Goal: Task Accomplishment & Management: Manage account settings

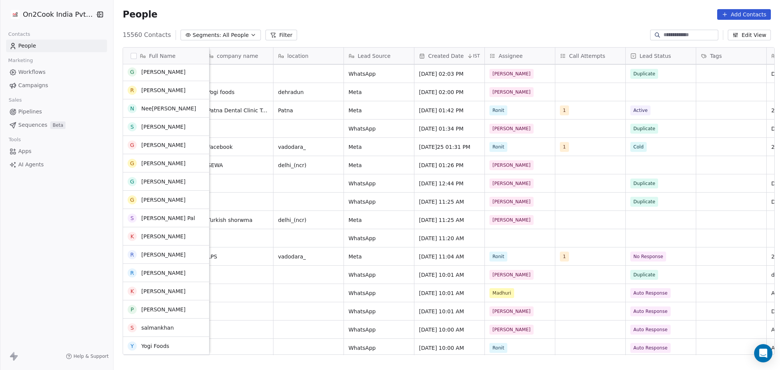
scroll to position [1371, 0]
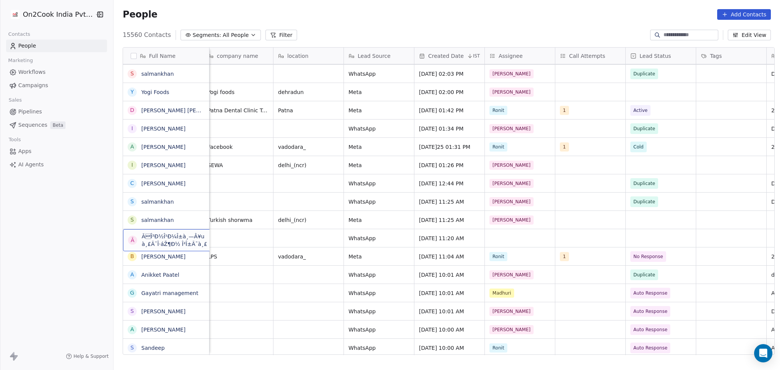
click at [198, 243] on span "ÃÎ²Ð½Î¹Ð¼Î±à¸—Â¥u à¸£Ã¯Î·áŽ¶Ð½ Î²Î±Ã¯à¸£" at bounding box center [180, 240] width 77 height 15
click at [549, 247] on html "On2Cook India Pvt. Ltd. Contacts People Marketing Workflows Campaigns Sales Pip…" at bounding box center [390, 185] width 780 height 370
click at [517, 232] on div "Salim" at bounding box center [520, 238] width 70 height 18
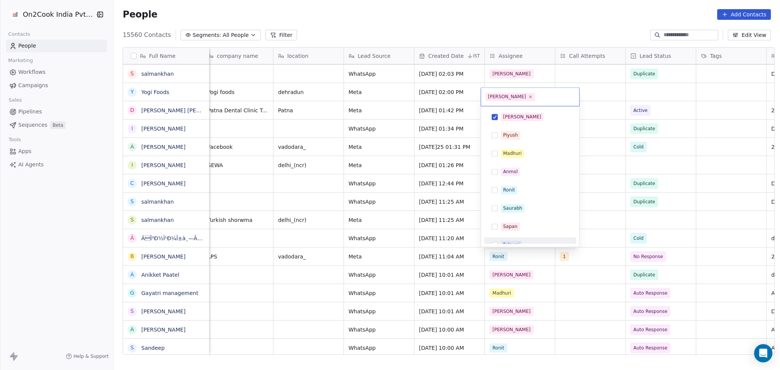
click at [585, 229] on html "On2Cook India Pvt. Ltd. Contacts People Marketing Workflows Campaigns Sales Pip…" at bounding box center [390, 185] width 780 height 370
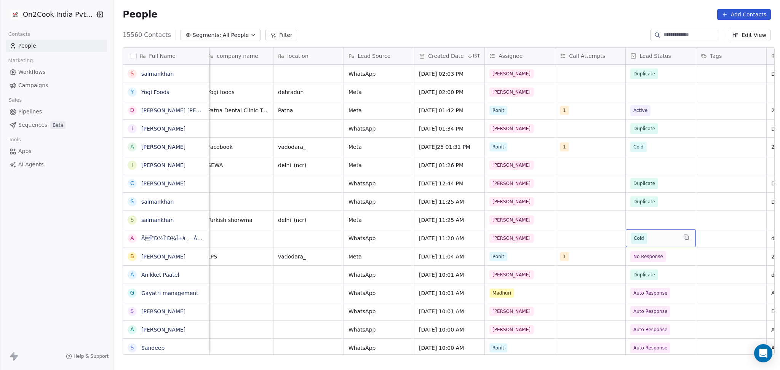
click at [585, 243] on span "Cold" at bounding box center [654, 238] width 46 height 11
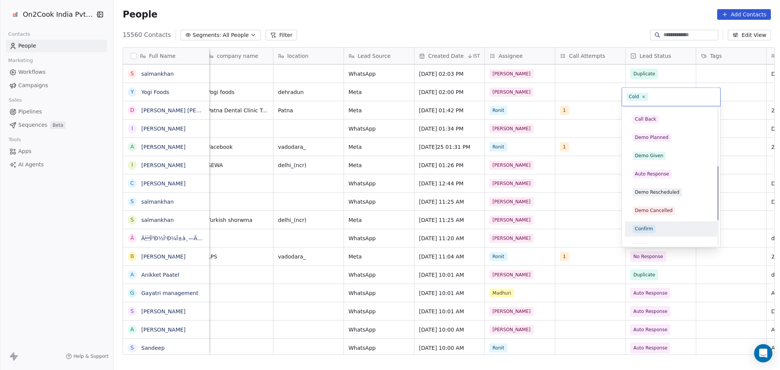
scroll to position [108, 0]
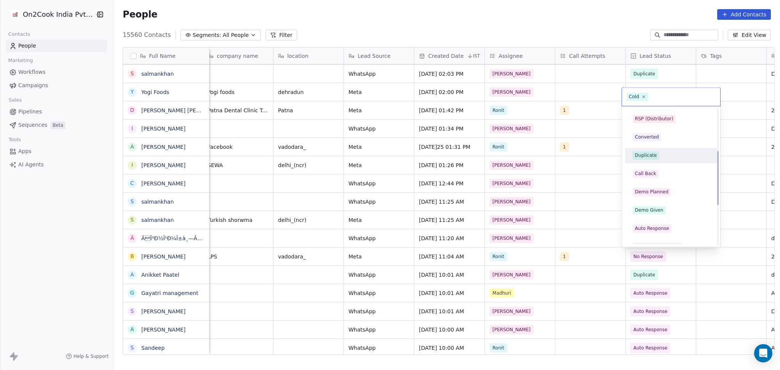
drag, startPoint x: 651, startPoint y: 154, endPoint x: 576, endPoint y: 172, distance: 78.1
click at [585, 155] on div "Duplicate" at bounding box center [646, 155] width 22 height 7
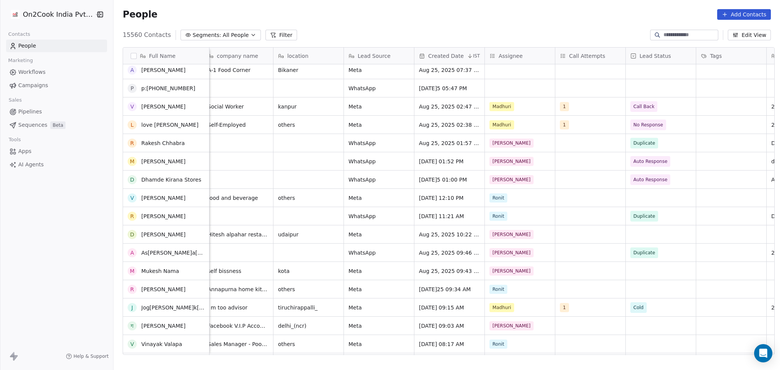
scroll to position [305, 0]
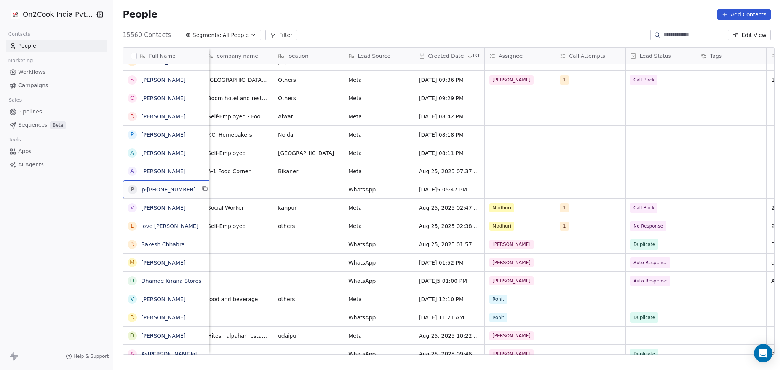
click at [205, 189] on div "p p:+919002344791" at bounding box center [166, 190] width 86 height 18
click at [202, 189] on icon "grid" at bounding box center [205, 189] width 6 height 6
click at [512, 171] on div "grid" at bounding box center [520, 171] width 70 height 18
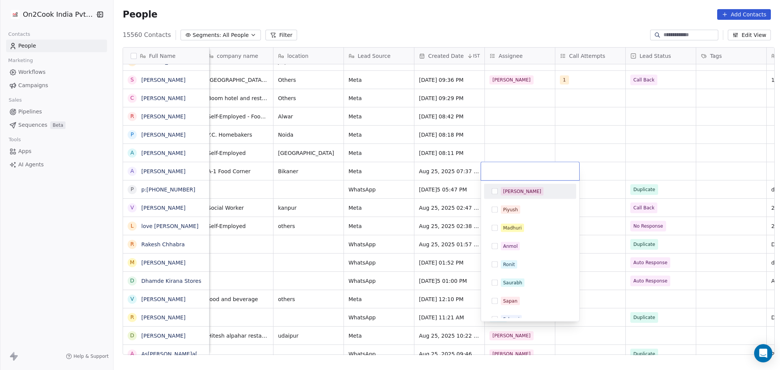
click at [509, 194] on div "[PERSON_NAME]" at bounding box center [522, 191] width 38 height 7
click at [585, 141] on html "On2Cook India Pvt. Ltd. Contacts People Marketing Workflows Campaigns Sales Pip…" at bounding box center [390, 185] width 780 height 370
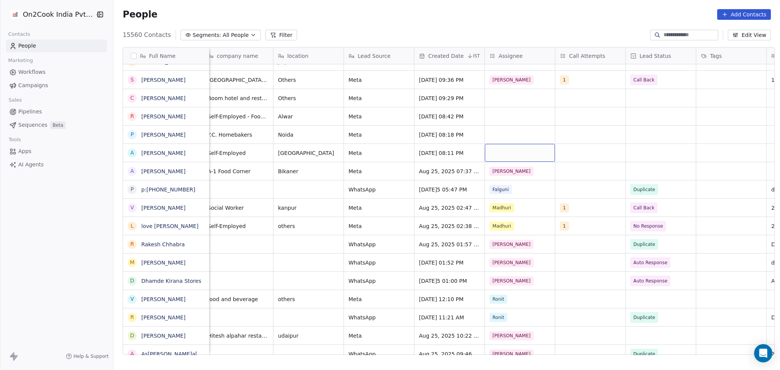
click at [509, 152] on div "grid" at bounding box center [520, 153] width 70 height 18
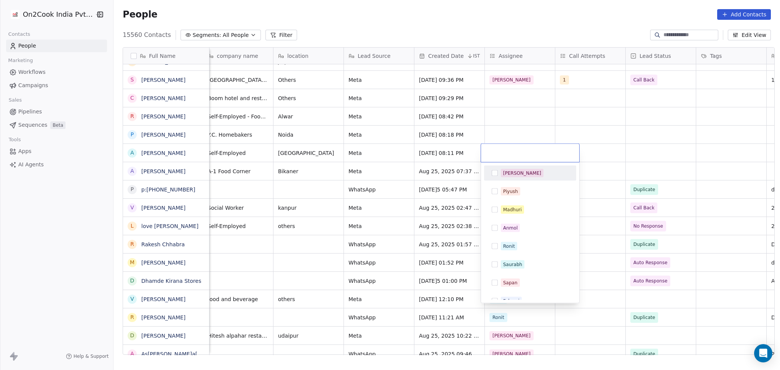
click at [508, 172] on div "[PERSON_NAME]" at bounding box center [522, 173] width 38 height 7
click at [557, 121] on html "On2Cook India Pvt. Ltd. Contacts People Marketing Workflows Campaigns Sales Pip…" at bounding box center [390, 185] width 780 height 370
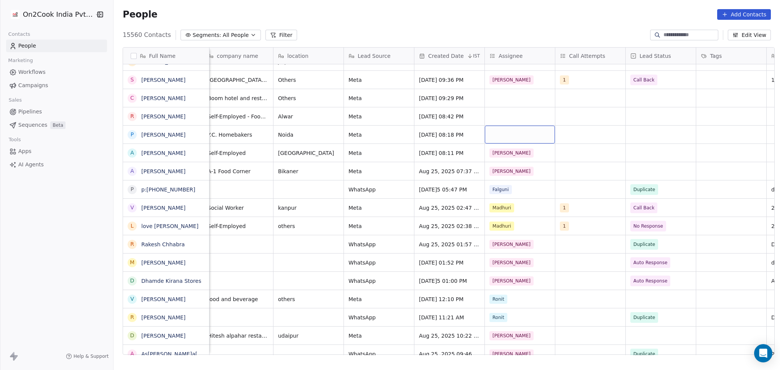
click at [514, 139] on div "grid" at bounding box center [520, 135] width 70 height 18
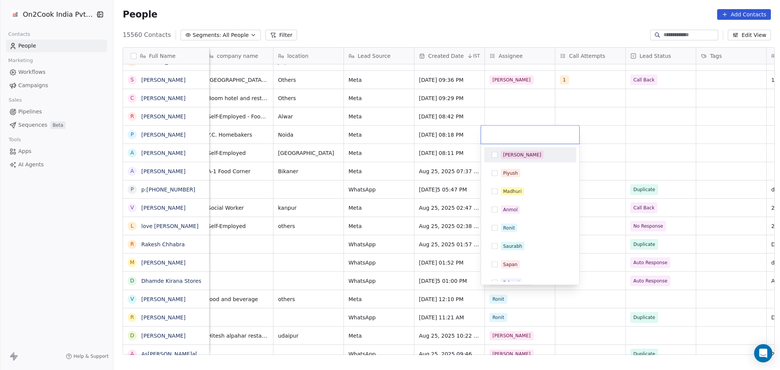
click at [518, 158] on div "[PERSON_NAME]" at bounding box center [535, 155] width 68 height 8
click at [524, 110] on html "On2Cook India Pvt. Ltd. Contacts People Marketing Workflows Campaigns Sales Pip…" at bounding box center [390, 185] width 780 height 370
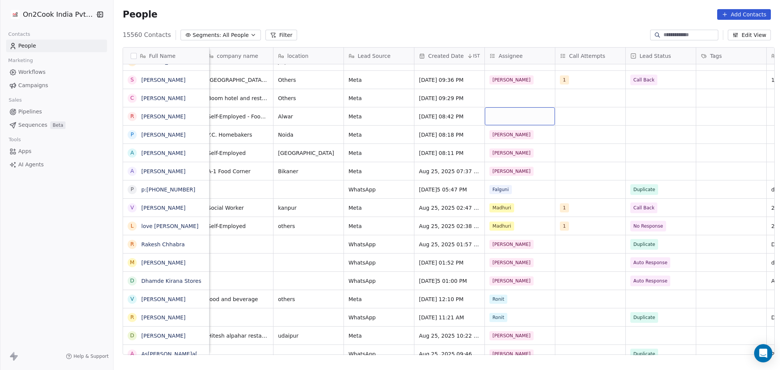
click at [493, 117] on div "grid" at bounding box center [520, 116] width 70 height 18
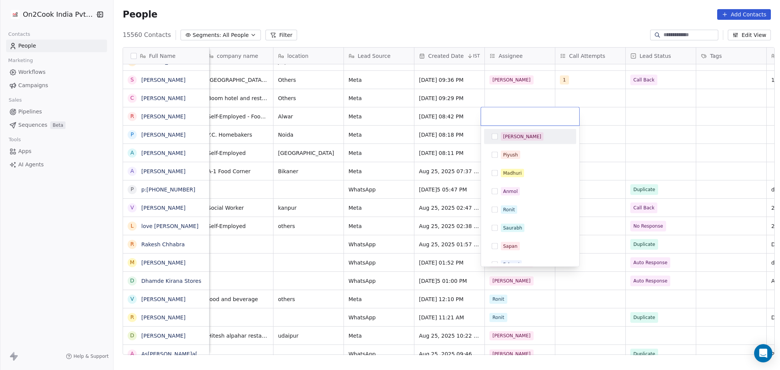
click at [492, 133] on div "[PERSON_NAME]" at bounding box center [530, 137] width 86 height 12
click at [585, 135] on html "On2Cook India Pvt. Ltd. Contacts People Marketing Workflows Campaigns Sales Pip…" at bounding box center [390, 185] width 780 height 370
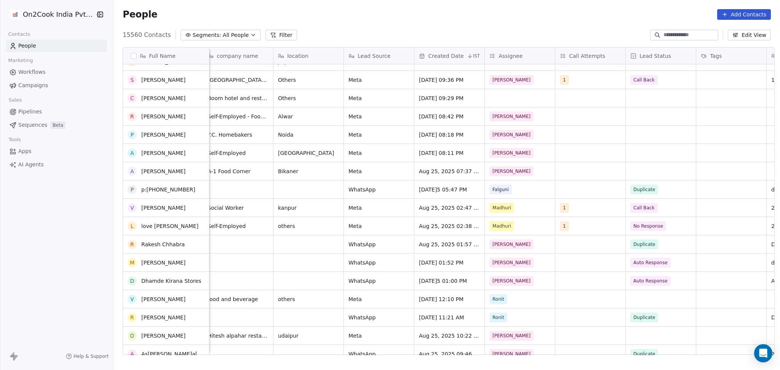
scroll to position [203, 0]
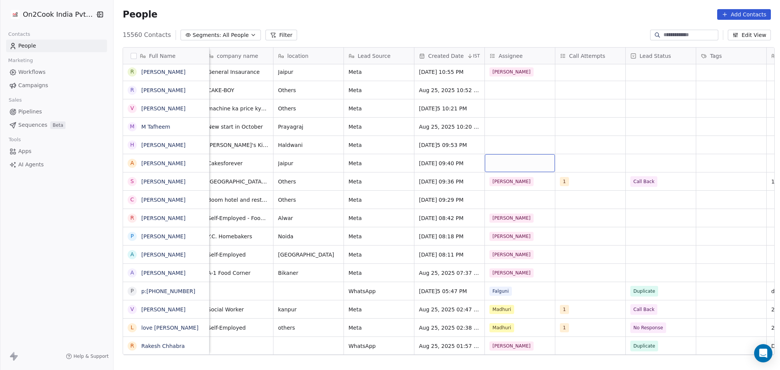
click at [507, 164] on div "grid" at bounding box center [520, 163] width 70 height 18
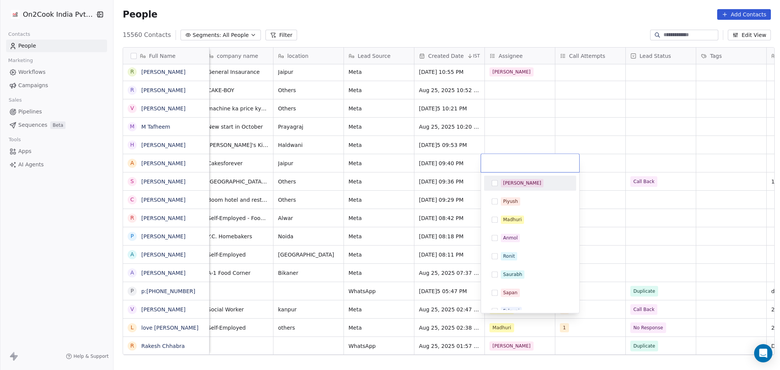
click at [504, 181] on div "[PERSON_NAME]" at bounding box center [522, 183] width 38 height 7
click at [318, 161] on html "On2Cook India Pvt. Ltd. Contacts People Marketing Workflows Campaigns Sales Pip…" at bounding box center [390, 185] width 780 height 370
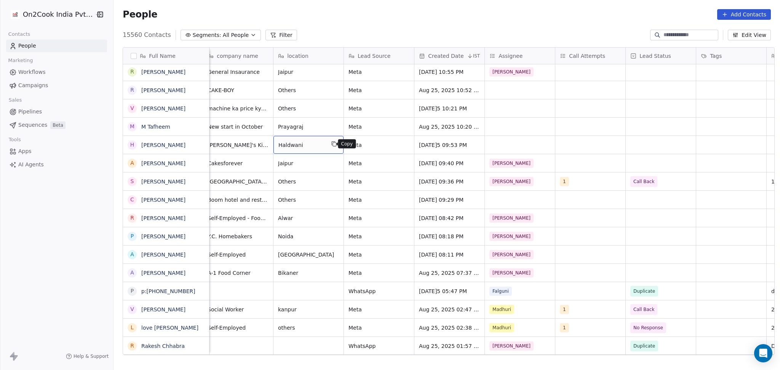
click at [334, 141] on button "grid" at bounding box center [334, 143] width 9 height 9
click at [507, 142] on div "grid" at bounding box center [520, 145] width 70 height 18
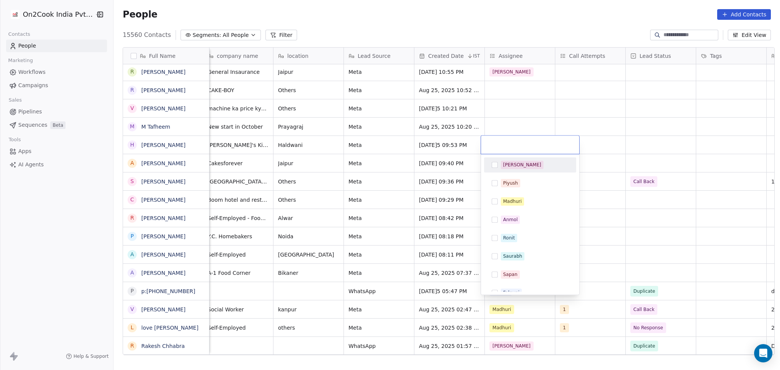
click at [509, 171] on div "[PERSON_NAME]" at bounding box center [530, 165] width 86 height 12
drag, startPoint x: 558, startPoint y: 123, endPoint x: 514, endPoint y: 124, distance: 44.2
click at [561, 123] on html "On2Cook India Pvt. Ltd. Contacts People Marketing Workflows Campaigns Sales Pip…" at bounding box center [390, 185] width 780 height 370
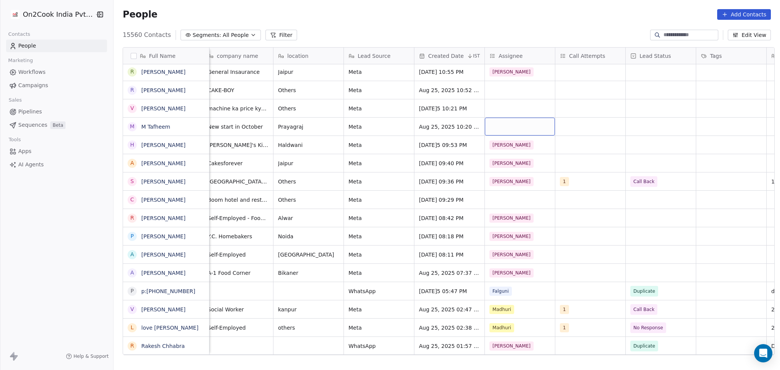
click at [513, 123] on div "grid" at bounding box center [520, 127] width 70 height 18
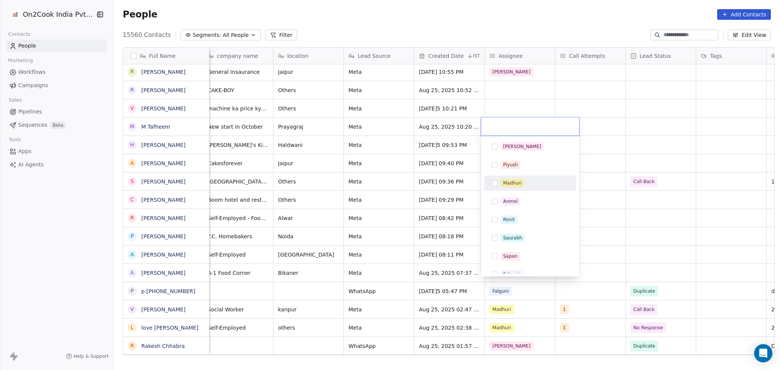
click at [523, 185] on div "Madhuri" at bounding box center [535, 183] width 68 height 8
click at [585, 143] on html "On2Cook India Pvt. Ltd. Contacts People Marketing Workflows Campaigns Sales Pip…" at bounding box center [390, 185] width 780 height 370
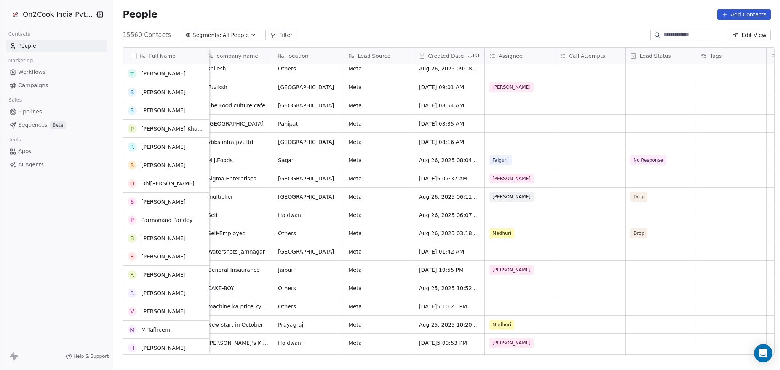
scroll to position [0, 0]
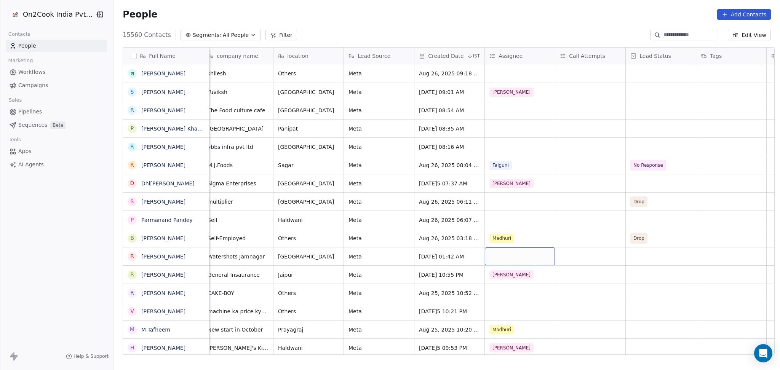
click at [502, 252] on div "grid" at bounding box center [520, 257] width 70 height 18
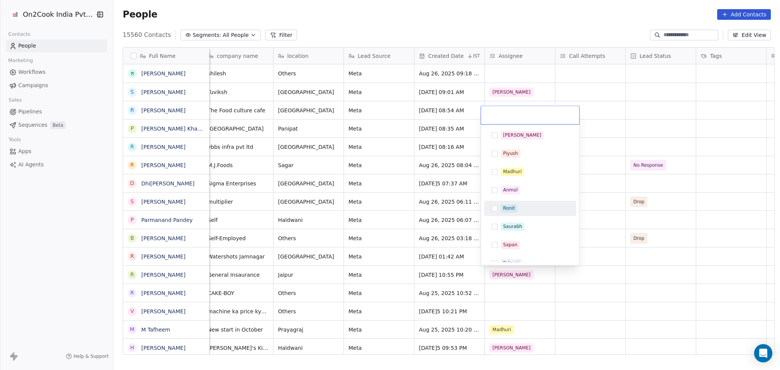
click at [510, 216] on div "[PERSON_NAME] [PERSON_NAME] [PERSON_NAME] [PERSON_NAME] Saurabh [PERSON_NAME] […" at bounding box center [530, 236] width 92 height 216
click at [513, 212] on span "Ronit" at bounding box center [509, 208] width 16 height 8
click at [585, 226] on html "On2Cook India Pvt. Ltd. Contacts People Marketing Workflows Campaigns Sales Pip…" at bounding box center [390, 185] width 780 height 370
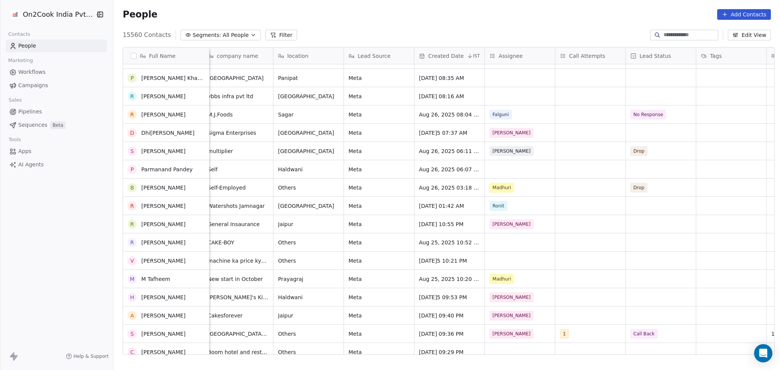
scroll to position [51, 0]
click at [501, 166] on div "grid" at bounding box center [520, 169] width 70 height 18
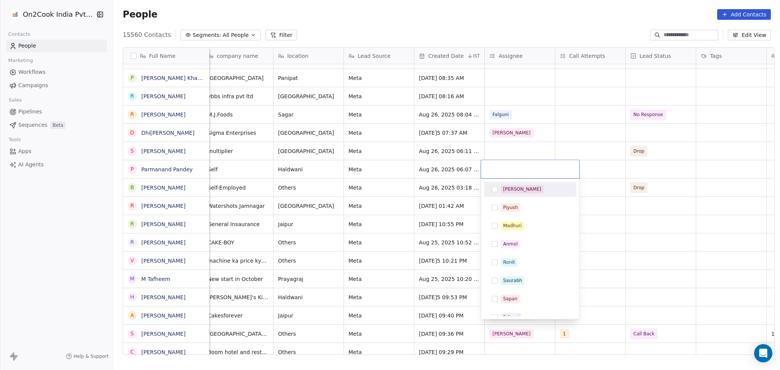
click at [514, 190] on div "[PERSON_NAME]" at bounding box center [522, 189] width 38 height 7
click at [585, 182] on html "On2Cook India Pvt. Ltd. Contacts People Marketing Workflows Campaigns Sales Pip…" at bounding box center [390, 185] width 780 height 370
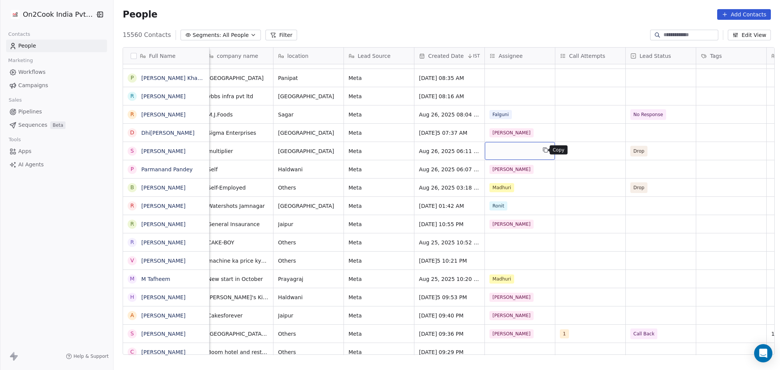
click at [544, 148] on icon "grid" at bounding box center [545, 150] width 6 height 6
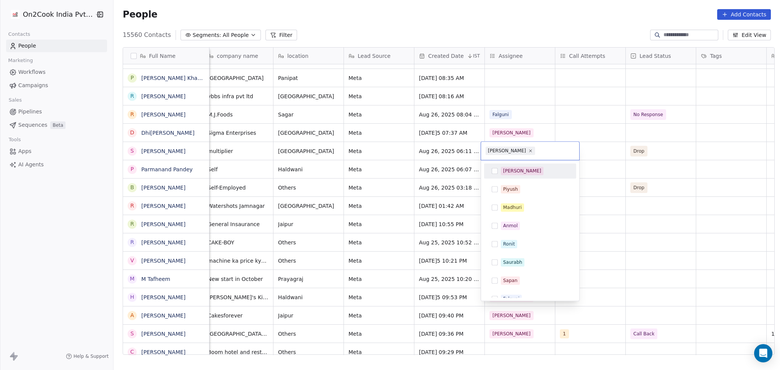
click at [521, 156] on div "Bhagyalaxmi" at bounding box center [530, 151] width 98 height 18
click at [522, 147] on span "Bhagyalaxmi" at bounding box center [511, 151] width 50 height 8
click at [528, 149] on icon at bounding box center [530, 151] width 5 height 5
click at [515, 240] on span "Ronit" at bounding box center [509, 244] width 16 height 8
click at [585, 252] on html "On2Cook India Pvt. Ltd. Contacts People Marketing Workflows Campaigns Sales Pip…" at bounding box center [390, 185] width 780 height 370
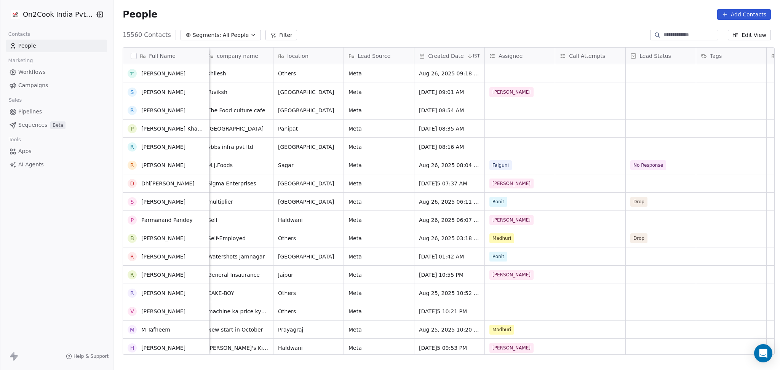
scroll to position [0, 0]
click at [509, 201] on div "Ronit" at bounding box center [513, 201] width 46 height 9
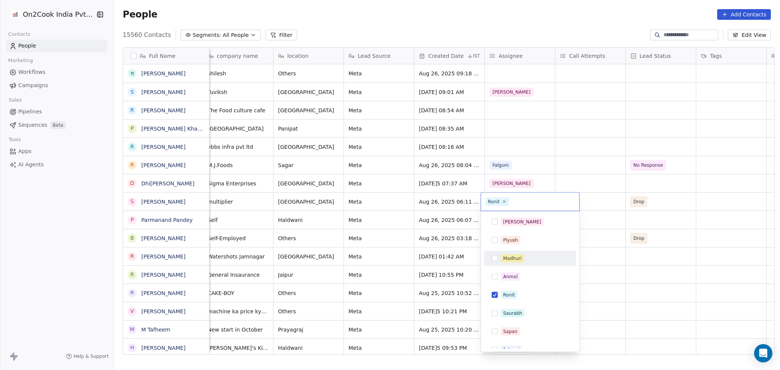
click at [514, 256] on div "Madhuri" at bounding box center [512, 258] width 19 height 7
click at [514, 278] on div "Ronit" at bounding box center [530, 295] width 86 height 12
click at [585, 278] on html "On2Cook India Pvt. Ltd. Contacts People Marketing Workflows Campaigns Sales Pip…" at bounding box center [390, 185] width 780 height 370
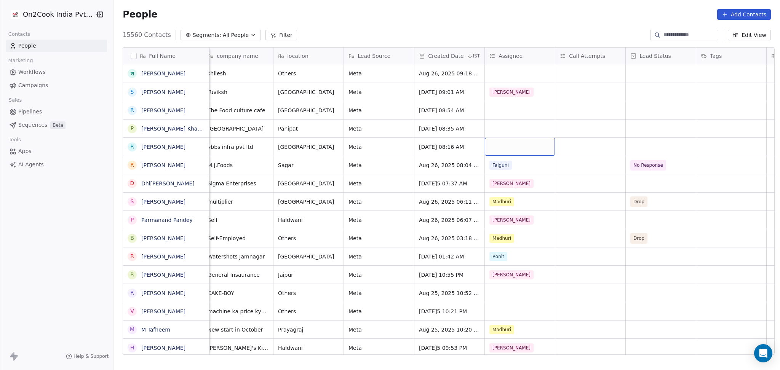
click at [511, 151] on div "grid" at bounding box center [520, 147] width 70 height 18
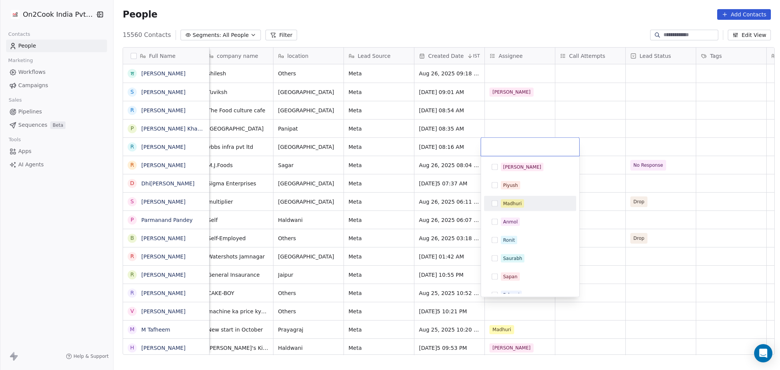
click at [509, 202] on div "Madhuri" at bounding box center [512, 203] width 19 height 7
click at [585, 125] on html "On2Cook India Pvt. Ltd. Contacts People Marketing Workflows Campaigns Sales Pip…" at bounding box center [390, 185] width 780 height 370
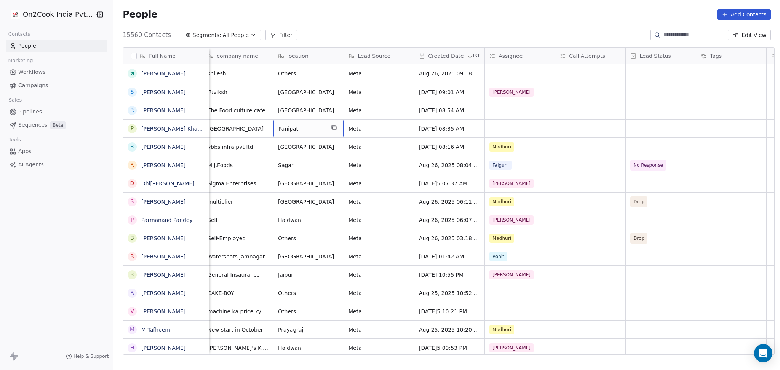
click at [331, 126] on icon "grid" at bounding box center [334, 128] width 6 height 6
click at [501, 124] on div "grid" at bounding box center [520, 129] width 70 height 18
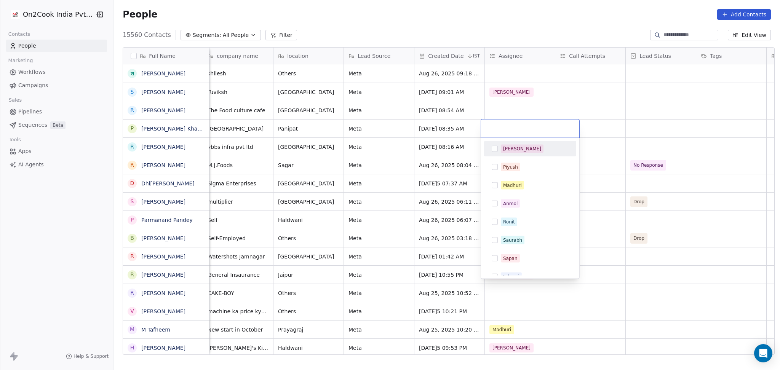
click at [504, 146] on div "[PERSON_NAME]" at bounding box center [522, 149] width 38 height 7
click at [585, 117] on html "On2Cook India Pvt. Ltd. Contacts People Marketing Workflows Campaigns Sales Pip…" at bounding box center [390, 185] width 780 height 370
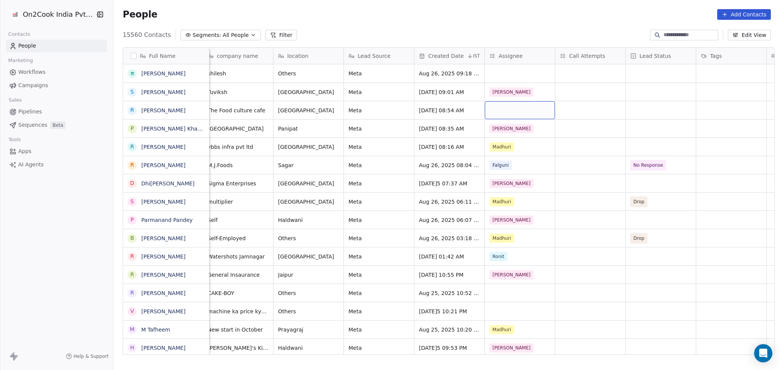
click at [510, 110] on div "grid" at bounding box center [520, 110] width 70 height 18
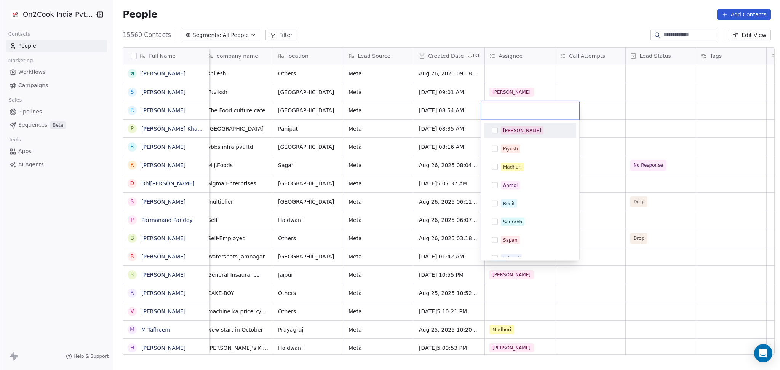
click at [501, 126] on div "[PERSON_NAME]" at bounding box center [535, 130] width 68 height 8
click at [578, 105] on div "[PERSON_NAME]" at bounding box center [530, 110] width 98 height 18
click at [585, 105] on html "On2Cook India Pvt. Ltd. Contacts People Marketing Workflows Campaigns Sales Pip…" at bounding box center [390, 185] width 780 height 370
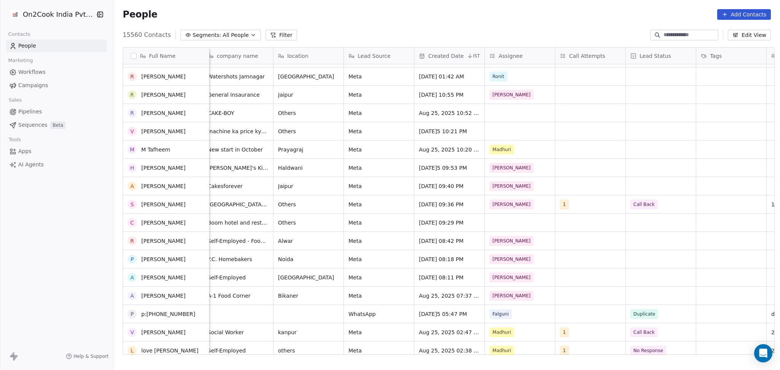
scroll to position [203, 0]
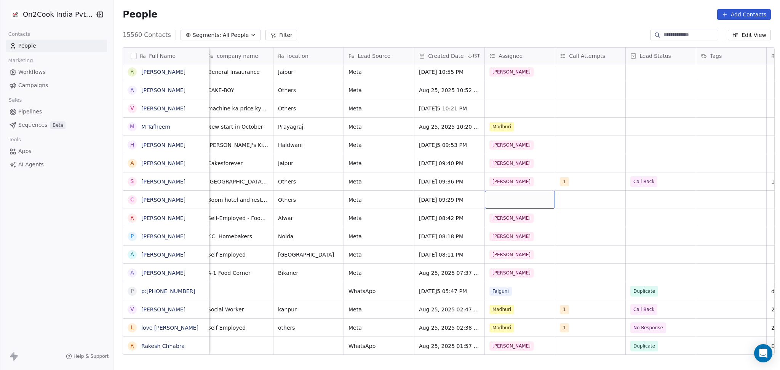
click at [496, 194] on div "grid" at bounding box center [520, 200] width 70 height 18
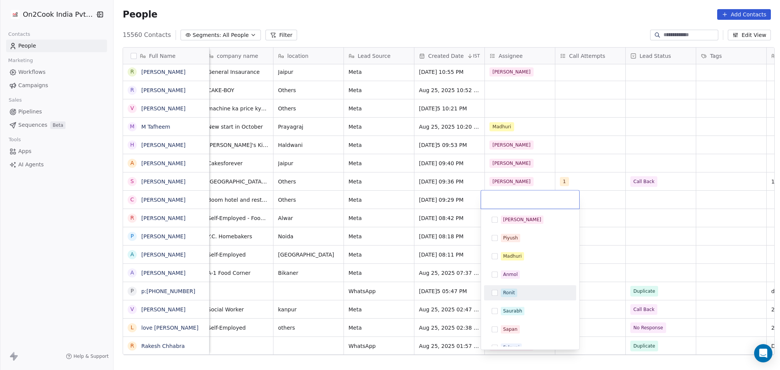
click at [522, 278] on div "Ronit" at bounding box center [535, 293] width 68 height 8
click at [585, 278] on html "On2Cook India Pvt. Ltd. Contacts People Marketing Workflows Campaigns Sales Pip…" at bounding box center [390, 185] width 780 height 370
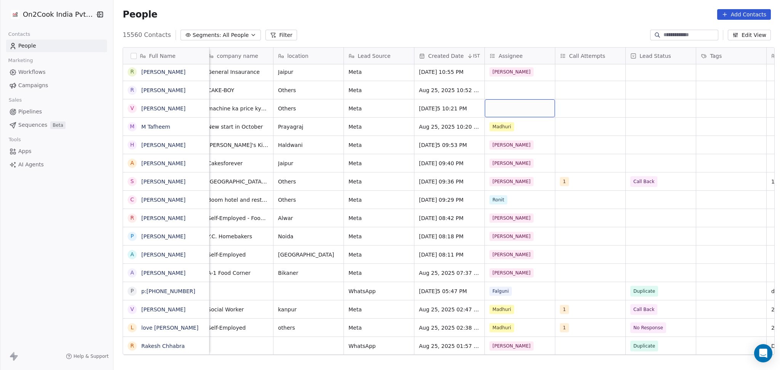
click at [520, 114] on div "grid" at bounding box center [520, 108] width 70 height 18
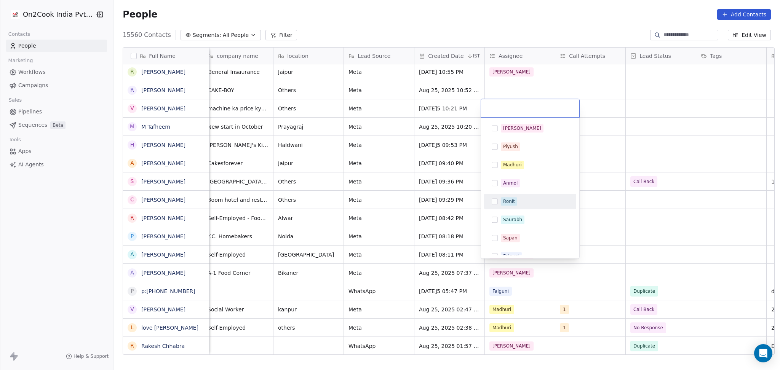
click at [513, 203] on div "Ronit" at bounding box center [509, 201] width 12 height 7
click at [585, 217] on html "On2Cook India Pvt. Ltd. Contacts People Marketing Workflows Campaigns Sales Pip…" at bounding box center [390, 185] width 780 height 370
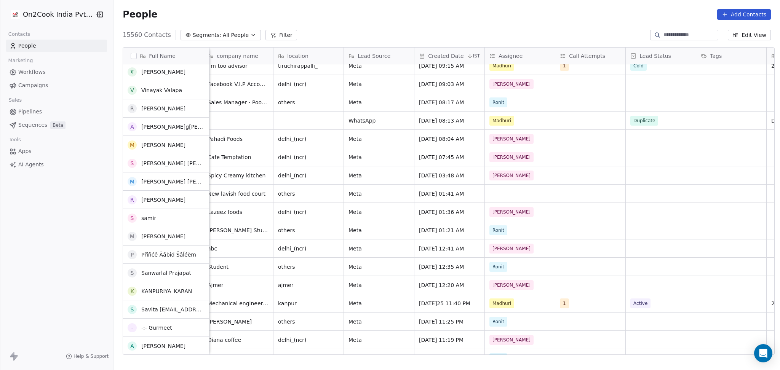
scroll to position [660, 0]
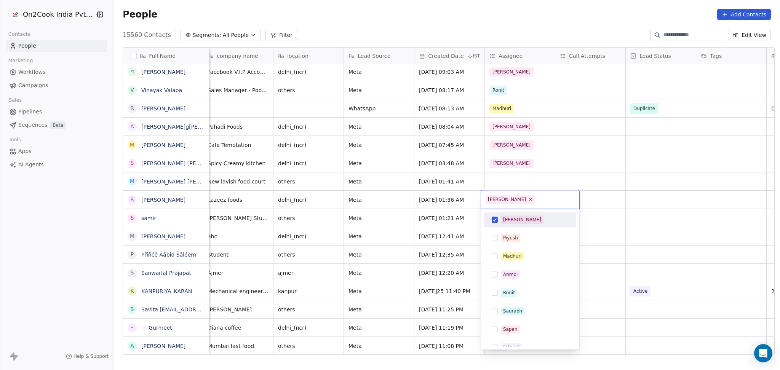
click at [512, 182] on html "On2Cook India Pvt. Ltd. Contacts People Marketing Workflows Campaigns Sales Pip…" at bounding box center [390, 185] width 780 height 370
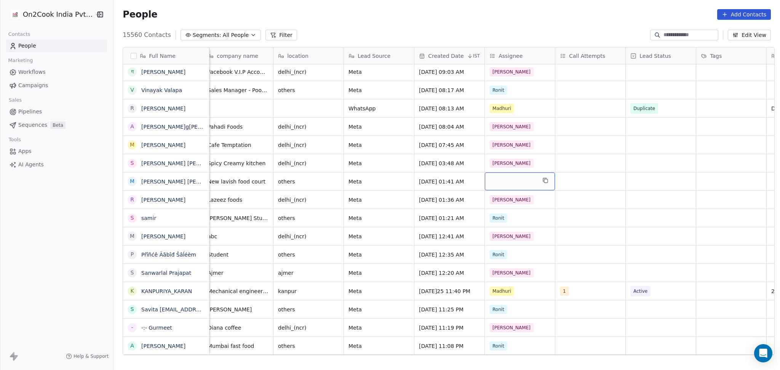
click at [512, 182] on div "grid" at bounding box center [520, 182] width 70 height 18
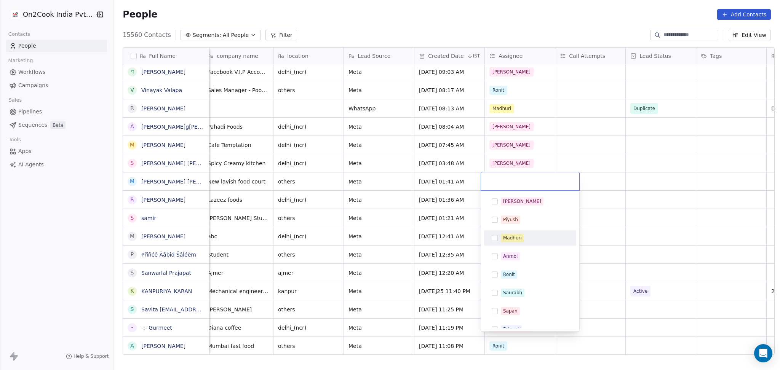
click at [516, 243] on div "Madhuri" at bounding box center [530, 238] width 86 height 12
click at [585, 229] on html "On2Cook India Pvt. Ltd. Contacts People Marketing Workflows Campaigns Sales Pip…" at bounding box center [390, 185] width 780 height 370
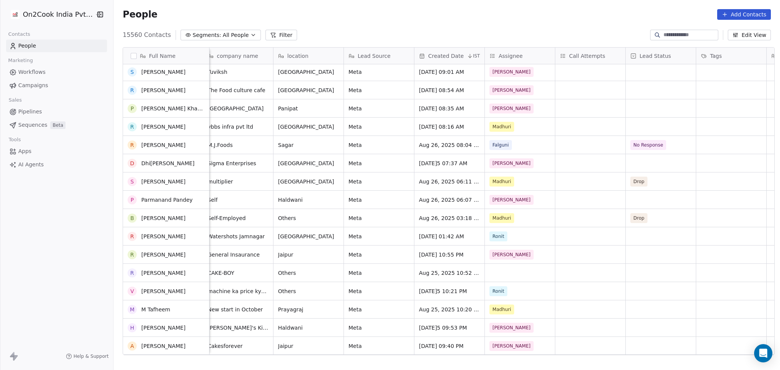
scroll to position [0, 0]
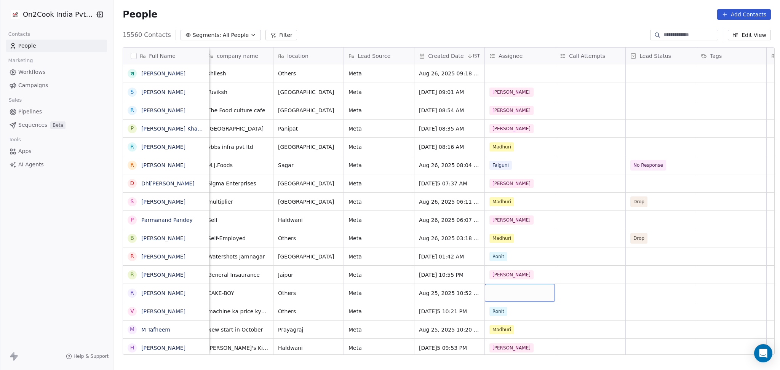
click at [509, 278] on div "grid" at bounding box center [520, 293] width 70 height 18
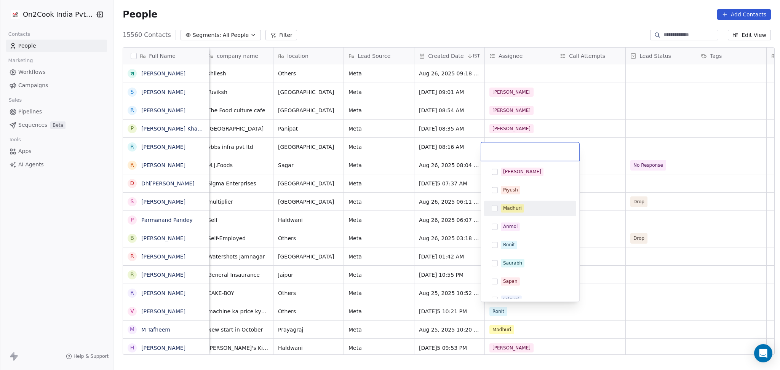
click at [510, 203] on div "Madhuri" at bounding box center [530, 208] width 86 height 12
click at [585, 134] on html "On2Cook India Pvt. Ltd. Contacts People Marketing Workflows Campaigns Sales Pip…" at bounding box center [390, 185] width 780 height 370
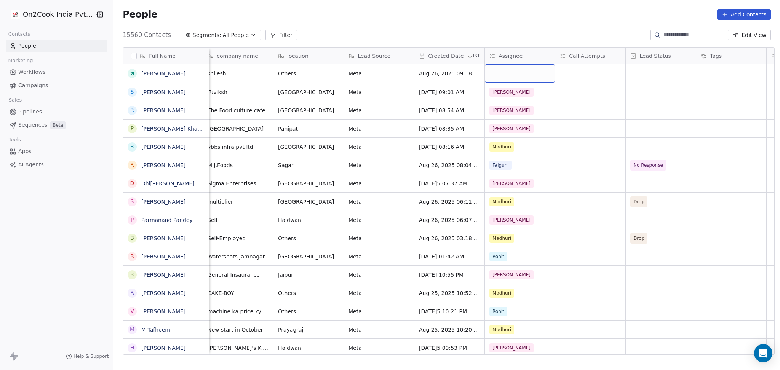
click at [507, 70] on div "grid" at bounding box center [520, 73] width 70 height 18
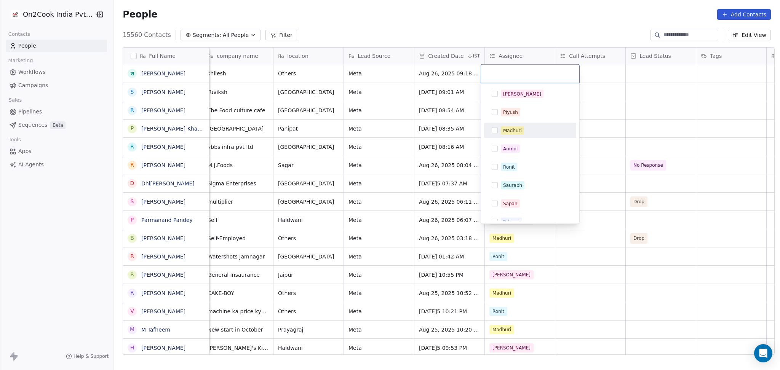
click at [522, 133] on span "Madhuri" at bounding box center [512, 130] width 23 height 8
click at [585, 117] on html "On2Cook India Pvt. Ltd. Contacts People Marketing Workflows Campaigns Sales Pip…" at bounding box center [390, 185] width 780 height 370
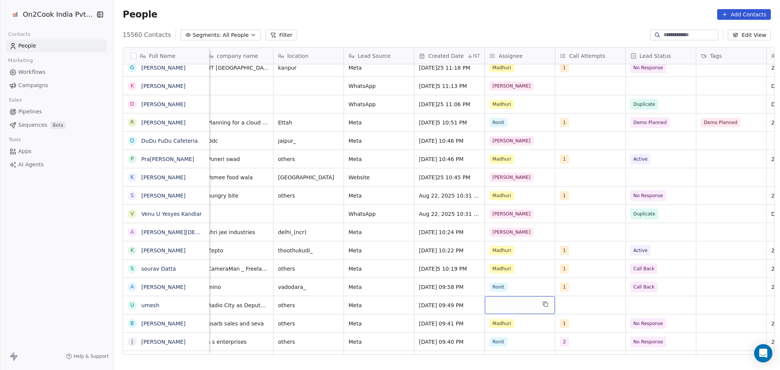
click at [510, 278] on div "grid" at bounding box center [520, 305] width 70 height 18
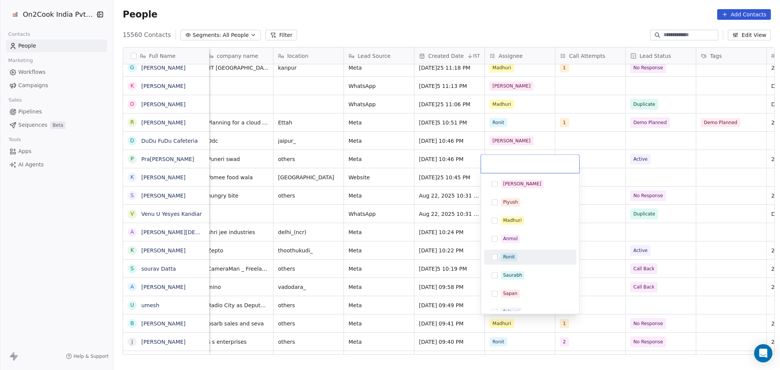
click at [502, 257] on span "Ronit" at bounding box center [509, 257] width 16 height 8
click at [585, 273] on html "On2Cook India Pvt. Ltd. Contacts People Marketing Workflows Campaigns Sales Pip…" at bounding box center [390, 185] width 780 height 370
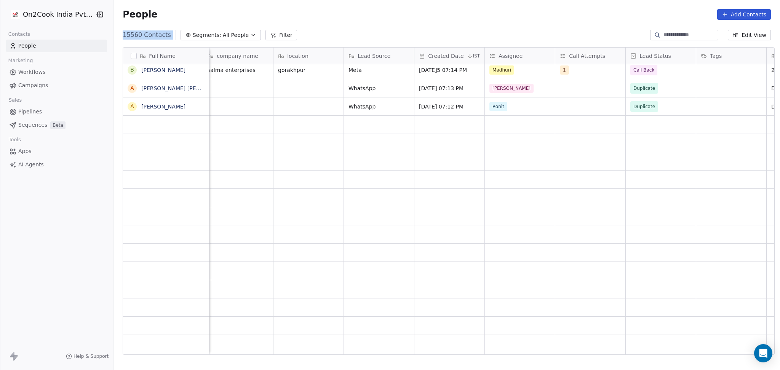
click at [270, 33] on section "People Add Contacts 15560 Contacts Segments: All People Filter Edit View Tag Ad…" at bounding box center [447, 185] width 667 height 370
click at [270, 33] on button "Filter" at bounding box center [282, 35] width 32 height 11
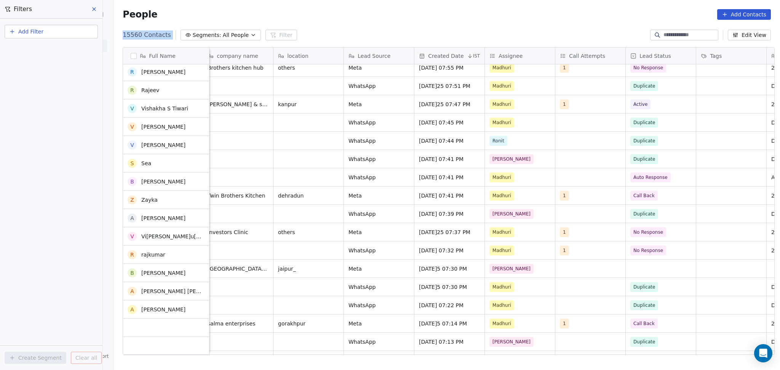
scroll to position [3352, 0]
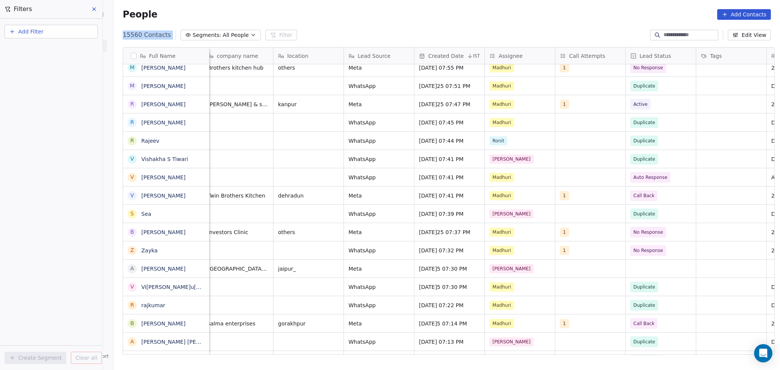
click at [59, 32] on button "Add Filter" at bounding box center [51, 32] width 93 height 14
click at [53, 45] on span "Contact properties" at bounding box center [38, 49] width 50 height 8
type input "***"
click at [60, 74] on div "Assignee" at bounding box center [51, 77] width 77 height 8
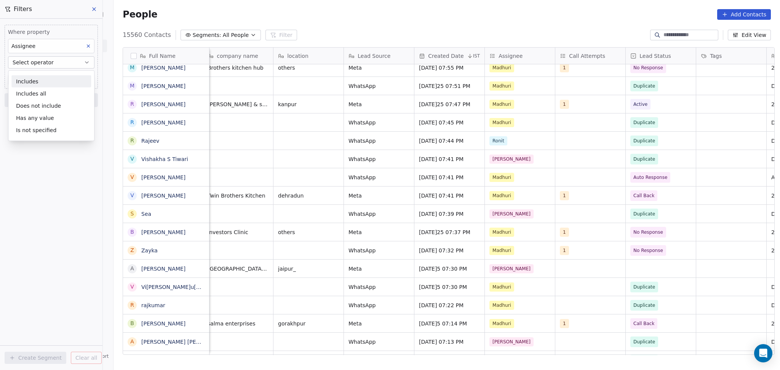
click at [53, 81] on div "Includes" at bounding box center [51, 81] width 80 height 12
click at [52, 77] on body "On2Cook India Pvt. Ltd. Contacts People Marketing Workflows Campaigns Sales Pip…" at bounding box center [390, 185] width 780 height 370
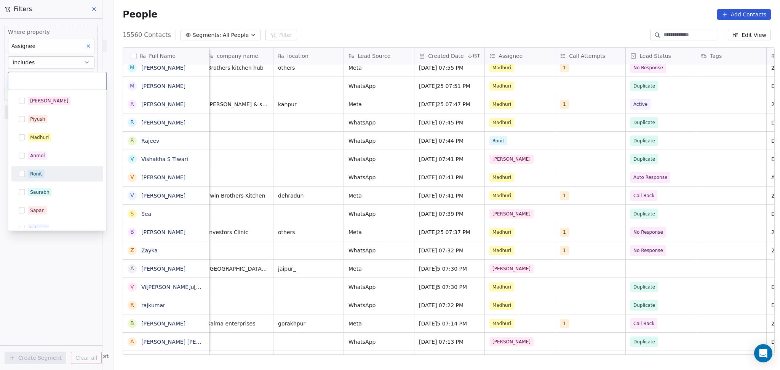
click at [46, 173] on div "Ronit" at bounding box center [62, 174] width 68 height 8
click at [389, 204] on html "On2Cook India Pvt. Ltd. Contacts People Marketing Workflows Campaigns Sales Pip…" at bounding box center [390, 185] width 780 height 370
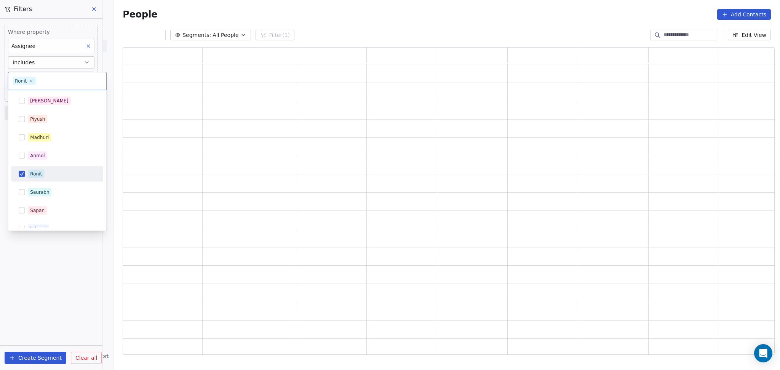
scroll to position [300, 644]
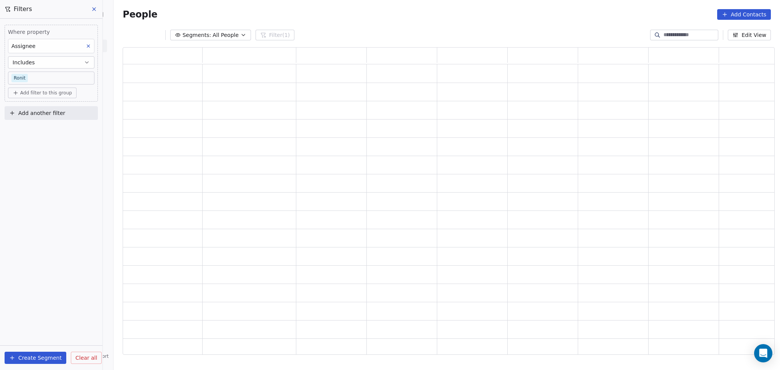
click at [558, 206] on div "grid" at bounding box center [543, 202] width 64 height 12
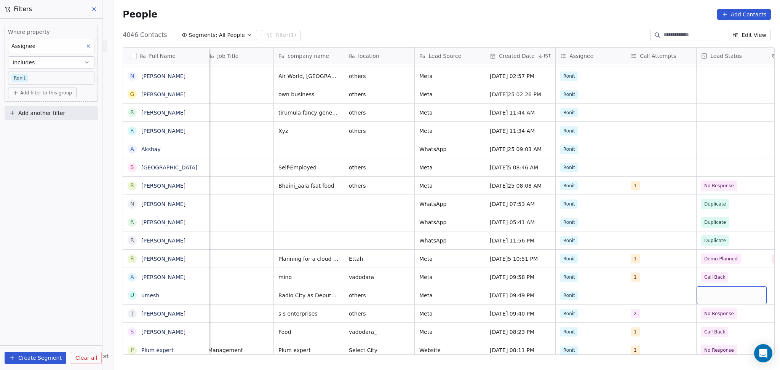
scroll to position [0, 288]
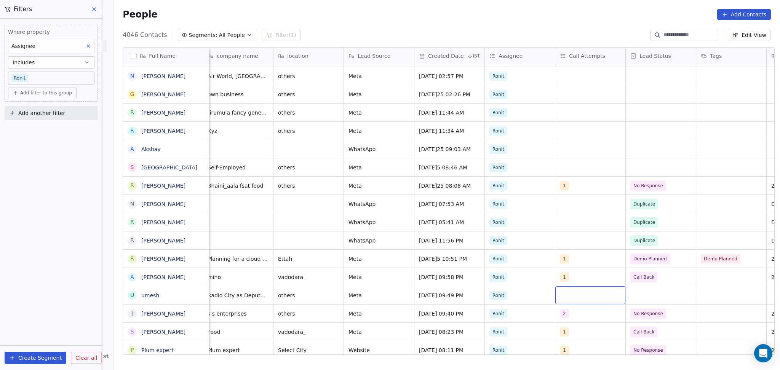
click at [576, 278] on div "grid" at bounding box center [590, 295] width 70 height 18
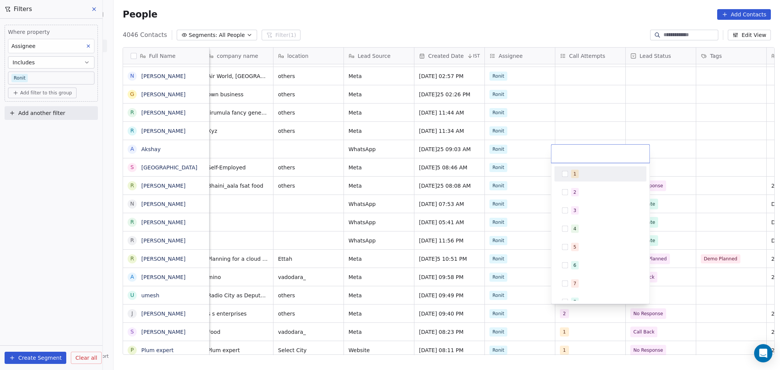
click at [578, 165] on div "1 2 3 4 5 6 7 8 9 10" at bounding box center [600, 233] width 98 height 141
click at [578, 172] on div "1" at bounding box center [605, 174] width 68 height 8
click at [585, 171] on html "On2Cook India Pvt. Ltd. Contacts People Marketing Workflows Campaigns Sales Pip…" at bounding box center [390, 185] width 780 height 370
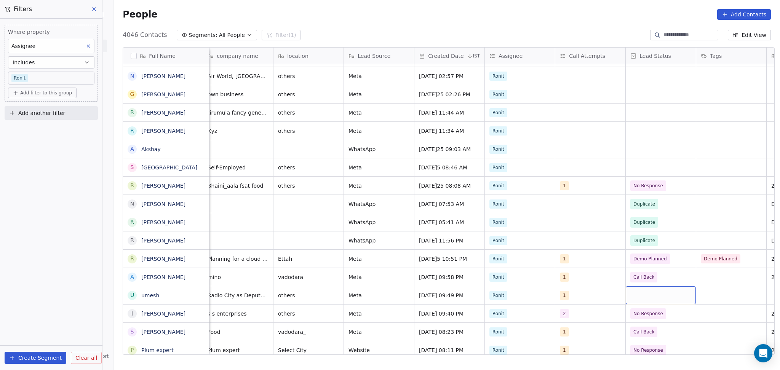
click at [585, 278] on div "grid" at bounding box center [661, 295] width 70 height 18
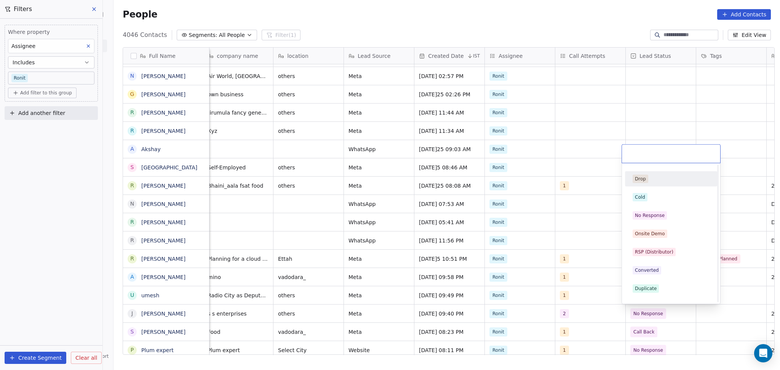
scroll to position [101, 0]
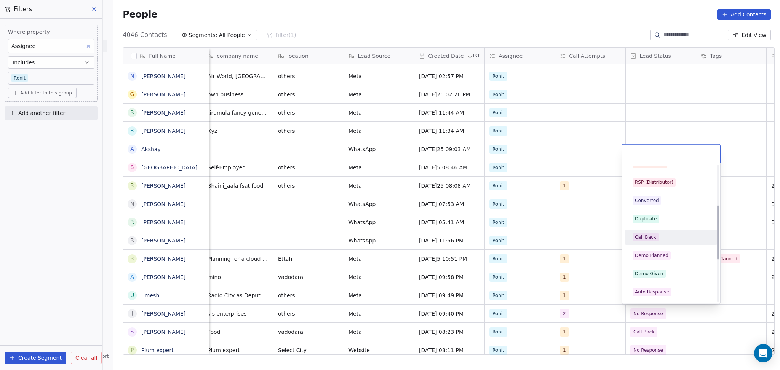
click at [585, 238] on div "Call Back" at bounding box center [645, 237] width 21 height 7
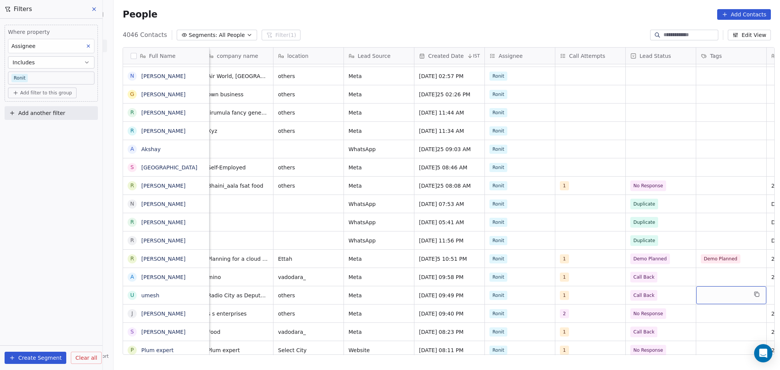
click at [585, 278] on div "grid" at bounding box center [731, 295] width 70 height 18
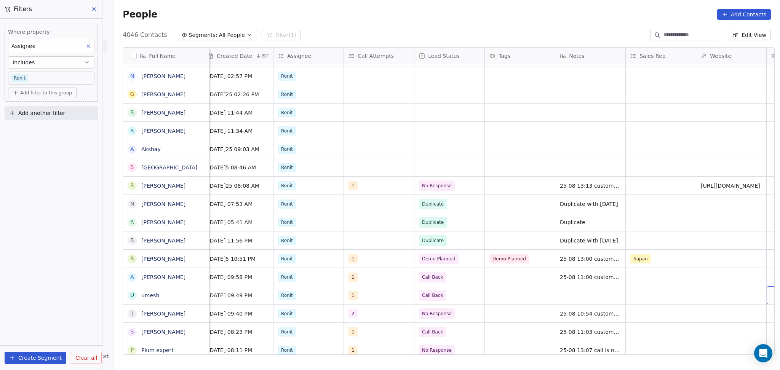
scroll to position [0, 570]
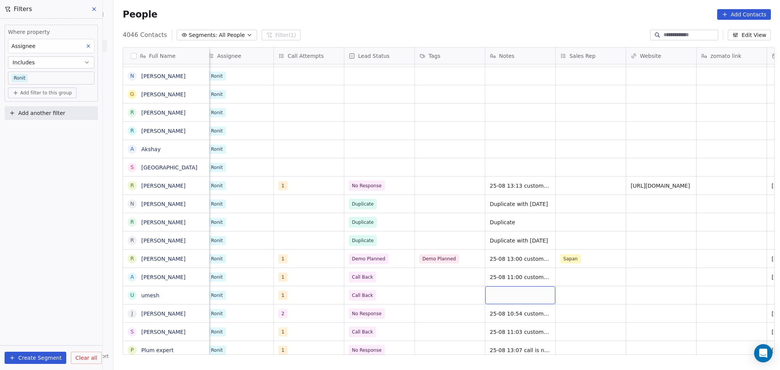
click at [501, 278] on div "grid" at bounding box center [520, 295] width 70 height 18
type textarea "**********"
click at [585, 278] on html "On2Cook India Pvt. Ltd. Contacts People Marketing Workflows Campaigns Sales Pip…" at bounding box center [390, 185] width 780 height 370
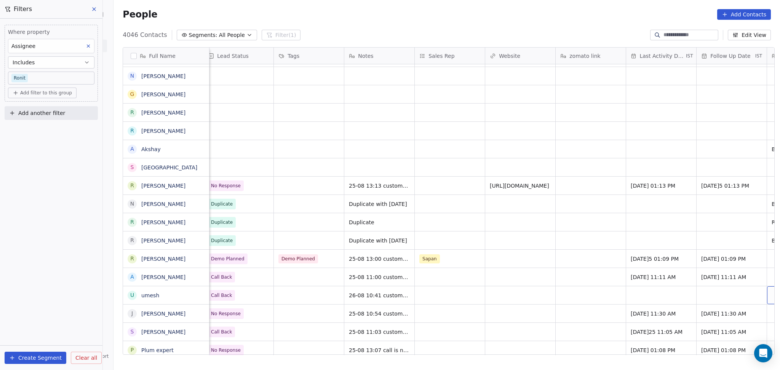
scroll to position [0, 782]
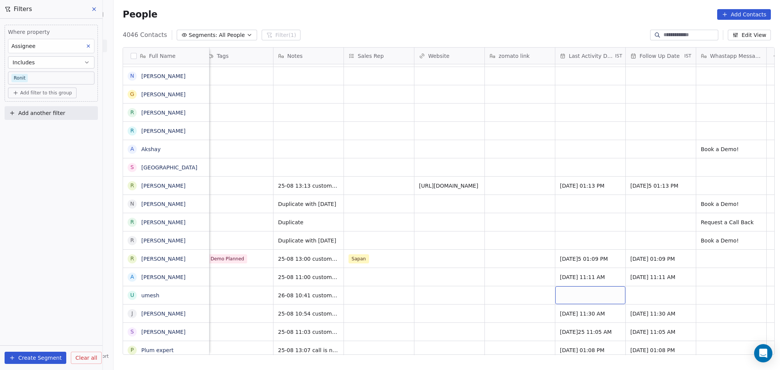
click at [584, 278] on div "grid" at bounding box center [590, 295] width 70 height 18
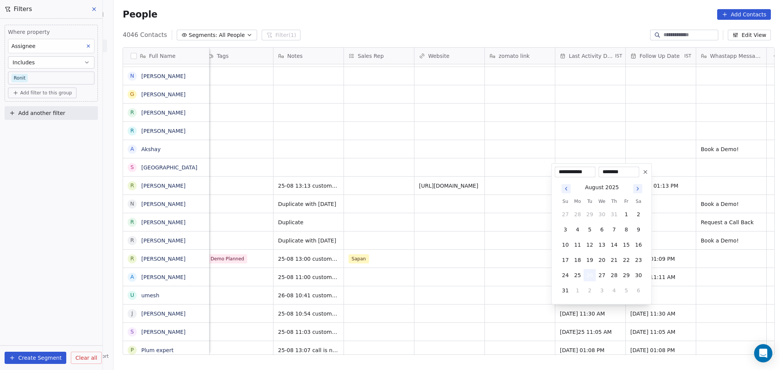
click at [584, 277] on button "26" at bounding box center [590, 275] width 12 height 12
click at [461, 278] on html "On2Cook India Pvt. Ltd. Contacts People Marketing Workflows Campaigns Sales Pip…" at bounding box center [390, 185] width 780 height 370
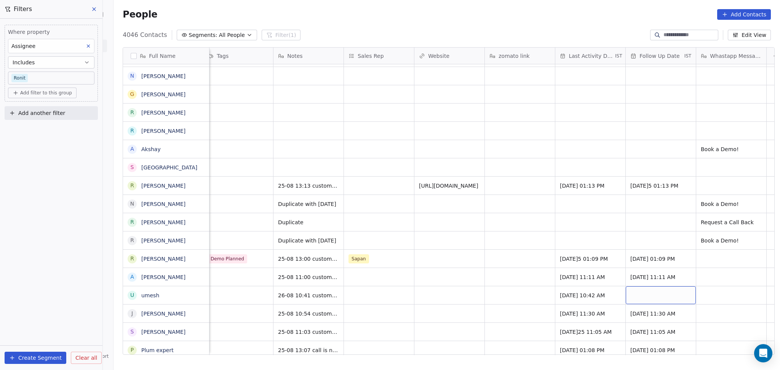
click at [585, 278] on div "grid" at bounding box center [661, 295] width 70 height 18
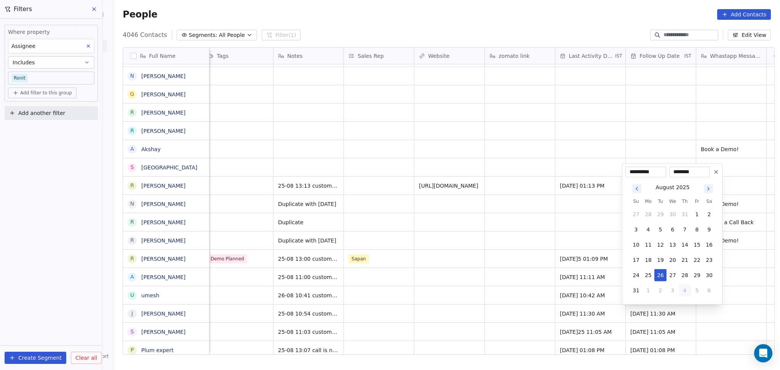
click at [585, 278] on button "4" at bounding box center [685, 291] width 12 height 12
type input "**********"
click at [520, 278] on html "On2Cook India Pvt. Ltd. Contacts People Marketing Workflows Campaigns Sales Pip…" at bounding box center [390, 185] width 780 height 370
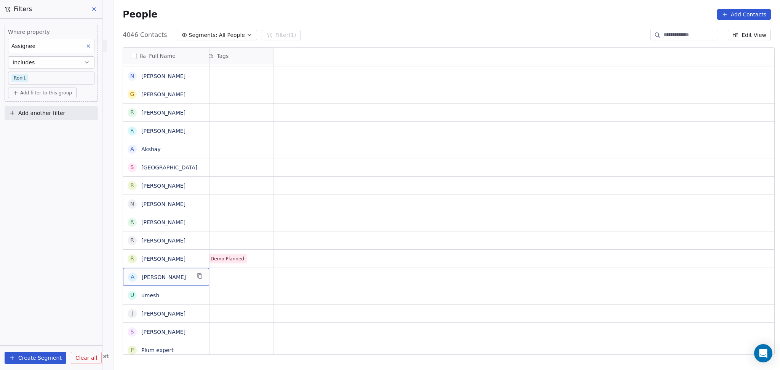
scroll to position [0, 0]
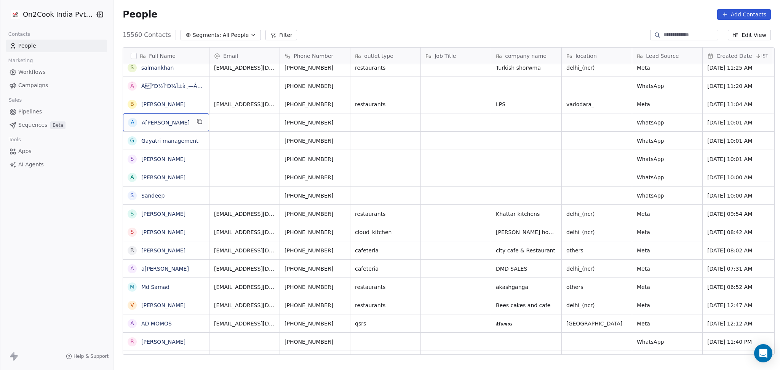
click at [186, 126] on span "Anikket Paatel" at bounding box center [166, 123] width 49 height 8
click at [197, 122] on icon "grid" at bounding box center [200, 121] width 6 height 6
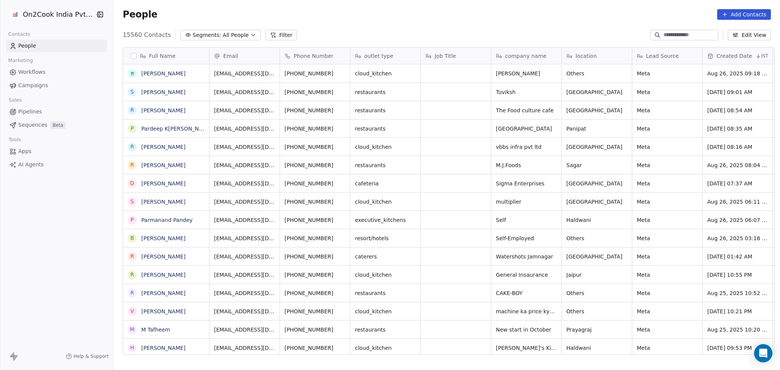
scroll to position [8, 8]
click at [585, 31] on input at bounding box center [690, 35] width 53 height 8
paste input "**********"
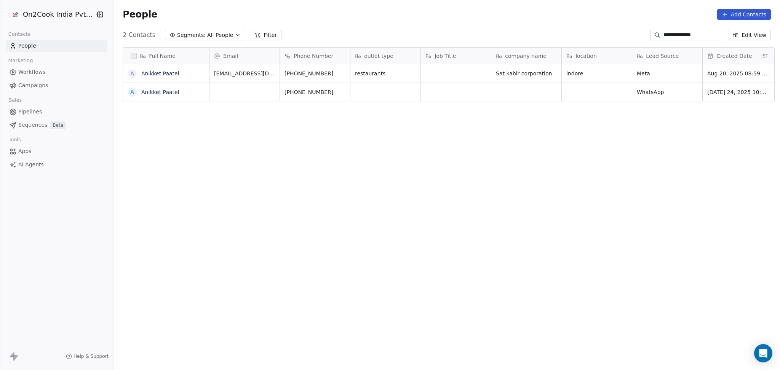
scroll to position [318, 662]
type input "**********"
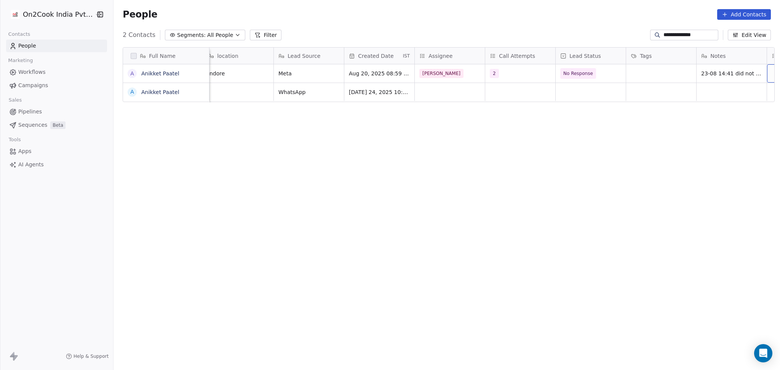
scroll to position [0, 429]
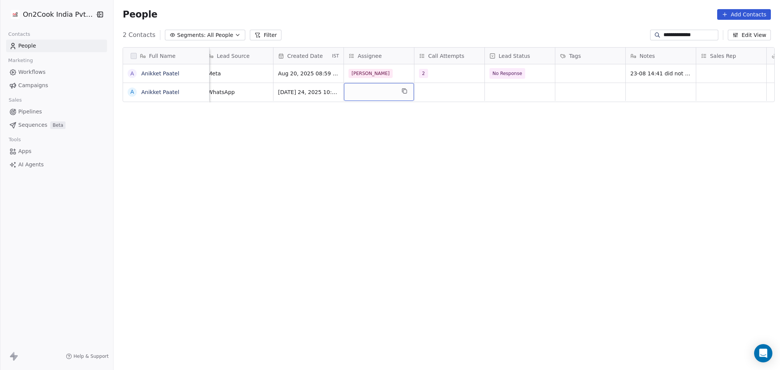
click at [357, 99] on div "grid" at bounding box center [379, 92] width 70 height 18
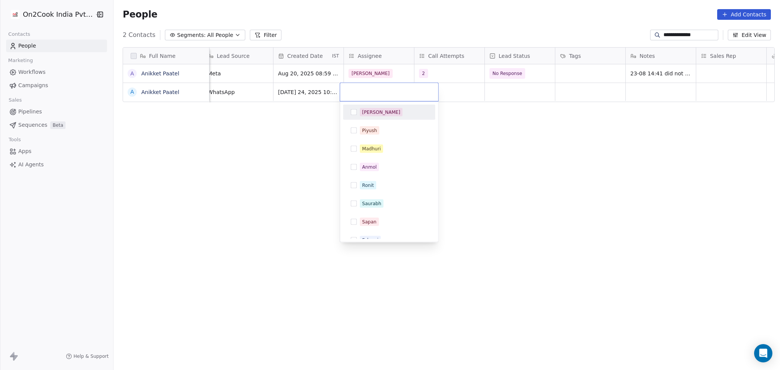
click at [368, 115] on div "[PERSON_NAME]" at bounding box center [381, 112] width 38 height 7
click at [585, 122] on html "**********" at bounding box center [390, 185] width 780 height 370
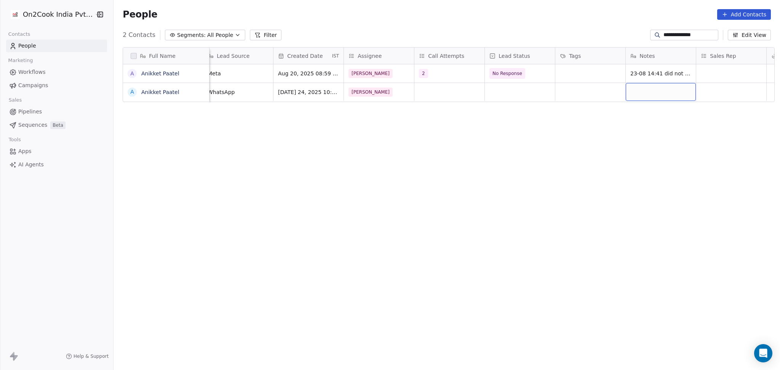
click at [585, 86] on div "grid" at bounding box center [661, 92] width 70 height 18
type textarea "*"
type textarea "**********"
click at [525, 88] on html "**********" at bounding box center [390, 185] width 780 height 370
click at [506, 99] on div "grid" at bounding box center [520, 92] width 70 height 18
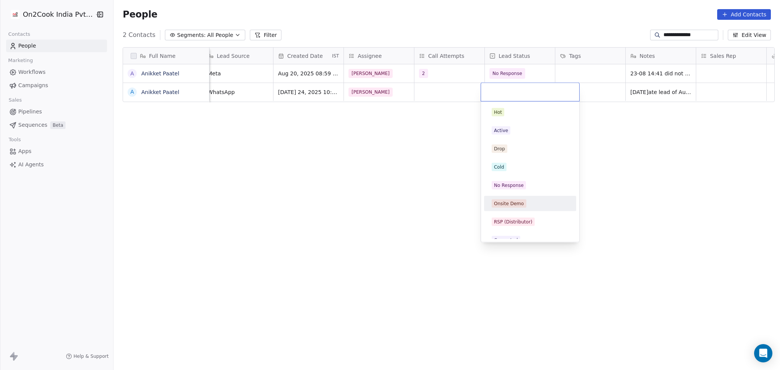
scroll to position [101, 0]
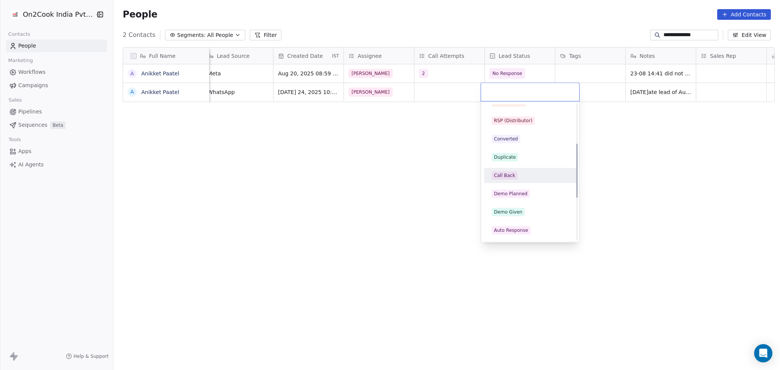
click at [514, 160] on div "Duplicate" at bounding box center [505, 157] width 22 height 7
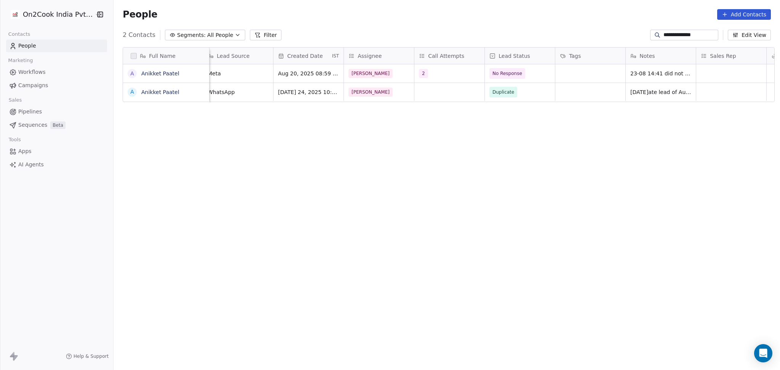
click at [442, 160] on div "Full Name A Anikket Paatel A Anikket Paatel Job Title company name location Lea…" at bounding box center [447, 204] width 667 height 326
click at [585, 32] on input "**********" at bounding box center [690, 35] width 53 height 8
paste input "**********"
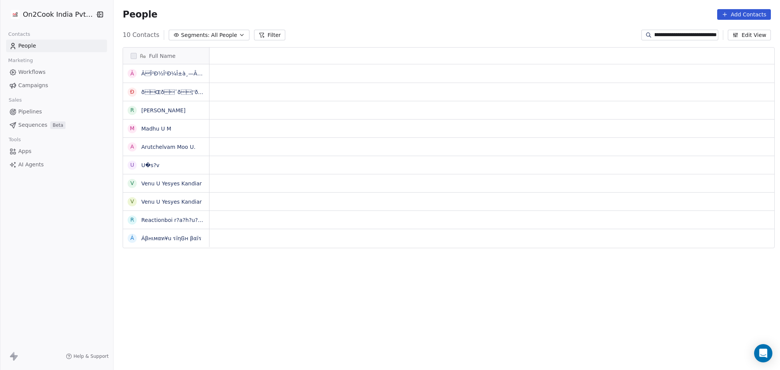
scroll to position [318, 662]
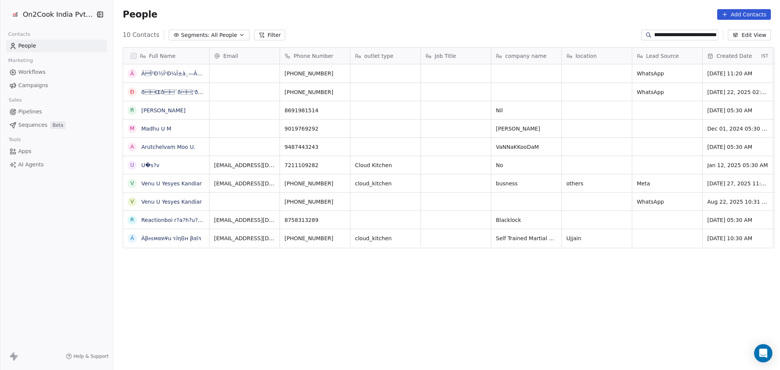
type input "**********"
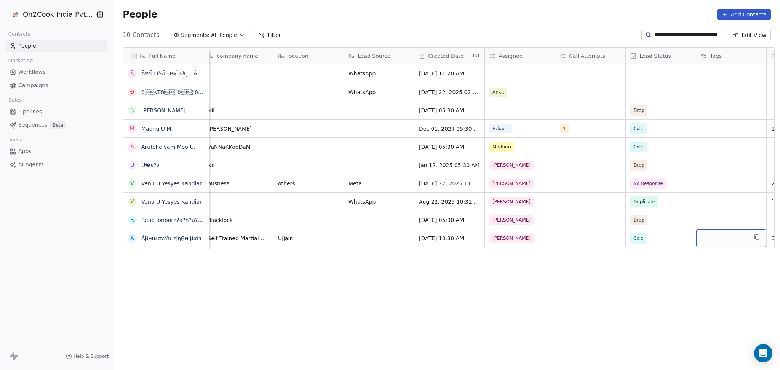
scroll to position [0, 358]
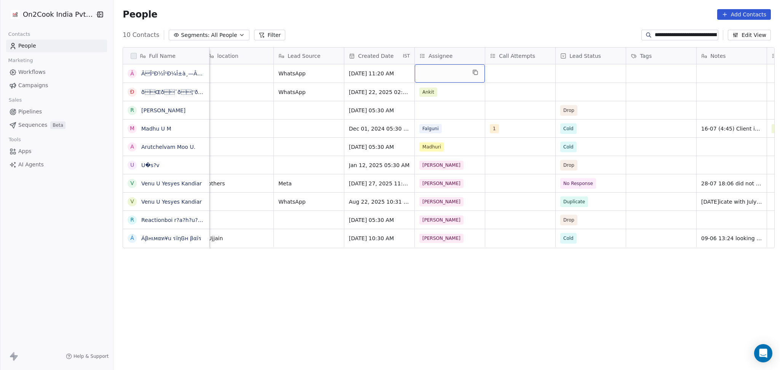
click at [443, 75] on div "grid" at bounding box center [450, 73] width 70 height 18
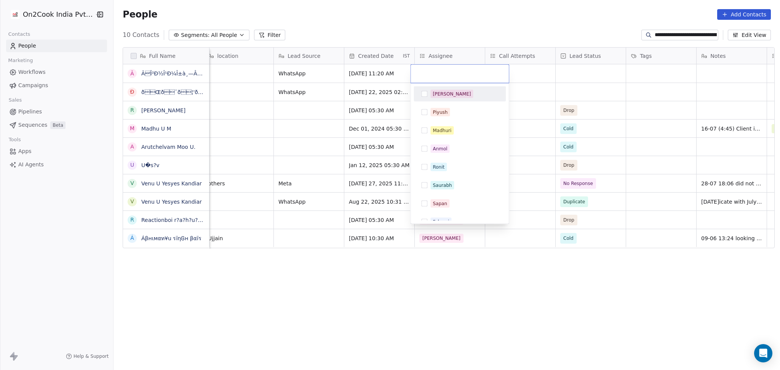
click at [455, 98] on div "[PERSON_NAME]" at bounding box center [464, 94] width 68 height 8
click at [582, 77] on html "**********" at bounding box center [390, 185] width 780 height 370
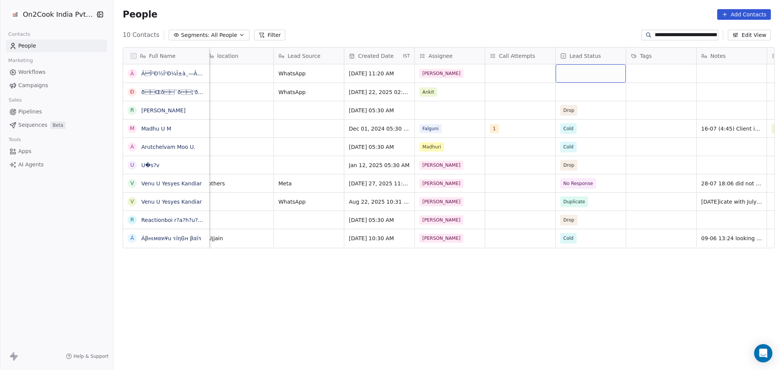
click at [582, 77] on div "grid" at bounding box center [591, 73] width 70 height 18
click at [581, 78] on div "grid" at bounding box center [591, 73] width 70 height 18
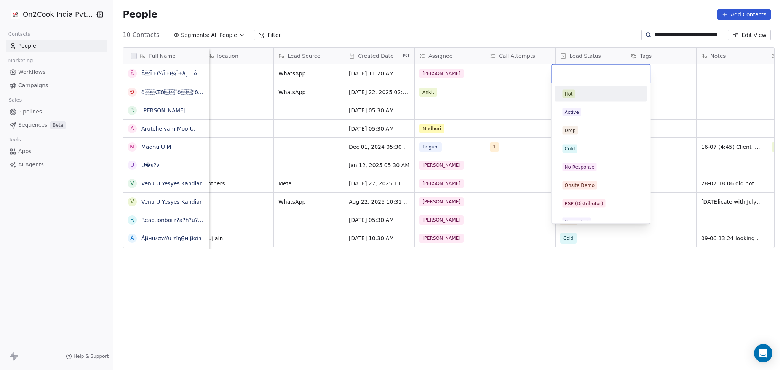
click at [519, 106] on html "**********" at bounding box center [390, 185] width 780 height 370
click at [557, 74] on div "grid" at bounding box center [591, 73] width 70 height 18
click at [585, 147] on div "Cold" at bounding box center [601, 149] width 77 height 8
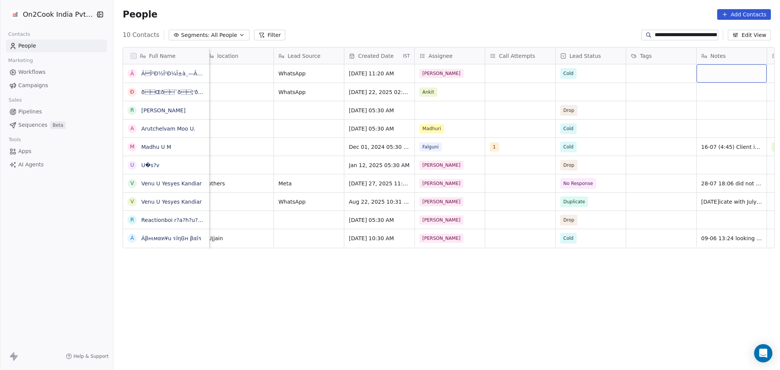
click at [585, 72] on div "grid" at bounding box center [732, 73] width 70 height 18
type textarea "**********"
click at [585, 106] on html "**********" at bounding box center [390, 185] width 780 height 370
click at [585, 30] on div "**********" at bounding box center [680, 35] width 77 height 11
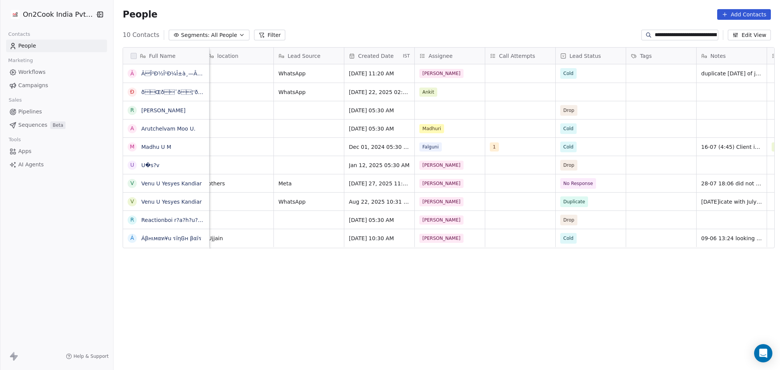
click at [585, 30] on div "**********" at bounding box center [680, 35] width 77 height 11
drag, startPoint x: 674, startPoint y: 30, endPoint x: 672, endPoint y: 35, distance: 5.5
click at [585, 33] on div "**********" at bounding box center [680, 35] width 77 height 11
click at [585, 35] on input "**********" at bounding box center [686, 35] width 62 height 8
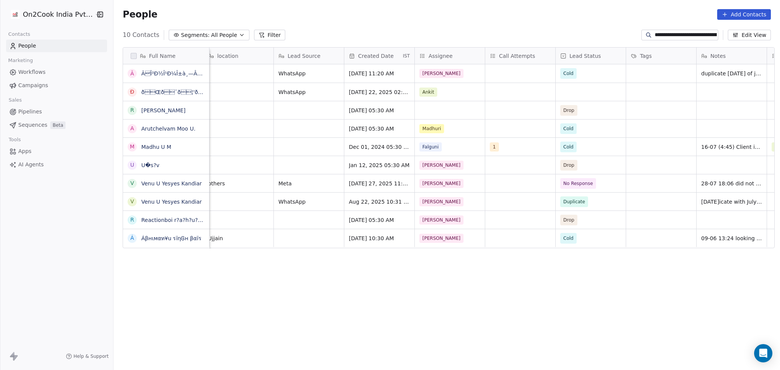
click at [585, 35] on input "**********" at bounding box center [686, 35] width 62 height 8
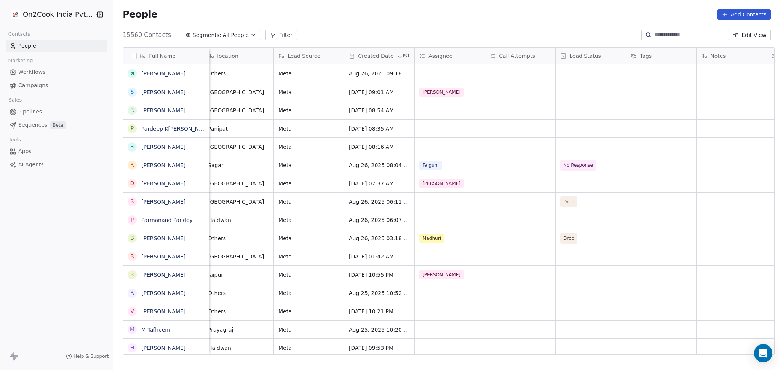
click at [585, 27] on div "People Add Contacts" at bounding box center [447, 14] width 667 height 29
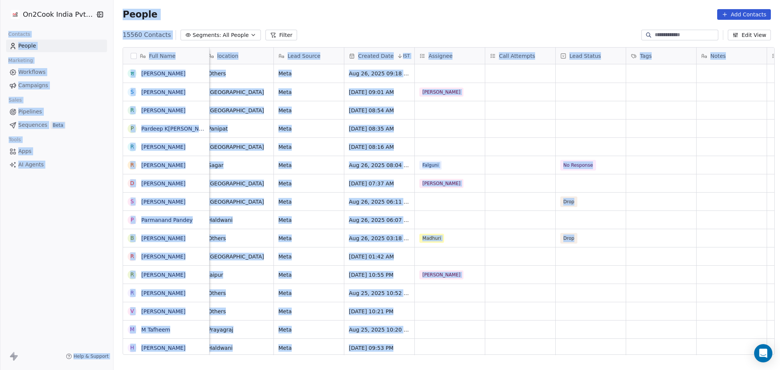
click at [585, 33] on input at bounding box center [686, 35] width 62 height 8
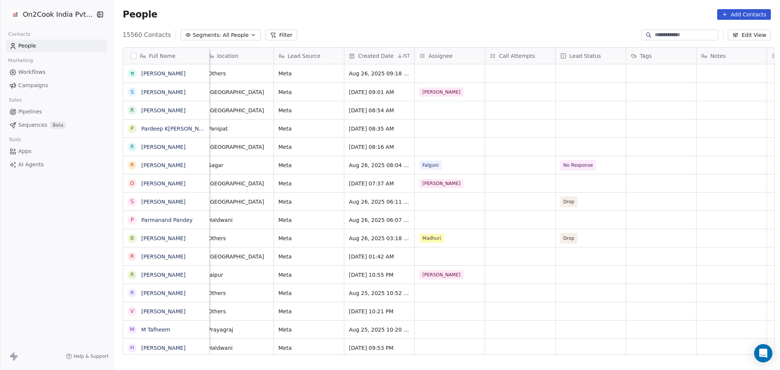
paste input "**********"
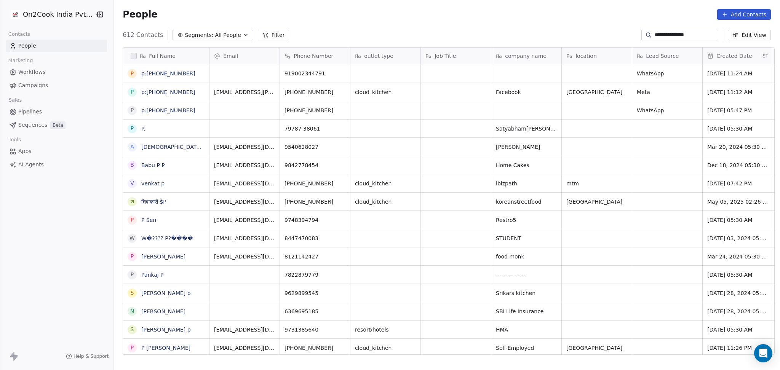
scroll to position [318, 662]
type input "**********"
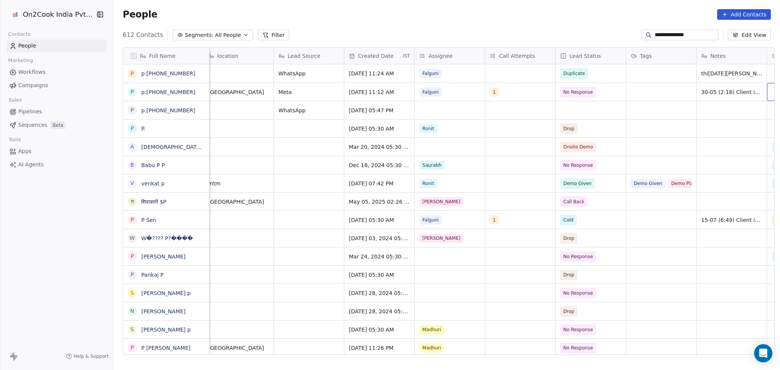
scroll to position [0, 429]
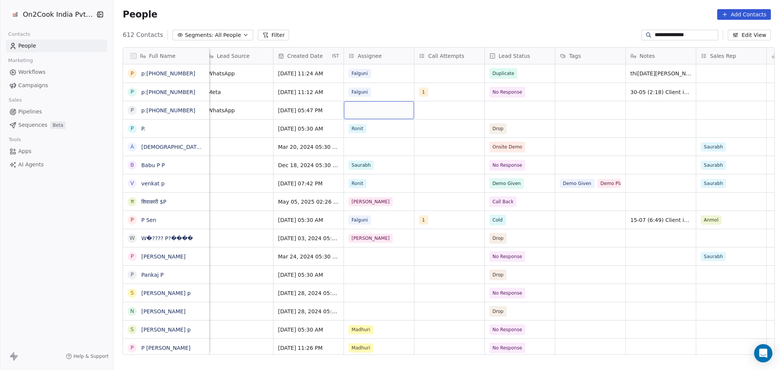
click at [369, 113] on div "grid" at bounding box center [379, 110] width 70 height 18
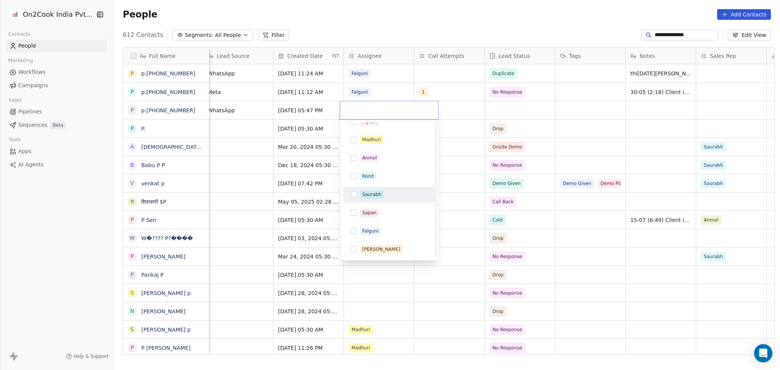
scroll to position [82, 0]
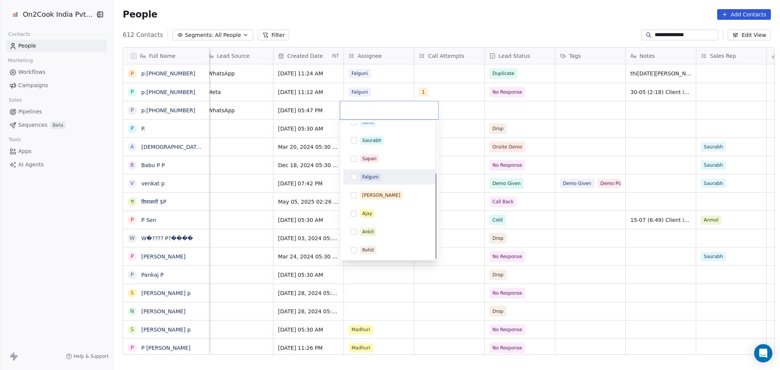
click at [366, 174] on div "Falguni" at bounding box center [370, 177] width 16 height 7
click at [491, 106] on html "**********" at bounding box center [390, 185] width 780 height 370
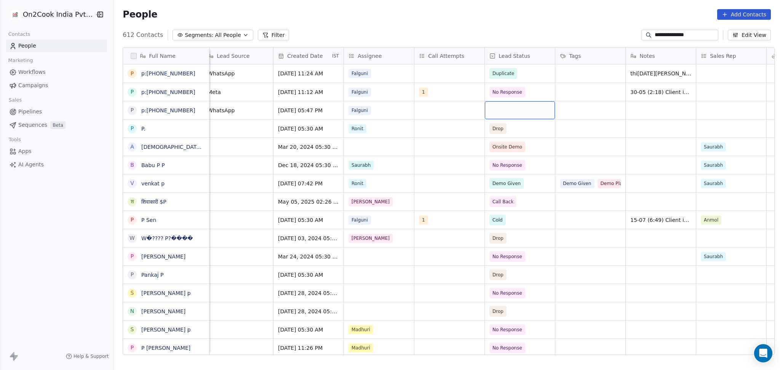
click at [491, 106] on div "grid" at bounding box center [520, 110] width 70 height 18
click at [492, 109] on div "grid" at bounding box center [520, 110] width 70 height 18
click at [492, 110] on div "grid" at bounding box center [520, 110] width 70 height 18
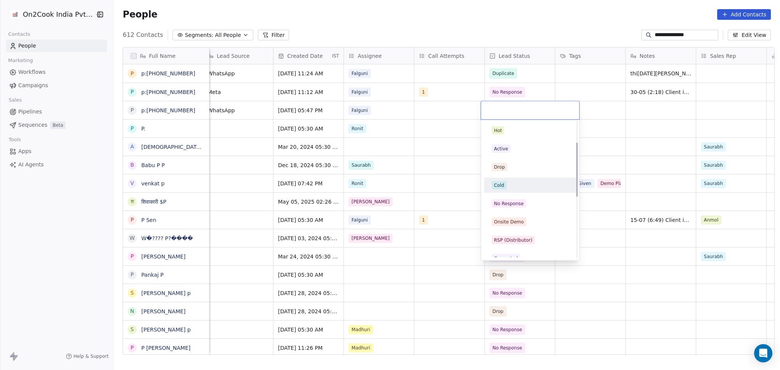
scroll to position [152, 0]
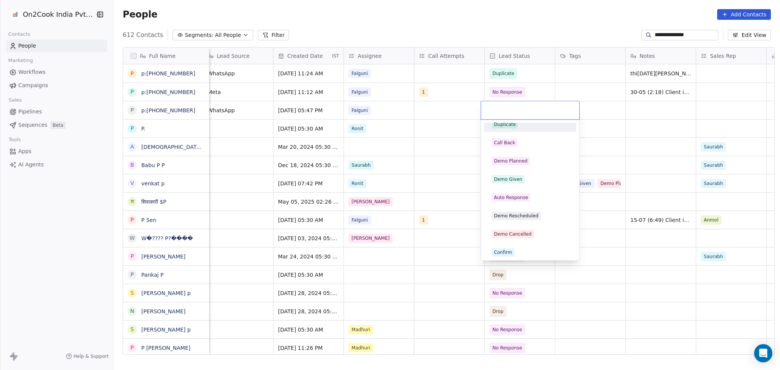
click at [509, 127] on div "Duplicate" at bounding box center [505, 124] width 22 height 7
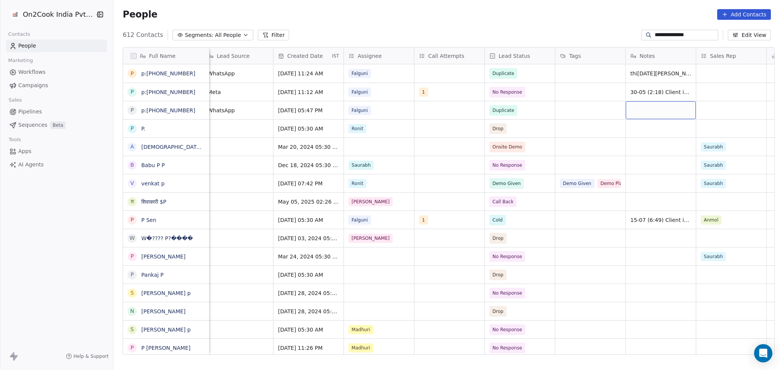
click at [585, 107] on div "grid" at bounding box center [661, 110] width 70 height 18
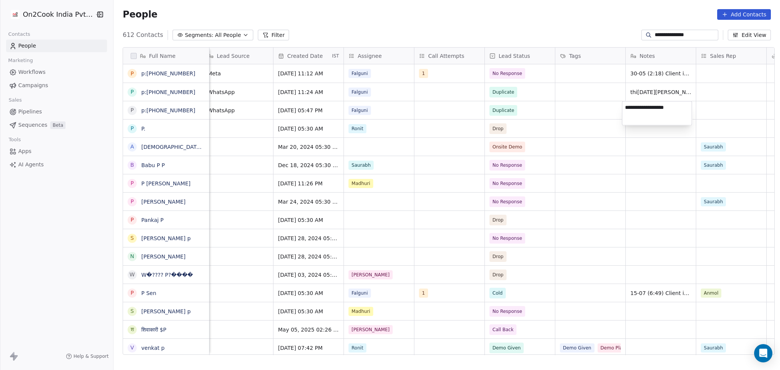
type textarea "**********"
click at [585, 142] on html "**********" at bounding box center [390, 185] width 780 height 370
click at [585, 37] on input "**********" at bounding box center [686, 35] width 62 height 8
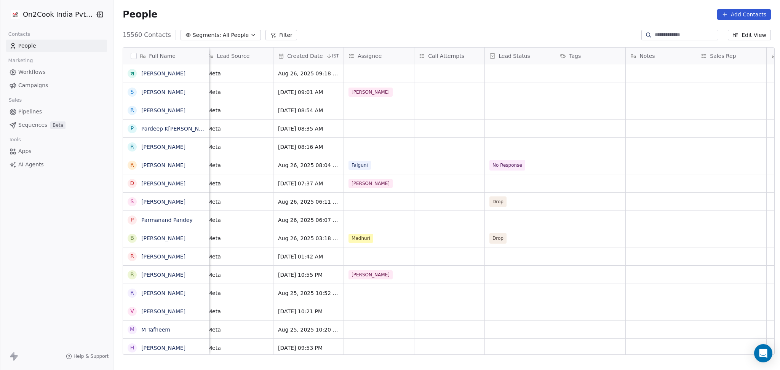
click at [585, 40] on div at bounding box center [680, 35] width 77 height 11
click at [585, 36] on input at bounding box center [686, 35] width 62 height 8
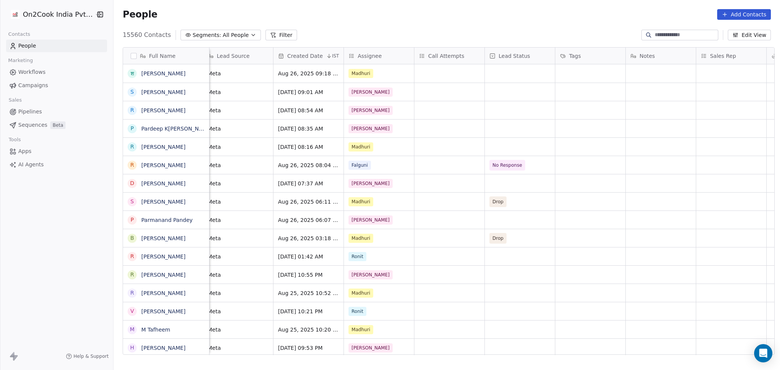
paste input "**********"
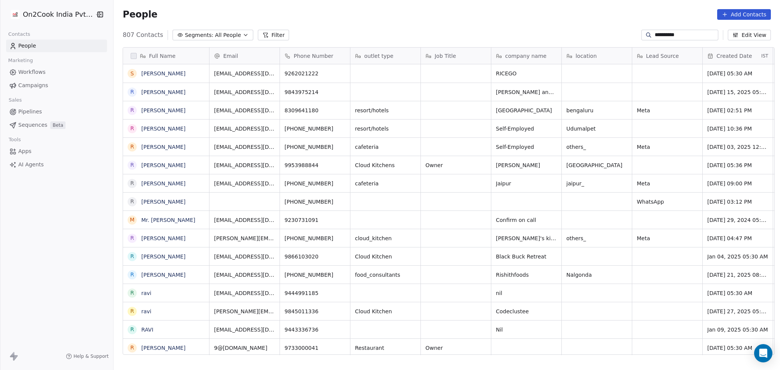
scroll to position [318, 662]
type input "**********"
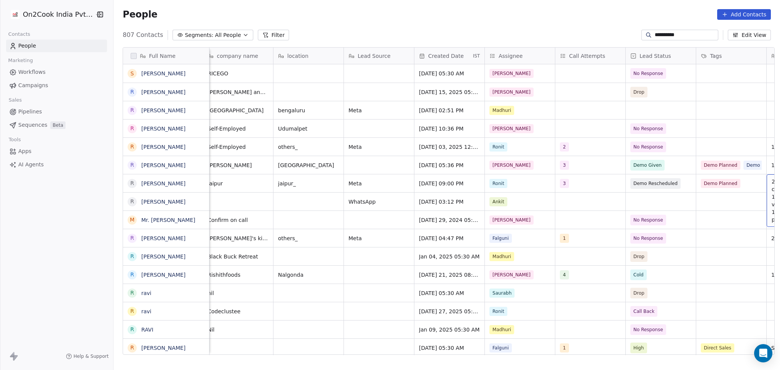
scroll to position [0, 358]
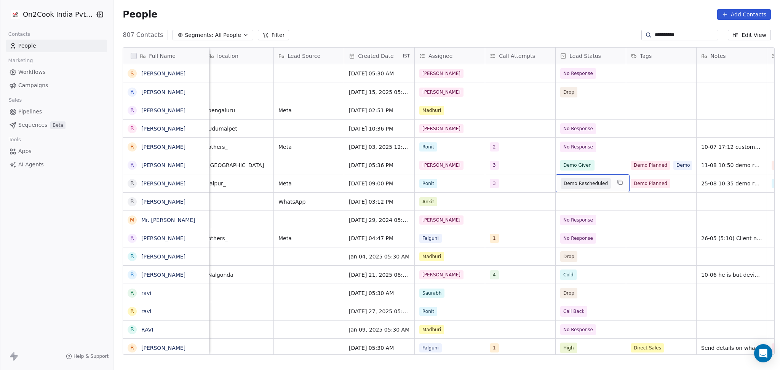
click at [561, 185] on span "Demo Rescheduled" at bounding box center [586, 183] width 50 height 11
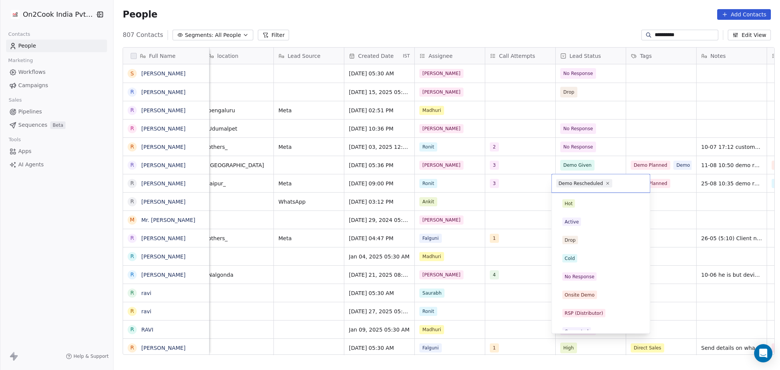
scroll to position [118, 0]
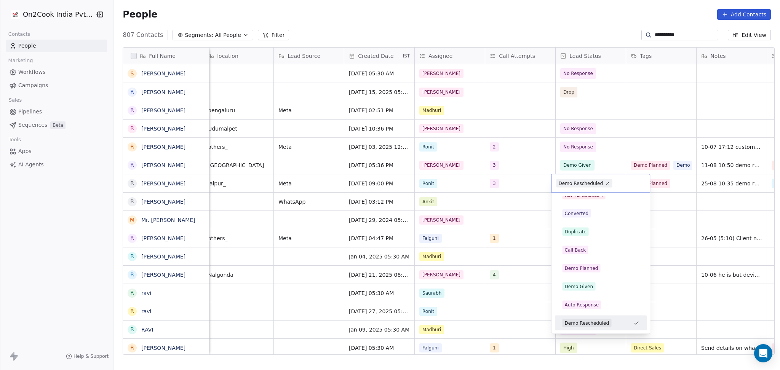
click at [522, 189] on html "**********" at bounding box center [390, 185] width 780 height 370
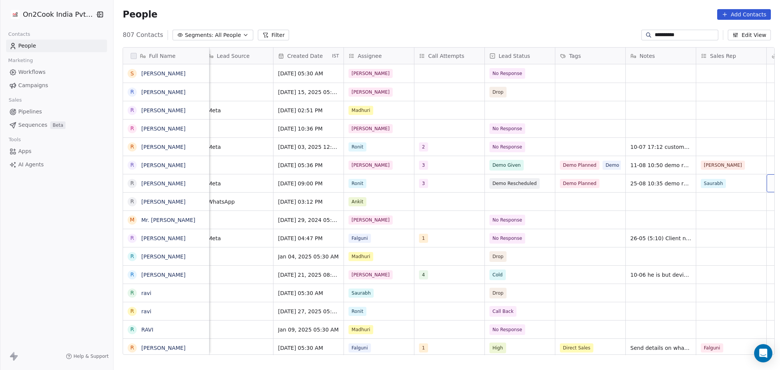
scroll to position [0, 500]
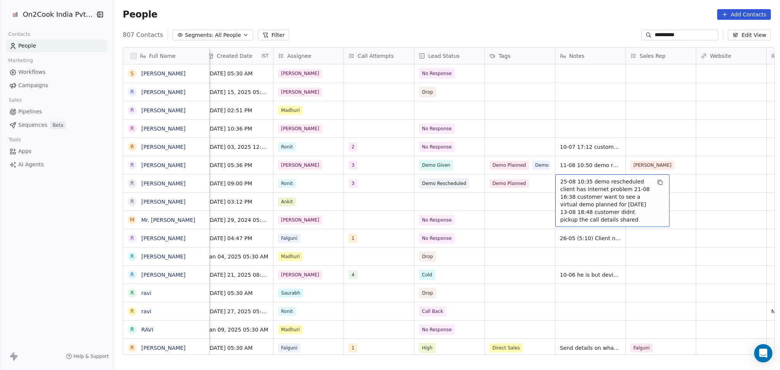
click at [569, 184] on span "25-08 10:35 demo rescheduled client has internet problem 21-08 16:38 customer w…" at bounding box center [605, 201] width 91 height 46
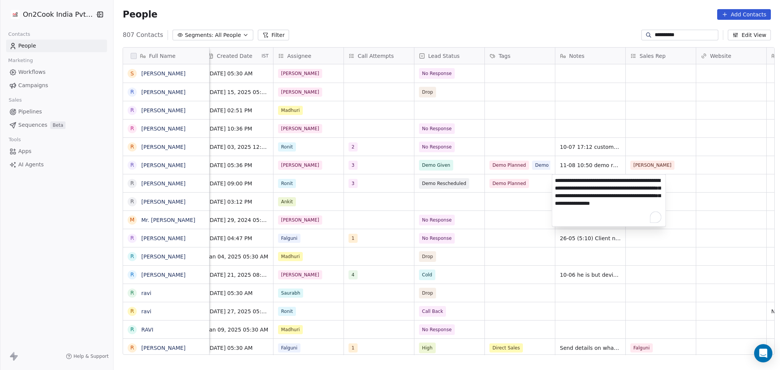
click at [554, 181] on textarea "**********" at bounding box center [609, 201] width 114 height 52
type textarea "**********"
click at [585, 179] on html "**********" at bounding box center [390, 185] width 780 height 370
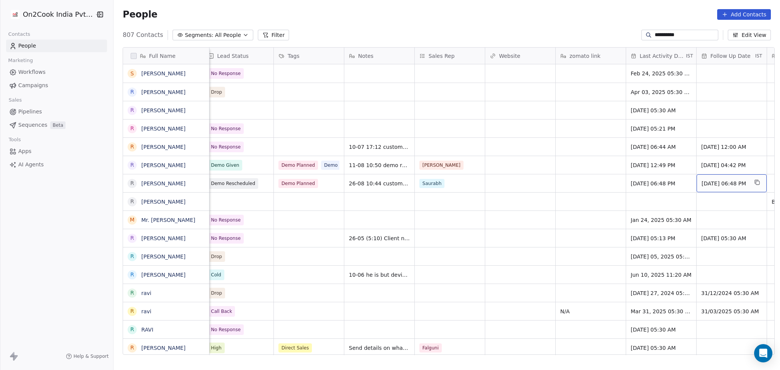
scroll to position [0, 782]
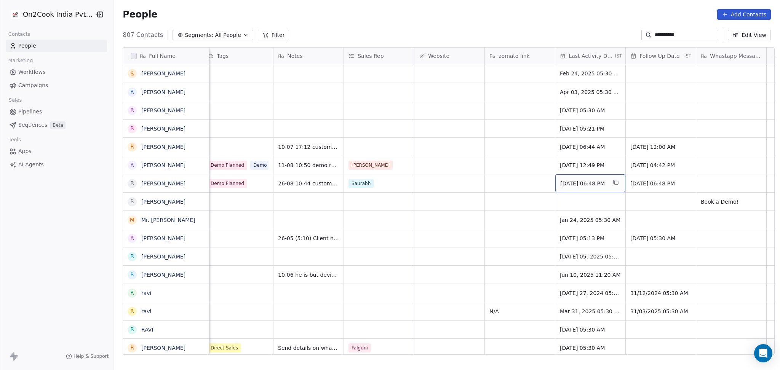
click at [585, 186] on span "Aug 25, 2025 06:48 PM" at bounding box center [583, 184] width 46 height 8
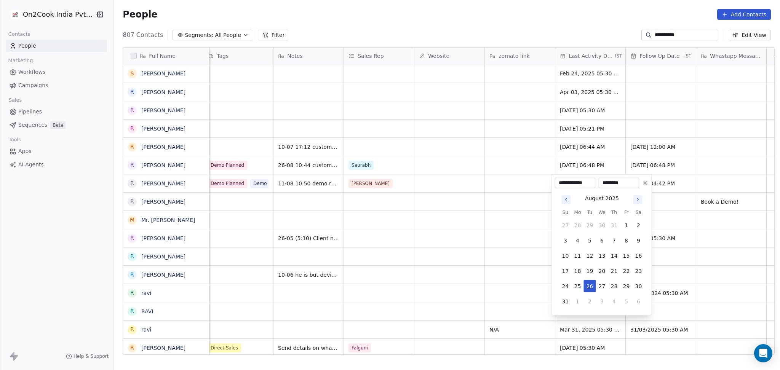
drag, startPoint x: 467, startPoint y: 275, endPoint x: 469, endPoint y: 272, distance: 3.9
click at [468, 274] on html "**********" at bounding box center [390, 185] width 780 height 370
click at [449, 226] on html "**********" at bounding box center [390, 185] width 780 height 370
click at [480, 202] on html "**********" at bounding box center [390, 185] width 780 height 370
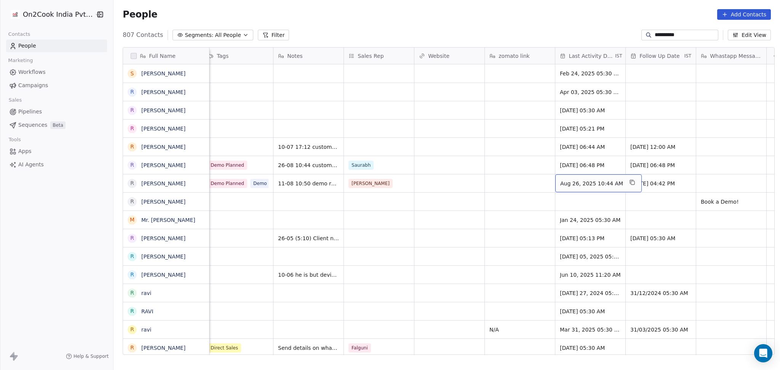
click at [564, 184] on span "Aug 26, 2025 10:44 AM" at bounding box center [591, 184] width 63 height 8
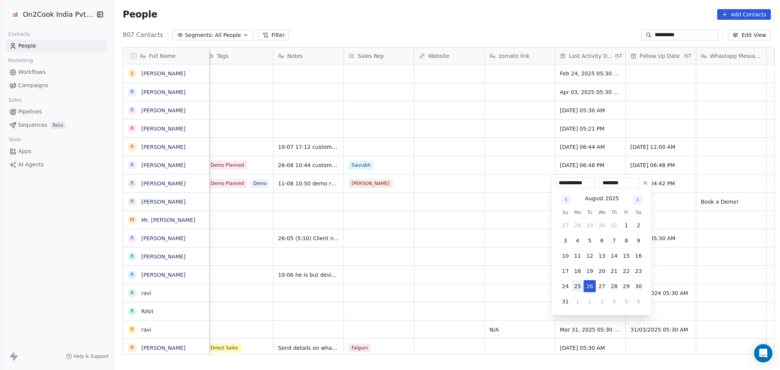
click at [580, 278] on button "25" at bounding box center [577, 286] width 12 height 12
type input "**********"
click at [445, 251] on html "**********" at bounding box center [390, 185] width 780 height 370
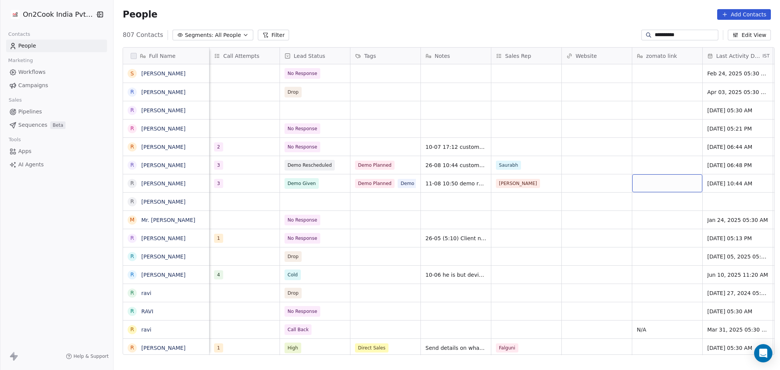
scroll to position [0, 641]
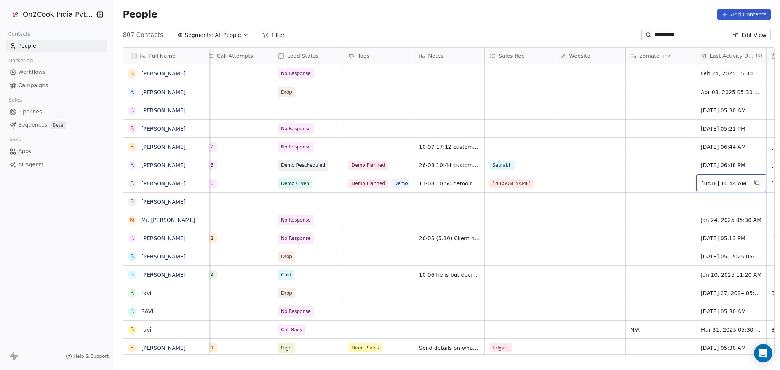
click at [585, 179] on div "Aug 25, 2025 10:44 AM" at bounding box center [731, 183] width 70 height 18
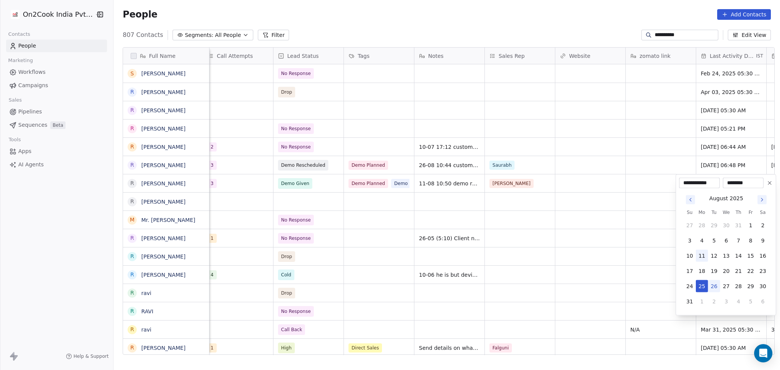
click at [585, 255] on button "11" at bounding box center [702, 256] width 12 height 12
type input "**********"
click at [510, 240] on html "**********" at bounding box center [390, 185] width 780 height 370
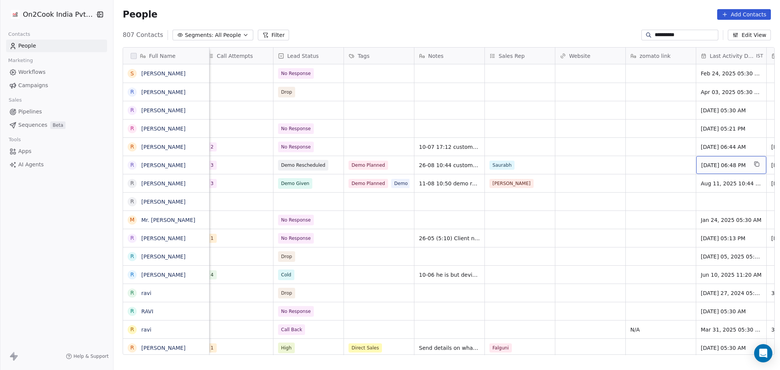
click at [585, 164] on span "Aug 25, 2025 06:48 PM" at bounding box center [724, 166] width 46 height 8
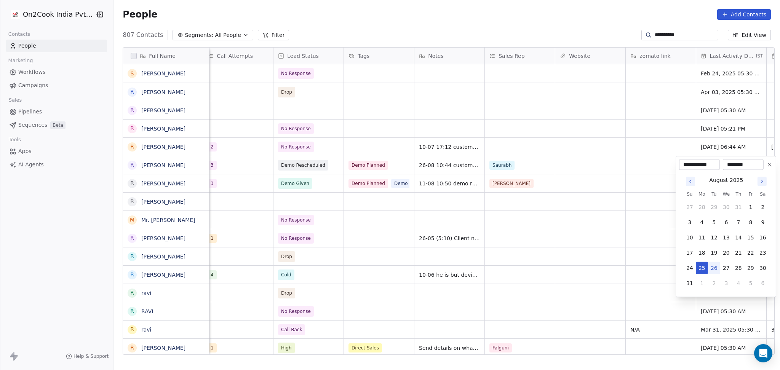
click at [585, 269] on button "26" at bounding box center [714, 268] width 12 height 12
type input "**********"
click at [585, 258] on html "**********" at bounding box center [390, 185] width 780 height 370
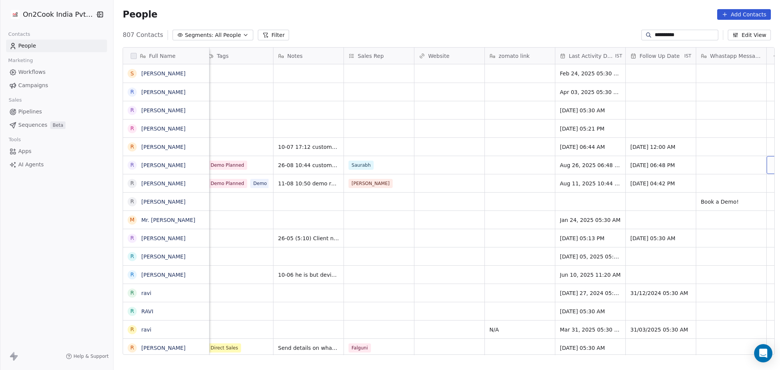
scroll to position [0, 800]
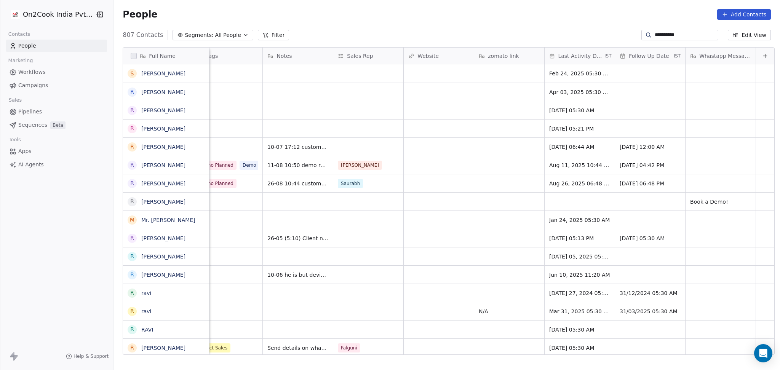
click at [585, 26] on div "People Add Contacts" at bounding box center [447, 14] width 667 height 29
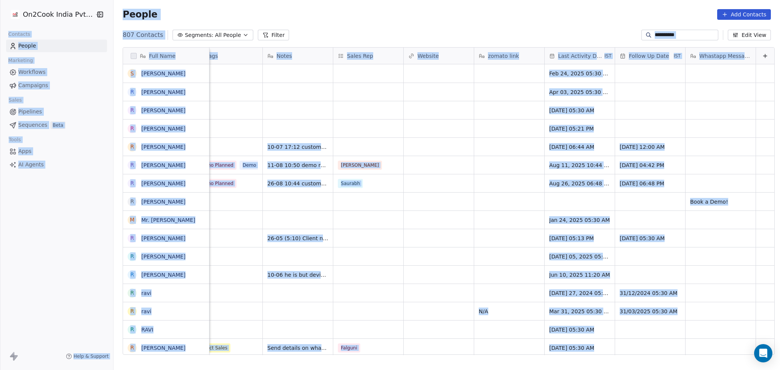
click at [585, 35] on input "**********" at bounding box center [686, 35] width 62 height 8
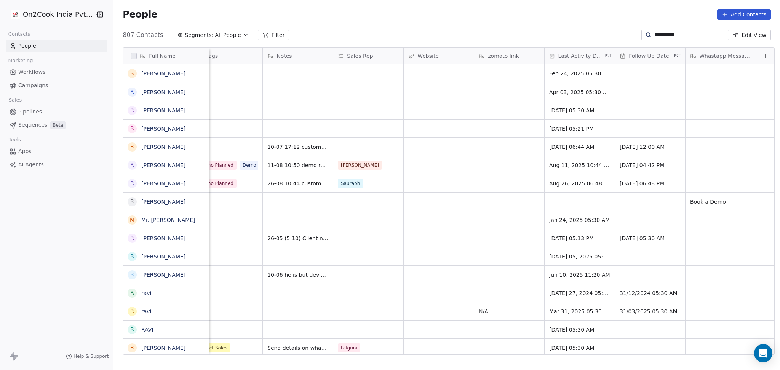
click at [585, 35] on input "**********" at bounding box center [686, 35] width 62 height 8
paste input "**"
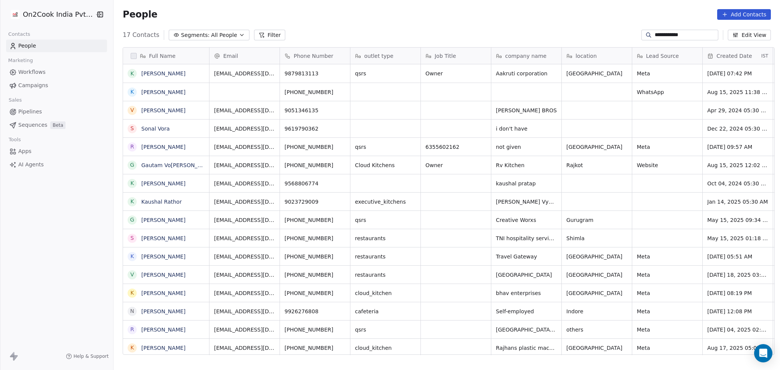
scroll to position [318, 662]
type input "**********"
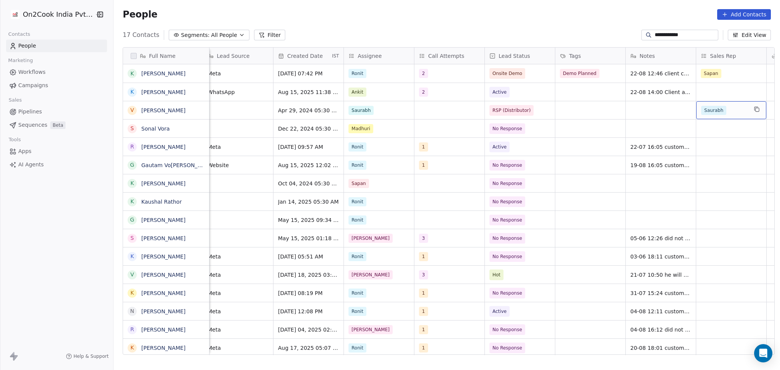
scroll to position [0, 500]
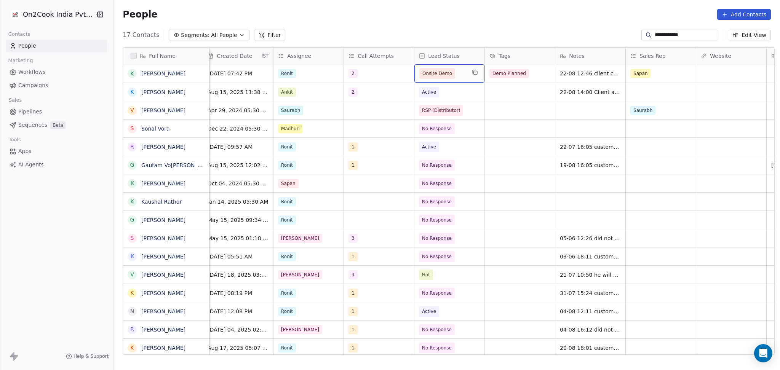
click at [439, 77] on span "Onsite Demo" at bounding box center [437, 74] width 30 height 8
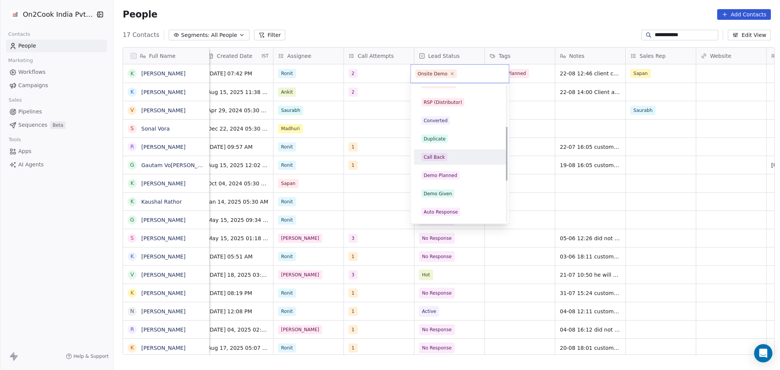
scroll to position [152, 0]
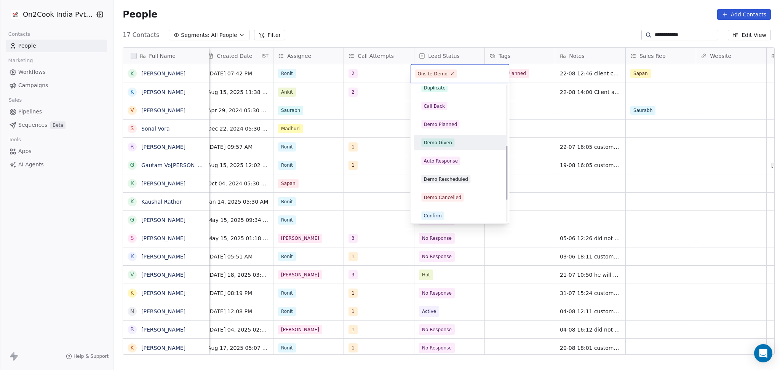
click at [450, 138] on div "Demo Given" at bounding box center [460, 143] width 86 height 12
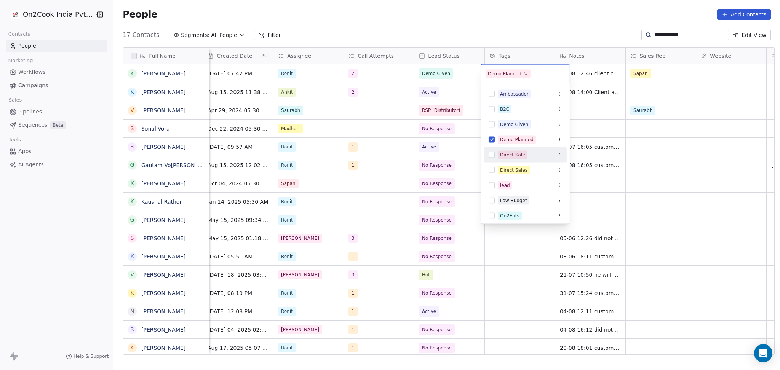
click at [517, 155] on div "Direct Sale" at bounding box center [512, 155] width 25 height 7
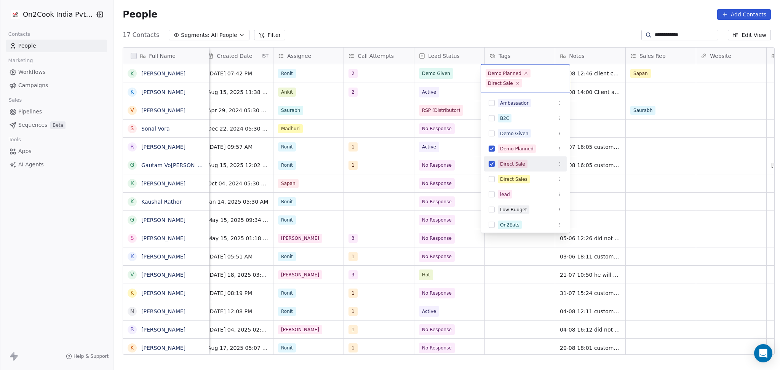
click at [513, 163] on div "Direct Sale" at bounding box center [512, 164] width 25 height 7
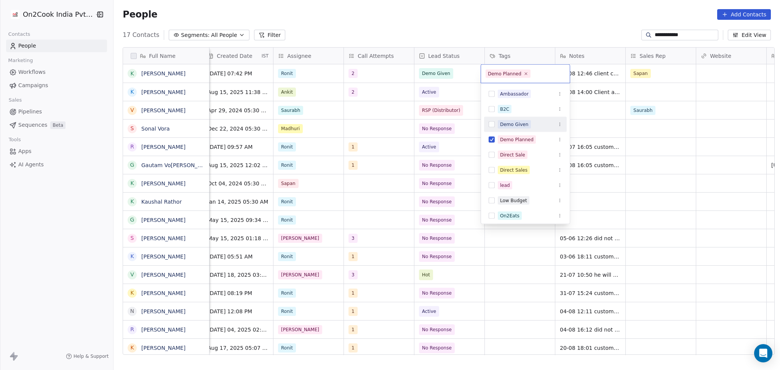
click at [512, 121] on div "Demo Given" at bounding box center [514, 124] width 29 height 7
click at [585, 154] on html "**********" at bounding box center [390, 185] width 780 height 370
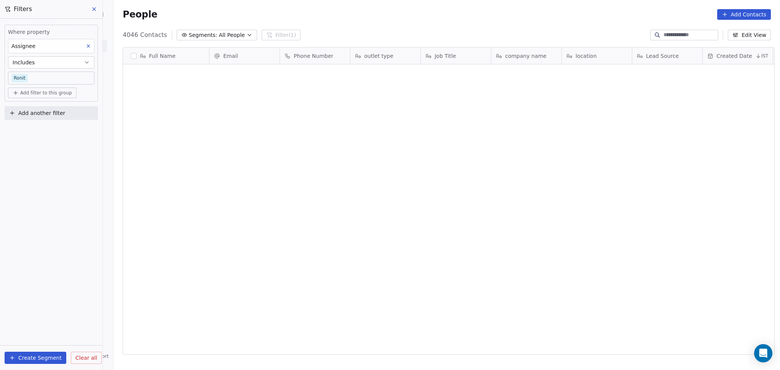
scroll to position [318, 662]
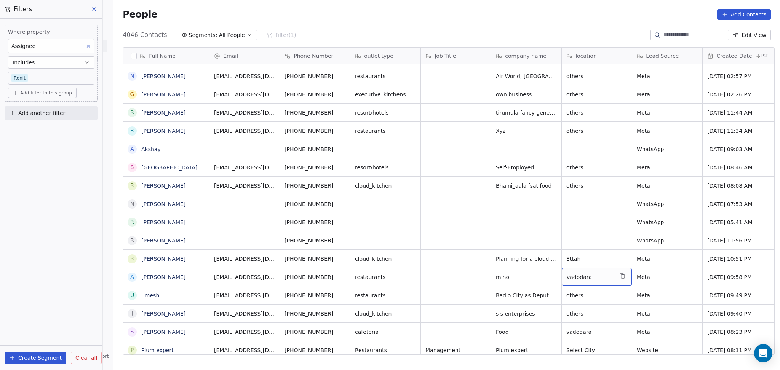
drag, startPoint x: 374, startPoint y: 304, endPoint x: 357, endPoint y: 301, distance: 17.9
click at [340, 294] on icon "grid" at bounding box center [343, 294] width 6 height 6
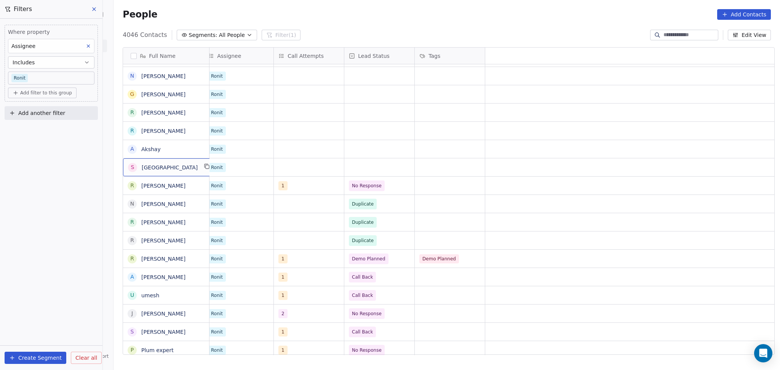
scroll to position [0, 0]
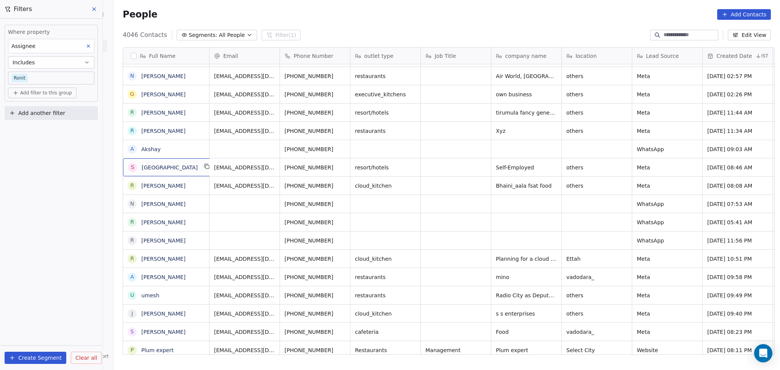
click at [185, 171] on span "[GEOGRAPHIC_DATA]" at bounding box center [170, 168] width 56 height 8
click at [203, 165] on div "S Seven Seas Hotel Tohana" at bounding box center [169, 167] width 93 height 18
click at [442, 180] on html "On2Cook India Pvt. Ltd. Contacts People Marketing Workflows Campaigns Sales Pip…" at bounding box center [390, 185] width 780 height 370
click at [193, 162] on div "S Seven Seas Hotel Tohana" at bounding box center [169, 167] width 93 height 18
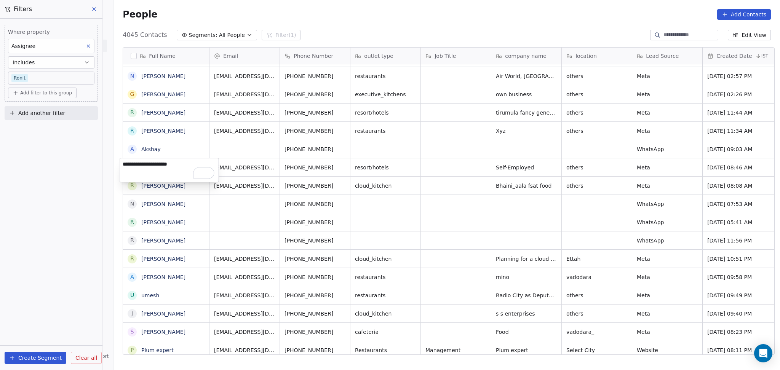
drag, startPoint x: 184, startPoint y: 165, endPoint x: 165, endPoint y: 170, distance: 20.1
click at [165, 170] on textarea "**********" at bounding box center [169, 170] width 99 height 24
type textarea "**********"
click at [574, 174] on html "On2Cook India Pvt. Ltd. Contacts People Marketing Workflows Campaigns Sales Pip…" at bounding box center [390, 185] width 780 height 370
click at [573, 172] on div "others" at bounding box center [597, 167] width 70 height 18
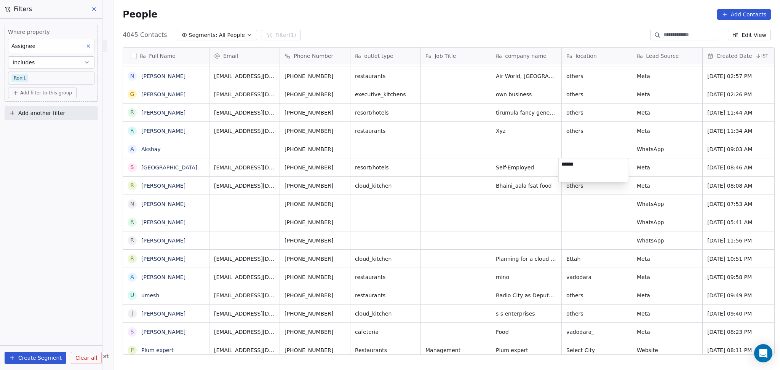
click at [570, 163] on textarea "******" at bounding box center [593, 170] width 69 height 24
type textarea "******"
click at [451, 169] on html "On2Cook India Pvt. Ltd. Contacts People Marketing Workflows Campaigns Sales Pip…" at bounding box center [390, 185] width 780 height 370
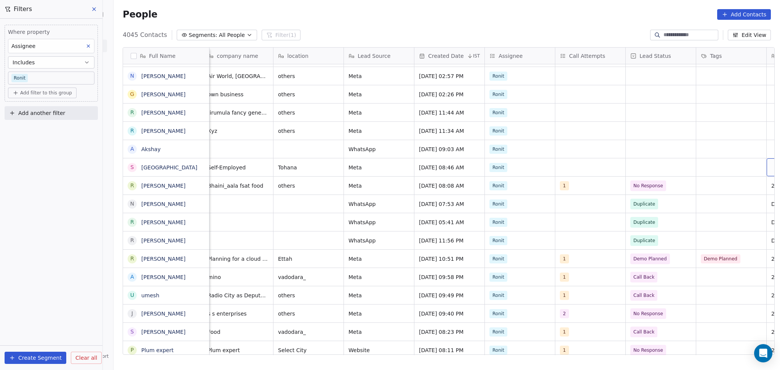
scroll to position [0, 358]
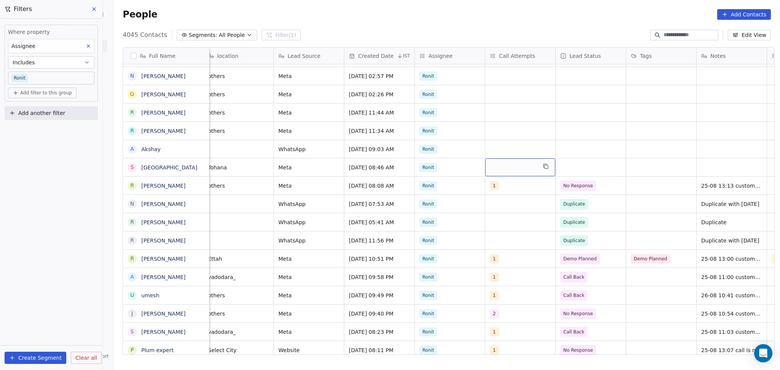
click at [511, 171] on div "grid" at bounding box center [520, 167] width 70 height 18
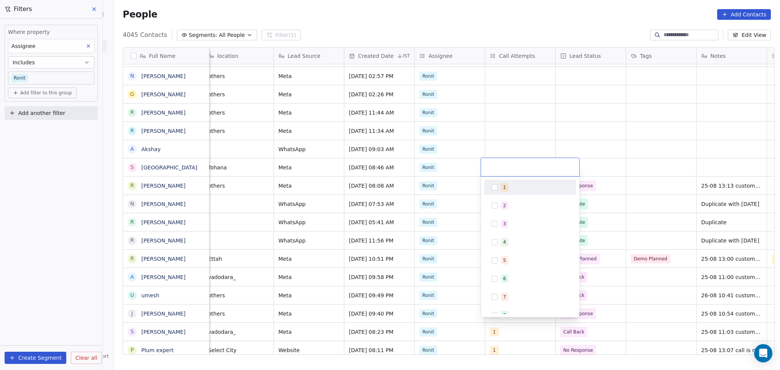
click at [496, 187] on button "Suggestions" at bounding box center [495, 187] width 6 height 6
click at [527, 136] on html "On2Cook India Pvt. Ltd. Contacts People Marketing Workflows Campaigns Sales Pip…" at bounding box center [390, 185] width 780 height 370
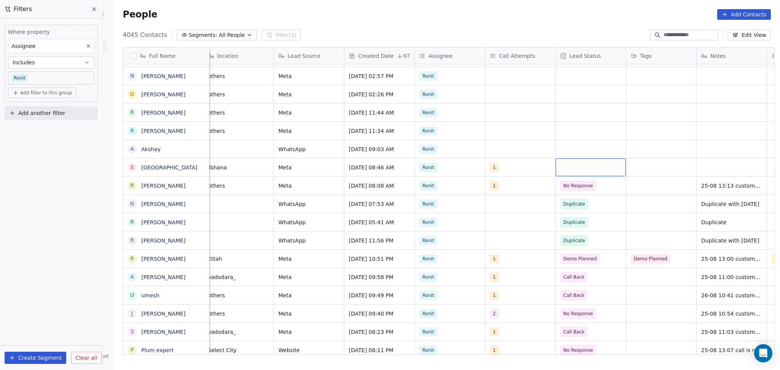
click at [592, 166] on div "grid" at bounding box center [591, 167] width 70 height 18
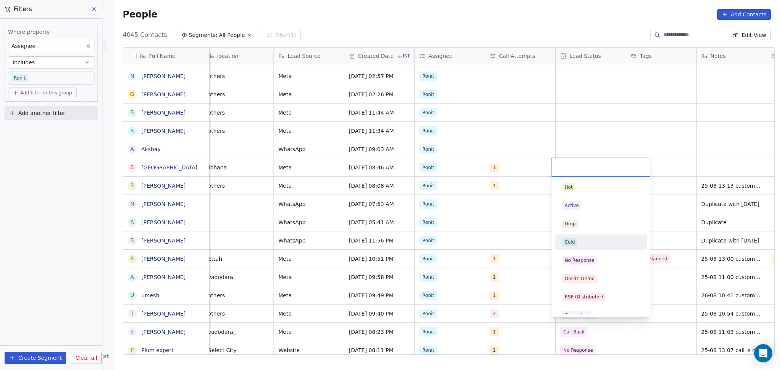
click at [594, 252] on div "Hot Active Drop Cold No Response Onsite Demo RSP (Distributor) Converted Duplic…" at bounding box center [601, 352] width 92 height 344
click at [594, 256] on span "No Response" at bounding box center [580, 260] width 34 height 8
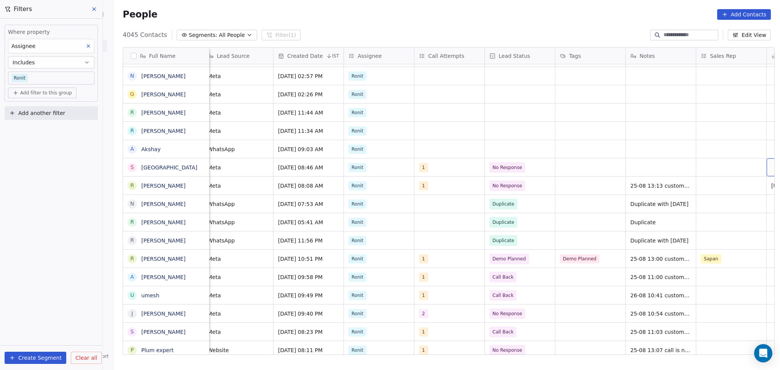
scroll to position [0, 500]
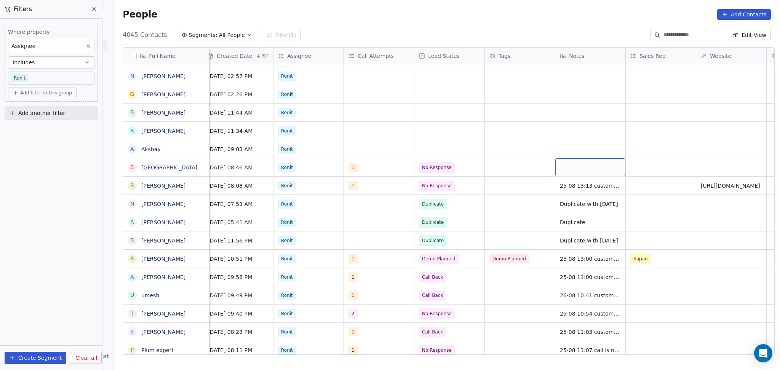
click at [596, 163] on div "grid" at bounding box center [590, 167] width 70 height 18
click at [399, 165] on html "On2Cook India Pvt. Ltd. Contacts People Marketing Workflows Campaigns Sales Pip…" at bounding box center [390, 185] width 780 height 370
click at [454, 168] on span "No Response" at bounding box center [442, 167] width 46 height 11
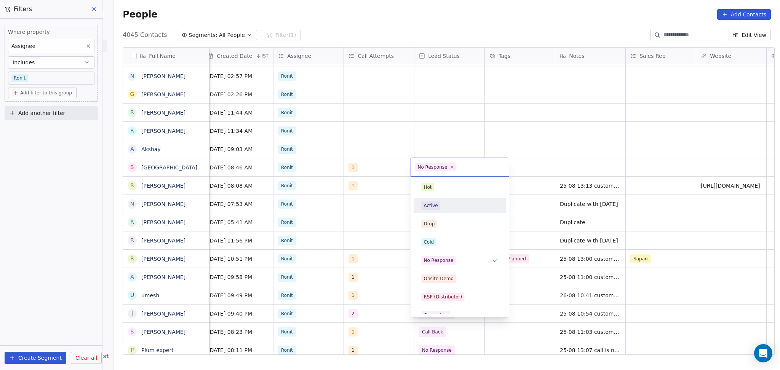
click at [444, 206] on div "Active" at bounding box center [459, 206] width 77 height 8
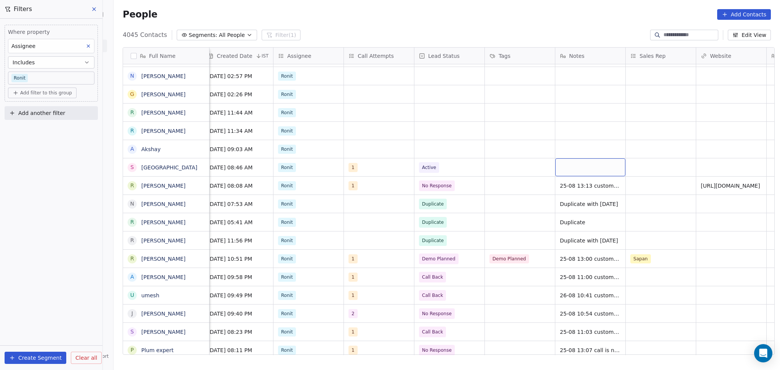
click at [606, 169] on div "grid" at bounding box center [590, 167] width 70 height 18
type textarea "**********"
click at [654, 165] on html "On2Cook India Pvt. Ltd. Contacts People Marketing Workflows Campaigns Sales Pip…" at bounding box center [390, 185] width 780 height 370
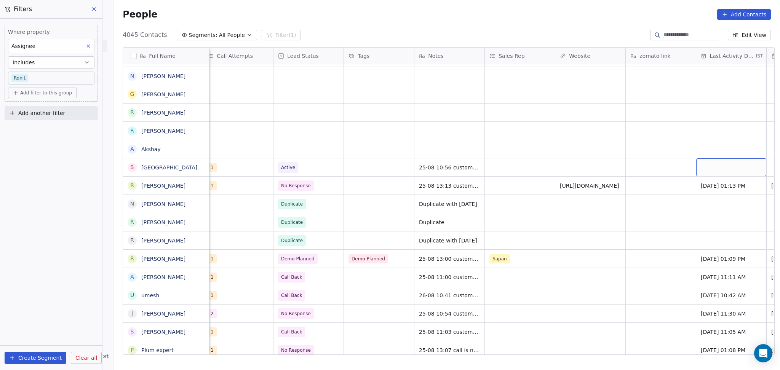
scroll to position [0, 711]
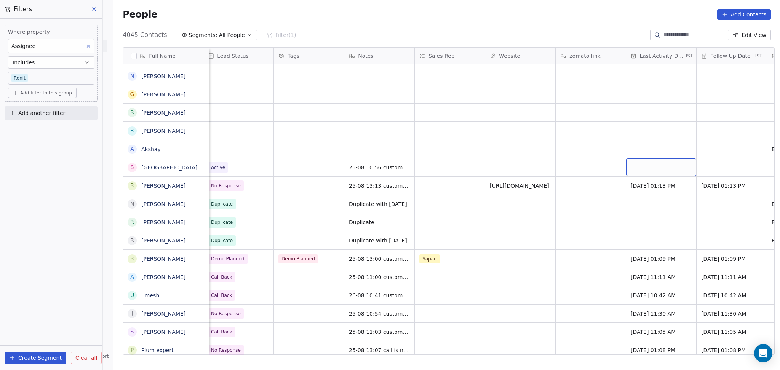
click at [629, 173] on div "grid" at bounding box center [661, 167] width 70 height 18
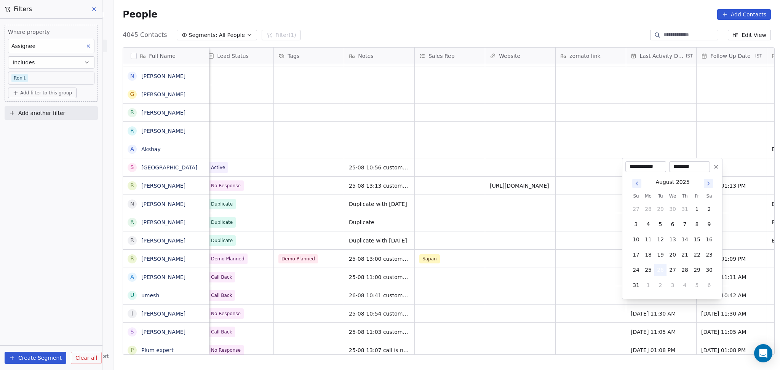
click at [662, 269] on button "26" at bounding box center [660, 270] width 12 height 12
click at [585, 257] on html "On2Cook India Pvt. Ltd. Contacts People Marketing Workflows Campaigns Sales Pip…" at bounding box center [390, 185] width 780 height 370
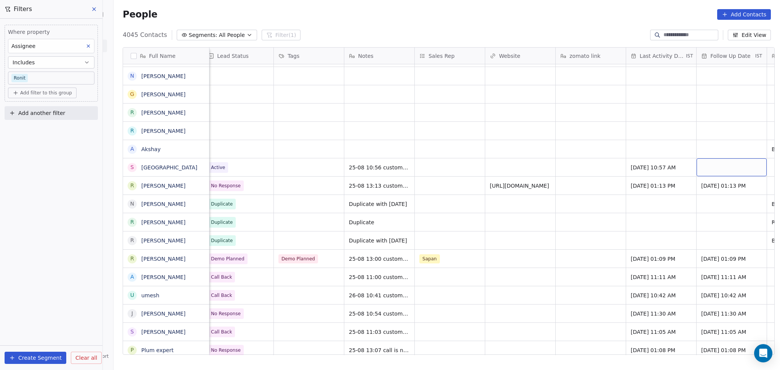
click at [702, 167] on div "grid" at bounding box center [732, 167] width 70 height 18
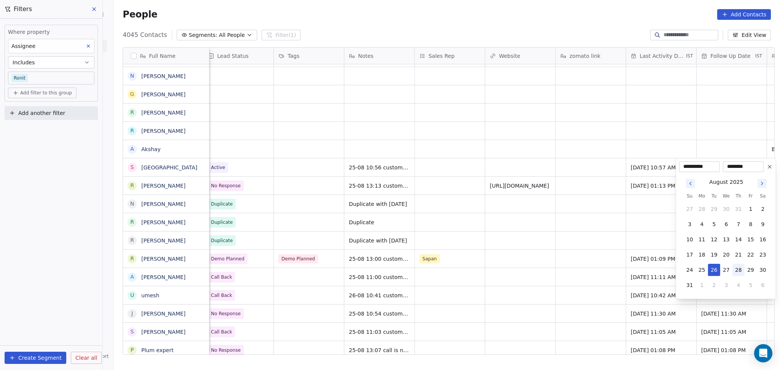
click at [739, 265] on button "28" at bounding box center [739, 270] width 12 height 12
type input "**********"
click at [541, 263] on html "On2Cook India Pvt. Ltd. Contacts People Marketing Workflows Campaigns Sales Pip…" at bounding box center [390, 185] width 780 height 370
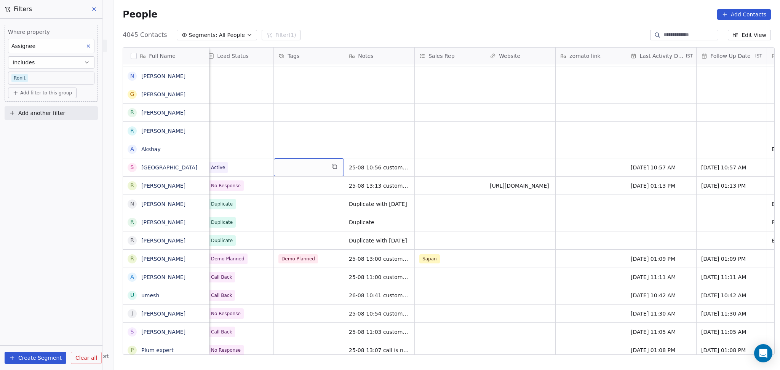
click at [290, 173] on div "grid" at bounding box center [309, 167] width 70 height 18
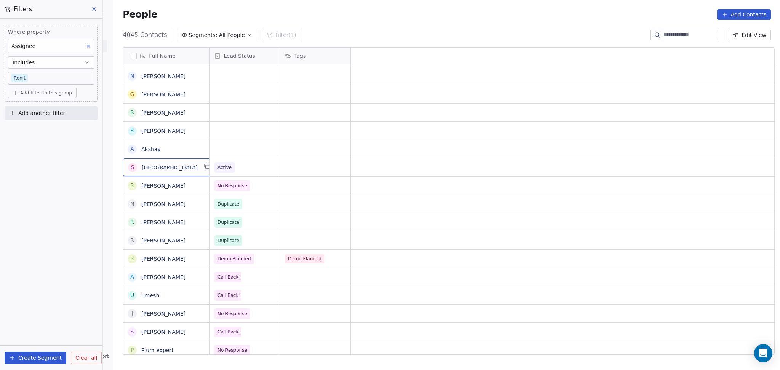
scroll to position [0, 0]
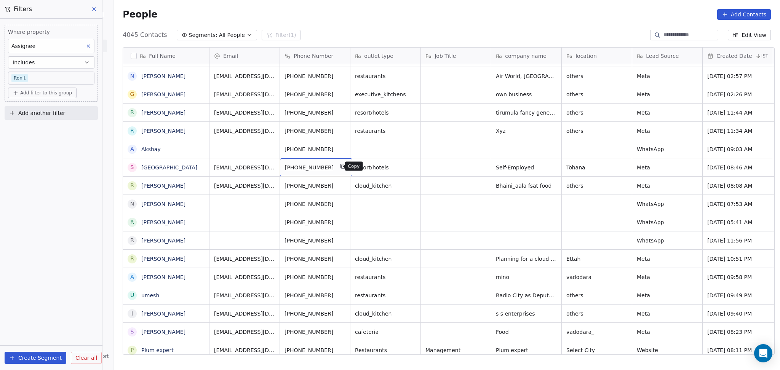
click at [342, 165] on icon "grid" at bounding box center [343, 166] width 3 height 3
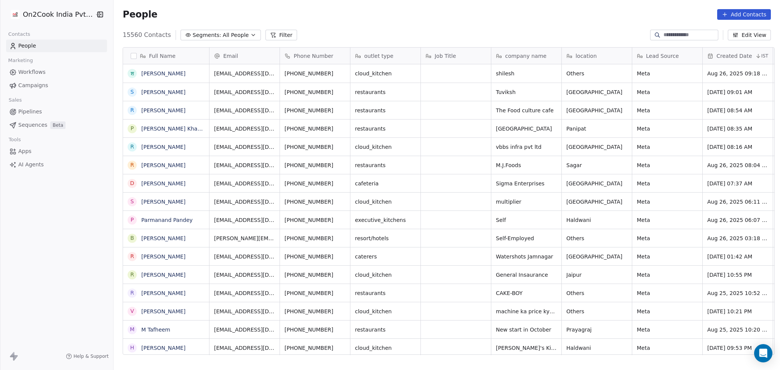
scroll to position [8, 8]
click at [274, 34] on button "Filter" at bounding box center [282, 35] width 32 height 11
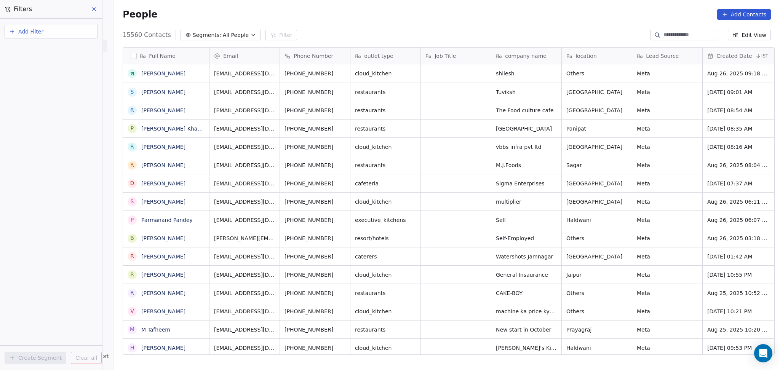
click at [71, 22] on div "Add Filter" at bounding box center [51, 30] width 102 height 23
click at [71, 27] on button "Add Filter" at bounding box center [51, 32] width 93 height 14
click at [51, 49] on span "Contact properties" at bounding box center [38, 49] width 50 height 8
type input "***"
click at [43, 86] on div "General System Custom Assignee B2B Fields Ecommerce Subscription / SaaS" at bounding box center [51, 71] width 93 height 30
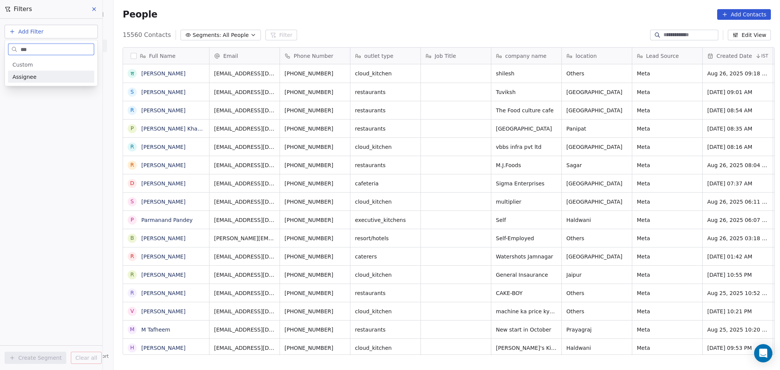
click at [44, 81] on div "Assignee" at bounding box center [51, 77] width 86 height 12
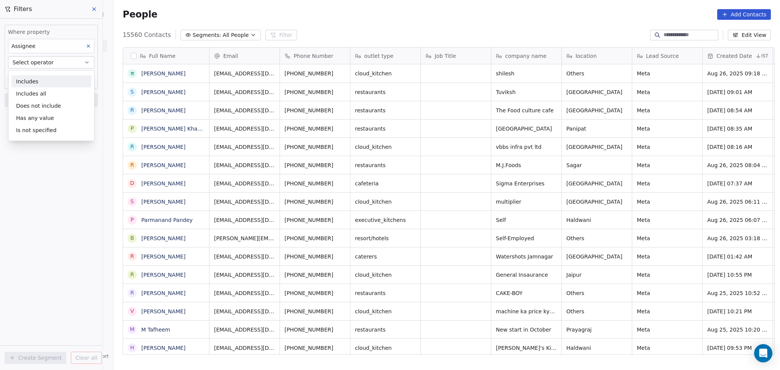
click at [46, 76] on div "Includes" at bounding box center [51, 81] width 80 height 12
click at [46, 77] on body "On2Cook India Pvt. Ltd. Contacts People Marketing Workflows Campaigns Sales Pip…" at bounding box center [390, 185] width 780 height 370
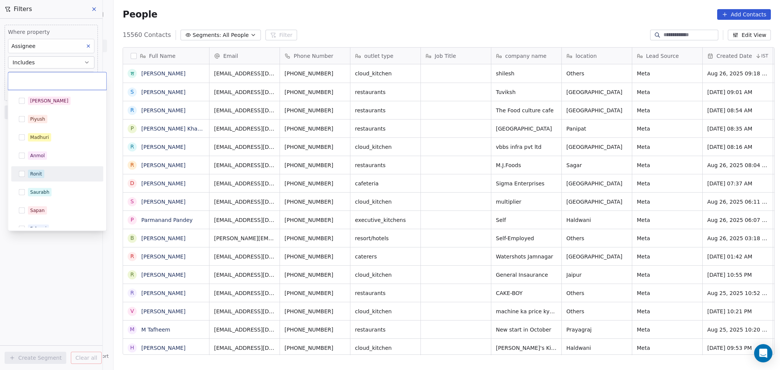
click at [45, 176] on div "Ronit" at bounding box center [62, 174] width 68 height 8
click at [55, 292] on html "On2Cook India Pvt. Ltd. Contacts People Marketing Workflows Campaigns Sales Pip…" at bounding box center [390, 185] width 780 height 370
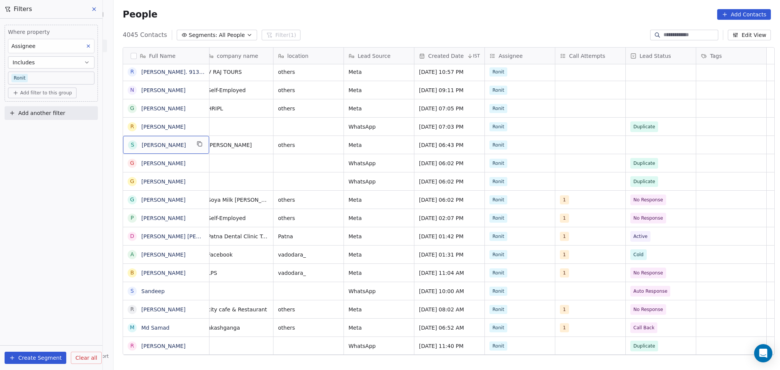
scroll to position [0, 0]
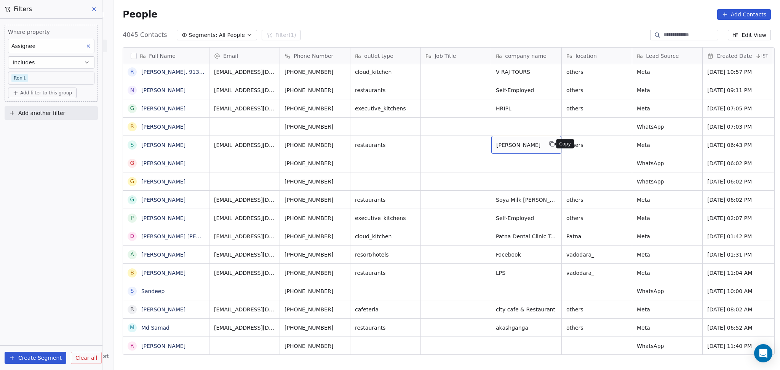
click at [549, 142] on icon "grid" at bounding box center [552, 144] width 6 height 6
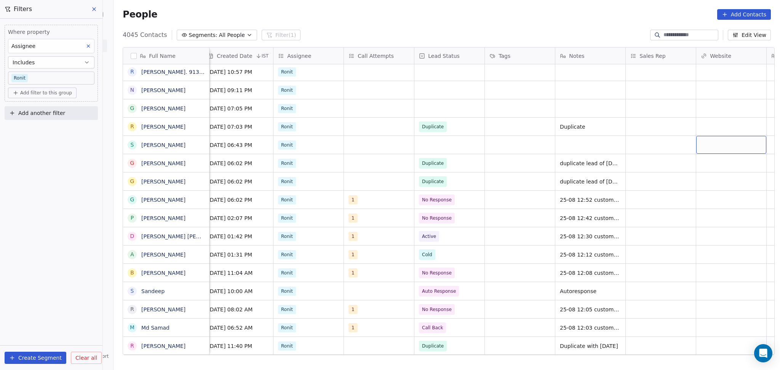
scroll to position [0, 570]
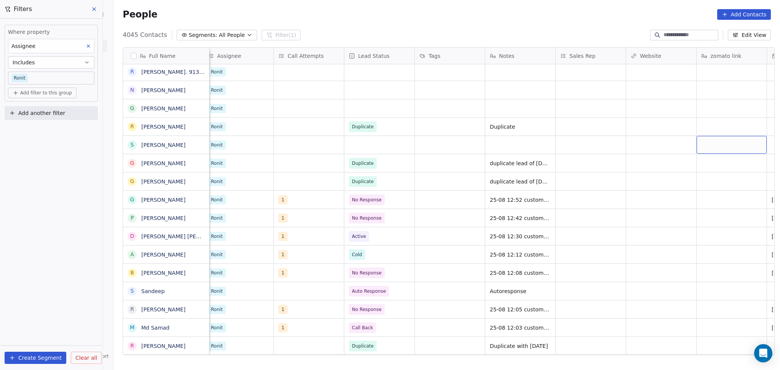
click at [744, 149] on div "grid" at bounding box center [732, 145] width 70 height 18
type textarea "**********"
click at [646, 149] on html "On2Cook India Pvt. Ltd. Contacts People Marketing Workflows Campaigns Sales Pip…" at bounding box center [390, 185] width 780 height 370
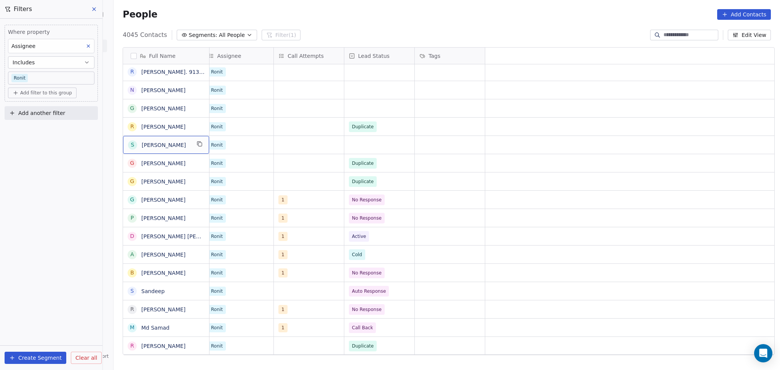
scroll to position [0, 0]
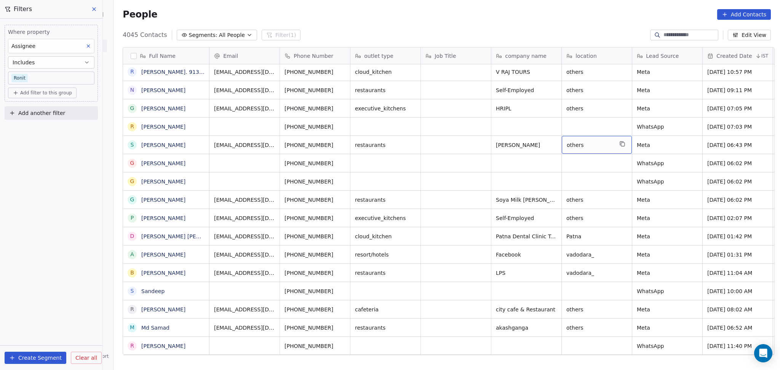
drag, startPoint x: 580, startPoint y: 138, endPoint x: 567, endPoint y: 137, distance: 12.6
click at [568, 137] on div "others" at bounding box center [597, 145] width 70 height 18
click at [582, 141] on textarea "********" at bounding box center [593, 148] width 69 height 24
type textarea "********"
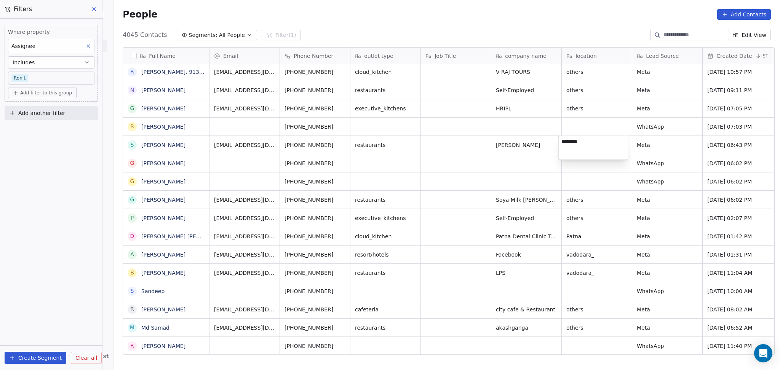
click at [565, 161] on html "On2Cook India Pvt. Ltd. Contacts People Marketing Workflows Campaigns Sales Pip…" at bounding box center [390, 185] width 780 height 370
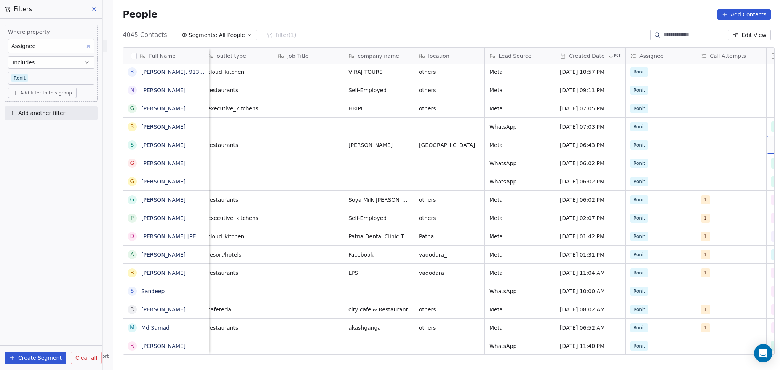
scroll to position [0, 218]
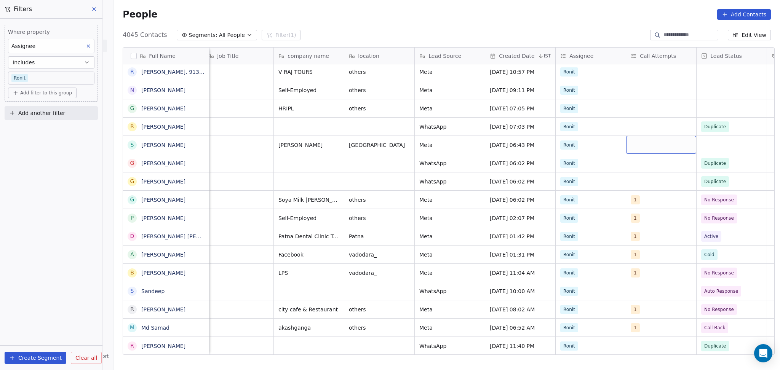
click at [635, 147] on div "grid" at bounding box center [661, 145] width 70 height 18
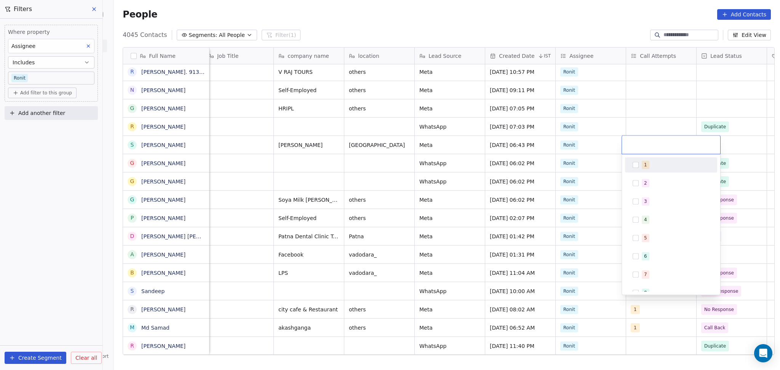
click at [638, 166] on button "Suggestions" at bounding box center [636, 165] width 6 height 6
click at [647, 120] on html "On2Cook India Pvt. Ltd. Contacts People Marketing Workflows Campaigns Sales Pip…" at bounding box center [390, 185] width 780 height 370
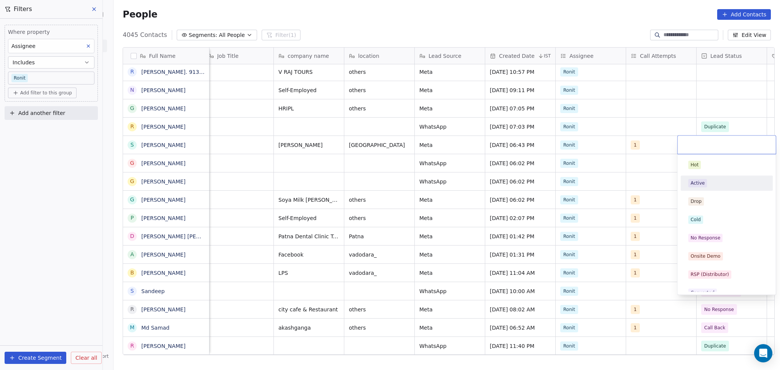
click at [710, 183] on div "Active" at bounding box center [726, 183] width 77 height 8
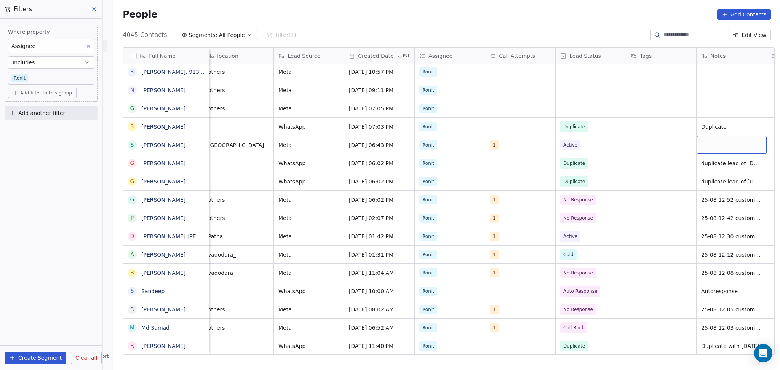
scroll to position [0, 429]
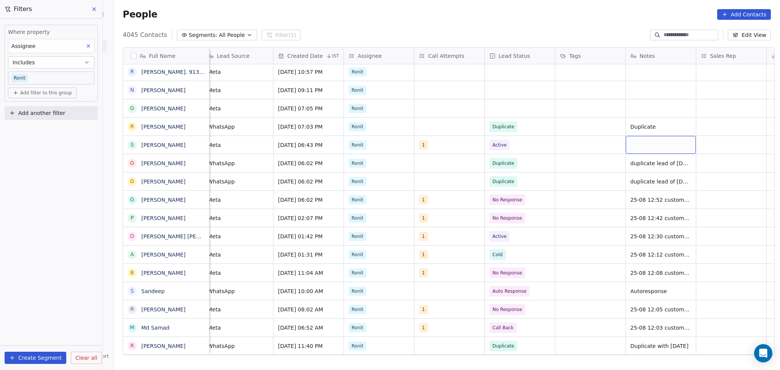
click at [642, 142] on div "grid" at bounding box center [661, 145] width 70 height 18
click at [608, 184] on html "On2Cook India Pvt. Ltd. Contacts People Marketing Workflows Campaigns Sales Pip…" at bounding box center [390, 185] width 780 height 370
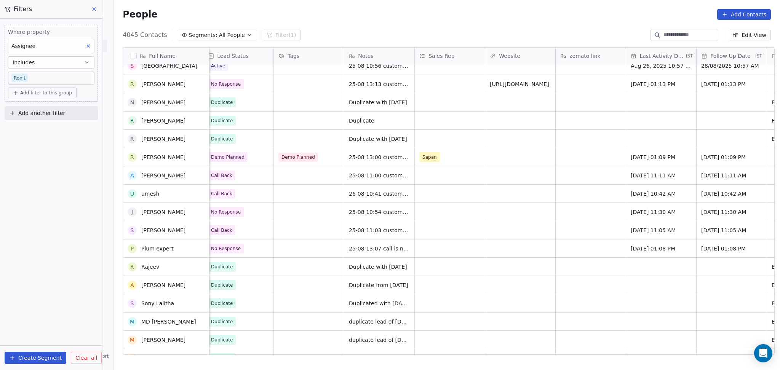
scroll to position [711, 0]
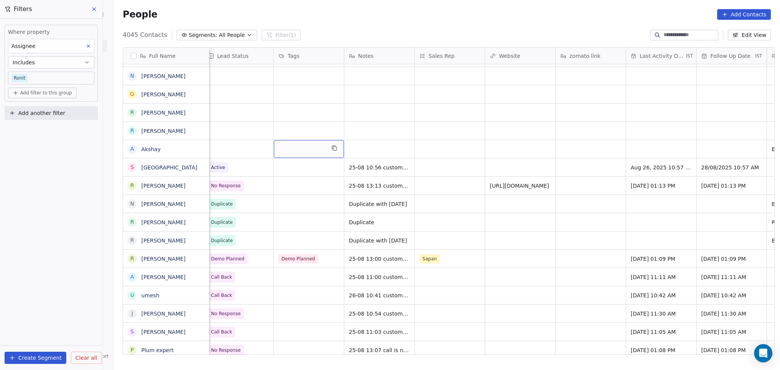
drag, startPoint x: 605, startPoint y: 198, endPoint x: 271, endPoint y: 152, distance: 336.8
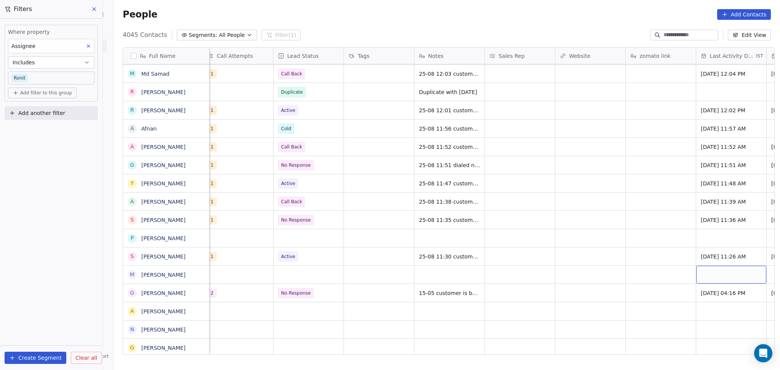
scroll to position [0, 711]
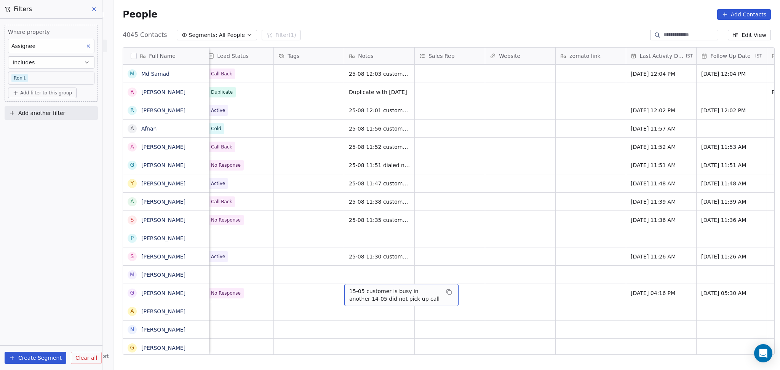
click at [359, 293] on span "15-05 customer is busy in another 14-05 did not pick up call" at bounding box center [394, 295] width 91 height 15
click at [359, 289] on textarea "**********" at bounding box center [398, 297] width 114 height 24
click at [358, 288] on textarea "**********" at bounding box center [398, 298] width 114 height 26
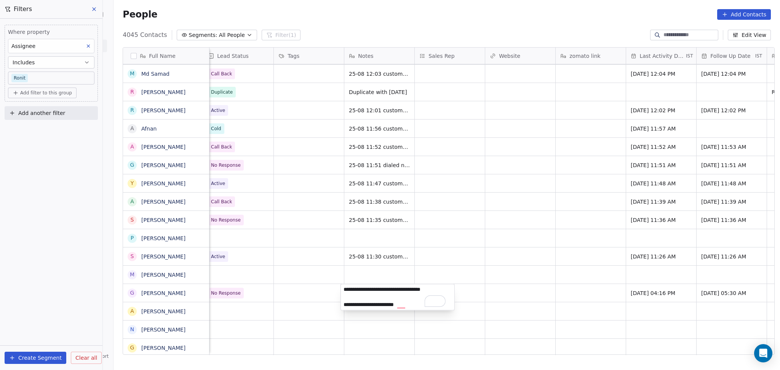
type textarea "**********"
click at [504, 229] on html "On2Cook India Pvt. Ltd. Contacts People Marketing Workflows Campaigns Sales Pip…" at bounding box center [390, 185] width 780 height 370
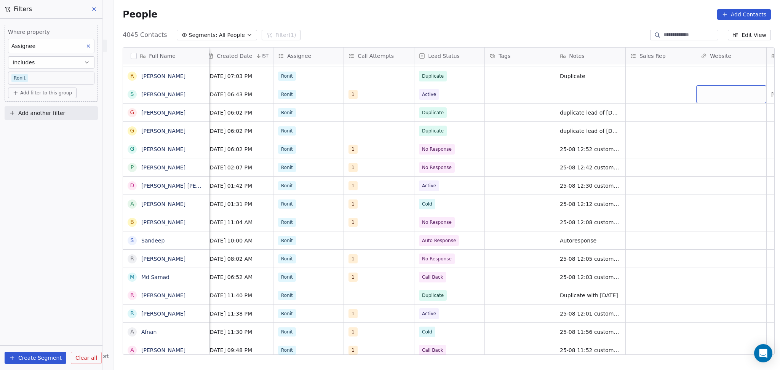
scroll to position [0, 570]
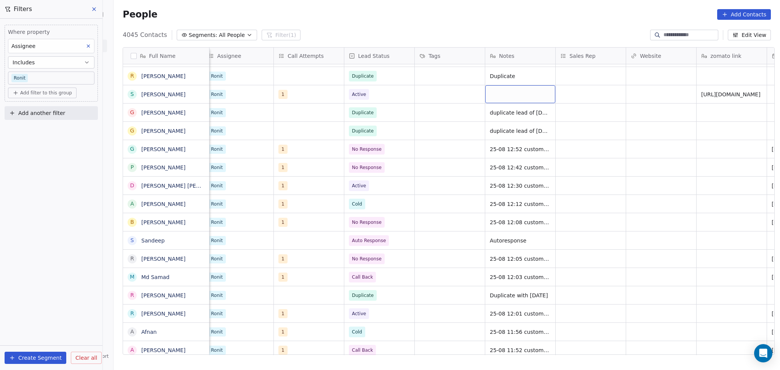
click at [539, 95] on div "grid" at bounding box center [520, 94] width 70 height 18
type textarea "**********"
drag, startPoint x: 770, startPoint y: 82, endPoint x: 622, endPoint y: 97, distance: 148.6
click at [769, 82] on html "On2Cook India Pvt. Ltd. Contacts People Marketing Workflows Campaigns Sales Pip…" at bounding box center [390, 185] width 780 height 370
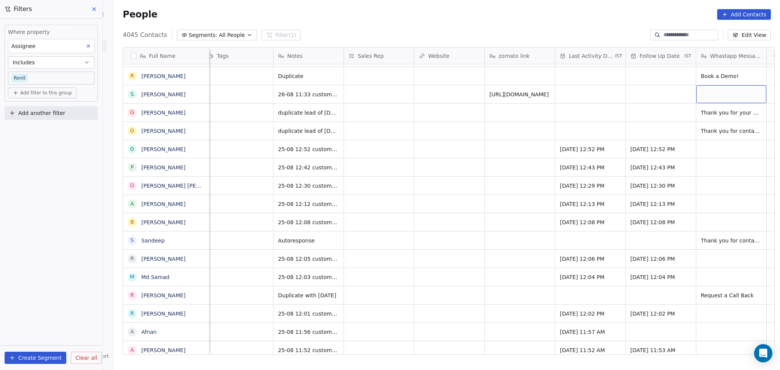
scroll to position [0, 800]
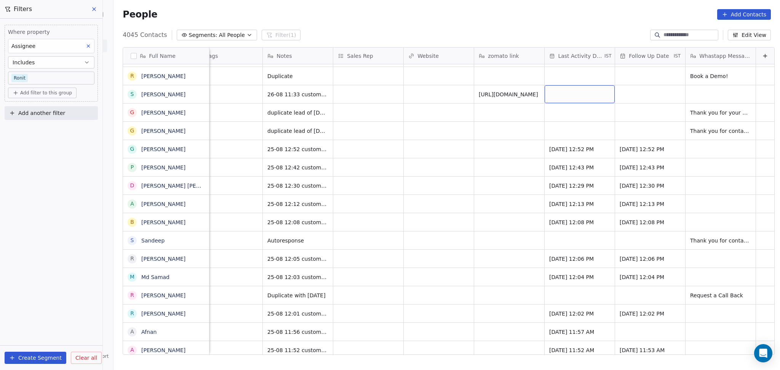
click at [550, 90] on div "grid" at bounding box center [580, 94] width 70 height 18
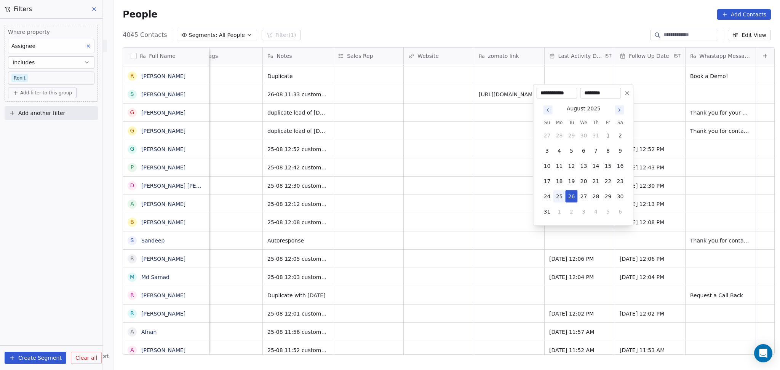
click at [560, 197] on button "25" at bounding box center [559, 196] width 12 height 12
click at [578, 193] on button "27" at bounding box center [584, 196] width 12 height 12
click at [570, 194] on button "26" at bounding box center [571, 196] width 12 height 12
type input "**********"
click at [444, 178] on html "On2Cook India Pvt. Ltd. Contacts People Marketing Workflows Campaigns Sales Pip…" at bounding box center [390, 185] width 780 height 370
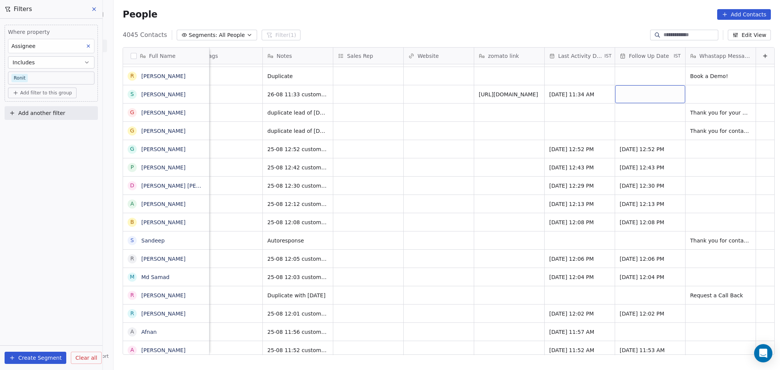
click at [626, 85] on div "grid" at bounding box center [650, 94] width 70 height 18
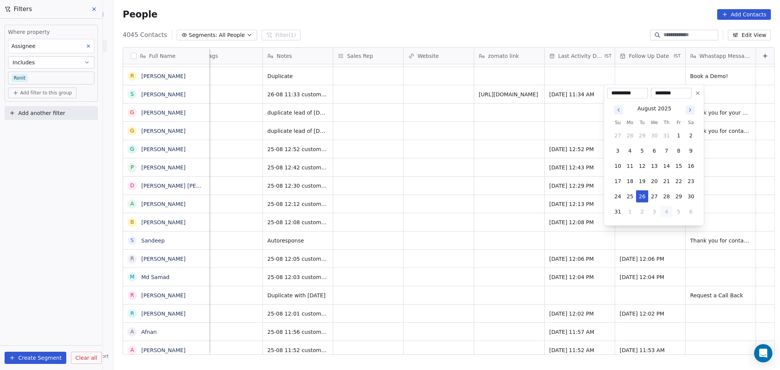
click at [662, 214] on button "4" at bounding box center [667, 212] width 12 height 12
type input "**********"
click at [499, 184] on html "On2Cook India Pvt. Ltd. Contacts People Marketing Workflows Campaigns Sales Pip…" at bounding box center [390, 185] width 780 height 370
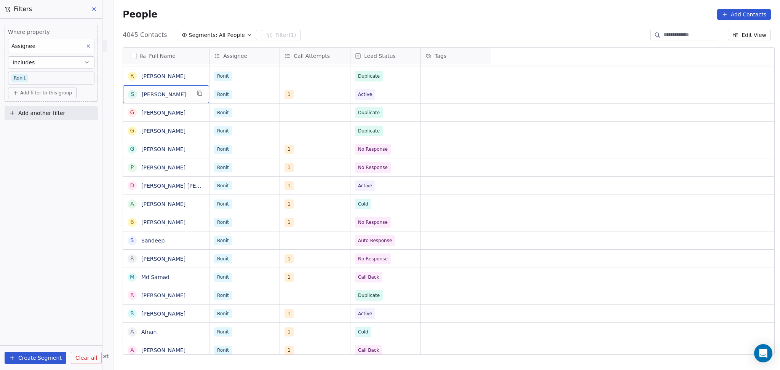
scroll to position [0, 0]
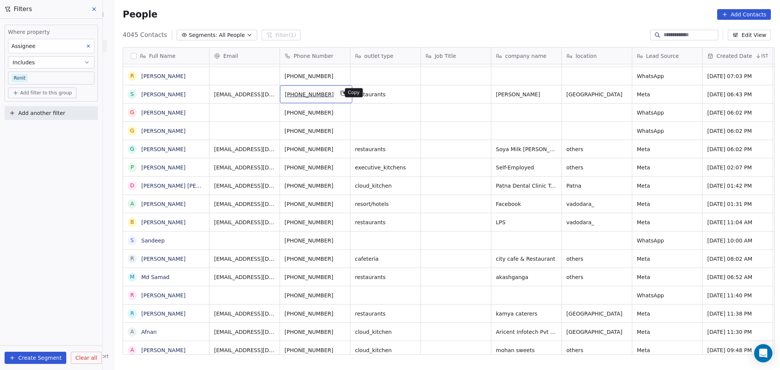
click at [340, 94] on button "grid" at bounding box center [342, 93] width 9 height 9
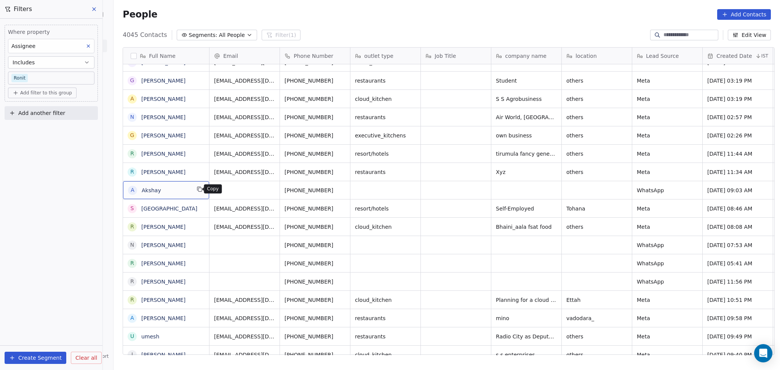
click at [197, 189] on icon "grid" at bounding box center [200, 189] width 6 height 6
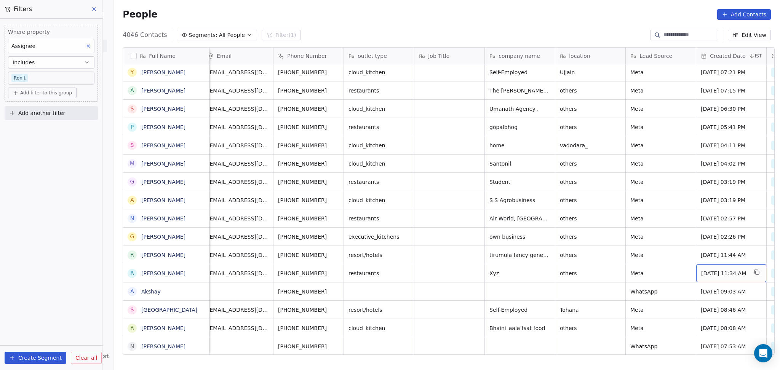
scroll to position [0, 77]
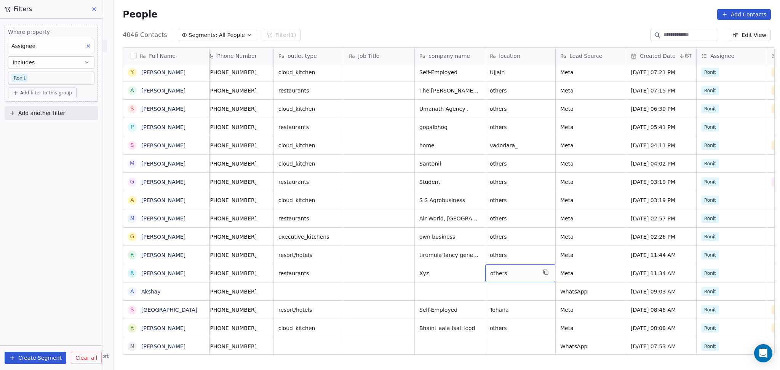
click at [503, 270] on span "others" at bounding box center [513, 274] width 46 height 8
click at [497, 269] on textarea "******" at bounding box center [516, 276] width 69 height 24
type textarea "*****"
click at [594, 278] on html "On2Cook India Pvt. Ltd. Contacts People Marketing Workflows Campaigns Sales Pip…" at bounding box center [390, 185] width 780 height 370
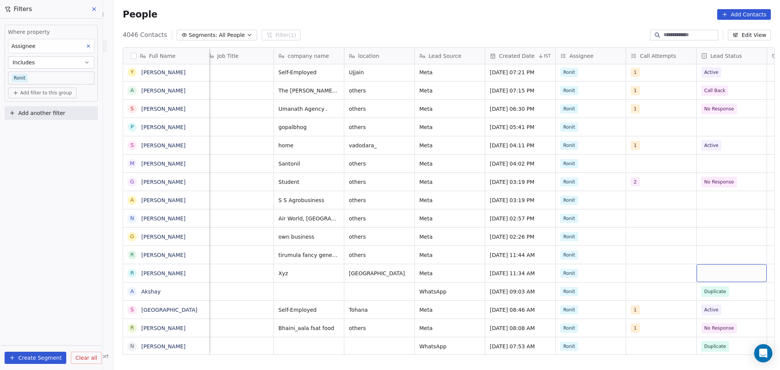
scroll to position [0, 288]
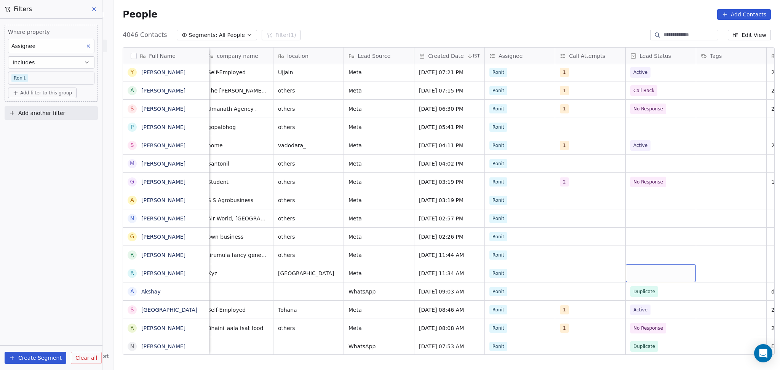
click at [626, 274] on div "grid" at bounding box center [661, 273] width 70 height 18
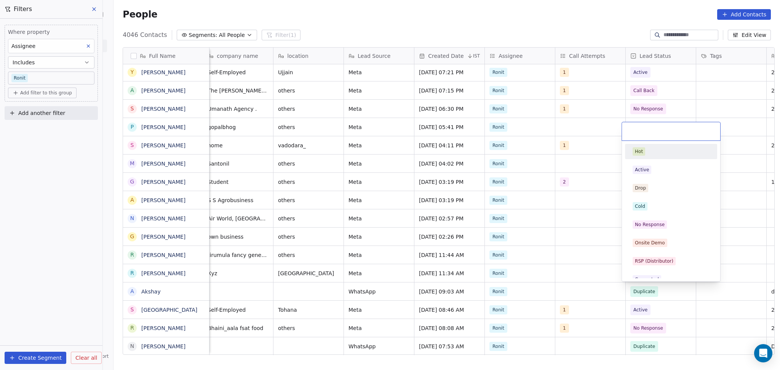
click at [580, 272] on html "On2Cook India Pvt. Ltd. Contacts People Marketing Workflows Campaigns Sales Pip…" at bounding box center [390, 185] width 780 height 370
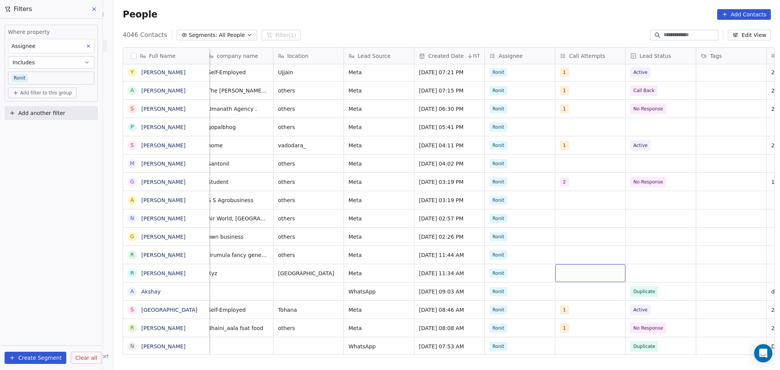
click at [580, 272] on div "grid" at bounding box center [590, 273] width 70 height 18
click at [581, 270] on div "grid" at bounding box center [590, 273] width 70 height 18
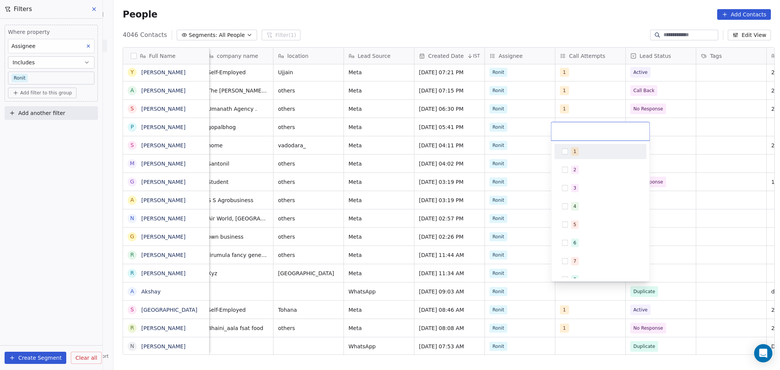
click at [577, 146] on div "1" at bounding box center [600, 152] width 86 height 12
click at [682, 210] on html "On2Cook India Pvt. Ltd. Contacts People Marketing Workflows Campaigns Sales Pip…" at bounding box center [390, 185] width 780 height 370
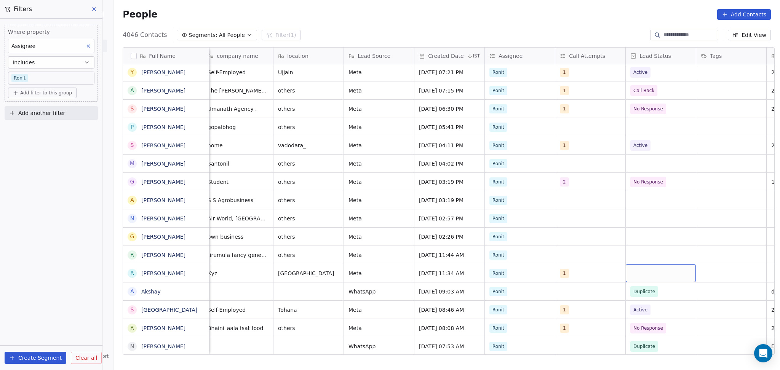
click at [660, 274] on div "grid" at bounding box center [661, 273] width 70 height 18
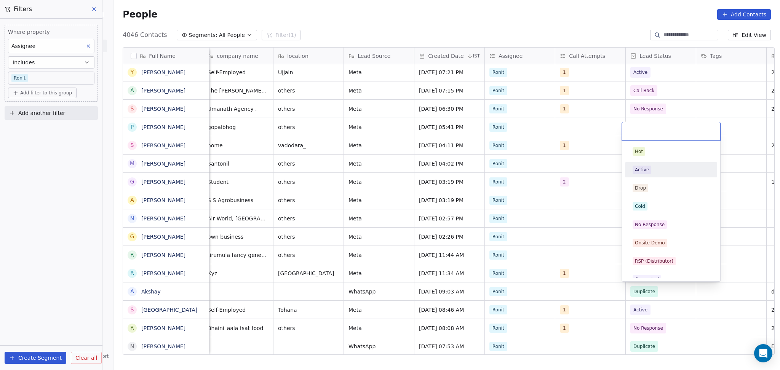
click at [650, 169] on span "Active" at bounding box center [642, 170] width 19 height 8
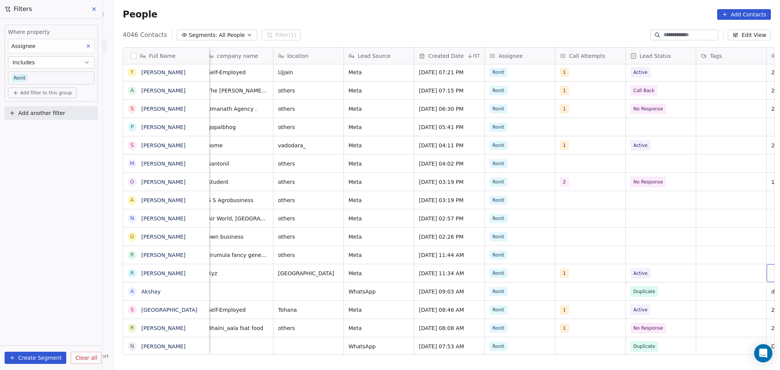
scroll to position [0, 429]
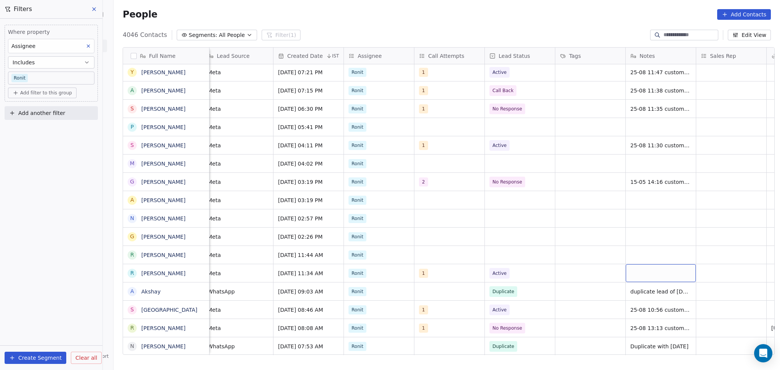
click at [653, 275] on div "grid" at bounding box center [661, 273] width 70 height 18
type textarea "**********"
click at [565, 289] on html "On2Cook India Pvt. Ltd. Contacts People Marketing Workflows Campaigns Sales Pip…" at bounding box center [390, 185] width 780 height 370
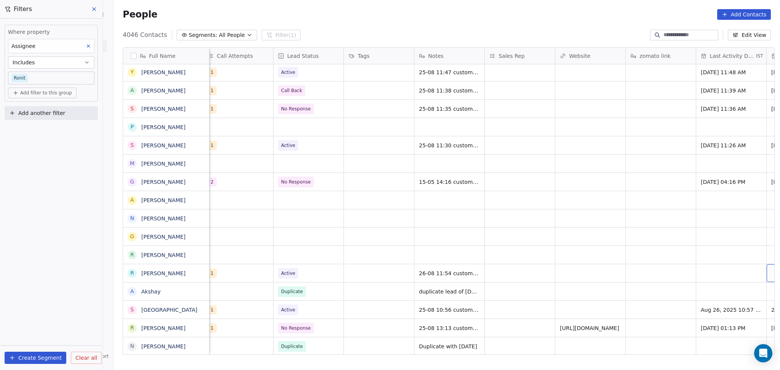
scroll to position [0, 711]
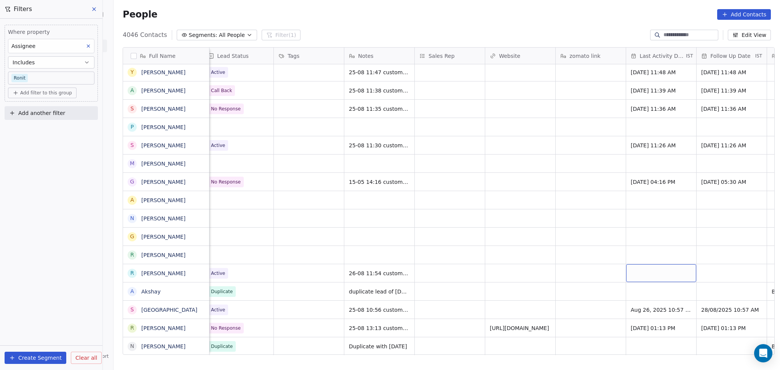
click at [651, 266] on div "grid" at bounding box center [661, 273] width 70 height 18
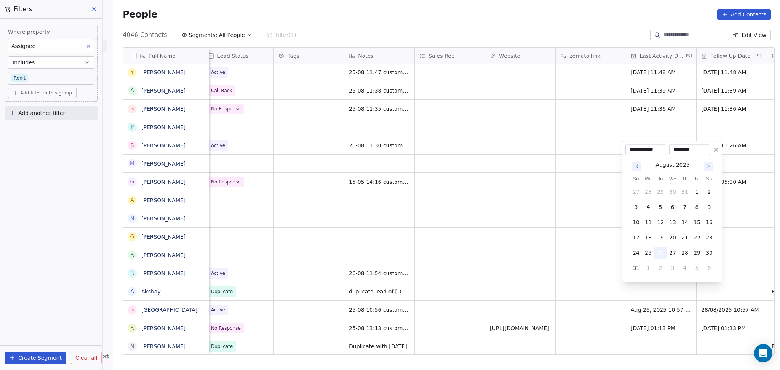
click at [659, 251] on button "26" at bounding box center [660, 253] width 12 height 12
click at [512, 282] on html "On2Cook India Pvt. Ltd. Contacts People Marketing Workflows Campaigns Sales Pip…" at bounding box center [390, 185] width 780 height 370
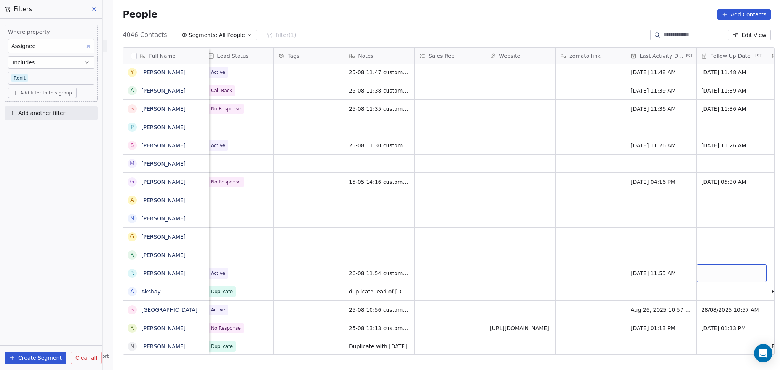
click at [702, 275] on div "grid" at bounding box center [732, 273] width 70 height 18
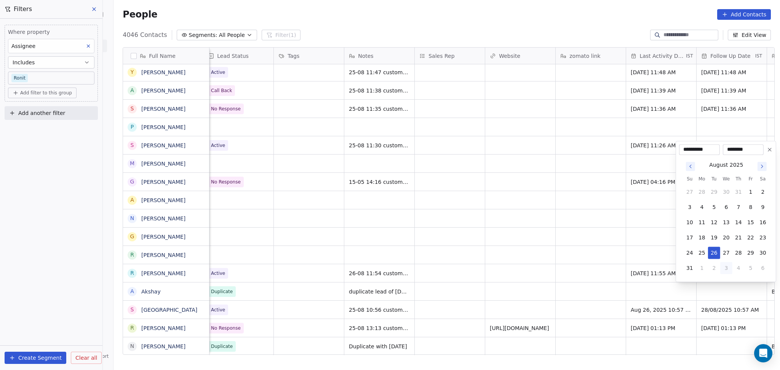
click at [725, 269] on button "3" at bounding box center [726, 268] width 12 height 12
type input "**********"
click at [517, 277] on html "On2Cook India Pvt. Ltd. Contacts People Marketing Workflows Campaigns Sales Pip…" at bounding box center [390, 185] width 780 height 370
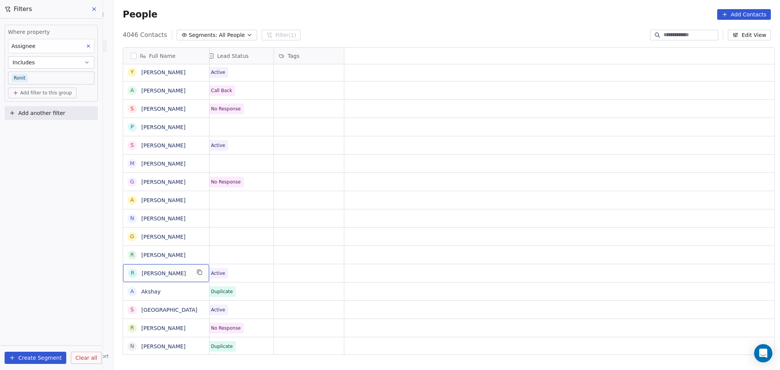
scroll to position [0, 0]
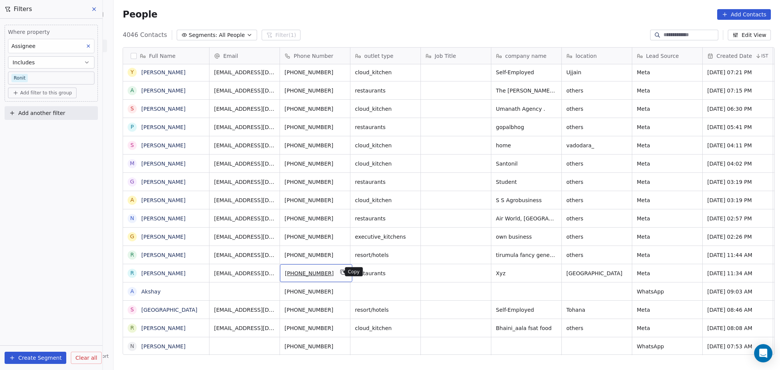
click at [340, 269] on button "grid" at bounding box center [342, 272] width 9 height 9
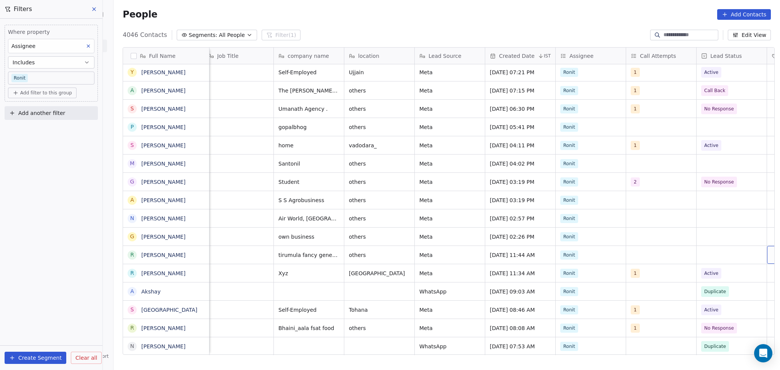
scroll to position [0, 288]
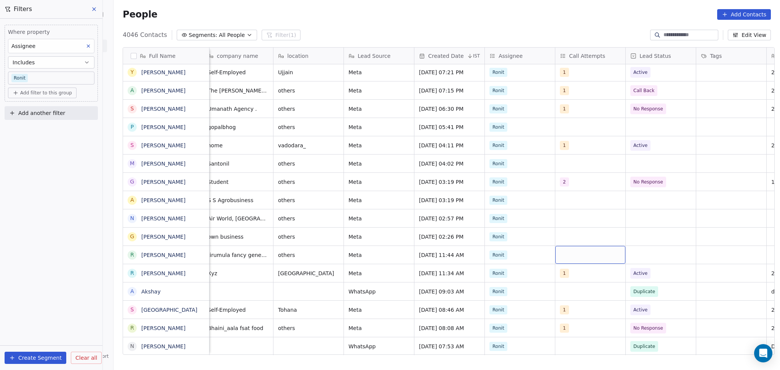
click at [562, 255] on div "grid" at bounding box center [590, 255] width 70 height 18
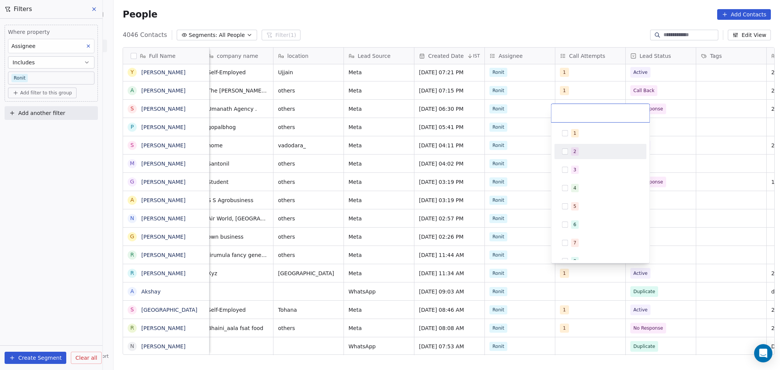
click at [568, 126] on div "1" at bounding box center [600, 133] width 92 height 15
click at [690, 192] on html "On2Cook India Pvt. Ltd. Contacts People Marketing Workflows Campaigns Sales Pip…" at bounding box center [390, 185] width 780 height 370
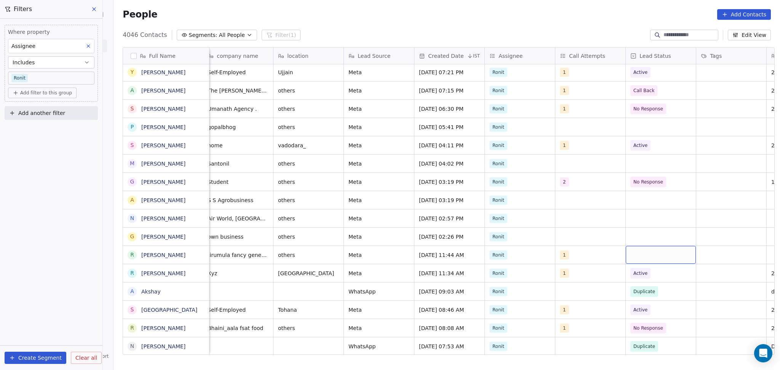
click at [668, 249] on div "grid" at bounding box center [661, 255] width 70 height 18
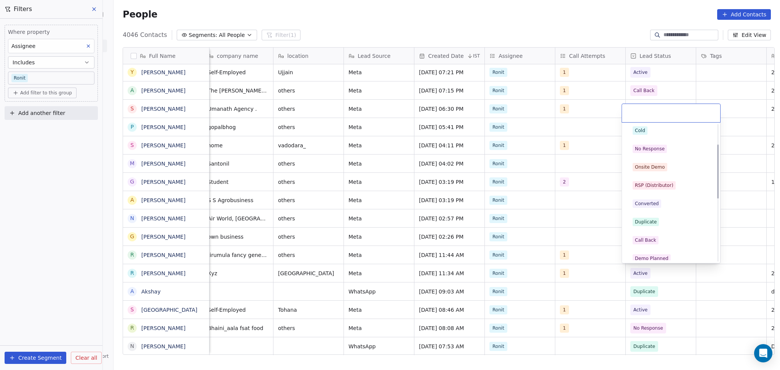
scroll to position [51, 0]
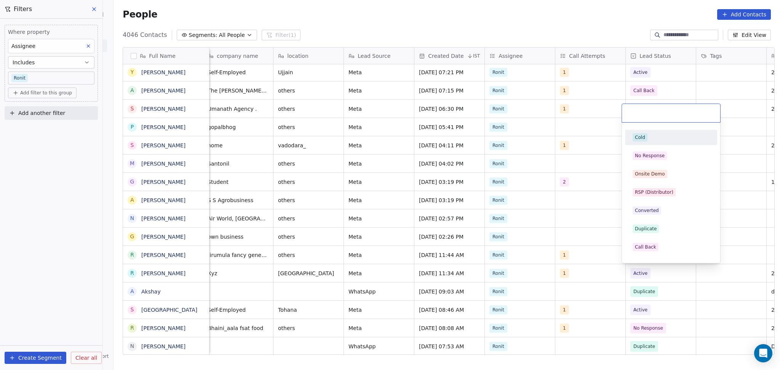
click at [651, 142] on div "Cold" at bounding box center [671, 137] width 86 height 12
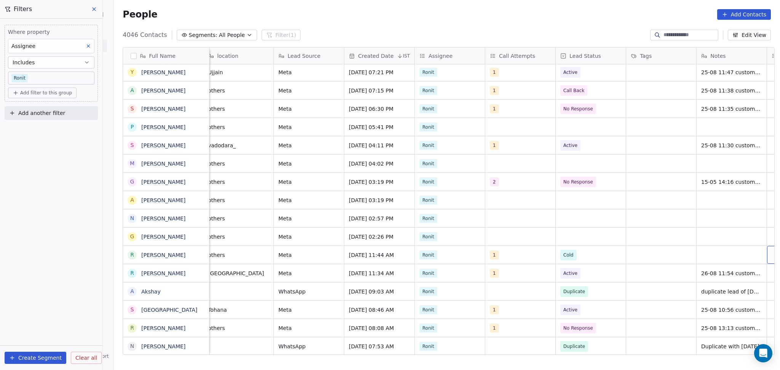
scroll to position [0, 429]
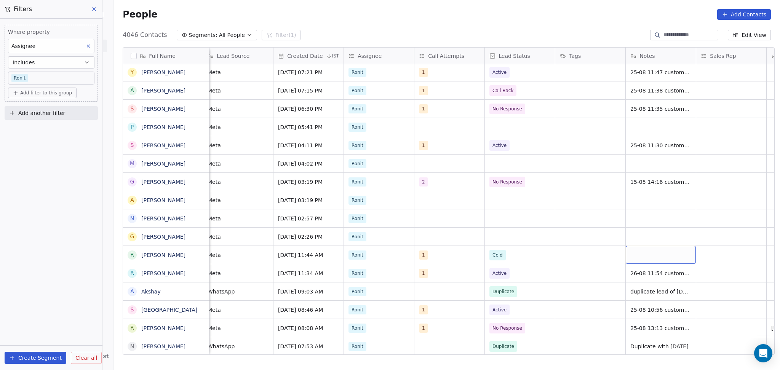
click at [644, 254] on div "grid" at bounding box center [661, 255] width 70 height 18
type textarea "**********"
click at [717, 243] on html "On2Cook India Pvt. Ltd. Contacts People Marketing Workflows Campaigns Sales Pip…" at bounding box center [390, 185] width 780 height 370
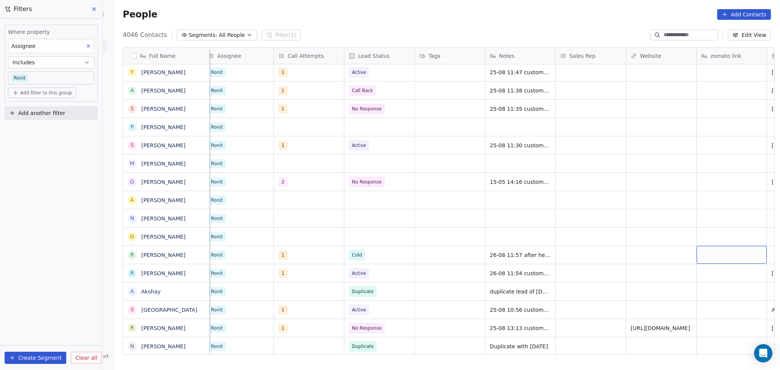
scroll to position [0, 641]
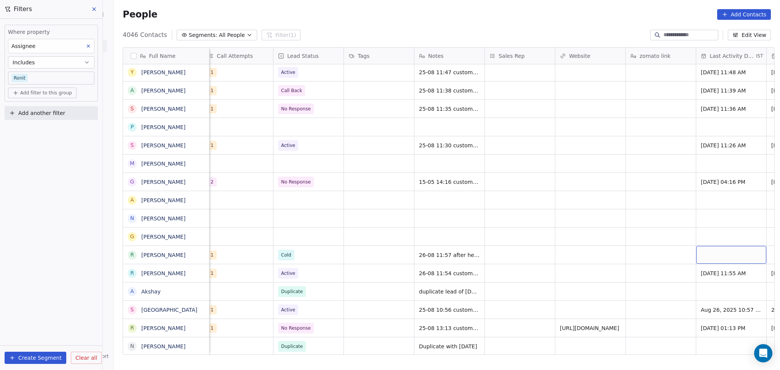
click at [701, 252] on div "grid" at bounding box center [731, 255] width 70 height 18
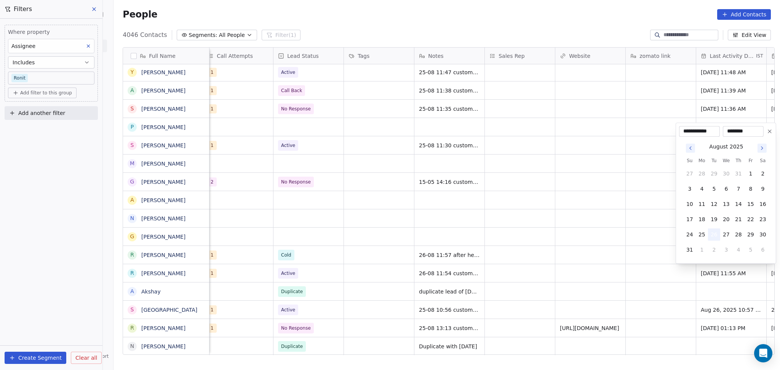
click at [713, 234] on button "26" at bounding box center [714, 235] width 12 height 12
click at [626, 253] on html "On2Cook India Pvt. Ltd. Contacts People Marketing Workflows Campaigns Sales Pip…" at bounding box center [390, 185] width 780 height 370
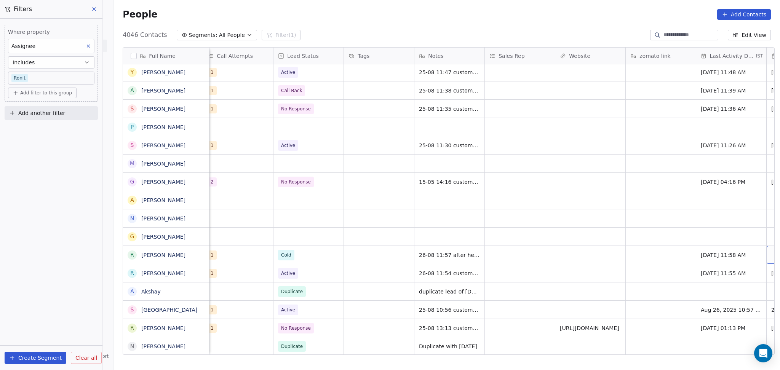
scroll to position [0, 711]
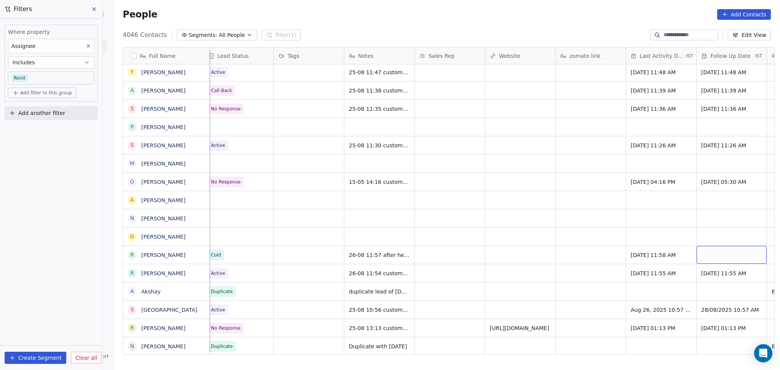
click at [705, 249] on div "grid" at bounding box center [732, 255] width 70 height 18
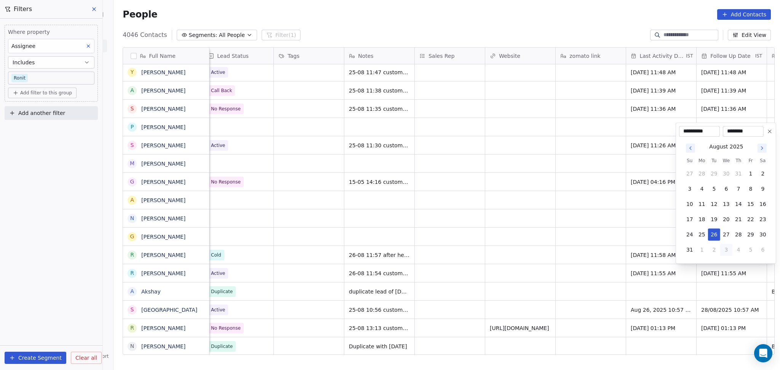
click at [724, 251] on button "3" at bounding box center [726, 250] width 12 height 12
type input "**********"
click at [524, 232] on html "On2Cook India Pvt. Ltd. Contacts People Marketing Workflows Campaigns Sales Pip…" at bounding box center [390, 185] width 780 height 370
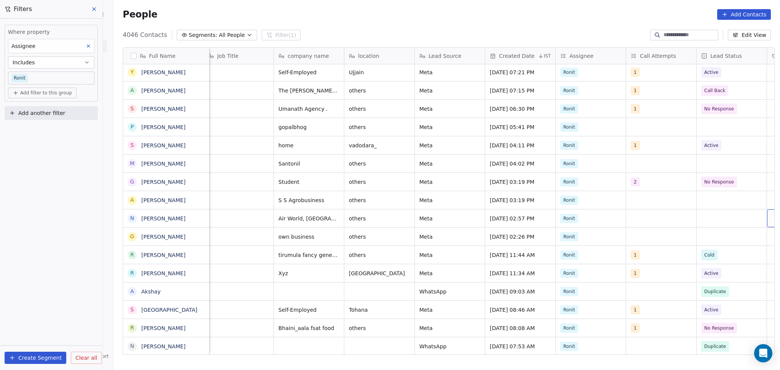
scroll to position [0, 288]
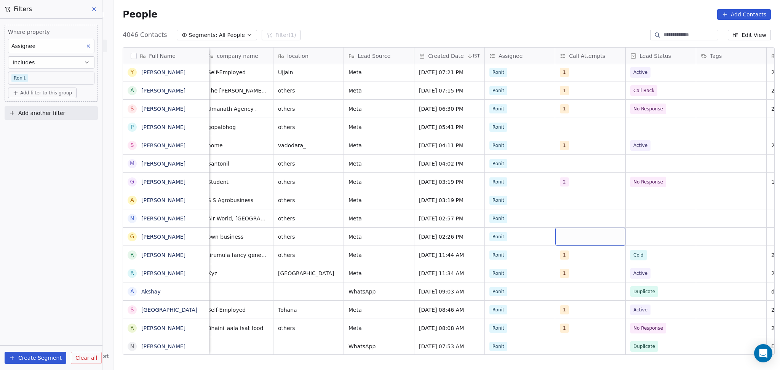
click at [570, 236] on div "grid" at bounding box center [590, 237] width 70 height 18
click at [580, 259] on html "On2Cook India Pvt. Ltd. Contacts People Marketing Workflows Campaigns Sales Pip…" at bounding box center [390, 185] width 780 height 370
click at [595, 239] on div "grid" at bounding box center [590, 237] width 70 height 18
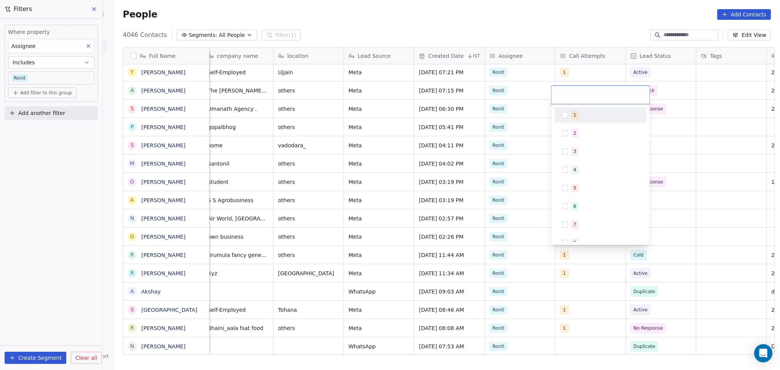
click at [570, 112] on div "1" at bounding box center [600, 115] width 86 height 12
click at [713, 206] on html "On2Cook India Pvt. Ltd. Contacts People Marketing Workflows Campaigns Sales Pip…" at bounding box center [390, 185] width 780 height 370
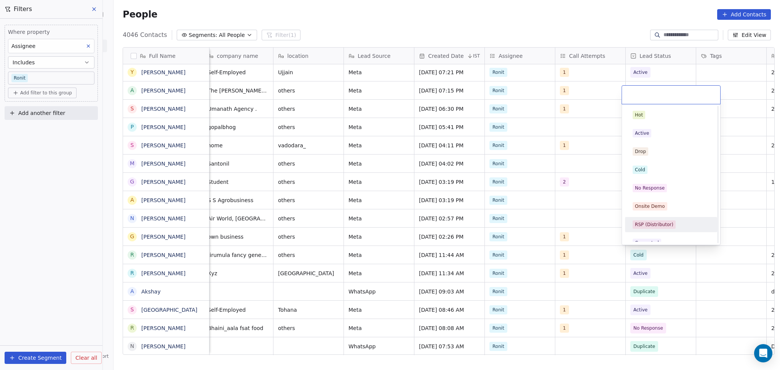
scroll to position [101, 0]
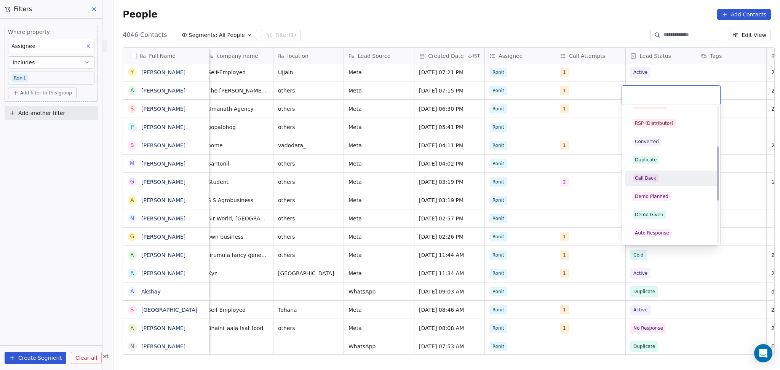
click at [646, 176] on div "Call Back" at bounding box center [645, 178] width 21 height 7
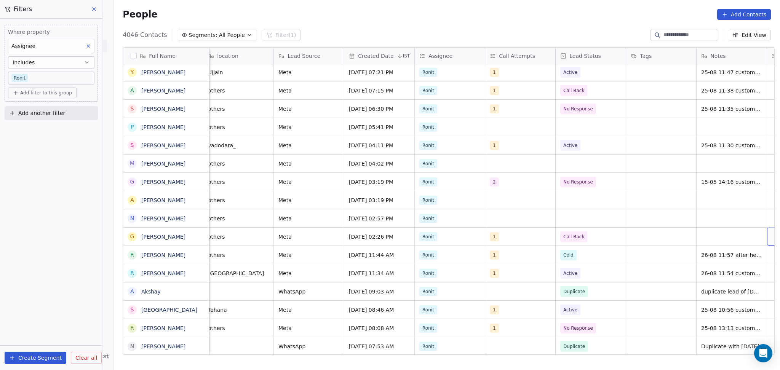
scroll to position [0, 429]
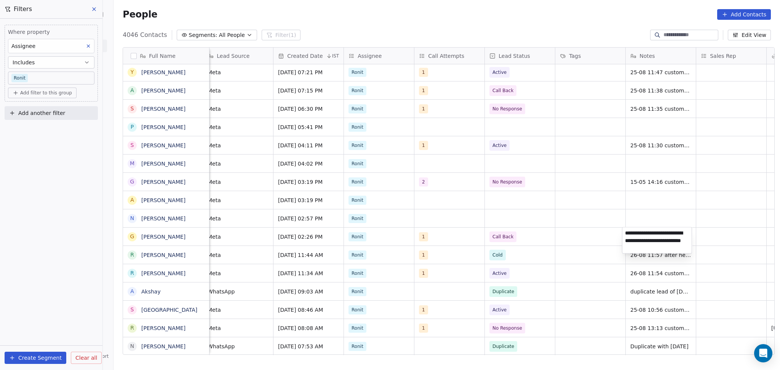
type textarea "**********"
click at [714, 230] on html "On2Cook India Pvt. Ltd. Contacts People Marketing Workflows Campaigns Sales Pip…" at bounding box center [390, 185] width 780 height 370
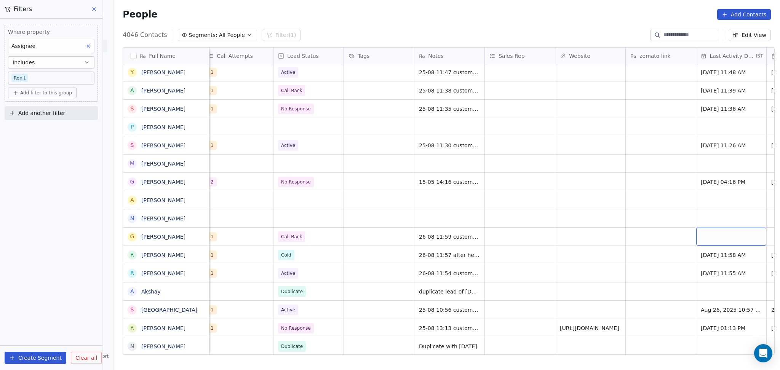
scroll to position [0, 711]
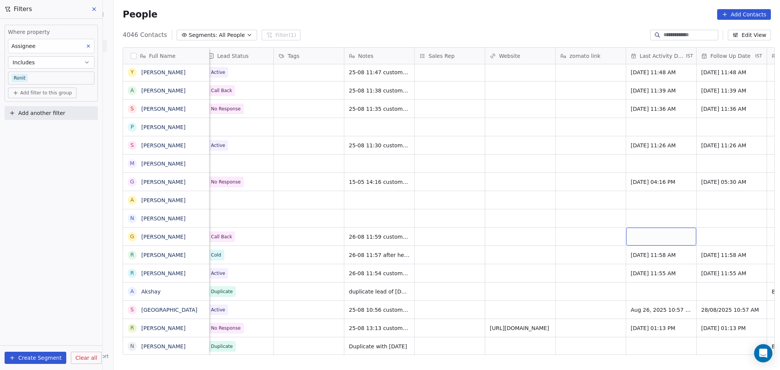
click at [670, 235] on div "grid" at bounding box center [661, 237] width 70 height 18
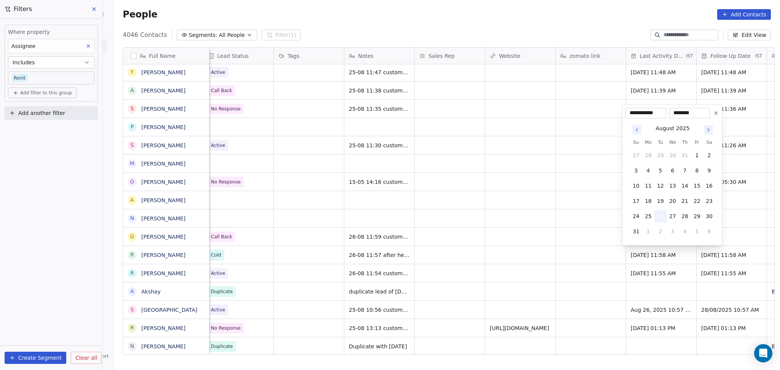
click at [657, 216] on button "26" at bounding box center [660, 216] width 12 height 12
click at [546, 220] on html "On2Cook India Pvt. Ltd. Contacts People Marketing Workflows Campaigns Sales Pip…" at bounding box center [390, 185] width 780 height 370
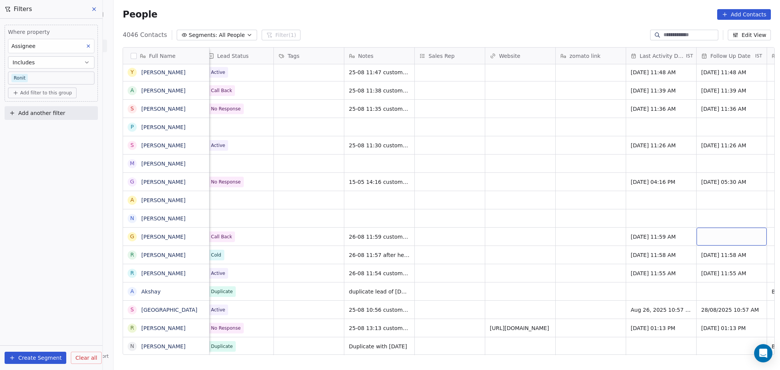
click at [717, 229] on div "grid" at bounding box center [732, 237] width 70 height 18
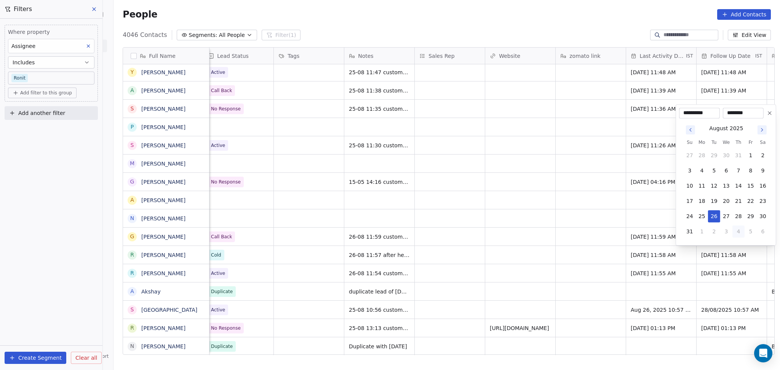
click at [740, 230] on button "4" at bounding box center [739, 232] width 12 height 12
type input "**********"
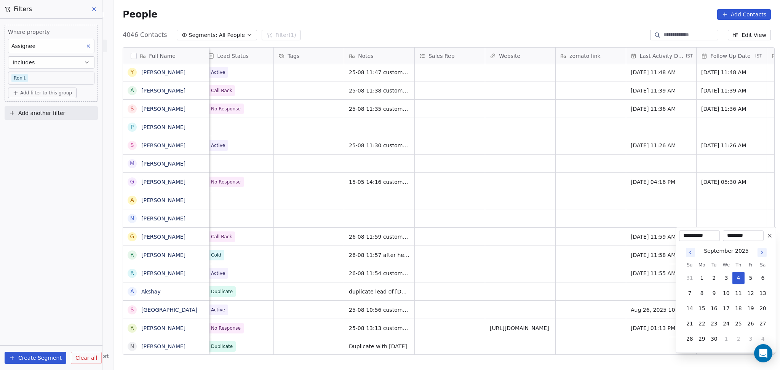
click at [515, 239] on html "On2Cook India Pvt. Ltd. Contacts People Marketing Workflows Campaigns Sales Pip…" at bounding box center [390, 185] width 780 height 370
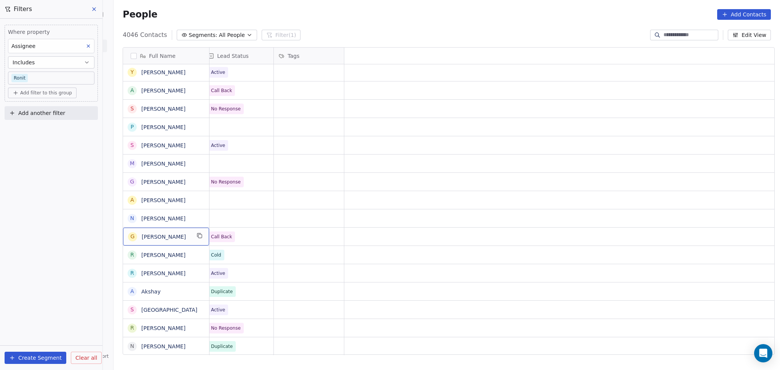
scroll to position [0, 0]
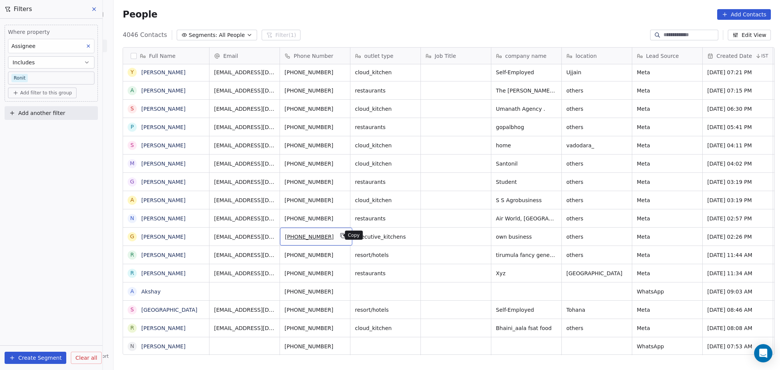
click at [340, 234] on icon "grid" at bounding box center [343, 236] width 6 height 6
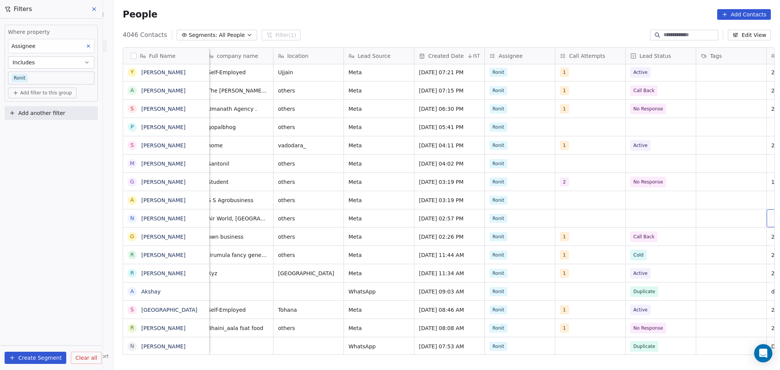
scroll to position [0, 358]
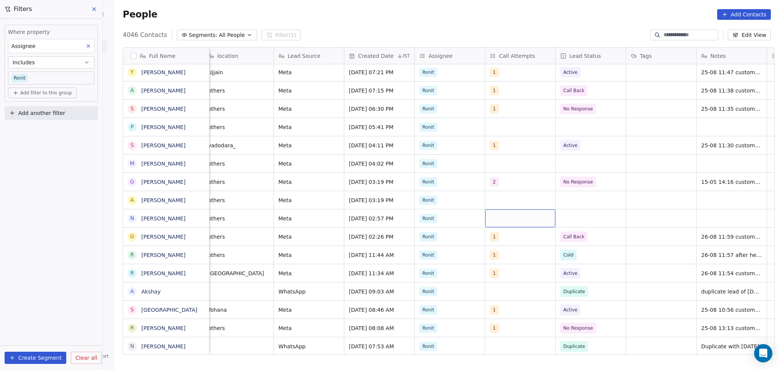
click at [496, 212] on div "grid" at bounding box center [520, 219] width 70 height 18
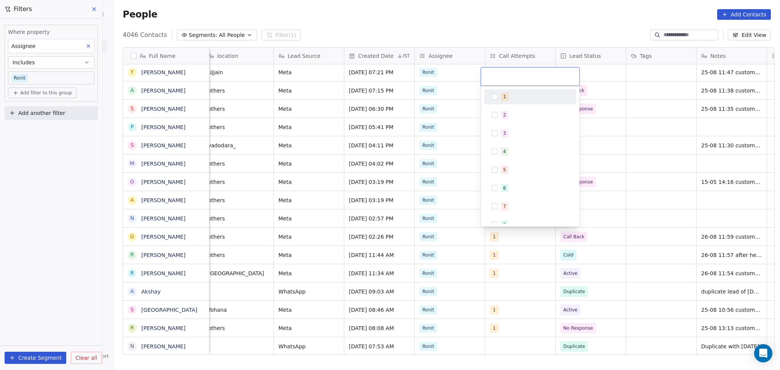
click at [501, 226] on div "1 2 3 4 5 6 7 8 9 10" at bounding box center [530, 156] width 98 height 141
click at [496, 96] on button "Suggestions" at bounding box center [495, 97] width 6 height 6
click at [691, 202] on html "On2Cook India Pvt. Ltd. Contacts People Marketing Workflows Campaigns Sales Pip…" at bounding box center [390, 185] width 780 height 370
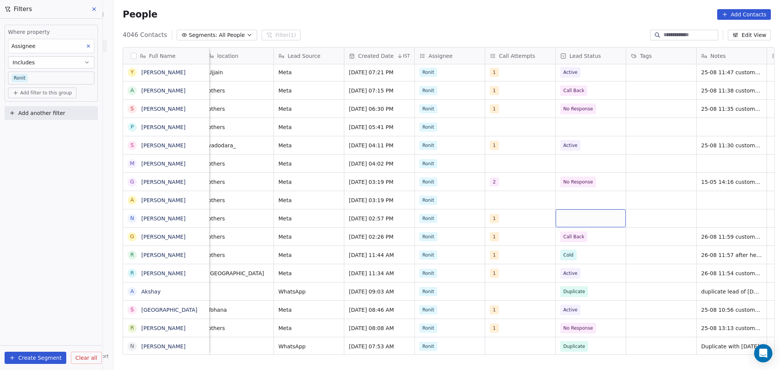
click at [595, 224] on div "grid" at bounding box center [591, 219] width 70 height 18
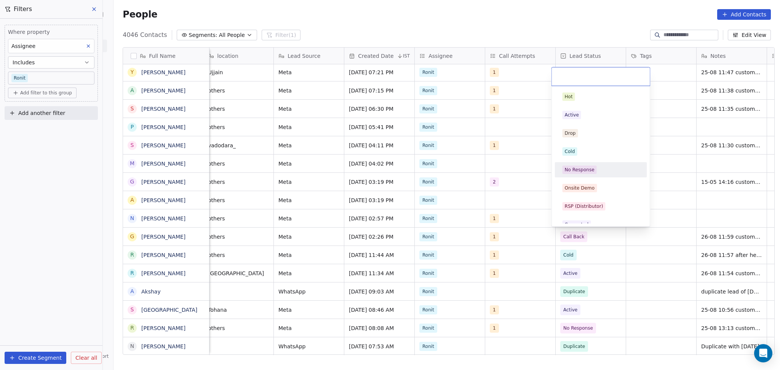
click at [576, 153] on span "Cold" at bounding box center [570, 151] width 15 height 8
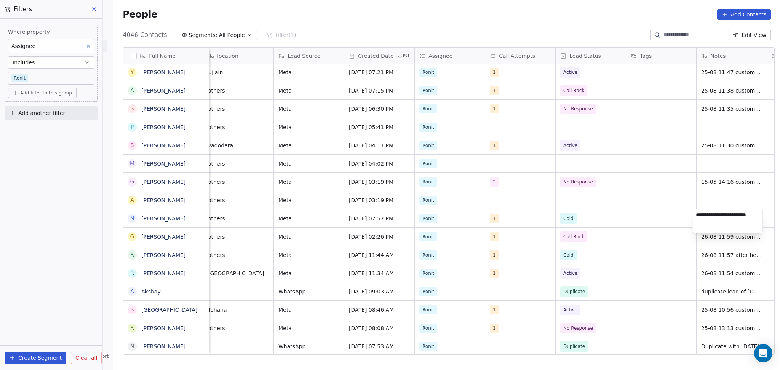
type textarea "**********"
click at [629, 220] on html "On2Cook India Pvt. Ltd. Contacts People Marketing Workflows Campaigns Sales Pip…" at bounding box center [390, 185] width 780 height 370
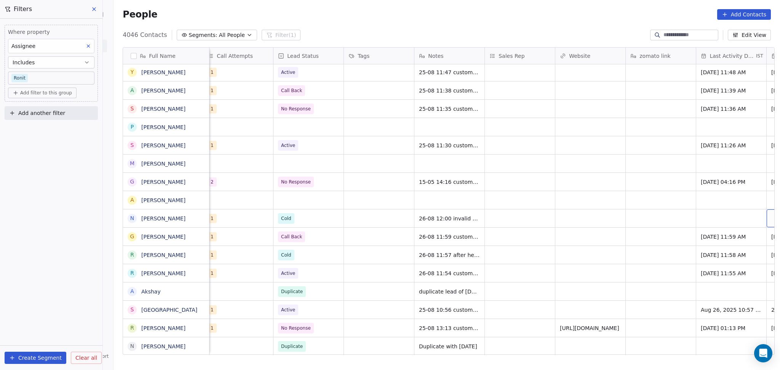
scroll to position [0, 711]
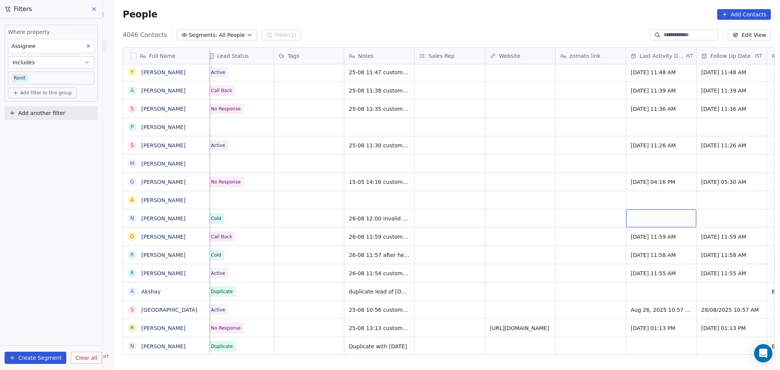
click at [660, 216] on div "grid" at bounding box center [661, 219] width 70 height 18
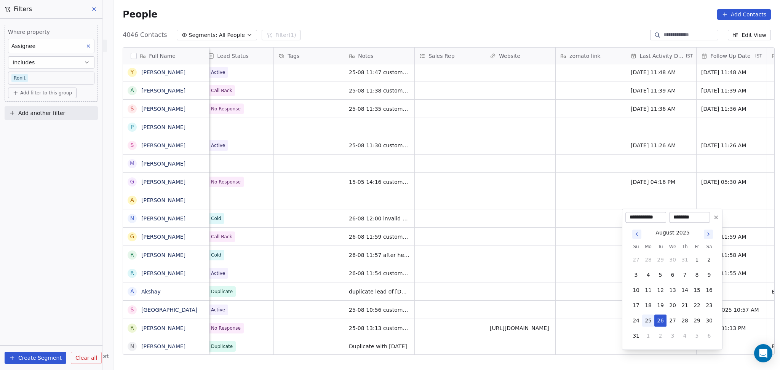
click at [653, 322] on button "25" at bounding box center [648, 321] width 12 height 12
click at [655, 321] on button "26" at bounding box center [660, 321] width 12 height 12
type input "**********"
click at [658, 320] on button "26" at bounding box center [660, 321] width 12 height 12
click at [565, 290] on html "On2Cook India Pvt. Ltd. Contacts People Marketing Workflows Campaigns Sales Pip…" at bounding box center [390, 185] width 780 height 370
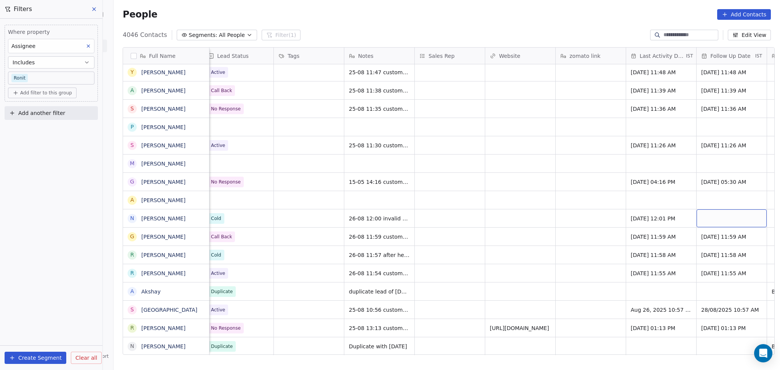
click at [726, 212] on div "grid" at bounding box center [732, 219] width 70 height 18
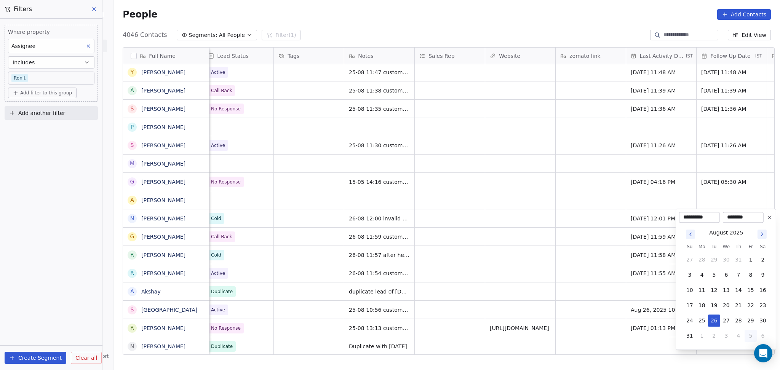
click at [746, 338] on button "5" at bounding box center [751, 336] width 12 height 12
type input "**********"
click at [569, 283] on html "On2Cook India Pvt. Ltd. Contacts People Marketing Workflows Campaigns Sales Pip…" at bounding box center [390, 185] width 780 height 370
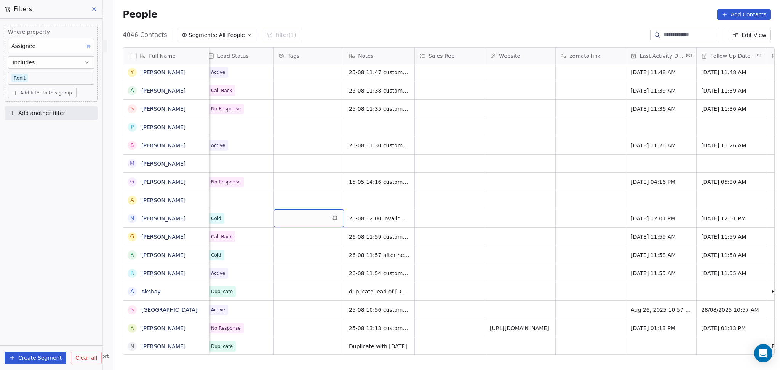
scroll to position [0, 0]
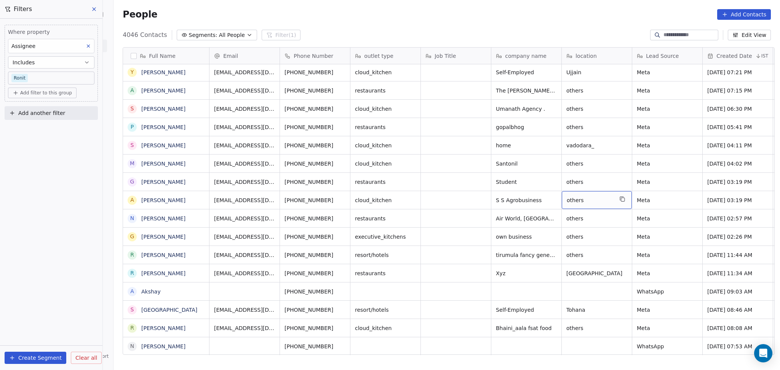
click at [571, 200] on span "others" at bounding box center [590, 201] width 46 height 8
click at [571, 200] on textarea "******" at bounding box center [593, 203] width 69 height 24
type textarea "**********"
click at [475, 227] on html "On2Cook India Pvt. Ltd. Contacts People Marketing Workflows Campaigns Sales Pip…" at bounding box center [390, 185] width 780 height 370
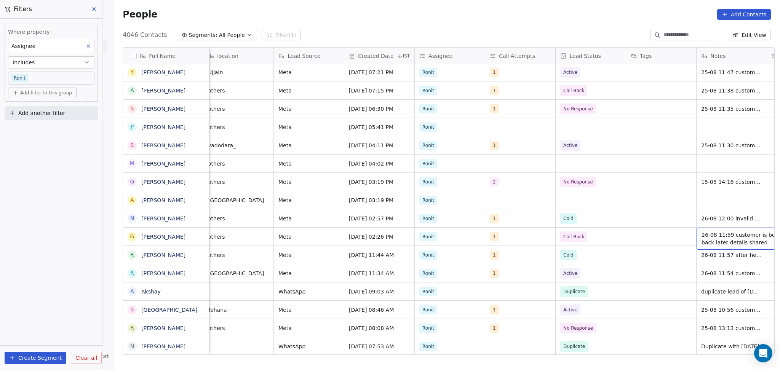
scroll to position [0, 429]
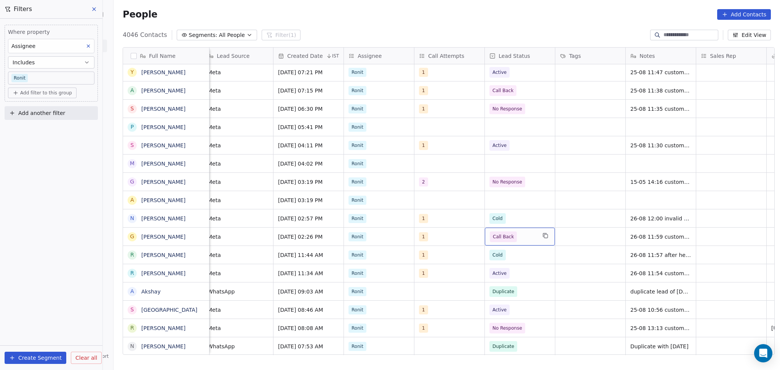
click at [525, 238] on span "Call Back" at bounding box center [513, 237] width 46 height 11
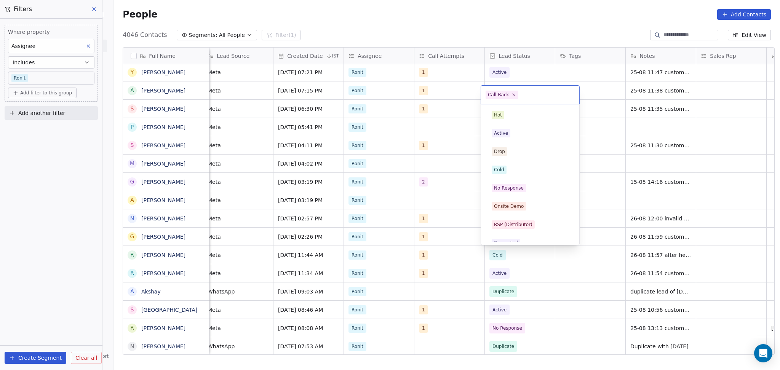
scroll to position [45, 0]
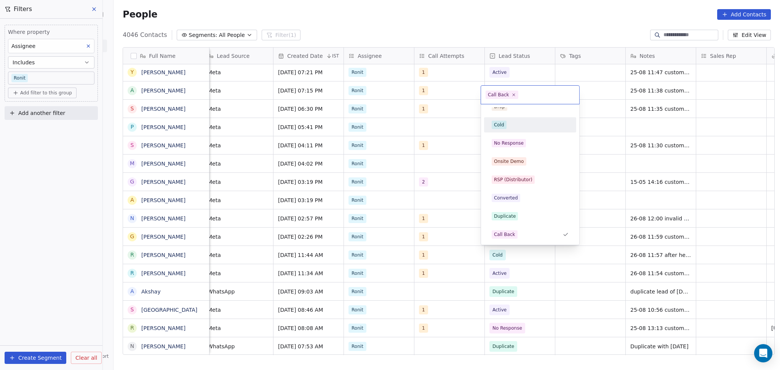
click at [504, 121] on span "Cold" at bounding box center [499, 125] width 15 height 8
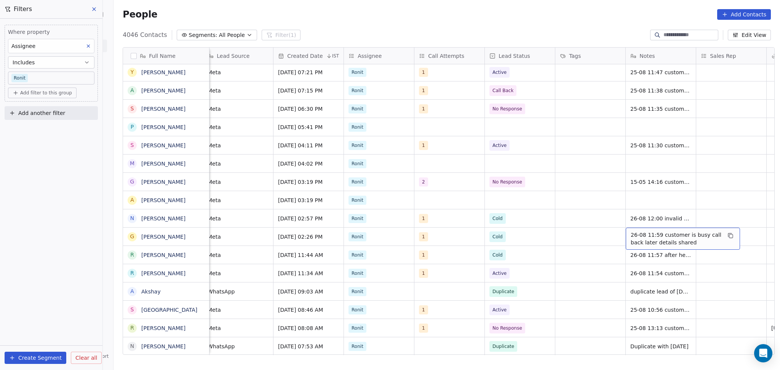
click at [662, 244] on span "26-08 11:59 customer is busy call back later details shared" at bounding box center [676, 238] width 91 height 15
drag, startPoint x: 732, startPoint y: 232, endPoint x: 680, endPoint y: 235, distance: 52.3
click at [680, 235] on textarea "**********" at bounding box center [679, 239] width 114 height 24
type textarea "**********"
click at [595, 245] on html "On2Cook India Pvt. Ltd. Contacts People Marketing Workflows Campaigns Sales Pip…" at bounding box center [390, 185] width 780 height 370
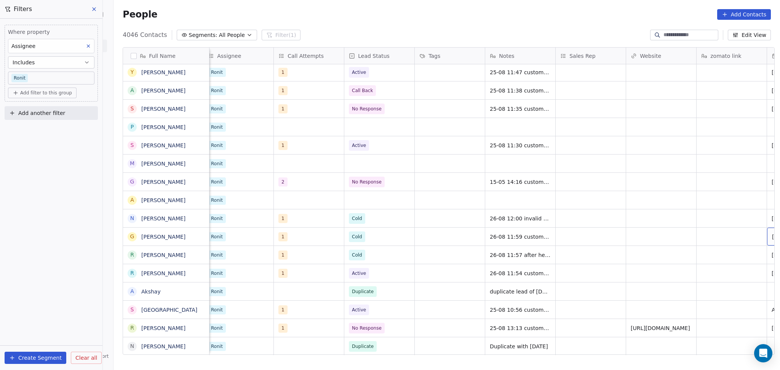
scroll to position [0, 641]
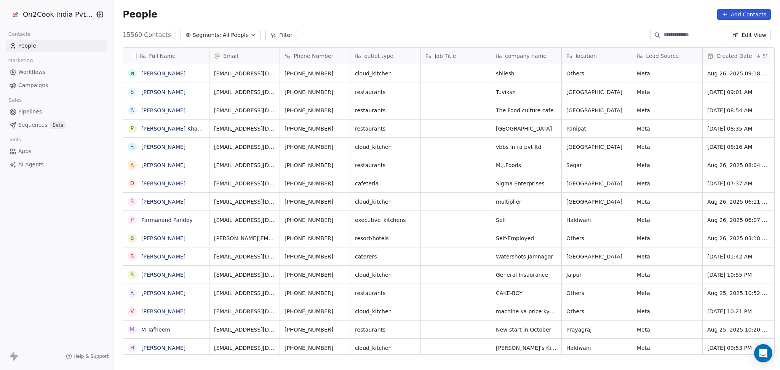
scroll to position [318, 662]
click at [275, 38] on button "Filter" at bounding box center [282, 35] width 32 height 11
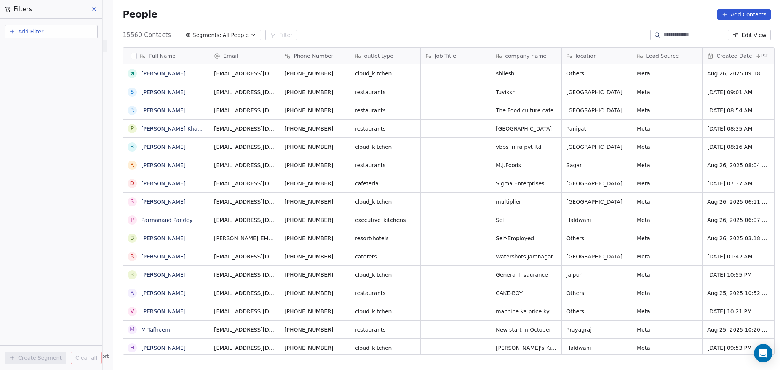
click at [53, 30] on button "Add Filter" at bounding box center [51, 32] width 93 height 14
click at [61, 37] on html "On2Cook India Pvt. Ltd. Contacts People Marketing Workflows Campaigns Sales Pip…" at bounding box center [390, 185] width 780 height 370
click at [61, 37] on button "Add Filter" at bounding box center [51, 32] width 93 height 14
click at [56, 50] on span "Contact properties" at bounding box center [38, 49] width 50 height 8
type input "***"
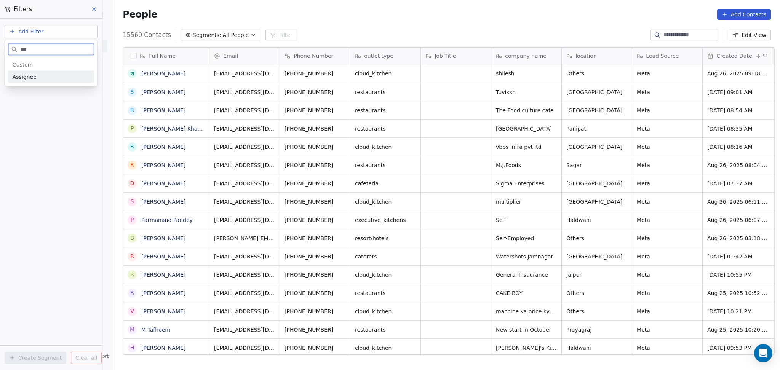
click at [38, 72] on div "Assignee" at bounding box center [51, 77] width 86 height 12
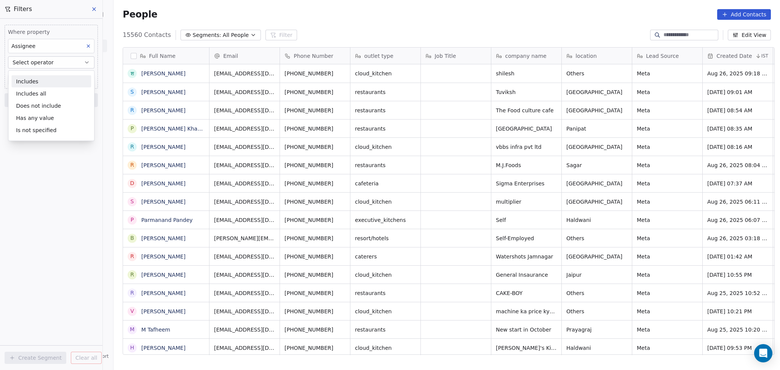
click at [46, 83] on div "Includes" at bounding box center [51, 81] width 80 height 12
click at [44, 79] on body "On2Cook India Pvt. Ltd. Contacts People Marketing Workflows Campaigns Sales Pip…" at bounding box center [390, 185] width 780 height 370
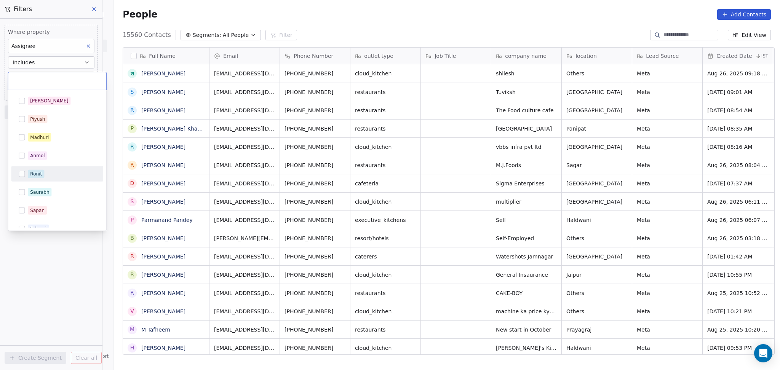
click at [51, 172] on div "Ronit" at bounding box center [62, 174] width 68 height 8
click at [46, 271] on html "On2Cook India Pvt. Ltd. Contacts People Marketing Workflows Campaigns Sales Pip…" at bounding box center [390, 185] width 780 height 370
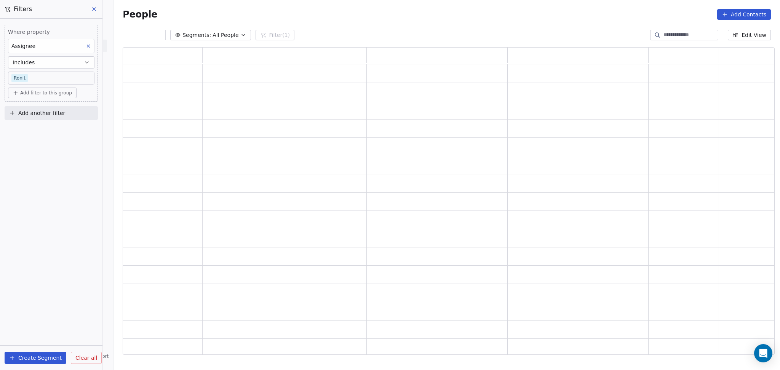
scroll to position [300, 644]
click at [38, 110] on span "Add another filter" at bounding box center [41, 113] width 47 height 8
click at [32, 126] on div "Contact properties" at bounding box center [51, 131] width 86 height 12
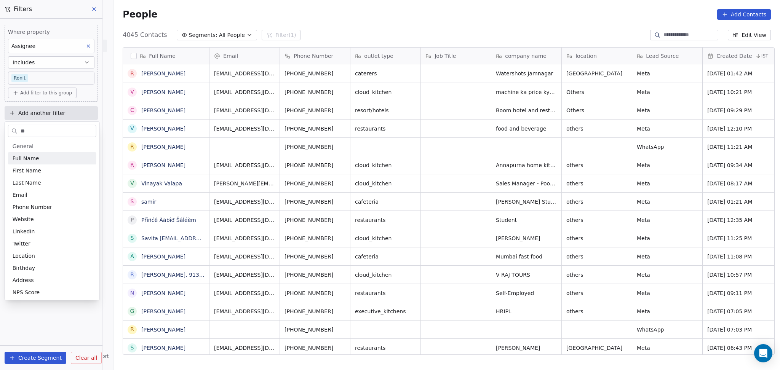
scroll to position [0, 0]
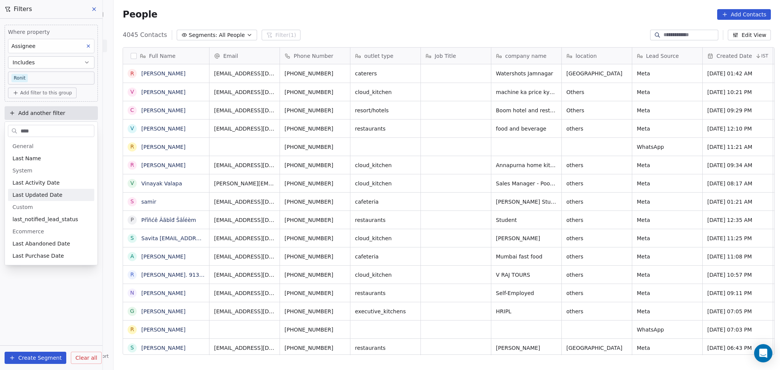
type input "****"
click at [37, 186] on div "Last Activity Date" at bounding box center [51, 183] width 86 height 12
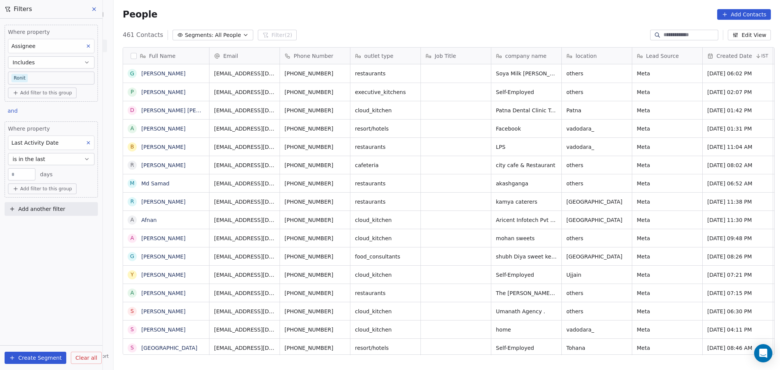
scroll to position [318, 662]
click at [52, 160] on button "is in the last" at bounding box center [51, 159] width 86 height 12
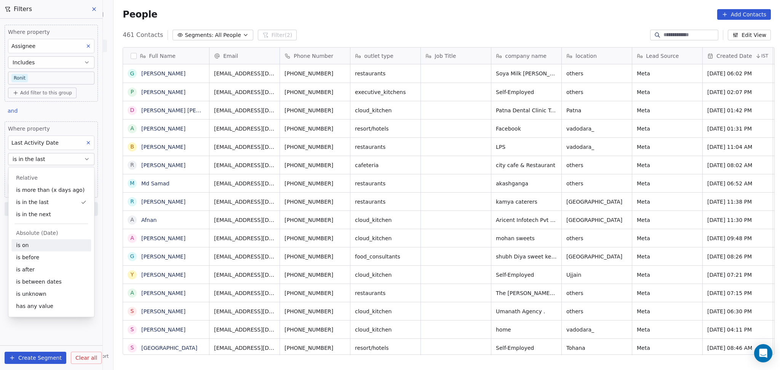
click at [44, 248] on div "is on" at bounding box center [51, 245] width 80 height 12
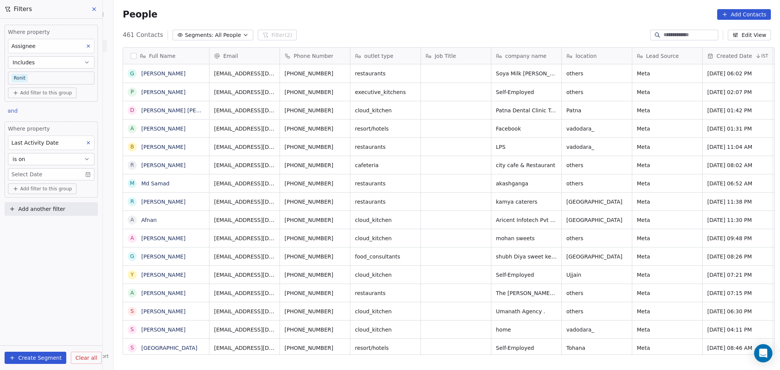
click at [56, 309] on div "Where property Assignee Includes Ronit Add filter to this group and Where prope…" at bounding box center [51, 195] width 102 height 352
click at [39, 174] on body "On2Cook India Pvt. Ltd. Contacts People Marketing Workflows Campaigns Sales Pip…" at bounding box center [390, 185] width 780 height 370
click at [47, 279] on button "26" at bounding box center [46, 281] width 12 height 12
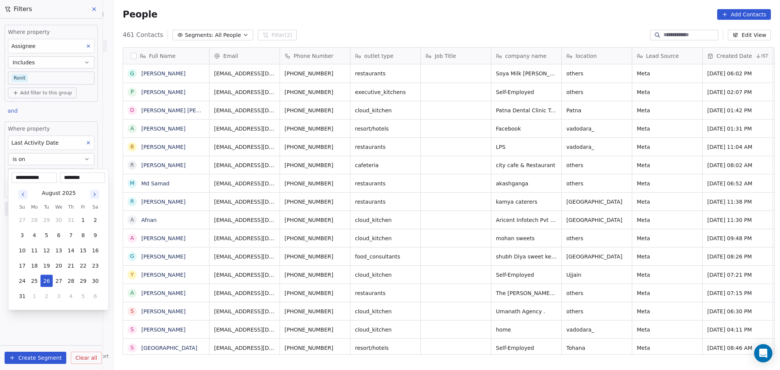
click at [57, 330] on html "On2Cook India Pvt. Ltd. Contacts People Marketing Workflows Campaigns Sales Pip…" at bounding box center [390, 185] width 780 height 370
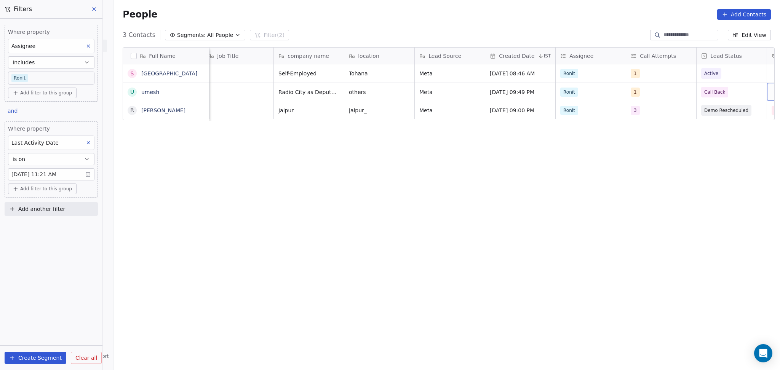
scroll to position [0, 288]
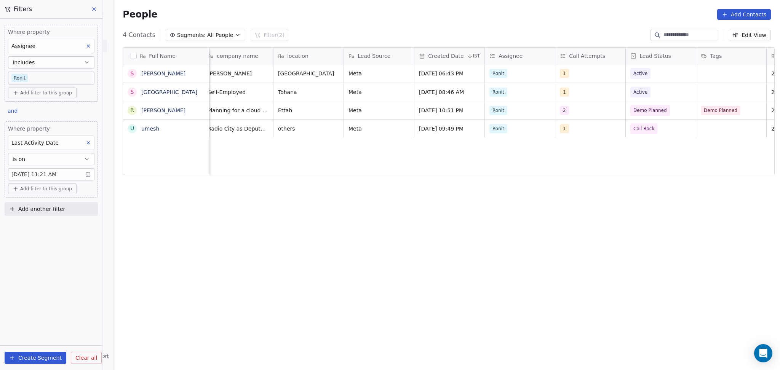
click at [50, 171] on body "On2Cook India Pvt. Ltd. Contacts People Marketing Workflows Campaigns Sales Pip…" at bounding box center [390, 185] width 780 height 370
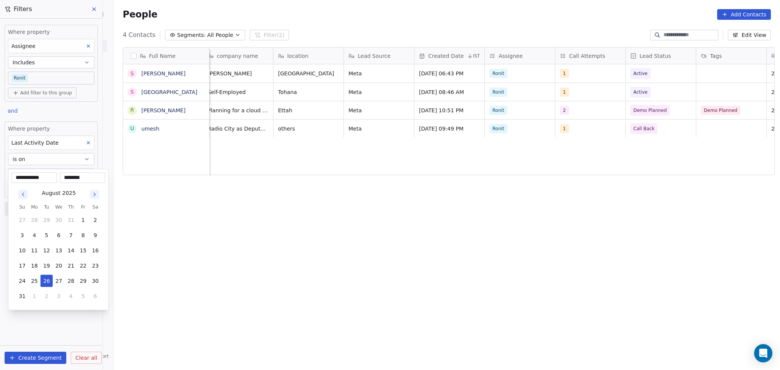
click at [50, 171] on div "**********" at bounding box center [58, 239] width 101 height 141
click at [85, 176] on input "********" at bounding box center [82, 178] width 42 height 8
type input "********"
click at [184, 251] on html "On2Cook India Pvt. Ltd. Contacts People Marketing Workflows Campaigns Sales Pip…" at bounding box center [390, 185] width 780 height 370
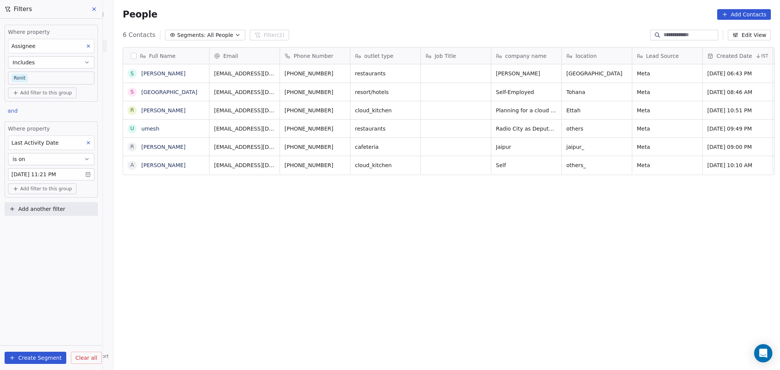
scroll to position [318, 662]
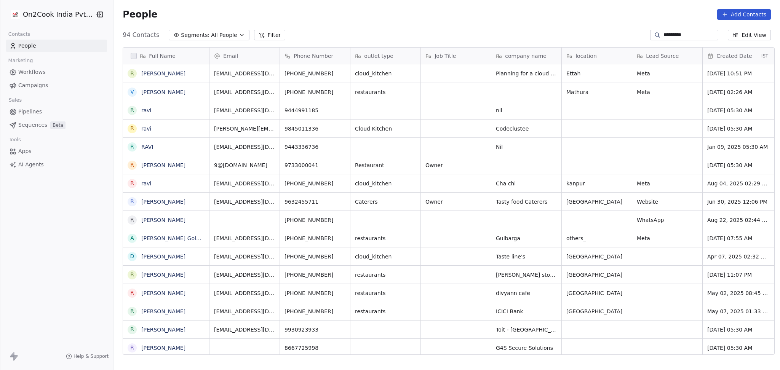
scroll to position [318, 662]
type input "*********"
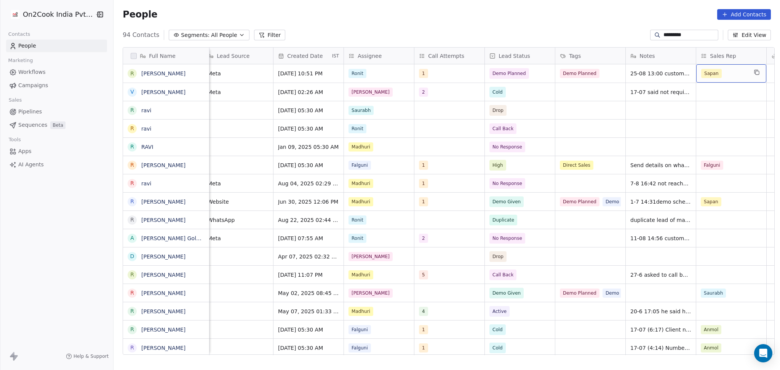
scroll to position [0, 500]
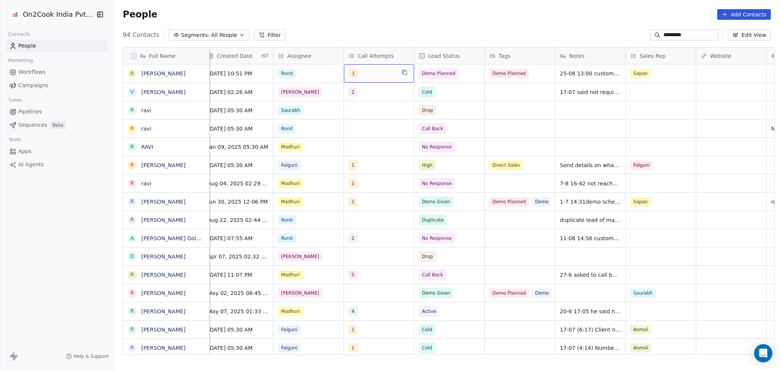
click at [405, 77] on div "1" at bounding box center [379, 73] width 70 height 18
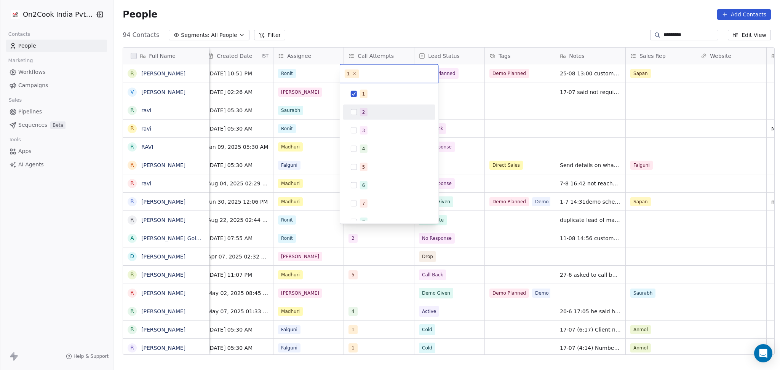
drag, startPoint x: 379, startPoint y: 110, endPoint x: 389, endPoint y: 86, distance: 25.7
click at [380, 110] on div "2" at bounding box center [394, 112] width 68 height 8
drag, startPoint x: 389, startPoint y: 86, endPoint x: 398, endPoint y: 88, distance: 9.6
click at [389, 86] on div "1 2 3 4 5 6 7 8 9 10" at bounding box center [389, 153] width 98 height 141
click at [400, 94] on div "1" at bounding box center [394, 94] width 68 height 8
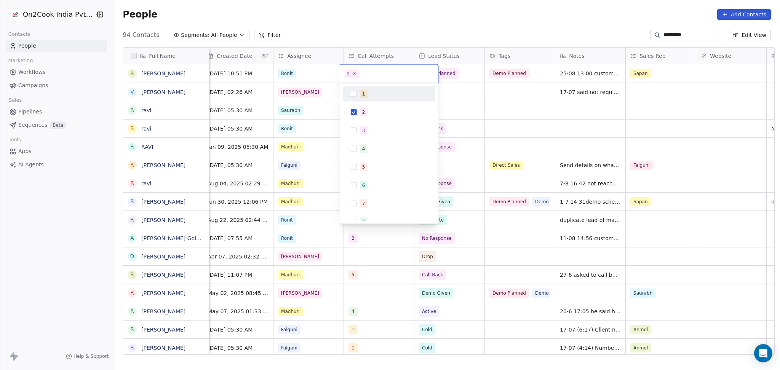
click at [494, 85] on html "On2Cook India Pvt. Ltd. Contacts People Marketing Workflows Campaigns Sales Pip…" at bounding box center [390, 185] width 780 height 370
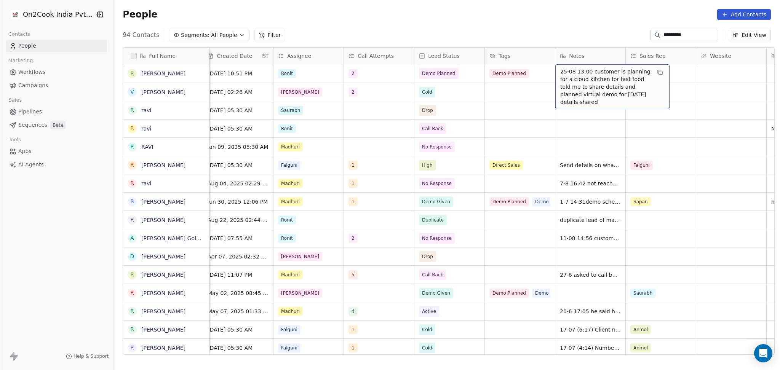
click at [567, 75] on span "25-08 13:00 customer is planning for a cloud kitchen for fast food told me to s…" at bounding box center [605, 87] width 91 height 38
click at [555, 70] on textarea "**********" at bounding box center [609, 83] width 114 height 37
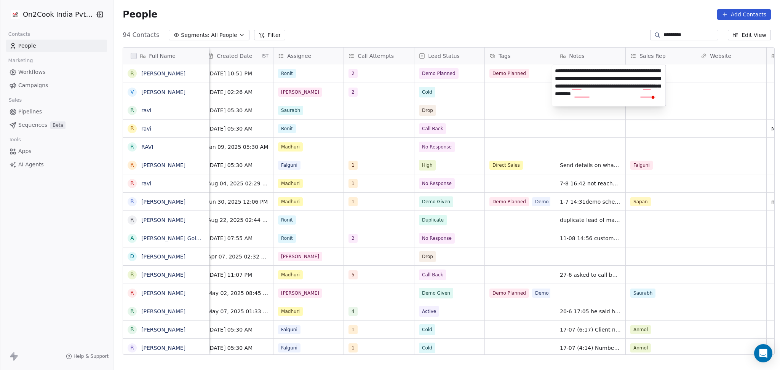
type textarea "**********"
click at [721, 70] on html "On2Cook India Pvt. Ltd. Contacts People Marketing Workflows Campaigns Sales Pip…" at bounding box center [390, 185] width 780 height 370
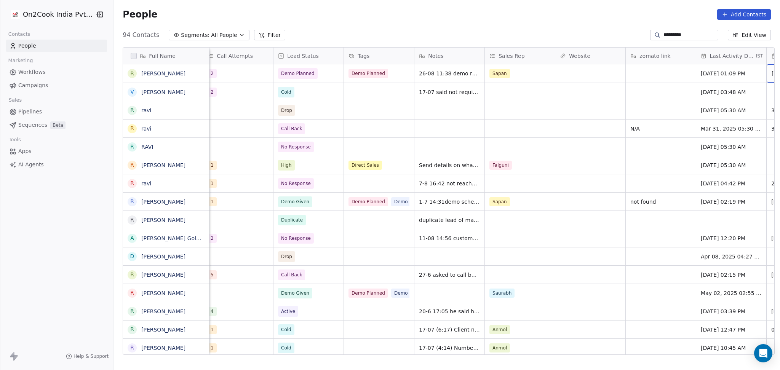
scroll to position [0, 711]
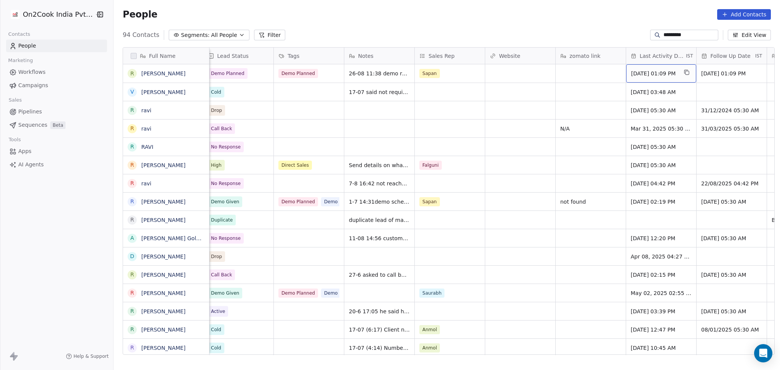
click at [663, 75] on span "[DATE] 01:09 PM" at bounding box center [654, 74] width 46 height 8
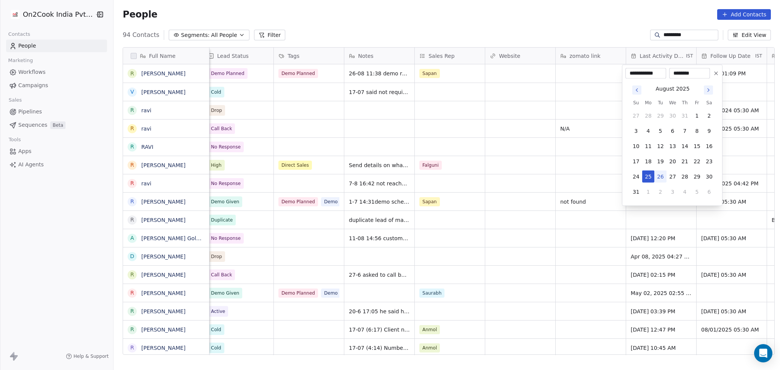
click at [660, 176] on button "26" at bounding box center [660, 177] width 12 height 12
type input "**********"
click at [513, 186] on html "On2Cook India Pvt. Ltd. Contacts People Marketing Workflows Campaigns Sales Pip…" at bounding box center [390, 185] width 780 height 370
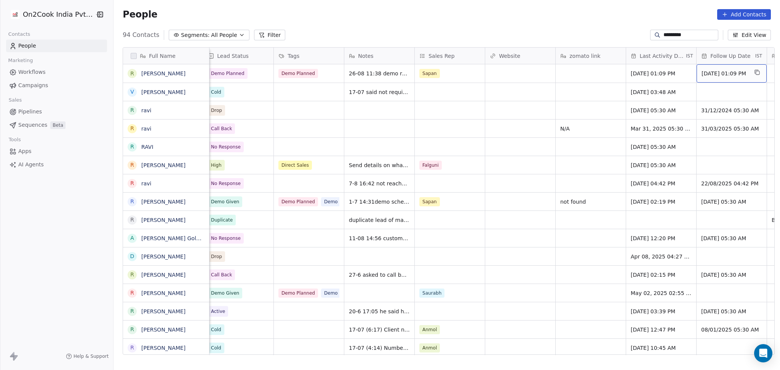
click at [711, 79] on div "04/09/2025 01:09 PM" at bounding box center [732, 73] width 70 height 18
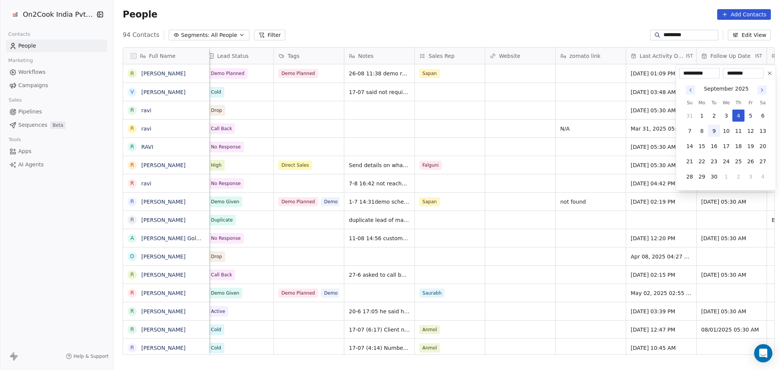
click at [710, 130] on button "9" at bounding box center [714, 131] width 12 height 12
type input "**********"
click at [521, 133] on html "On2Cook India Pvt. Ltd. Contacts People Marketing Workflows Campaigns Sales Pip…" at bounding box center [390, 185] width 780 height 370
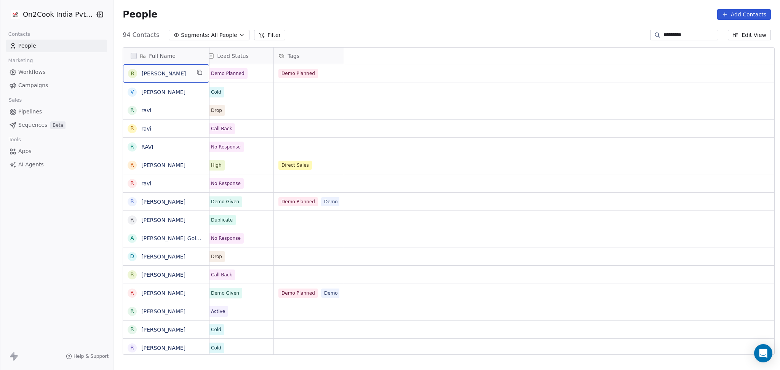
scroll to position [0, 0]
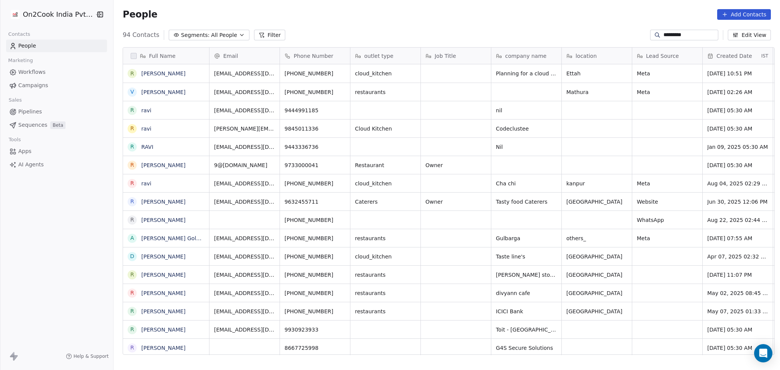
click at [671, 32] on input "*********" at bounding box center [690, 35] width 53 height 8
paste input
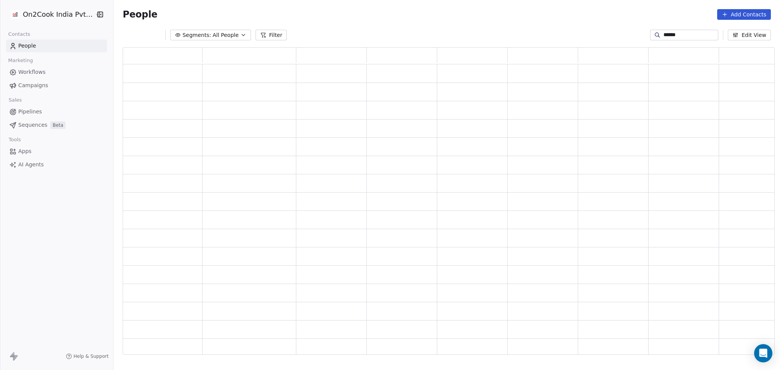
scroll to position [300, 644]
type input "******"
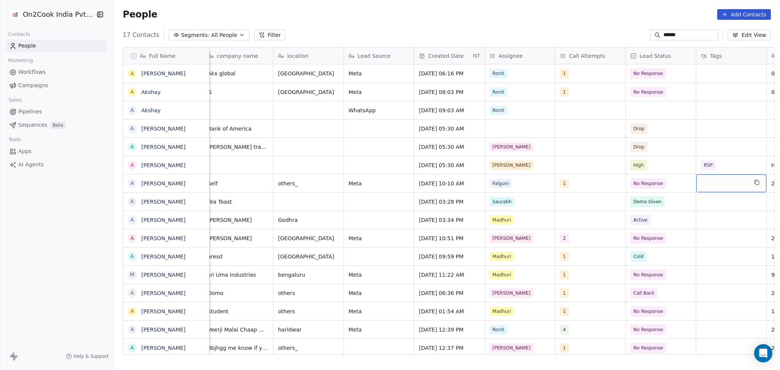
scroll to position [0, 358]
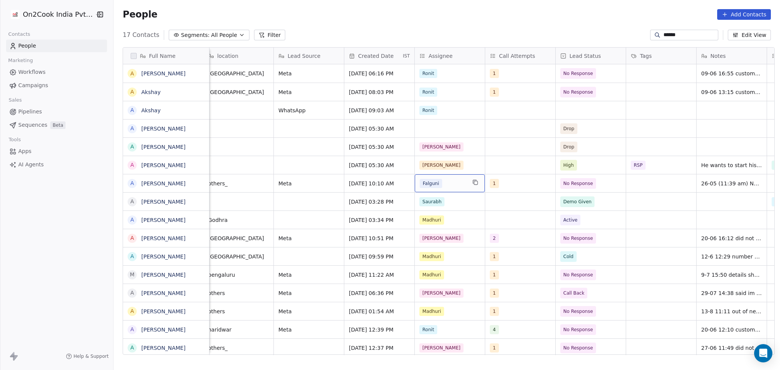
click at [452, 186] on div "Falguni" at bounding box center [443, 183] width 46 height 9
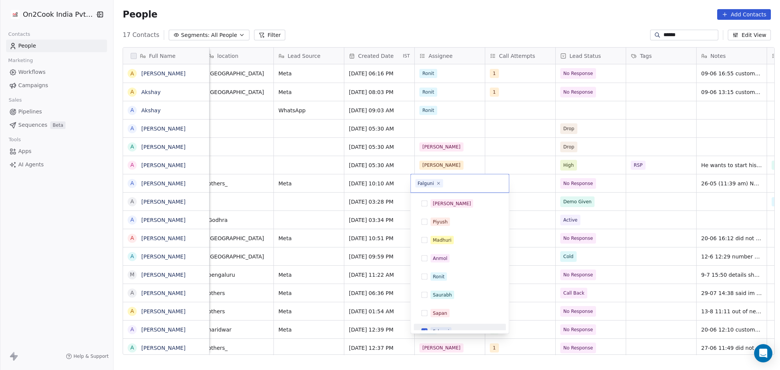
scroll to position [8, 0]
click at [442, 267] on div "Ronit" at bounding box center [439, 268] width 12 height 7
drag, startPoint x: 440, startPoint y: 325, endPoint x: 491, endPoint y: 317, distance: 51.2
click at [440, 323] on div "Falguni" at bounding box center [441, 323] width 16 height 7
click at [543, 306] on html "On2Cook India Pvt. Ltd. Contacts People Marketing Workflows Campaigns Sales Pip…" at bounding box center [390, 185] width 780 height 370
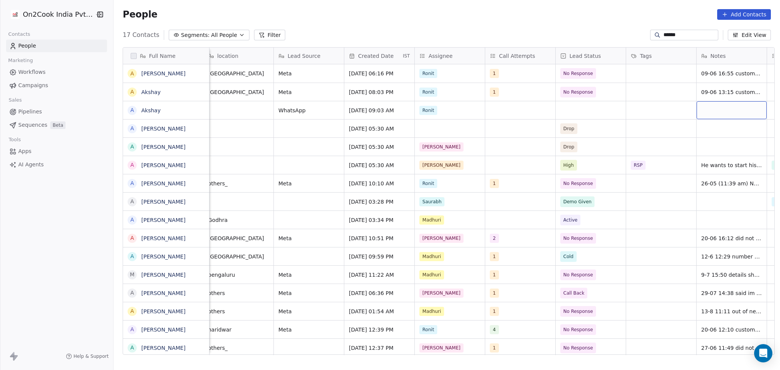
click at [726, 108] on div "grid" at bounding box center [732, 110] width 70 height 18
click at [727, 107] on div "grid" at bounding box center [732, 110] width 70 height 18
type textarea "**********"
click at [708, 140] on html "On2Cook India Pvt. Ltd. Contacts People Marketing Workflows Campaigns Sales Pip…" at bounding box center [390, 185] width 780 height 370
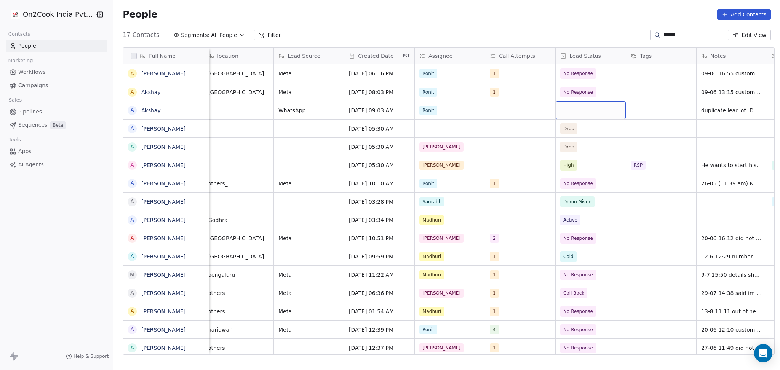
click at [562, 105] on div "grid" at bounding box center [591, 110] width 70 height 18
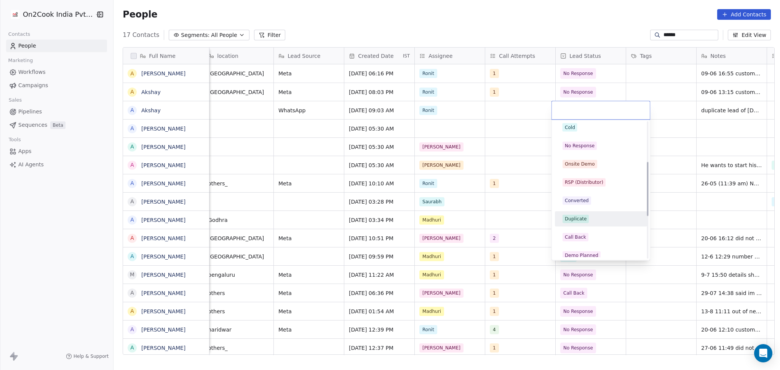
scroll to position [101, 0]
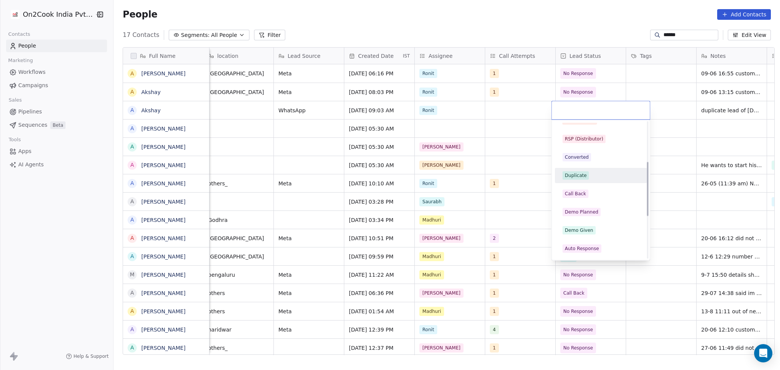
click at [586, 180] on div "Duplicate" at bounding box center [601, 176] width 86 height 12
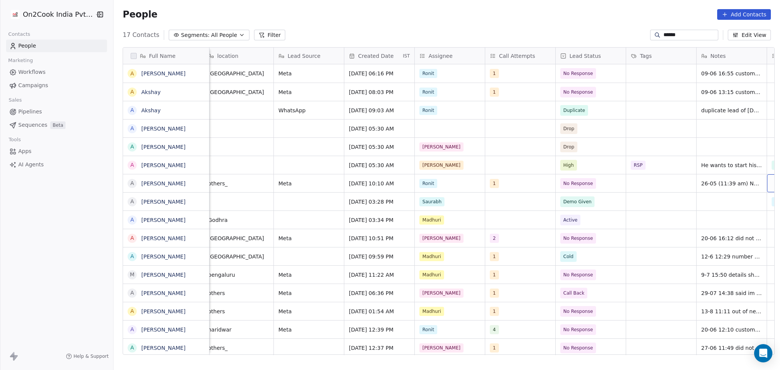
scroll to position [0, 429]
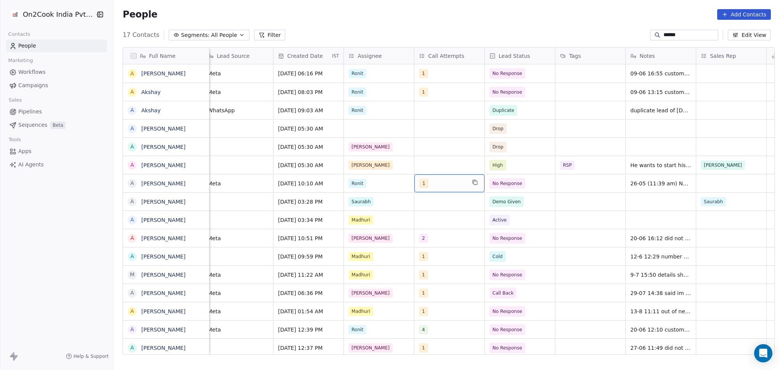
click at [436, 187] on div "1" at bounding box center [442, 183] width 46 height 9
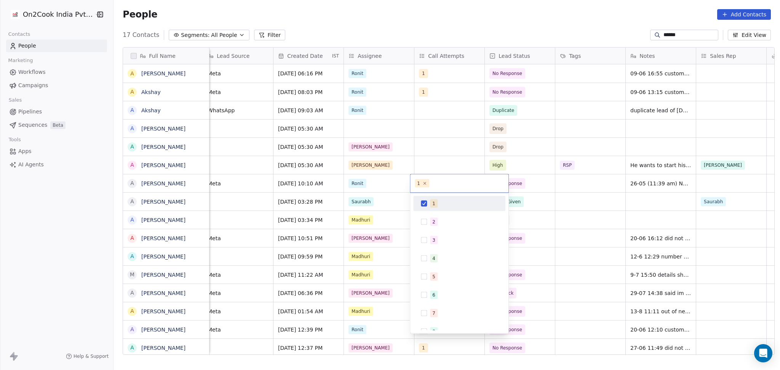
click at [431, 211] on div "1" at bounding box center [459, 203] width 92 height 15
click at [430, 224] on span "2" at bounding box center [434, 222] width 8 height 8
click at [522, 202] on html "On2Cook India Pvt. Ltd. Contacts People Marketing Workflows Campaigns Sales Pip…" at bounding box center [390, 185] width 780 height 370
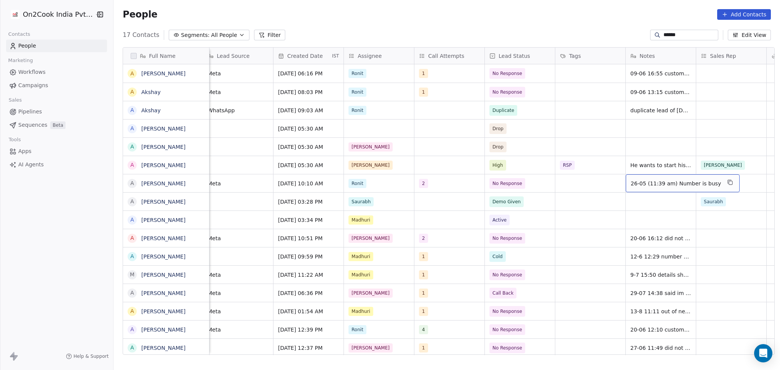
drag, startPoint x: 624, startPoint y: 186, endPoint x: 636, endPoint y: 187, distance: 11.6
click at [636, 187] on span "26-05 (11:39 am) Number is busy" at bounding box center [676, 184] width 90 height 8
click at [625, 179] on textarea "**********" at bounding box center [673, 187] width 103 height 24
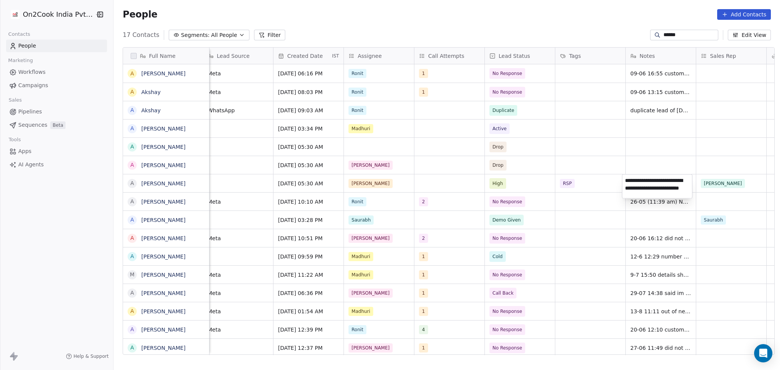
scroll to position [3, 0]
click at [665, 214] on html "On2Cook India Pvt. Ltd. Contacts People Marketing Workflows Campaigns Sales Pip…" at bounding box center [390, 185] width 780 height 370
click at [626, 199] on textarea "**********" at bounding box center [673, 205] width 103 height 24
type textarea "**********"
click at [589, 214] on html "On2Cook India Pvt. Ltd. Contacts People Marketing Workflows Campaigns Sales Pip…" at bounding box center [390, 185] width 780 height 370
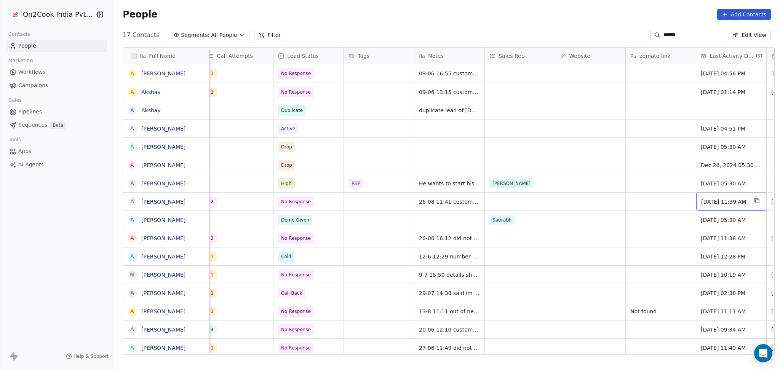
scroll to position [0, 711]
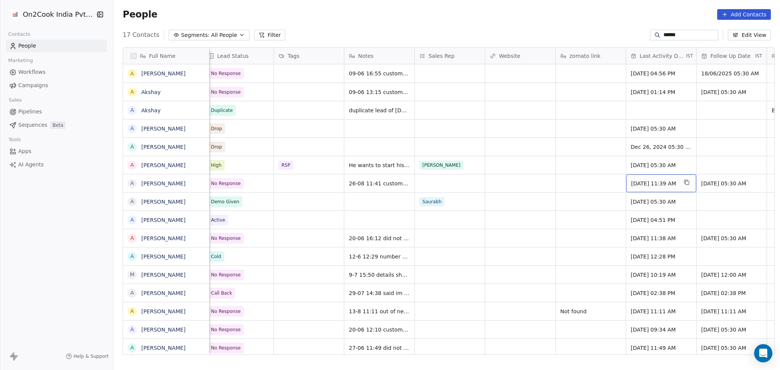
click at [651, 187] on span "May 26, 2025 11:39 AM" at bounding box center [654, 184] width 46 height 8
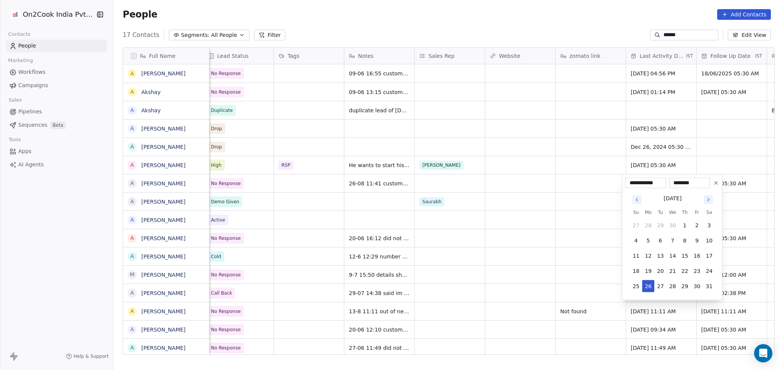
click at [710, 201] on icon "Go to next month" at bounding box center [709, 200] width 6 height 6
click at [662, 287] on button "26" at bounding box center [660, 286] width 12 height 12
type input "**********"
click at [552, 276] on html "On2Cook India Pvt. Ltd. Contacts People Marketing Workflows Campaigns Sales Pip…" at bounding box center [390, 185] width 780 height 370
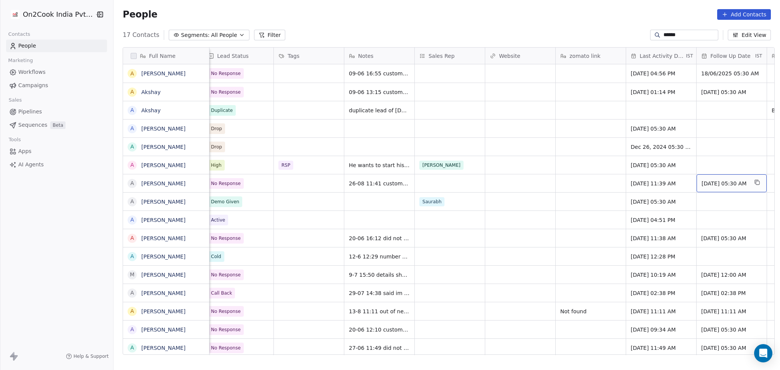
click at [705, 186] on span "27/05/2025 05:30 AM" at bounding box center [725, 184] width 46 height 8
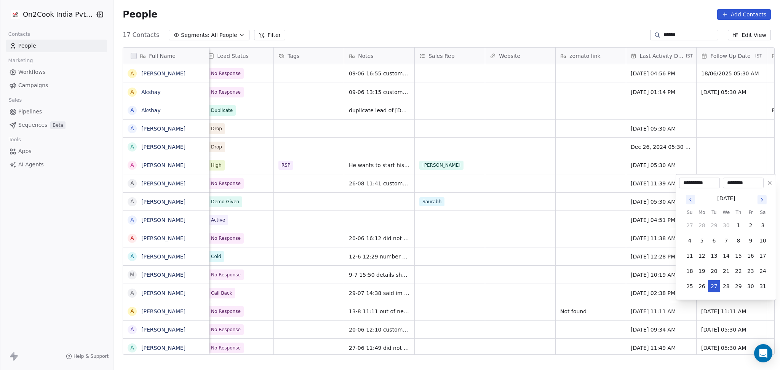
click at [765, 204] on button "Go to next month" at bounding box center [762, 200] width 11 height 11
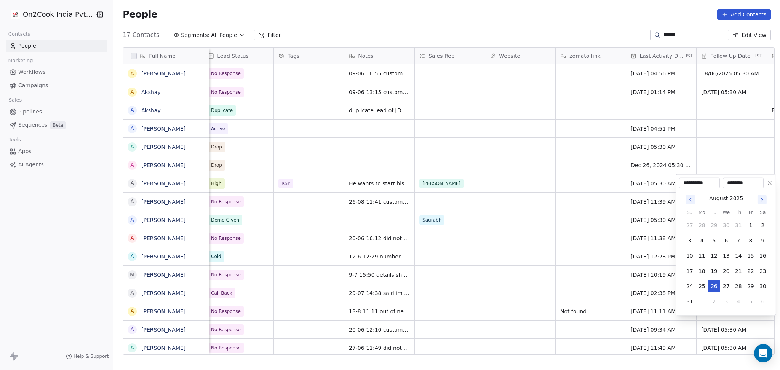
click at [555, 241] on html "On2Cook India Pvt. Ltd. Contacts People Marketing Workflows Campaigns Sales Pip…" at bounding box center [390, 185] width 780 height 370
click at [639, 204] on html "On2Cook India Pvt. Ltd. Contacts People Marketing Workflows Campaigns Sales Pip…" at bounding box center [390, 185] width 780 height 370
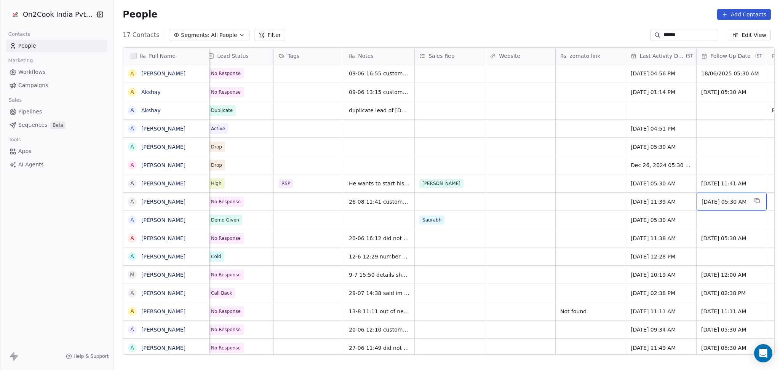
click at [707, 202] on span "27/05/2025 05:30 AM" at bounding box center [725, 202] width 46 height 8
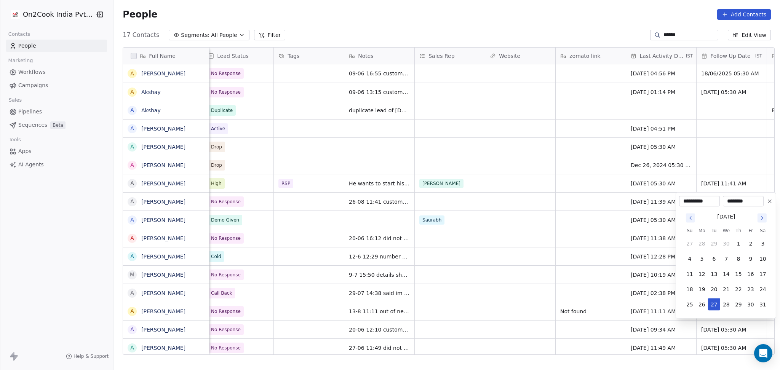
click at [759, 216] on icon "Go to next month" at bounding box center [762, 218] width 6 height 6
click at [723, 256] on button "10" at bounding box center [726, 259] width 12 height 12
type input "**********"
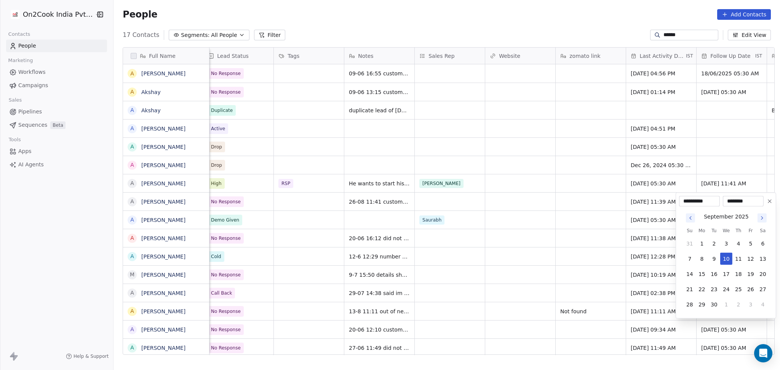
click at [526, 243] on html "On2Cook India Pvt. Ltd. Contacts People Marketing Workflows Campaigns Sales Pip…" at bounding box center [390, 185] width 780 height 370
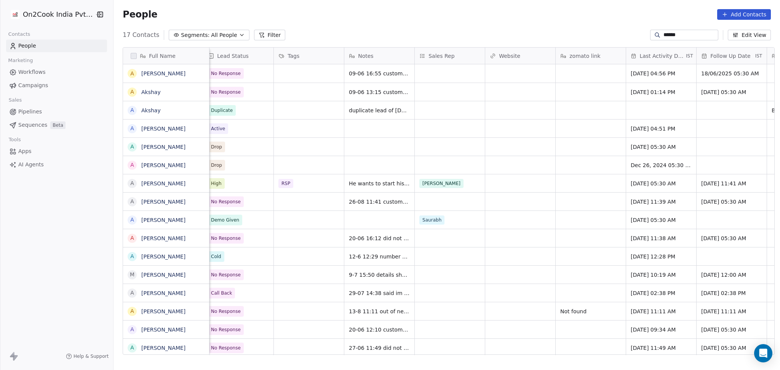
click at [668, 40] on div "****** Edit View" at bounding box center [710, 35] width 121 height 11
click at [668, 37] on input "******" at bounding box center [690, 35] width 53 height 8
paste input "****"
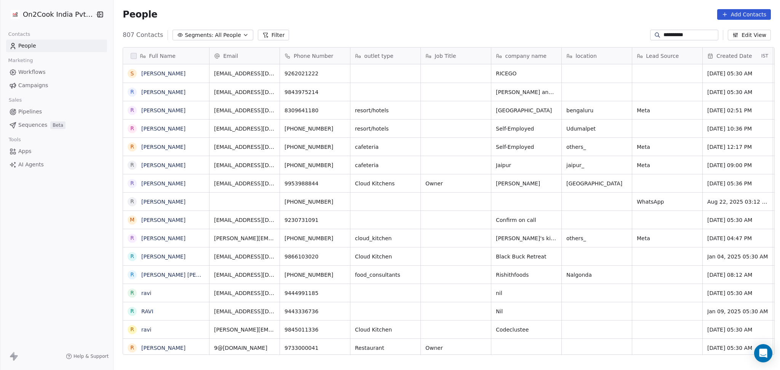
scroll to position [318, 662]
type input "**********"
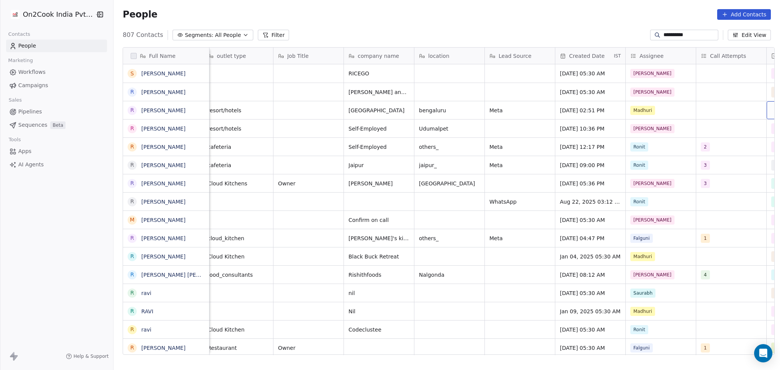
scroll to position [0, 288]
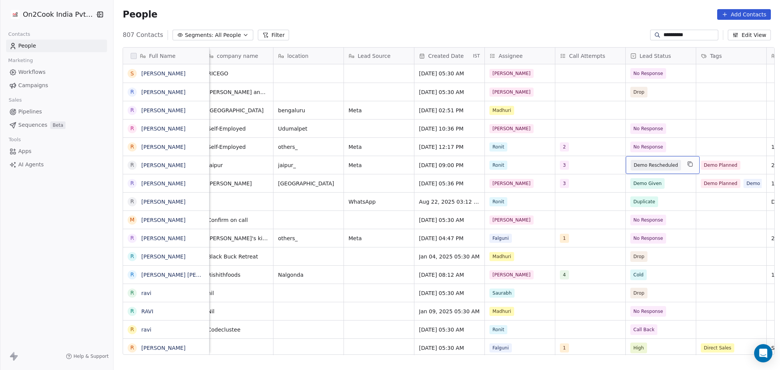
click at [650, 170] on span "Demo Rescheduled" at bounding box center [656, 165] width 50 height 11
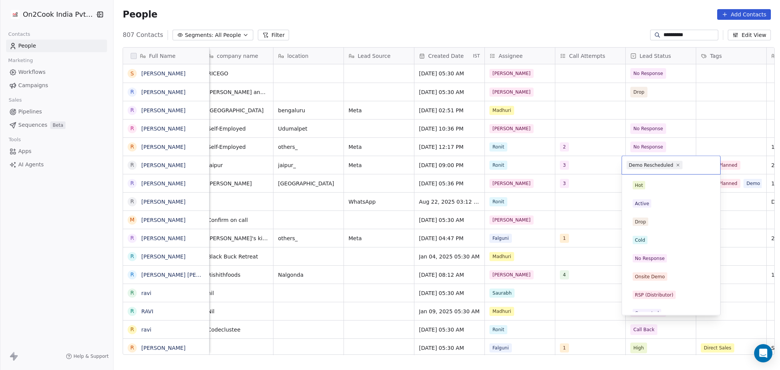
scroll to position [118, 0]
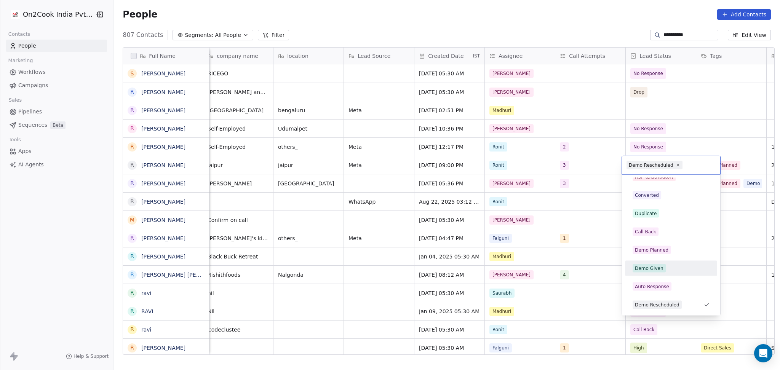
click at [666, 270] on div "Demo Given" at bounding box center [671, 268] width 77 height 8
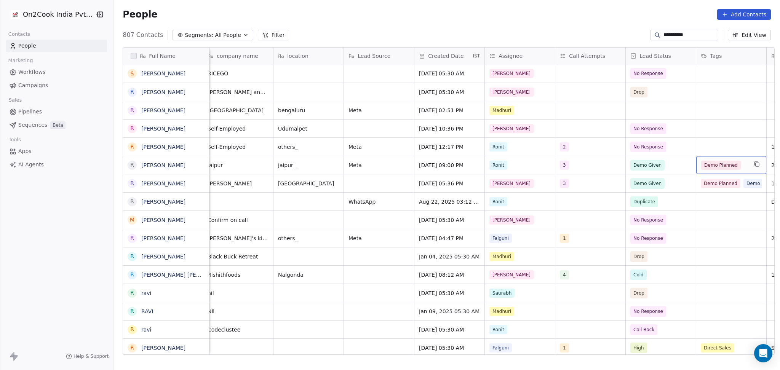
click at [725, 165] on span "Demo Planned" at bounding box center [721, 165] width 40 height 9
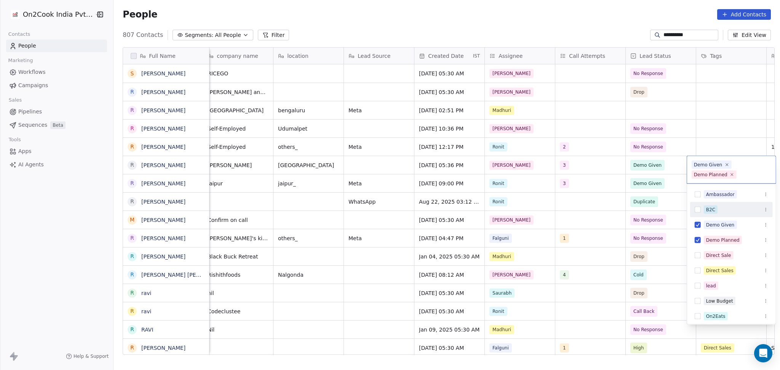
click at [727, 215] on div "B2C" at bounding box center [731, 210] width 83 height 12
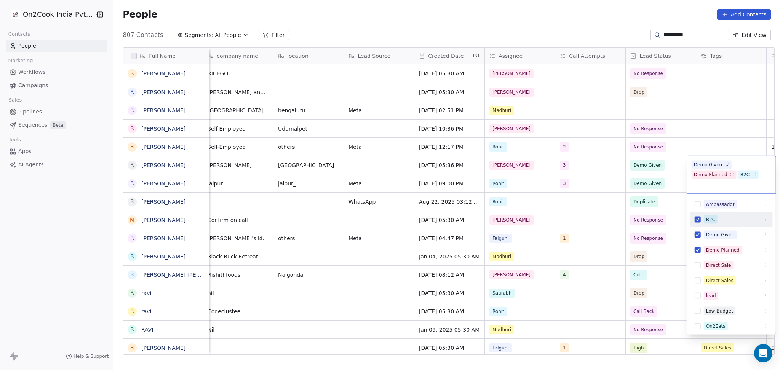
click at [726, 216] on div "B2C" at bounding box center [736, 220] width 64 height 8
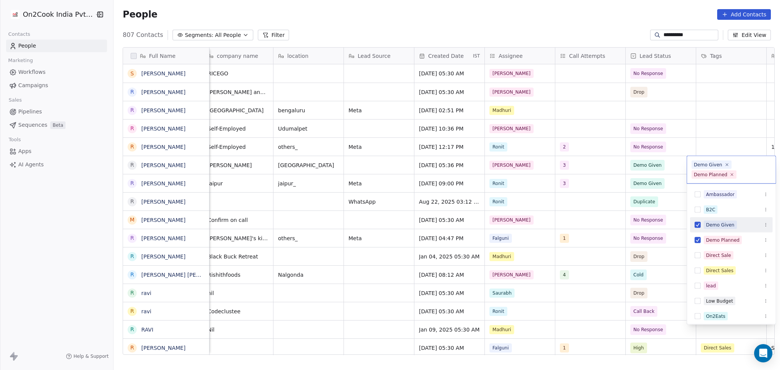
click at [662, 224] on html "**********" at bounding box center [390, 185] width 780 height 370
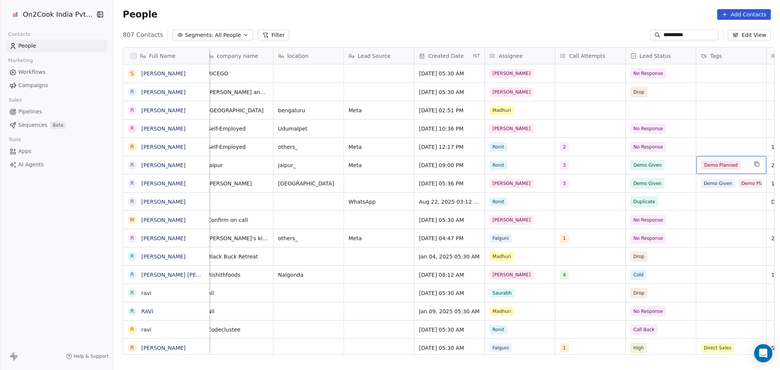
click at [722, 168] on span "Demo Planned" at bounding box center [721, 165] width 40 height 9
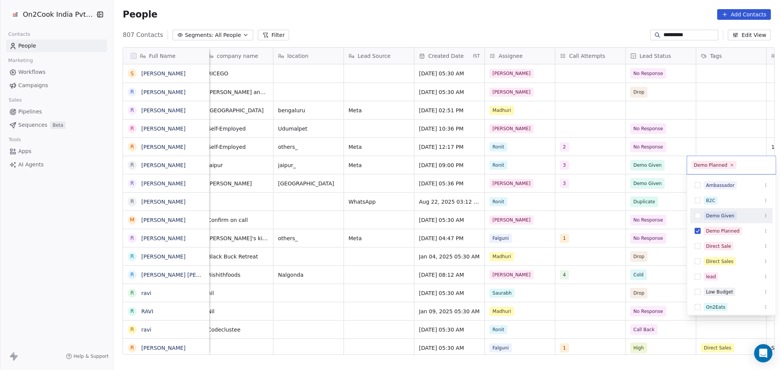
click at [712, 212] on span "Demo Given" at bounding box center [720, 216] width 33 height 8
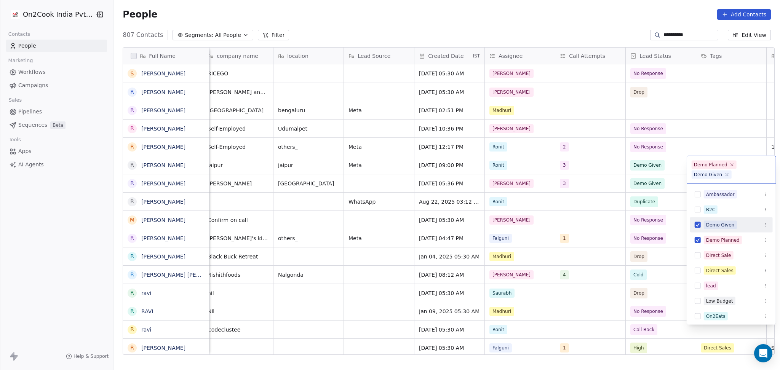
click at [672, 207] on html "**********" at bounding box center [390, 185] width 780 height 370
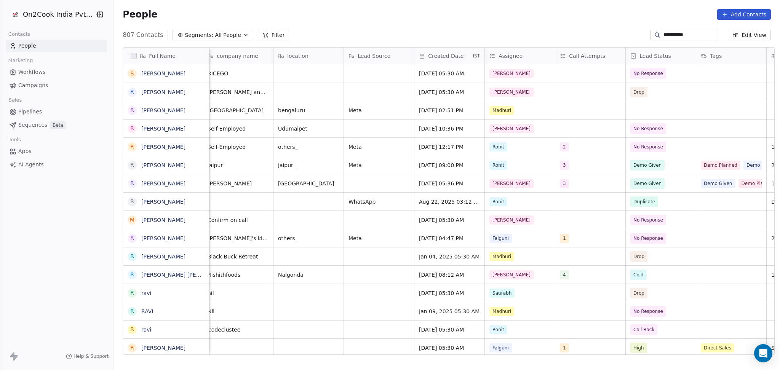
click at [578, 174] on div "9953988844 Cloud Kitchens Owner Shane delhi Delhi Aug 05, 2025 05:36 PM Salim 3…" at bounding box center [599, 183] width 1357 height 18
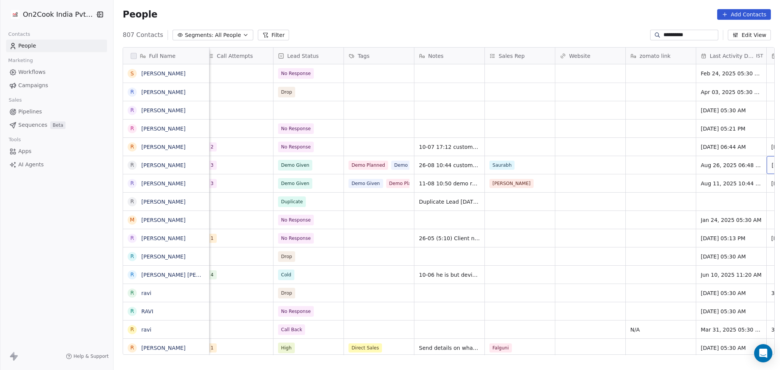
scroll to position [0, 711]
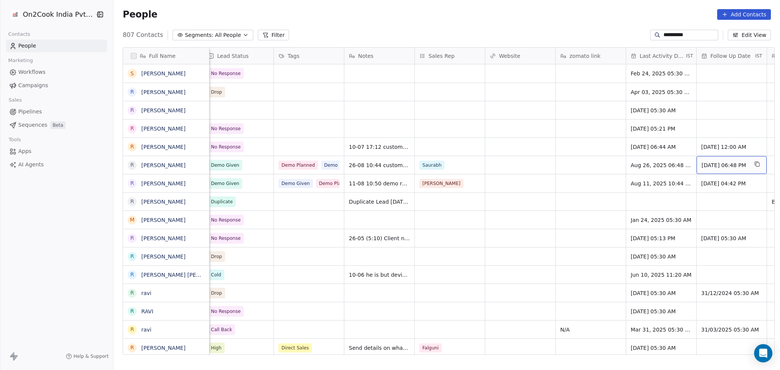
click at [730, 163] on span "26/08/2025 06:48 PM" at bounding box center [725, 166] width 46 height 8
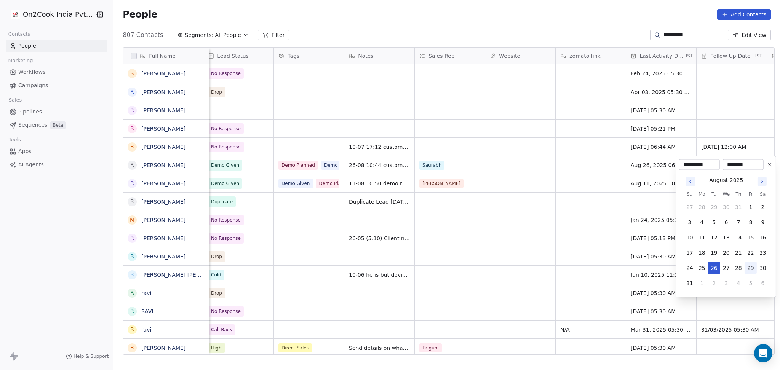
click at [750, 270] on button "29" at bounding box center [751, 268] width 12 height 12
type input "**********"
click at [516, 221] on html "**********" at bounding box center [390, 185] width 780 height 370
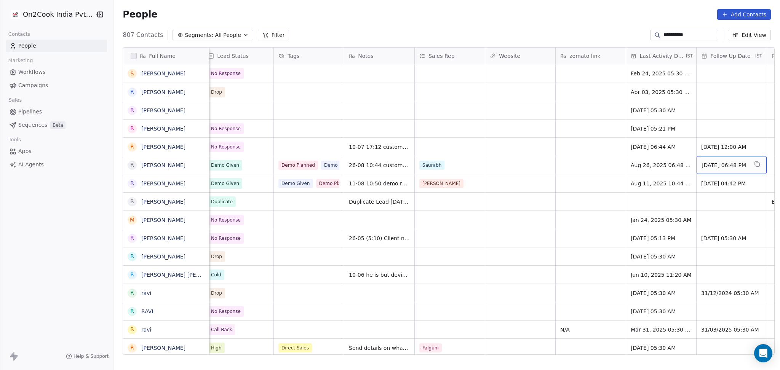
click at [702, 162] on span "29/08/2025 06:48 PM" at bounding box center [725, 166] width 46 height 8
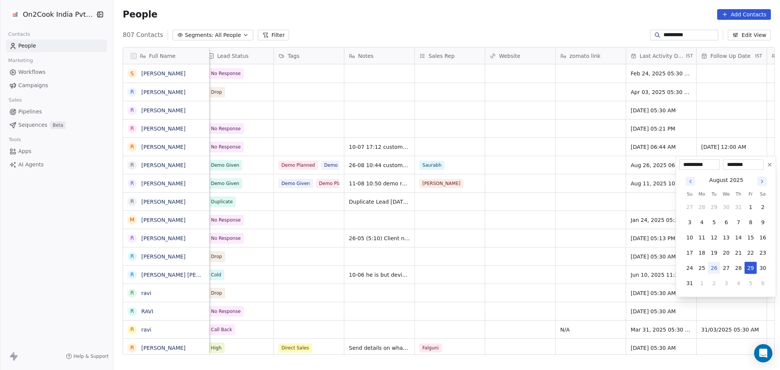
click at [770, 162] on icon at bounding box center [770, 165] width 6 height 6
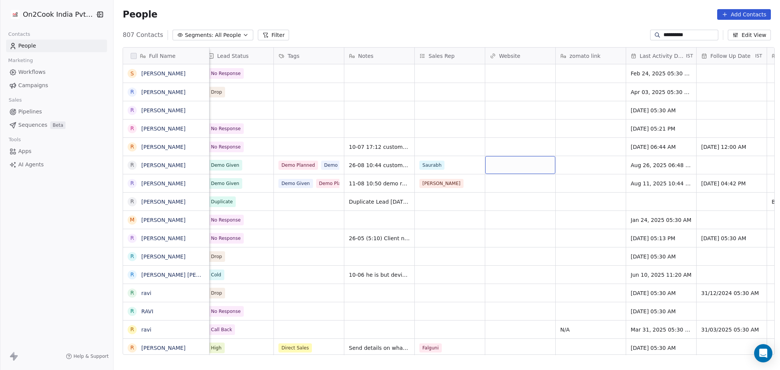
click at [522, 157] on div "grid" at bounding box center [520, 165] width 70 height 18
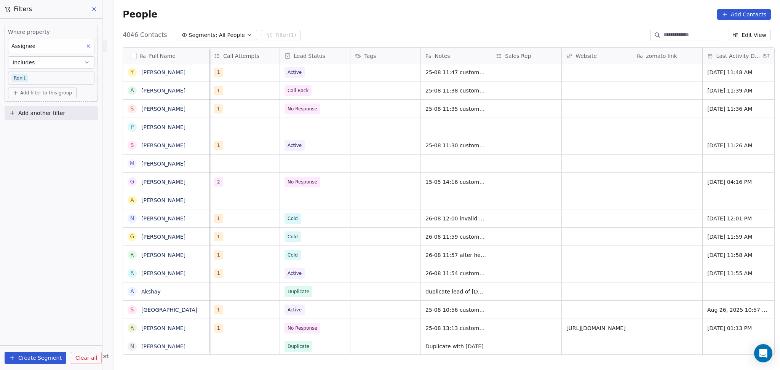
scroll to position [0, 564]
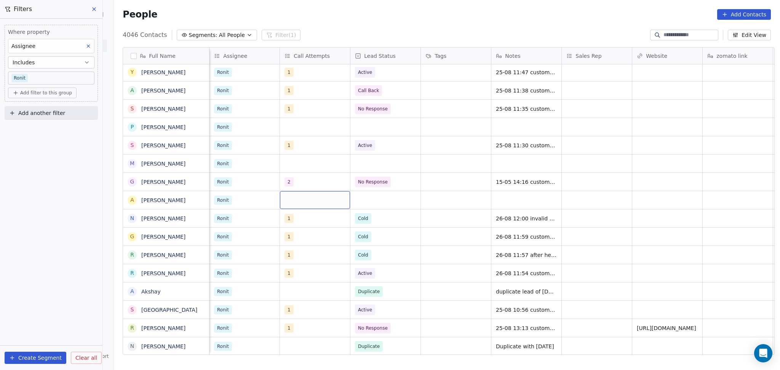
click at [286, 200] on div "grid" at bounding box center [315, 200] width 70 height 18
click at [297, 201] on div "grid" at bounding box center [315, 200] width 70 height 18
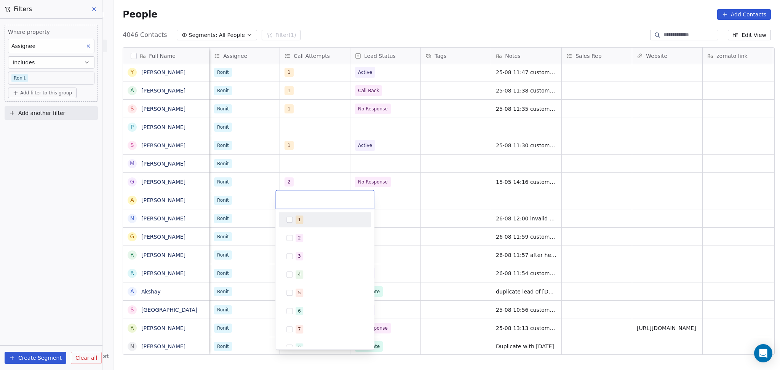
click at [298, 224] on div "1" at bounding box center [325, 220] width 86 height 12
click at [451, 211] on html "On2Cook India Pvt. Ltd. Contacts People Marketing Workflows Campaigns Sales Pip…" at bounding box center [390, 185] width 780 height 370
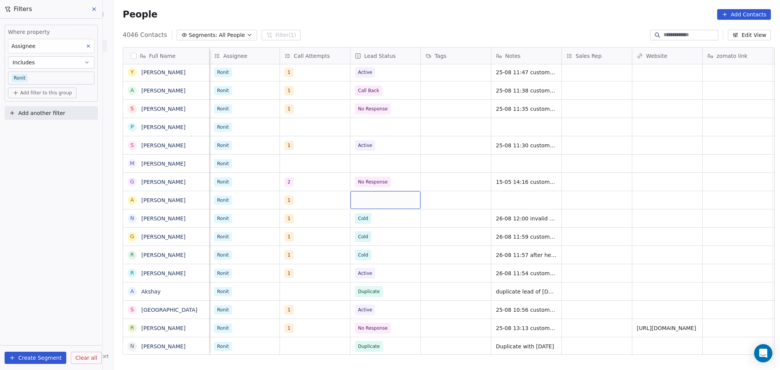
click at [389, 199] on div "grid" at bounding box center [385, 200] width 70 height 18
click at [392, 240] on div "Active" at bounding box center [395, 238] width 77 height 8
click at [495, 198] on div "grid" at bounding box center [526, 200] width 70 height 18
type textarea "**********"
click at [597, 198] on html "On2Cook India Pvt. Ltd. Contacts People Marketing Workflows Campaigns Sales Pip…" at bounding box center [390, 185] width 780 height 370
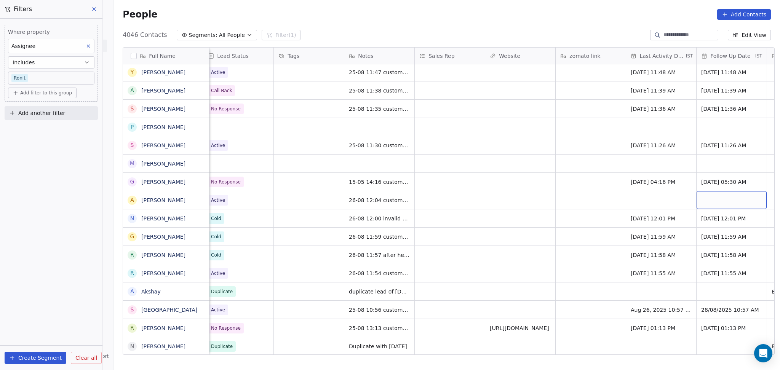
scroll to position [0, 782]
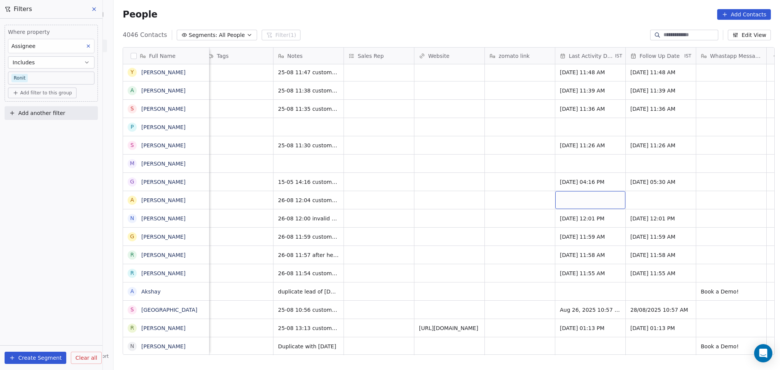
click at [605, 197] on div "grid" at bounding box center [590, 200] width 70 height 18
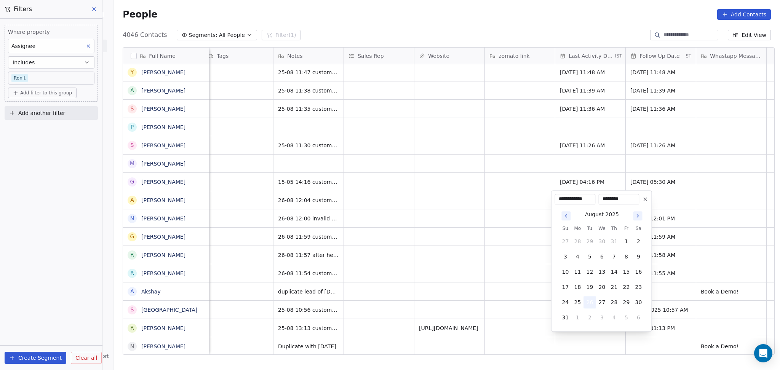
click at [593, 303] on button "26" at bounding box center [590, 302] width 12 height 12
click at [459, 284] on html "On2Cook India Pvt. Ltd. Contacts People Marketing Workflows Campaigns Sales Pip…" at bounding box center [390, 185] width 780 height 370
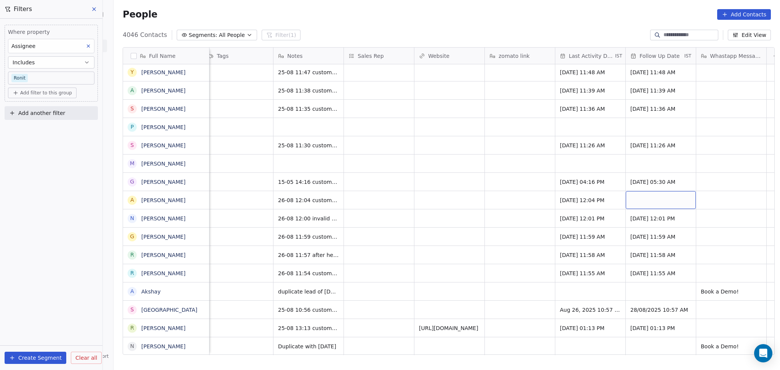
click at [667, 197] on div "grid" at bounding box center [661, 200] width 70 height 18
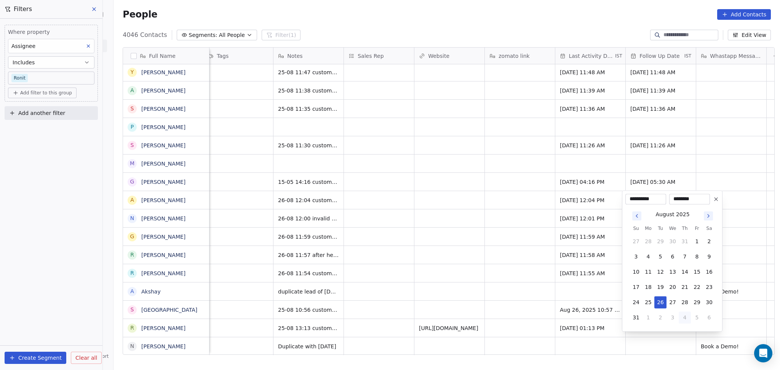
click at [685, 316] on button "4" at bounding box center [685, 318] width 12 height 12
type input "**********"
click at [539, 271] on html "On2Cook India Pvt. Ltd. Contacts People Marketing Workflows Campaigns Sales Pip…" at bounding box center [390, 185] width 780 height 370
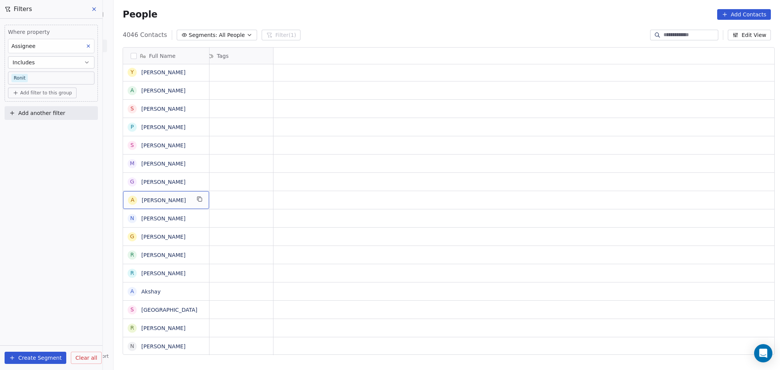
scroll to position [0, 0]
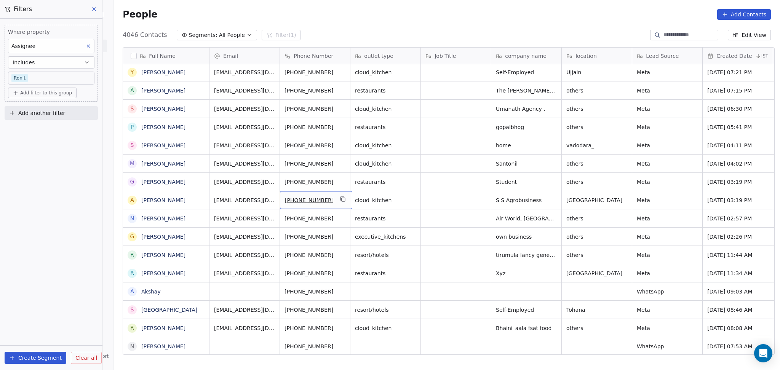
click at [340, 194] on div "[PHONE_NUMBER]" at bounding box center [316, 200] width 72 height 18
click at [339, 199] on button "grid" at bounding box center [342, 199] width 9 height 9
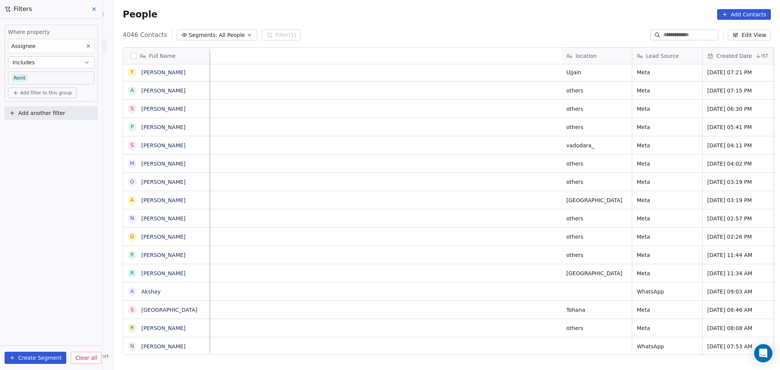
scroll to position [0, 570]
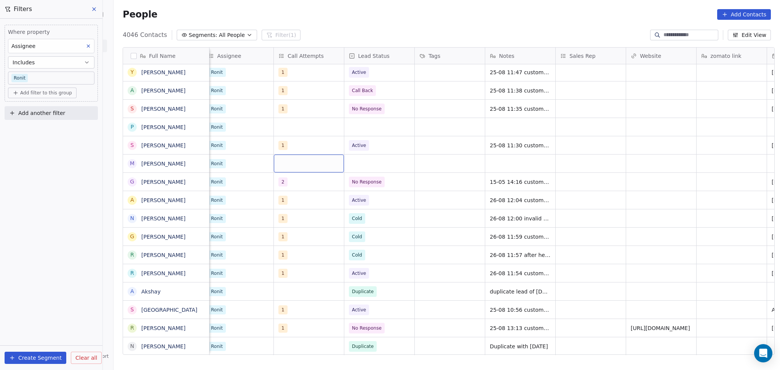
click at [278, 161] on div "grid" at bounding box center [309, 164] width 70 height 18
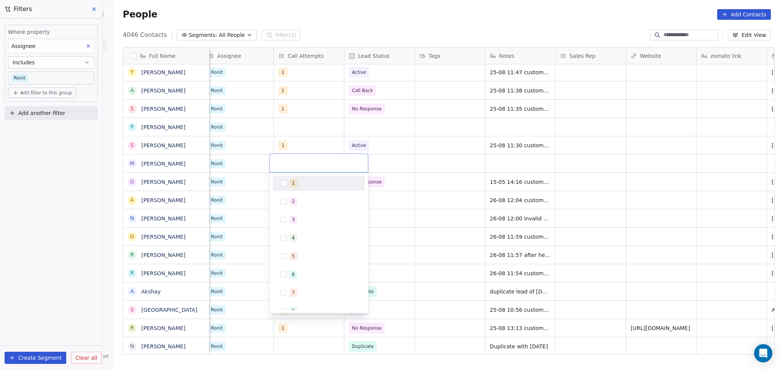
click at [283, 167] on div at bounding box center [319, 163] width 98 height 18
drag, startPoint x: 287, startPoint y: 175, endPoint x: 290, endPoint y: 178, distance: 4.0
click at [287, 176] on div "1" at bounding box center [319, 183] width 92 height 15
click at [291, 180] on span "1" at bounding box center [294, 183] width 8 height 8
click at [330, 178] on div "1" at bounding box center [319, 183] width 86 height 12
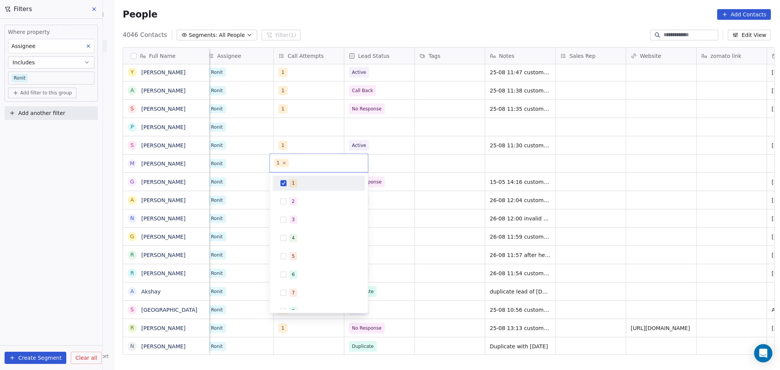
click at [424, 182] on html "On2Cook India Pvt. Ltd. Contacts People Marketing Workflows Campaigns Sales Pip…" at bounding box center [390, 185] width 780 height 370
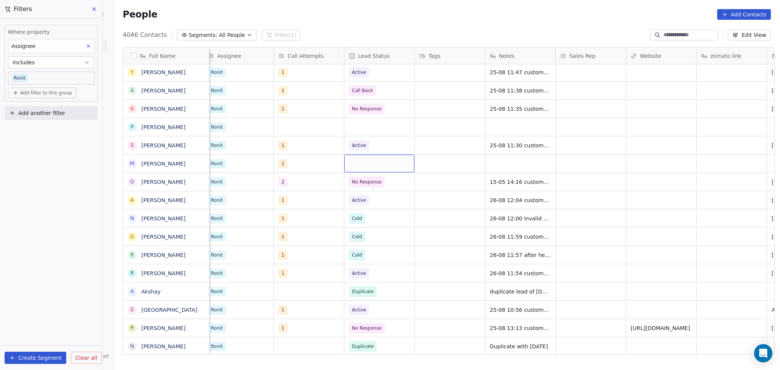
click at [384, 162] on div "grid" at bounding box center [379, 164] width 70 height 18
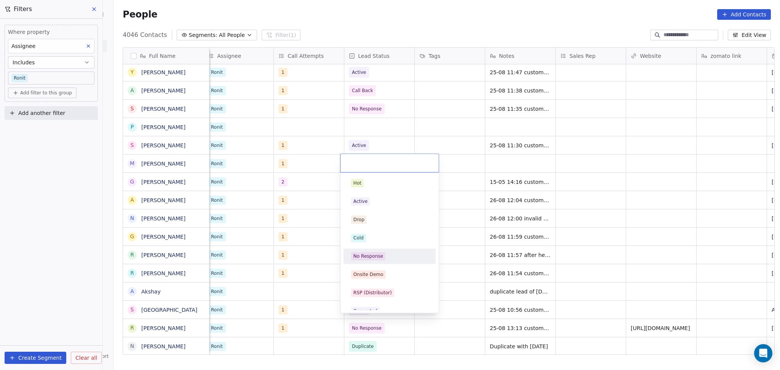
drag, startPoint x: 374, startPoint y: 248, endPoint x: 376, endPoint y: 253, distance: 4.3
click at [376, 253] on div "No Response" at bounding box center [390, 256] width 92 height 15
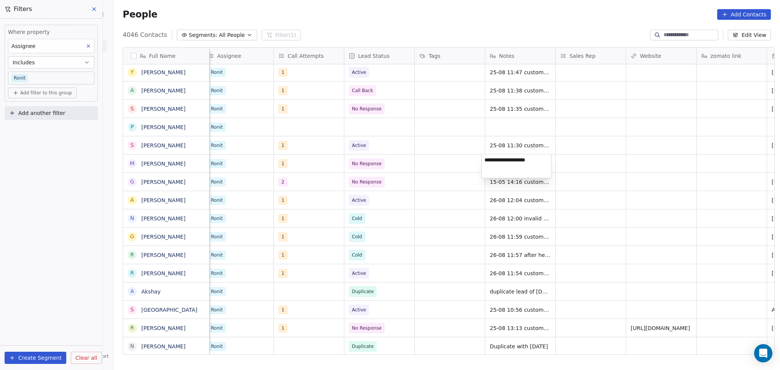
type textarea "**********"
click at [302, 133] on html "On2Cook India Pvt. Ltd. Contacts People Marketing Workflows Campaigns Sales Pip…" at bounding box center [390, 185] width 780 height 370
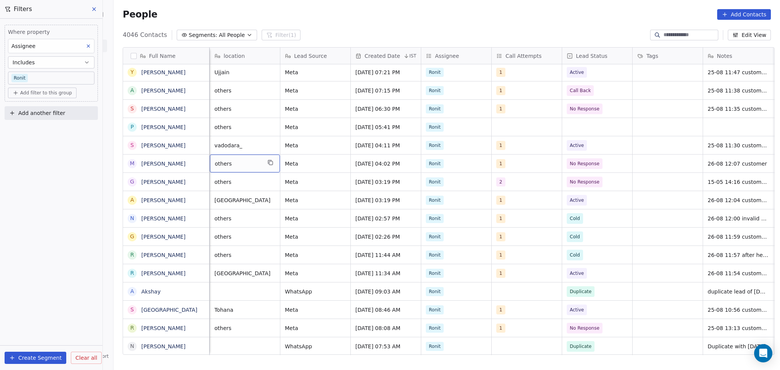
scroll to position [0, 0]
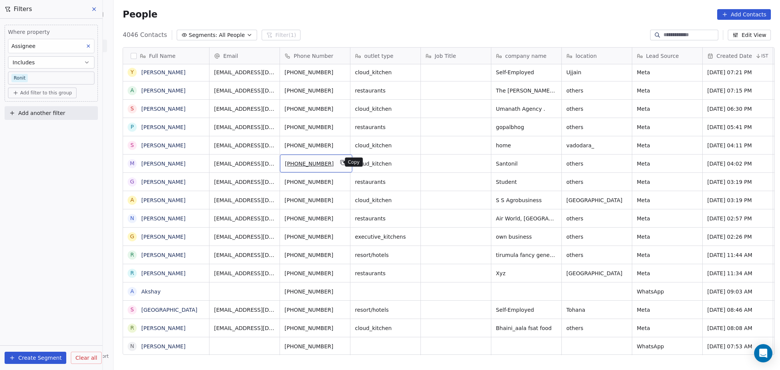
click at [342, 165] on icon "grid" at bounding box center [343, 163] width 3 height 3
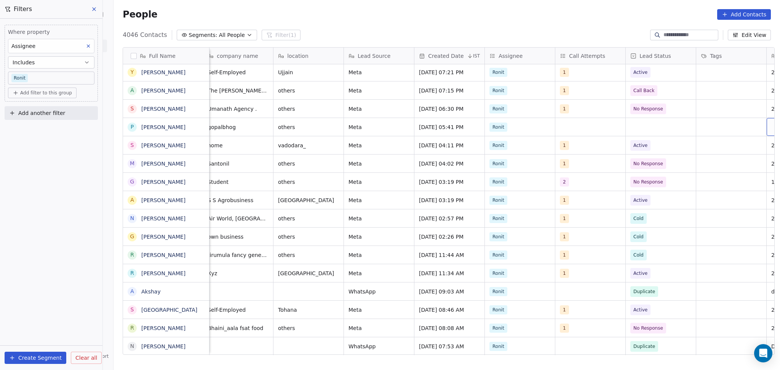
scroll to position [0, 358]
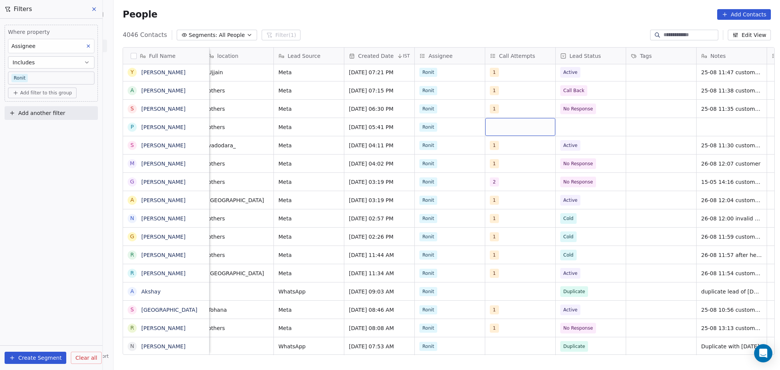
click at [512, 124] on div "grid" at bounding box center [520, 127] width 70 height 18
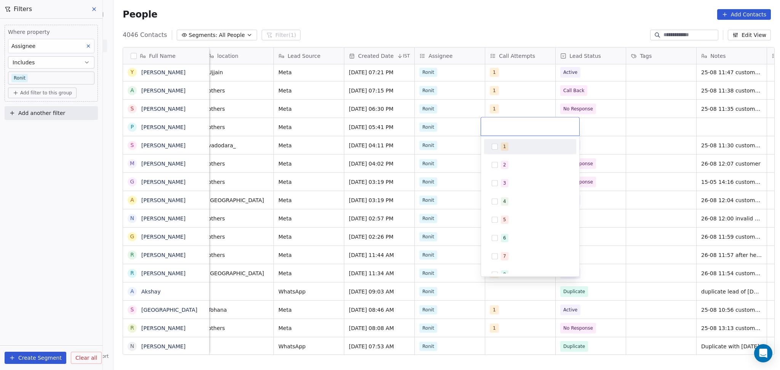
click at [508, 146] on div "1" at bounding box center [535, 146] width 68 height 8
click at [620, 130] on html "On2Cook India Pvt. Ltd. Contacts People Marketing Workflows Campaigns Sales Pip…" at bounding box center [390, 185] width 780 height 370
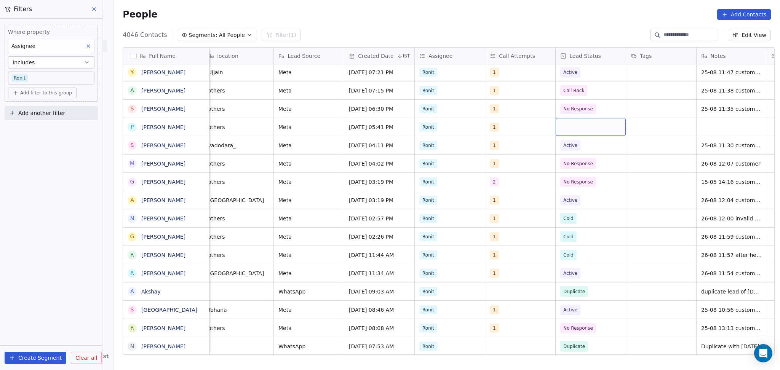
click at [599, 123] on div "grid" at bounding box center [591, 127] width 70 height 18
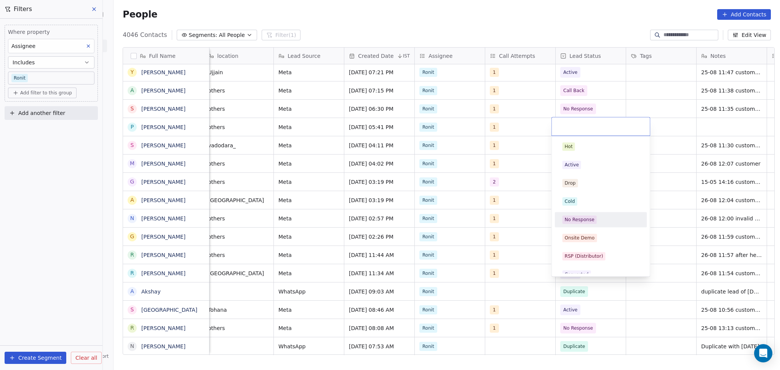
click at [601, 218] on div "No Response" at bounding box center [601, 220] width 77 height 8
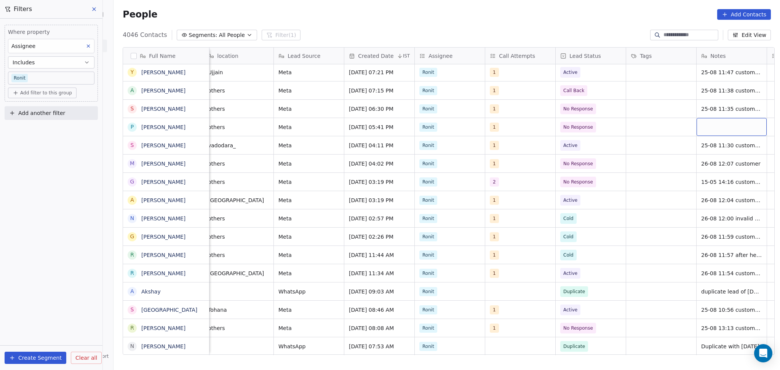
click at [705, 124] on div "grid" at bounding box center [732, 127] width 70 height 18
type textarea "**********"
click at [672, 127] on html "On2Cook India Pvt. Ltd. Contacts People Marketing Workflows Campaigns Sales Pip…" at bounding box center [390, 185] width 780 height 370
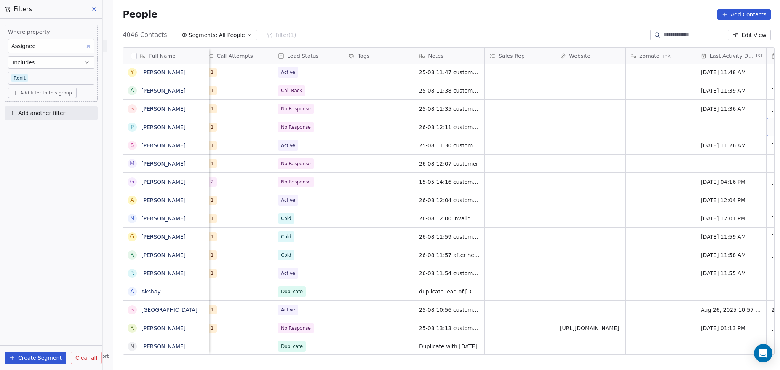
scroll to position [0, 711]
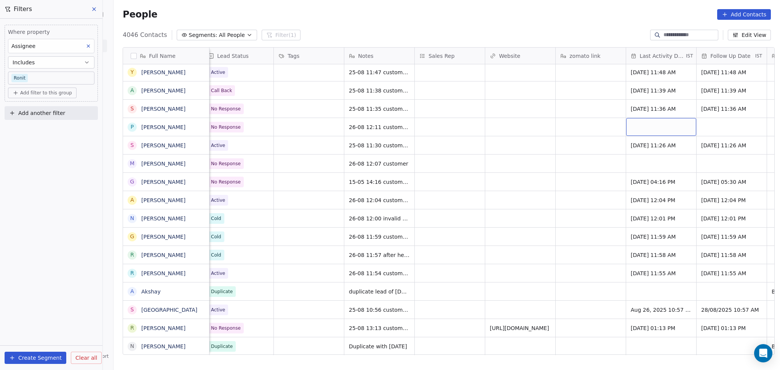
click at [667, 128] on div "grid" at bounding box center [661, 127] width 70 height 18
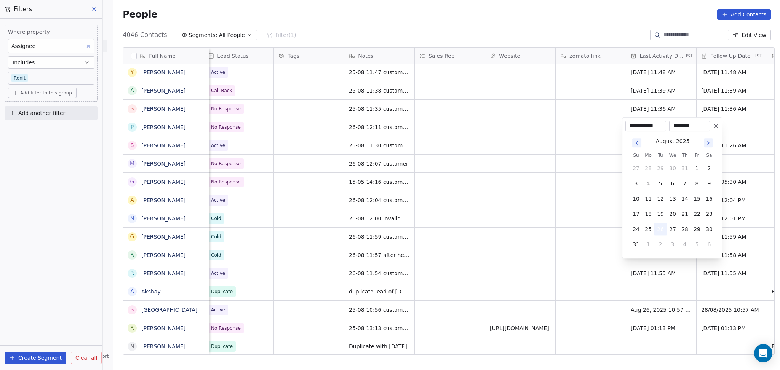
click at [664, 230] on button "26" at bounding box center [660, 229] width 12 height 12
click at [540, 220] on html "On2Cook India Pvt. Ltd. Contacts People Marketing Workflows Campaigns Sales Pip…" at bounding box center [390, 185] width 780 height 370
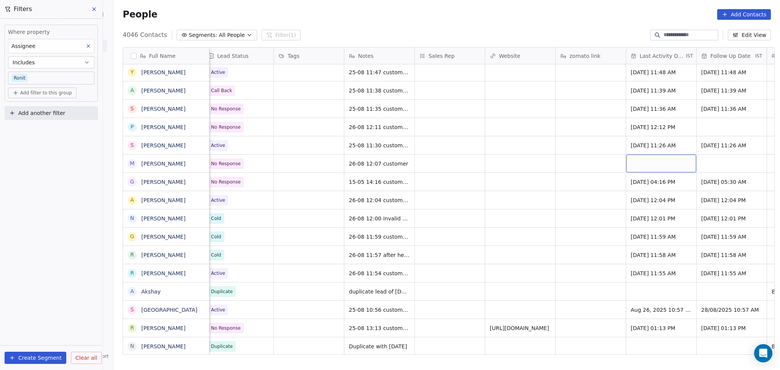
click at [654, 165] on div "grid" at bounding box center [661, 164] width 70 height 18
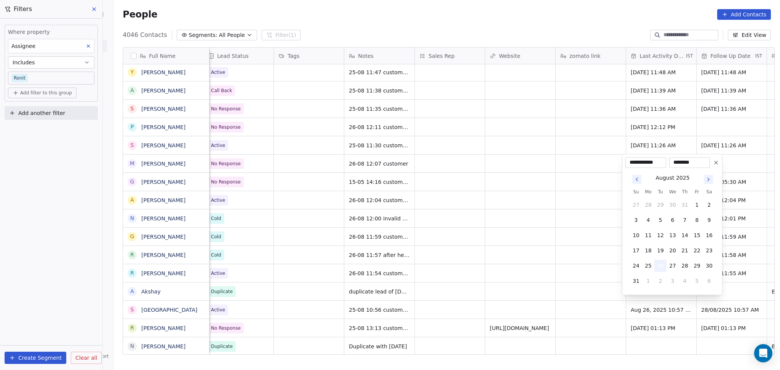
click at [658, 265] on button "26" at bounding box center [660, 266] width 12 height 12
click at [541, 241] on html "On2Cook India Pvt. Ltd. Contacts People Marketing Workflows Campaigns Sales Pip…" at bounding box center [390, 185] width 780 height 370
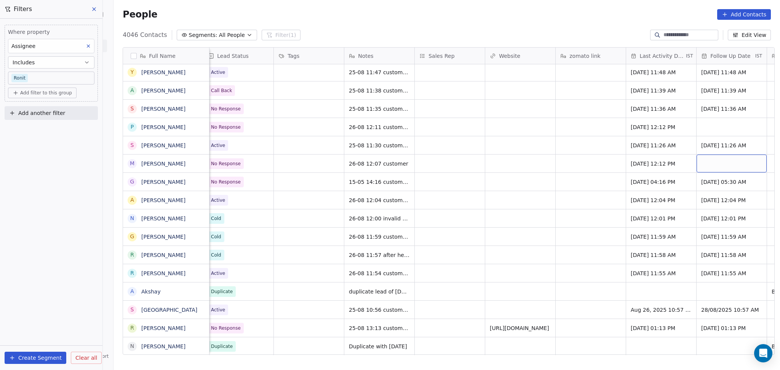
click at [734, 157] on div "grid" at bounding box center [732, 164] width 70 height 18
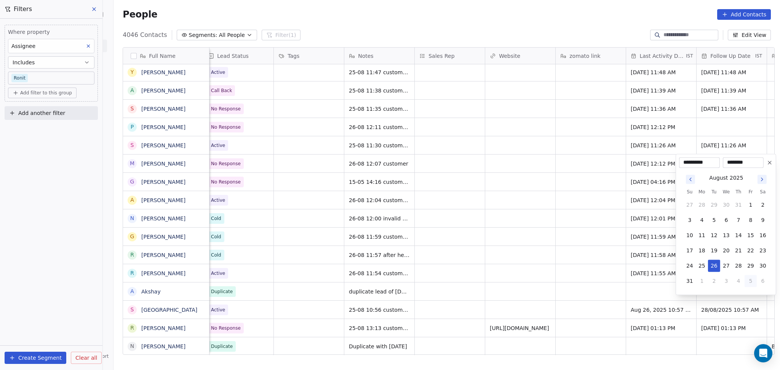
click at [749, 279] on button "5" at bounding box center [751, 281] width 12 height 12
type input "**********"
click at [699, 113] on html "On2Cook India Pvt. Ltd. Contacts People Marketing Workflows Campaigns Sales Pip…" at bounding box center [390, 185] width 780 height 370
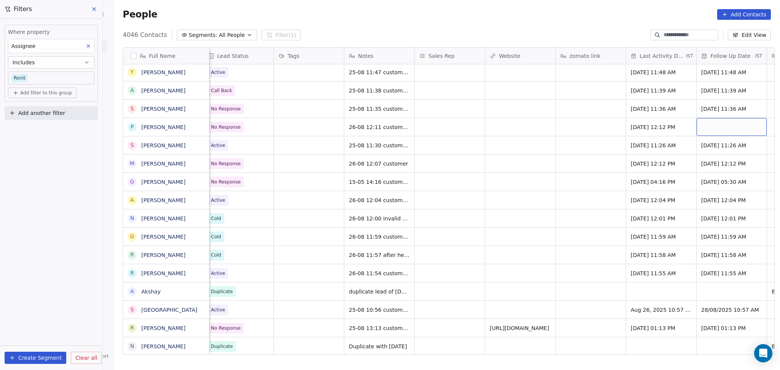
click at [701, 122] on div "grid" at bounding box center [732, 127] width 70 height 18
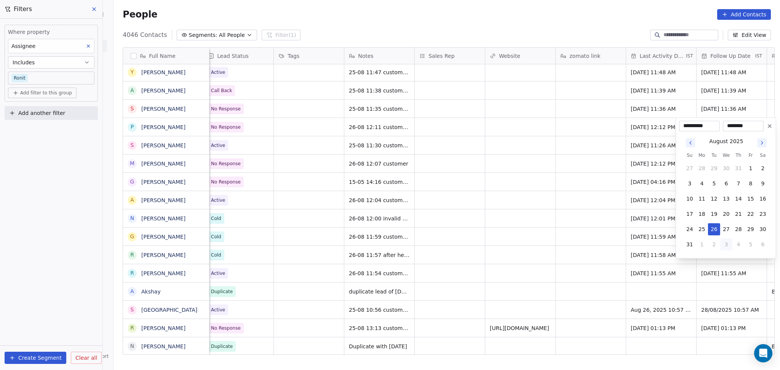
click at [727, 243] on button "3" at bounding box center [726, 244] width 12 height 12
type input "**********"
click at [489, 195] on html "On2Cook India Pvt. Ltd. Contacts People Marketing Workflows Campaigns Sales Pip…" at bounding box center [390, 185] width 780 height 370
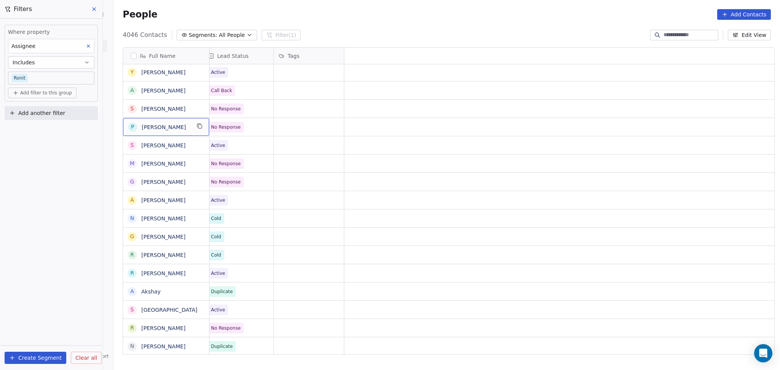
scroll to position [0, 0]
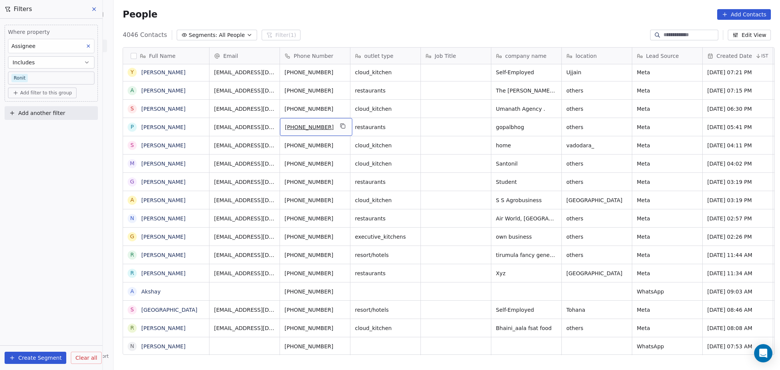
click at [338, 123] on button "grid" at bounding box center [342, 126] width 9 height 9
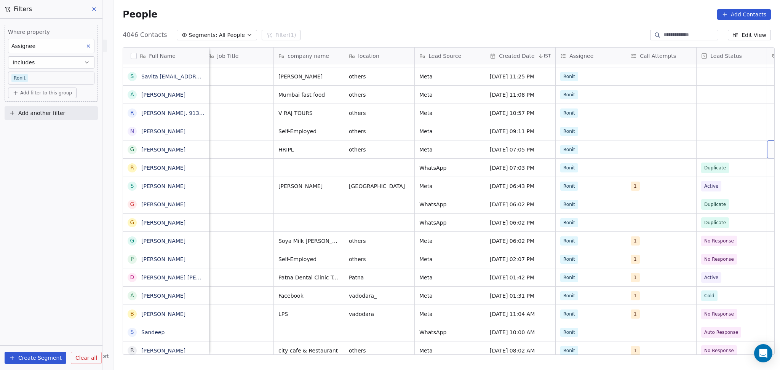
scroll to position [0, 288]
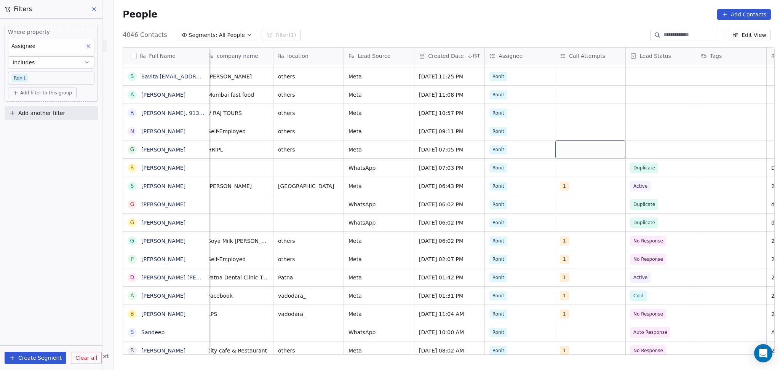
click at [563, 153] on div "grid" at bounding box center [590, 150] width 70 height 18
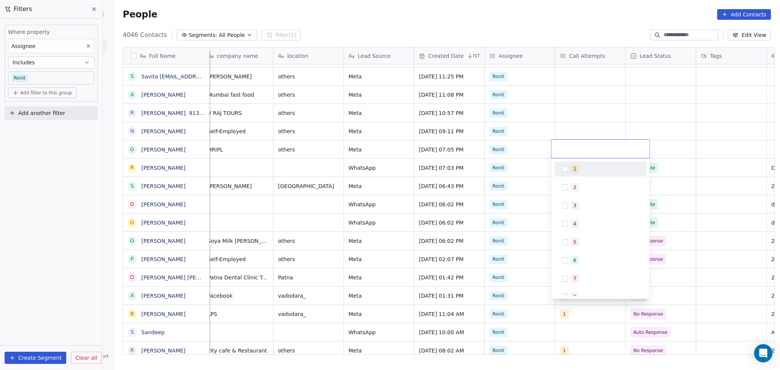
click at [569, 175] on div "1" at bounding box center [600, 169] width 86 height 12
drag, startPoint x: 662, startPoint y: 110, endPoint x: 675, endPoint y: 149, distance: 40.2
click at [662, 111] on html "On2Cook India Pvt. Ltd. Contacts People Marketing Workflows Campaigns Sales Pip…" at bounding box center [390, 185] width 780 height 370
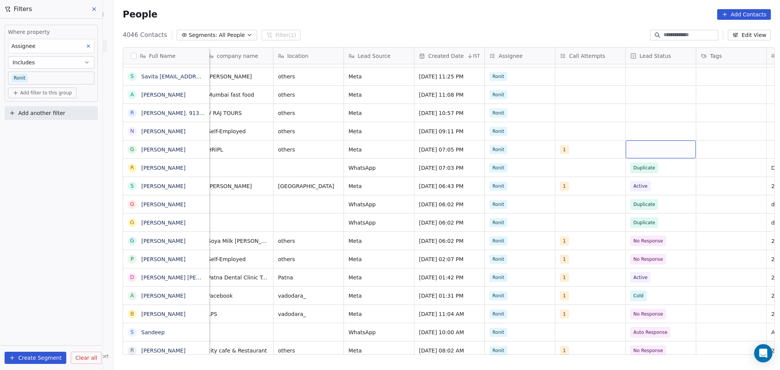
click at [671, 155] on div "grid" at bounding box center [661, 150] width 70 height 18
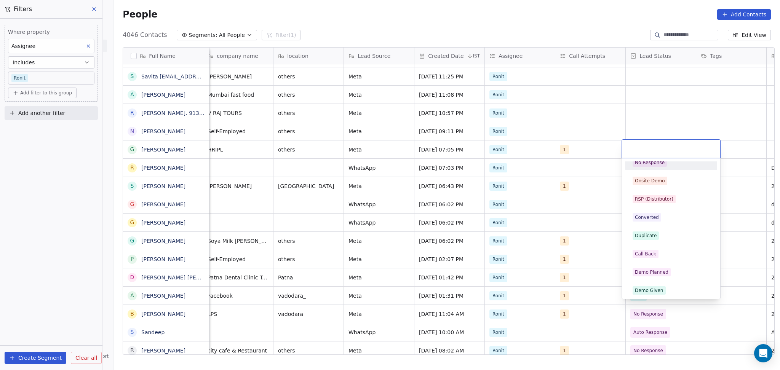
scroll to position [152, 0]
click at [669, 177] on div "Call Back" at bounding box center [671, 181] width 77 height 8
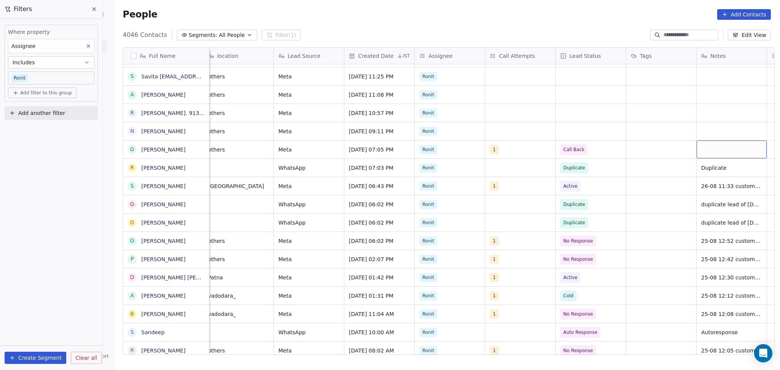
scroll to position [0, 429]
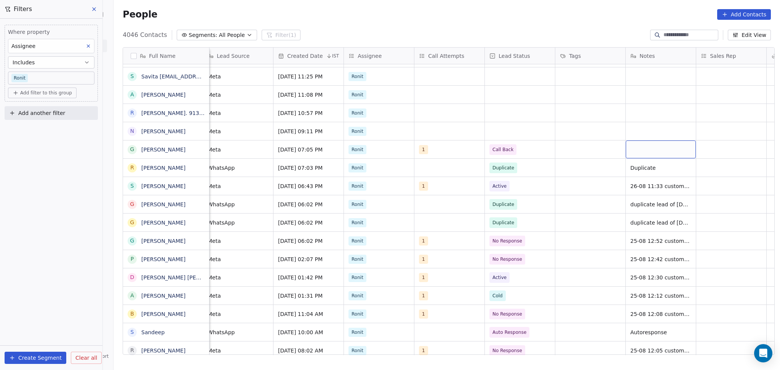
click at [675, 155] on div "grid" at bounding box center [661, 150] width 70 height 18
type textarea "**********"
click at [705, 143] on html "On2Cook India Pvt. Ltd. Contacts People Marketing Workflows Campaigns Sales Pip…" at bounding box center [390, 185] width 780 height 370
click at [650, 147] on span "26-08 12:15 customer didnt pickup the call details shared" at bounding box center [676, 151] width 91 height 15
drag, startPoint x: 731, startPoint y: 144, endPoint x: 682, endPoint y: 145, distance: 49.9
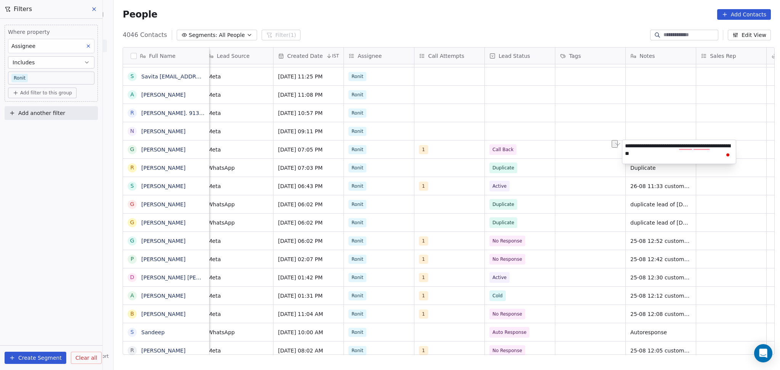
drag, startPoint x: 682, startPoint y: 145, endPoint x: 726, endPoint y: 146, distance: 44.6
click at [726, 146] on textarea "**********" at bounding box center [679, 152] width 114 height 24
type textarea "**********"
click at [752, 148] on html "On2Cook India Pvt. Ltd. Contacts People Marketing Workflows Campaigns Sales Pip…" at bounding box center [390, 185] width 780 height 370
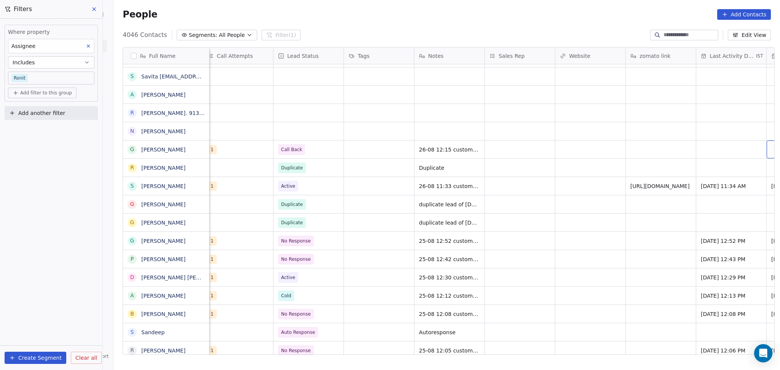
scroll to position [0, 711]
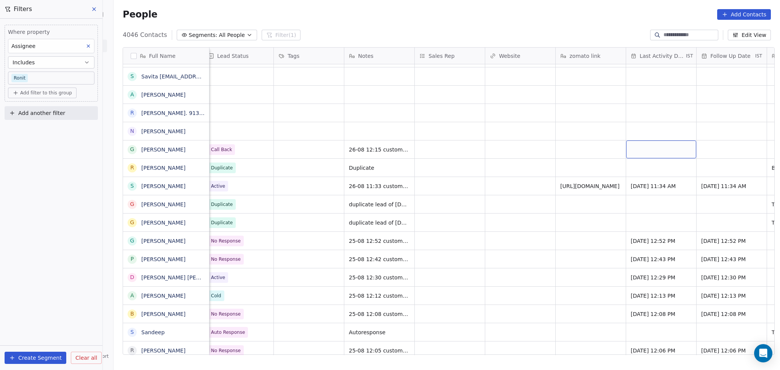
click at [674, 148] on div "grid" at bounding box center [661, 150] width 70 height 18
click at [674, 151] on div "grid" at bounding box center [661, 150] width 70 height 18
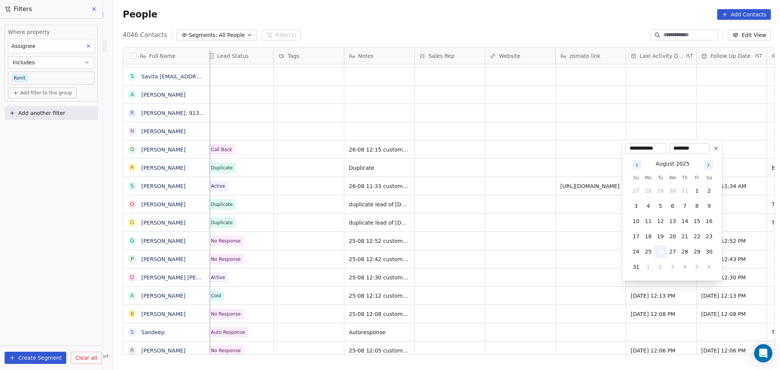
click at [659, 250] on button "26" at bounding box center [660, 252] width 12 height 12
click at [545, 251] on html "On2Cook India Pvt. Ltd. Contacts People Marketing Workflows Campaigns Sales Pip…" at bounding box center [390, 185] width 780 height 370
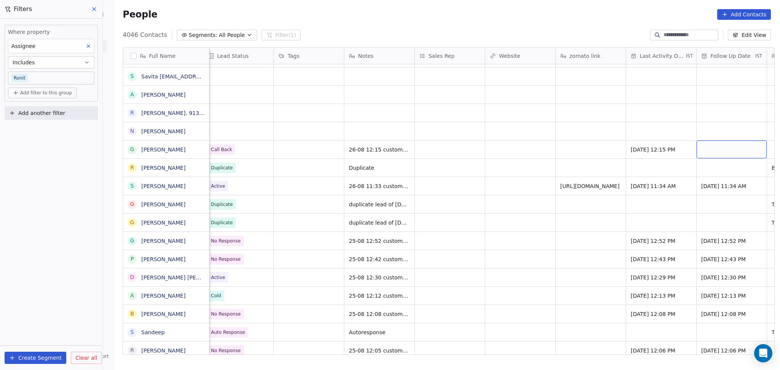
click at [722, 152] on div "grid" at bounding box center [732, 150] width 70 height 18
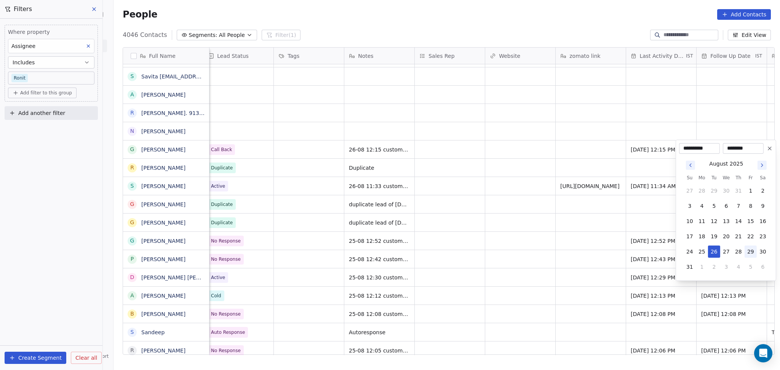
click at [747, 256] on button "29" at bounding box center [751, 252] width 12 height 12
type input "**********"
click at [454, 181] on html "On2Cook India Pvt. Ltd. Contacts People Marketing Workflows Campaigns Sales Pip…" at bounding box center [390, 185] width 780 height 370
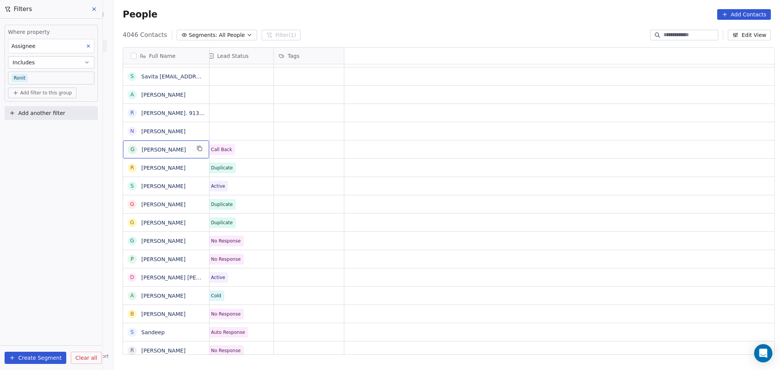
scroll to position [0, 0]
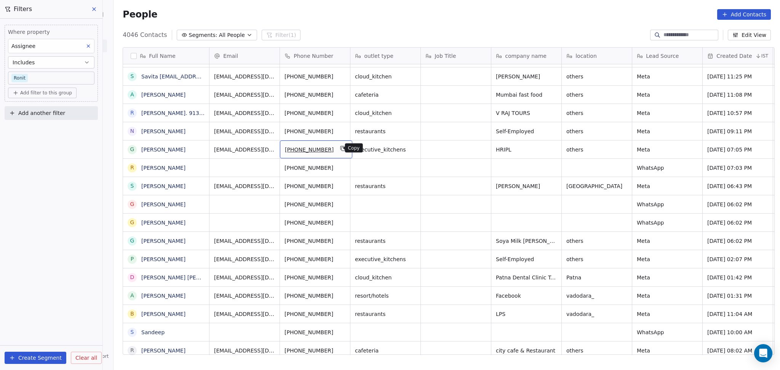
click at [338, 148] on button "grid" at bounding box center [342, 148] width 9 height 9
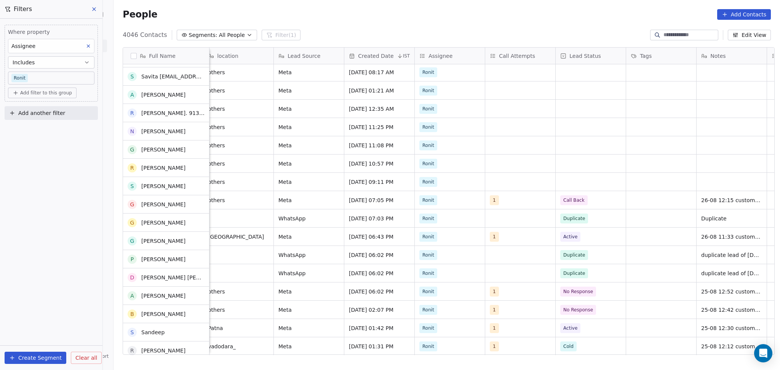
scroll to position [111, 0]
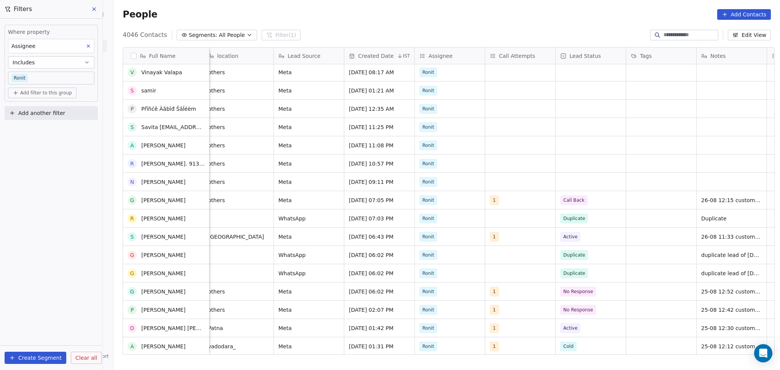
click at [497, 183] on div "caterers Watershots Jamnagar Jamnagar Meta Aug 26, 2025 01:42 AM Ronit cloud_ki…" at bounding box center [529, 209] width 1357 height 291
click at [497, 183] on div "grid" at bounding box center [520, 182] width 70 height 18
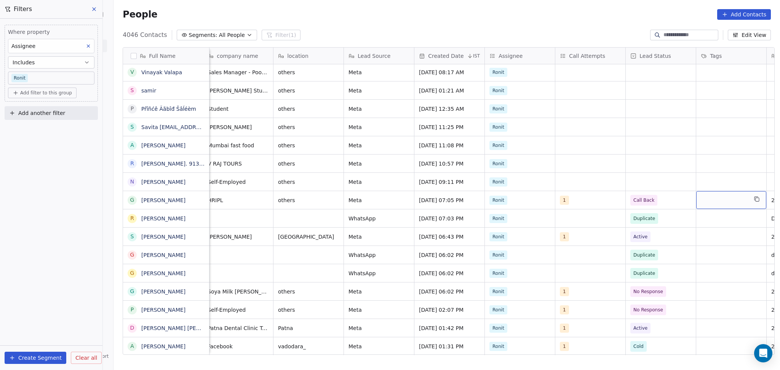
scroll to position [0, 358]
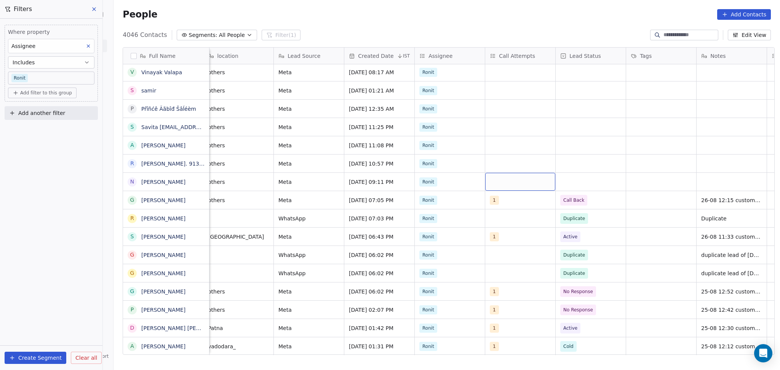
click at [495, 186] on div "grid" at bounding box center [520, 182] width 70 height 18
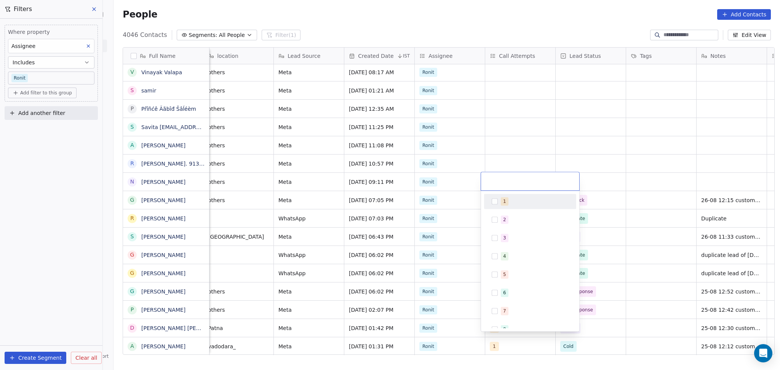
click at [503, 206] on div "1" at bounding box center [530, 201] width 86 height 12
click at [543, 157] on html "On2Cook India Pvt. Ltd. Contacts People Marketing Workflows Campaigns Sales Pip…" at bounding box center [390, 185] width 780 height 370
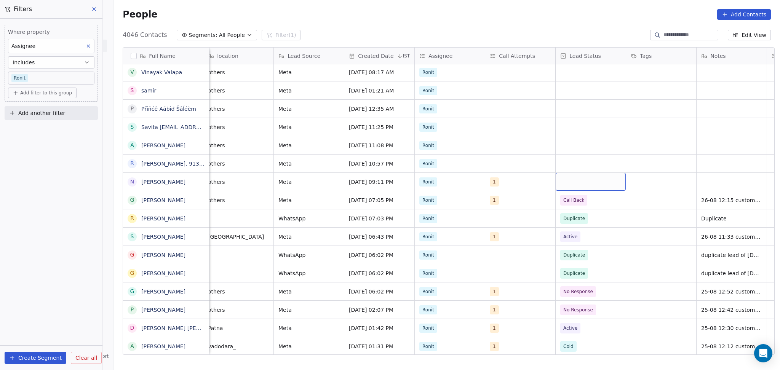
click at [570, 182] on div "grid" at bounding box center [591, 182] width 70 height 18
click at [594, 270] on span "No Response" at bounding box center [580, 274] width 34 height 8
type textarea "**********"
click at [664, 173] on html "On2Cook India Pvt. Ltd. Contacts People Marketing Workflows Campaigns Sales Pip…" at bounding box center [390, 185] width 780 height 370
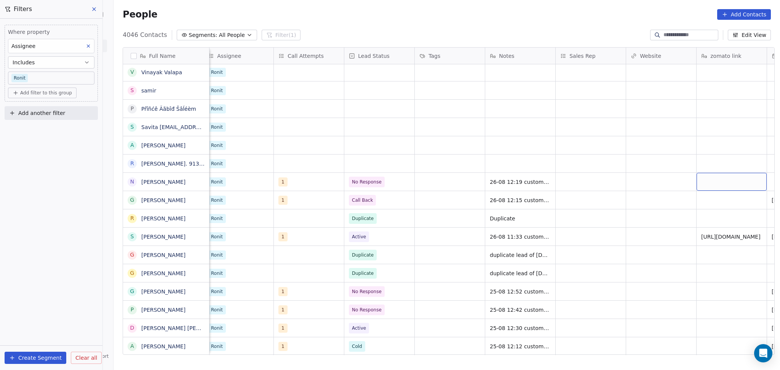
scroll to position [0, 641]
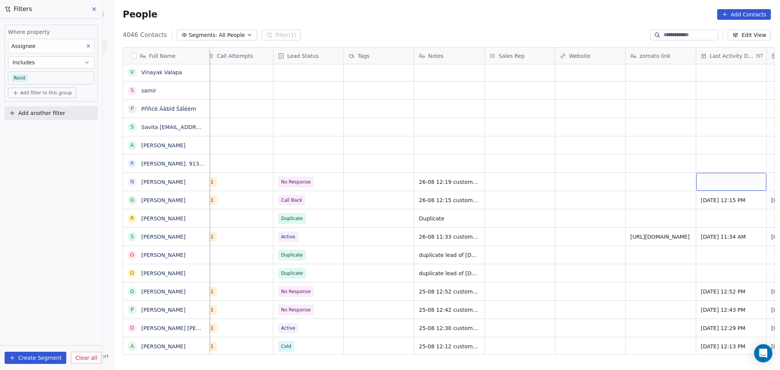
click at [712, 184] on div "grid" at bounding box center [731, 182] width 70 height 18
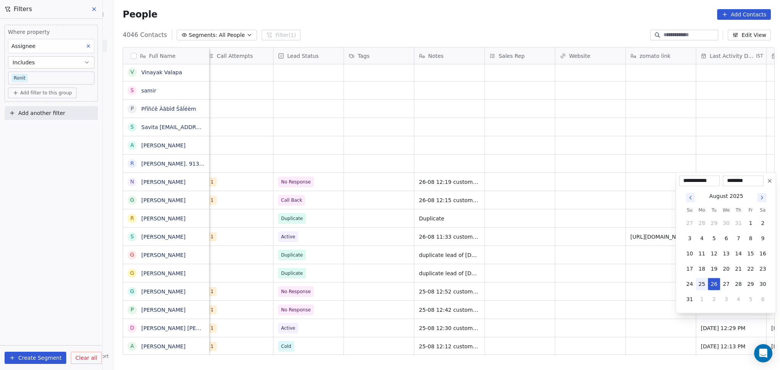
click at [707, 289] on button "25" at bounding box center [702, 284] width 12 height 12
click at [715, 282] on button "26" at bounding box center [714, 284] width 12 height 12
type input "**********"
click at [624, 282] on html "On2Cook India Pvt. Ltd. Contacts People Marketing Workflows Campaigns Sales Pip…" at bounding box center [390, 185] width 780 height 370
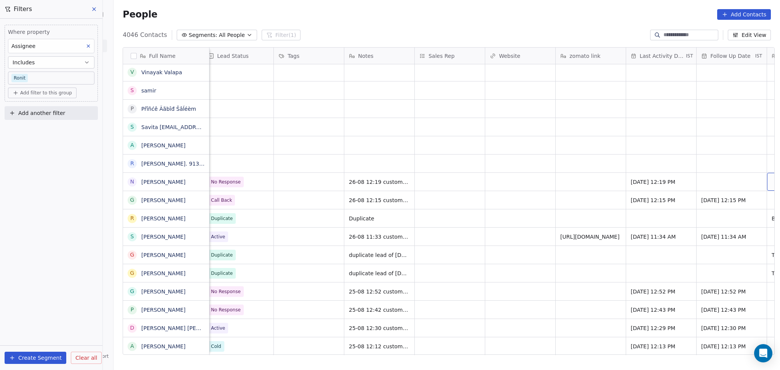
scroll to position [0, 782]
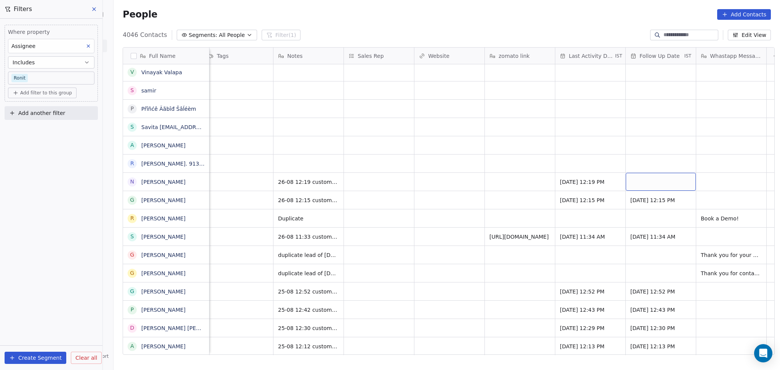
click at [682, 184] on div "grid" at bounding box center [661, 182] width 70 height 18
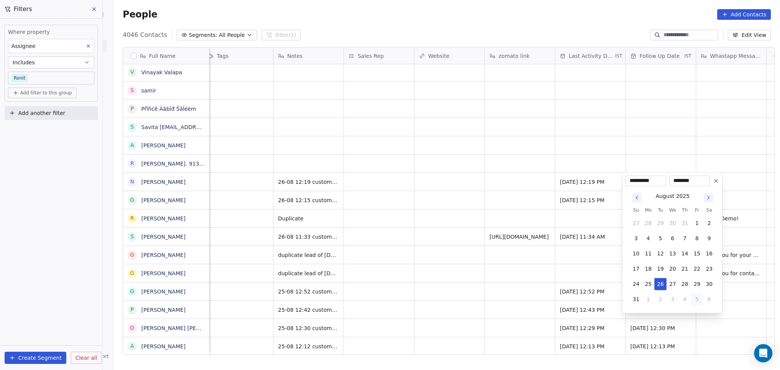
click at [697, 296] on button "5" at bounding box center [697, 299] width 12 height 12
type input "**********"
click at [562, 286] on html "On2Cook India Pvt. Ltd. Contacts People Marketing Workflows Campaigns Sales Pip…" at bounding box center [390, 185] width 780 height 370
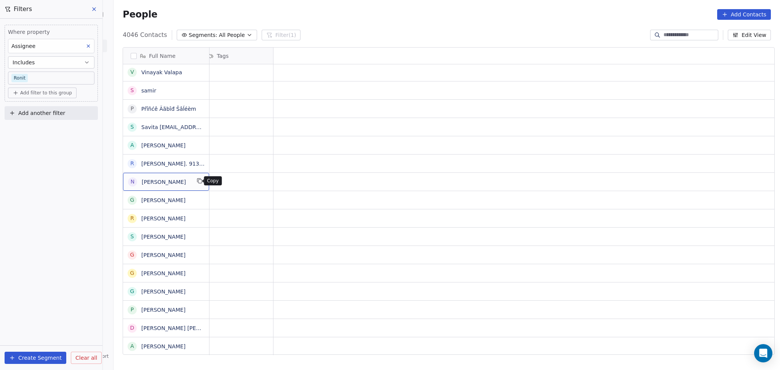
scroll to position [0, 0]
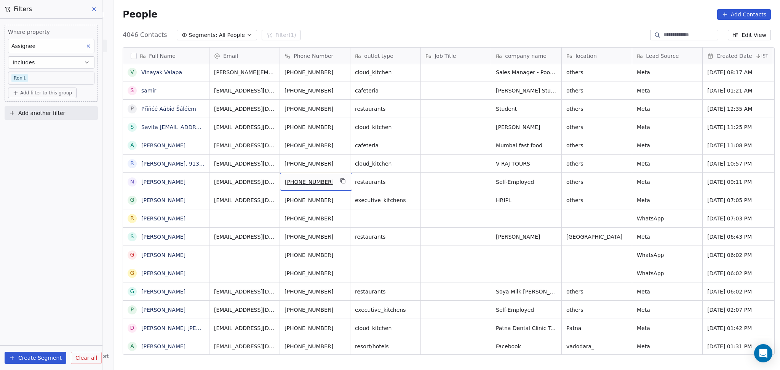
click at [340, 182] on icon "grid" at bounding box center [343, 181] width 6 height 6
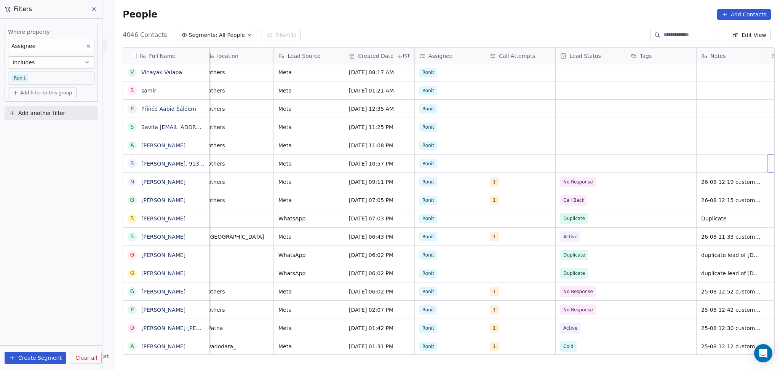
scroll to position [0, 429]
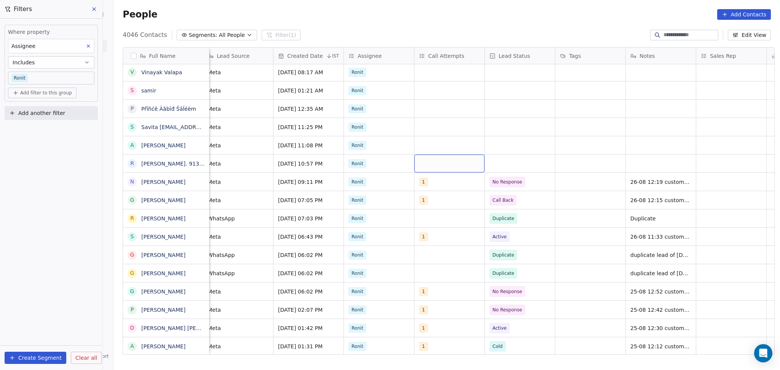
click at [456, 164] on div "grid" at bounding box center [449, 164] width 70 height 18
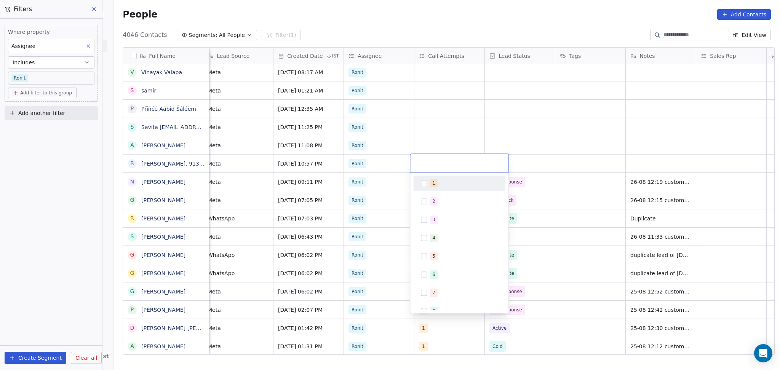
click at [431, 182] on span "1" at bounding box center [434, 183] width 8 height 8
click at [469, 140] on html "On2Cook India Pvt. Ltd. Contacts People Marketing Workflows Campaigns Sales Pip…" at bounding box center [390, 185] width 780 height 370
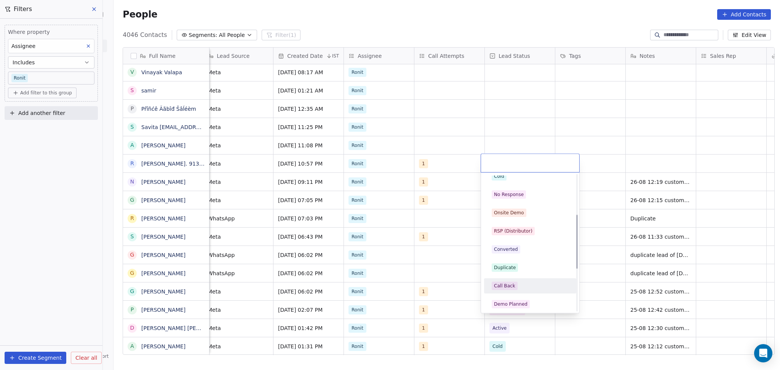
scroll to position [101, 0]
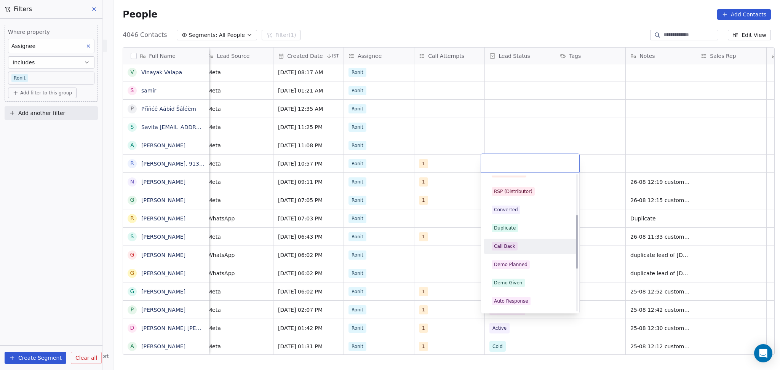
click at [512, 243] on div "Call Back" at bounding box center [504, 246] width 21 height 7
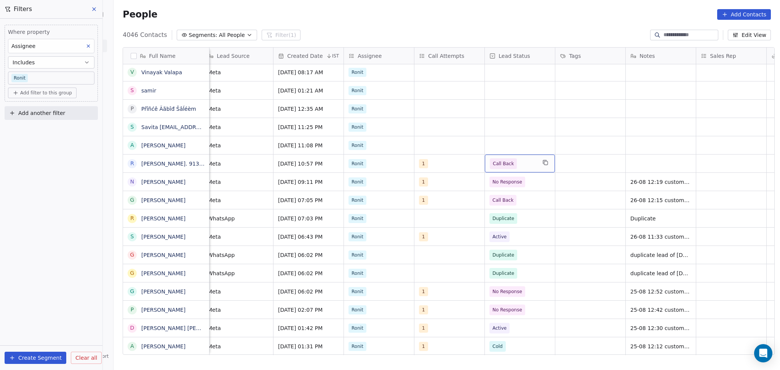
click at [525, 165] on span "Call Back" at bounding box center [513, 163] width 46 height 11
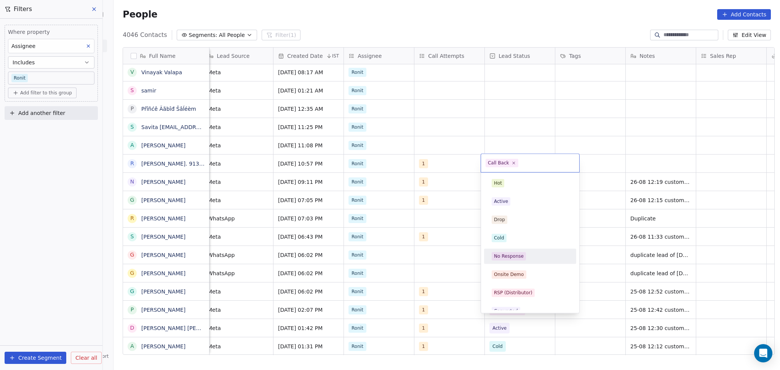
scroll to position [45, 0]
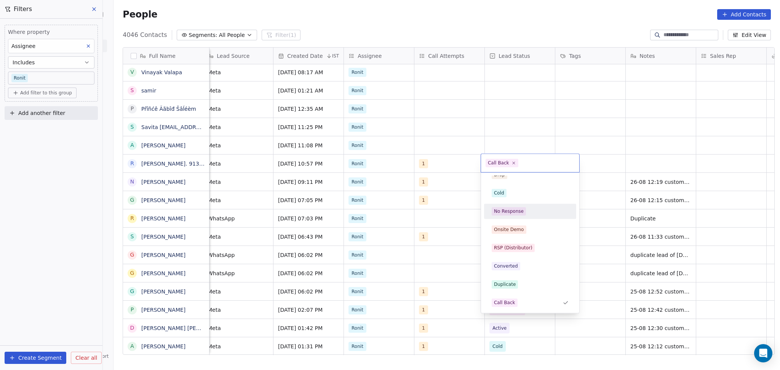
click at [511, 210] on div "No Response" at bounding box center [509, 211] width 30 height 7
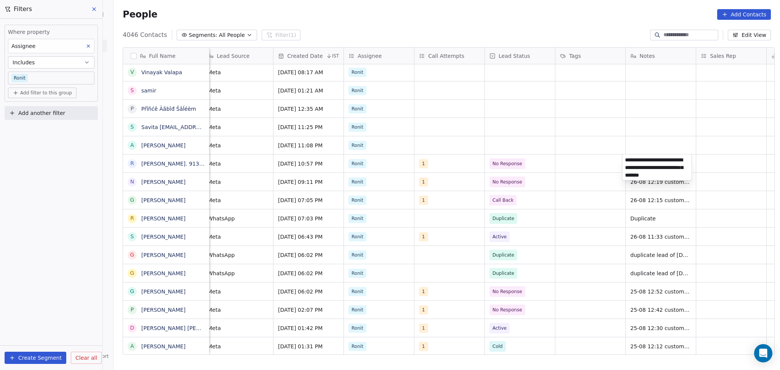
type textarea "**********"
drag, startPoint x: 538, startPoint y: 170, endPoint x: 561, endPoint y: 160, distance: 25.1
click at [539, 170] on html "On2Cook India Pvt. Ltd. Contacts People Marketing Workflows Campaigns Sales Pip…" at bounding box center [390, 185] width 780 height 370
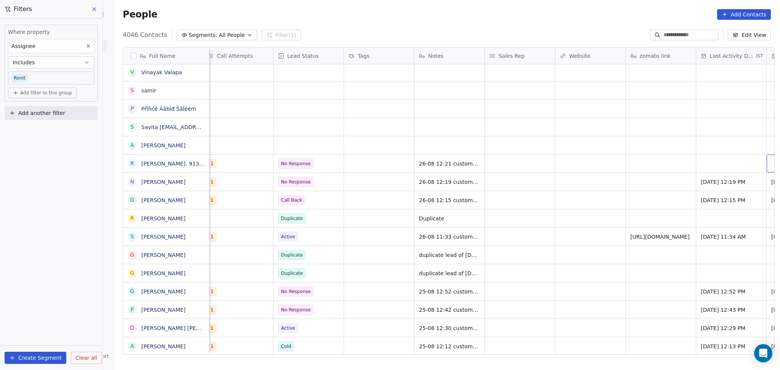
scroll to position [0, 711]
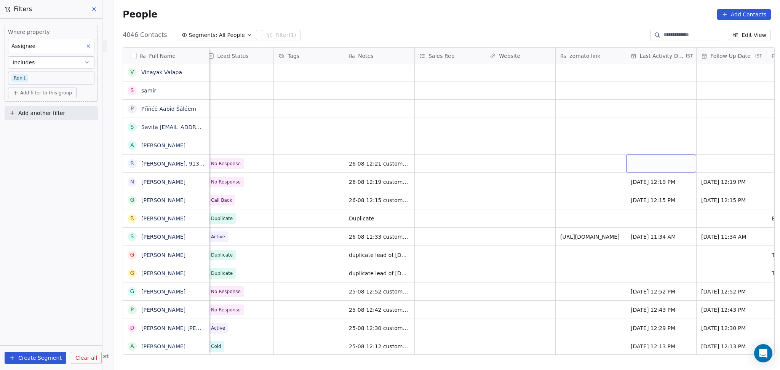
click at [685, 162] on div "grid" at bounding box center [661, 164] width 70 height 18
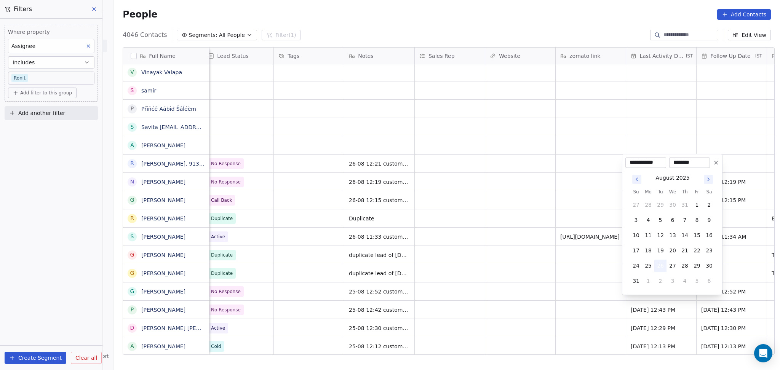
click at [657, 265] on button "26" at bounding box center [660, 266] width 12 height 12
click at [511, 267] on html "On2Cook India Pvt. Ltd. Contacts People Marketing Workflows Campaigns Sales Pip…" at bounding box center [390, 185] width 780 height 370
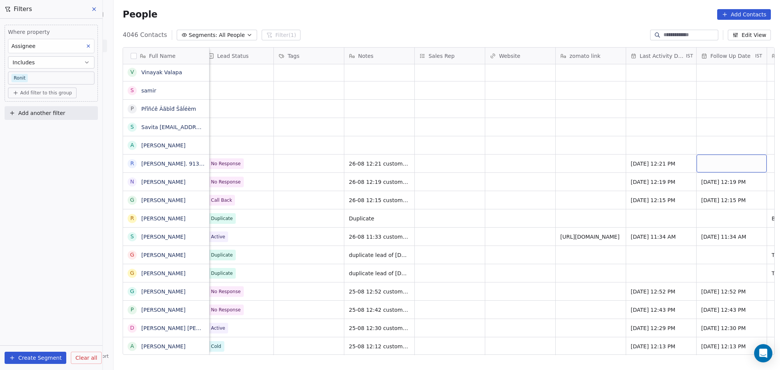
click at [736, 162] on div "grid" at bounding box center [732, 164] width 70 height 18
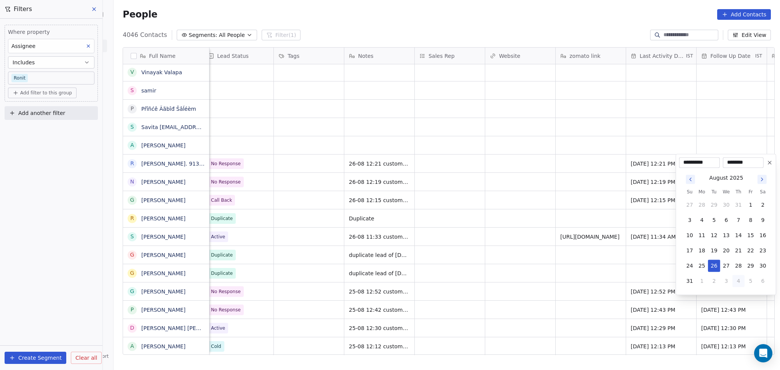
click at [740, 280] on button "4" at bounding box center [739, 281] width 12 height 12
type input "**********"
click at [448, 245] on html "On2Cook India Pvt. Ltd. Contacts People Marketing Workflows Campaigns Sales Pip…" at bounding box center [390, 185] width 780 height 370
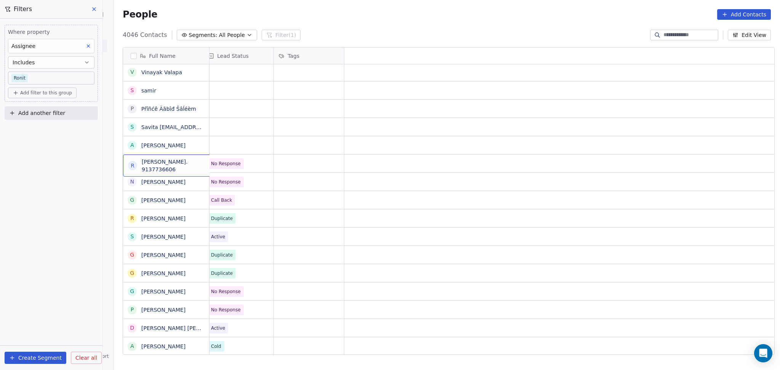
scroll to position [0, 0]
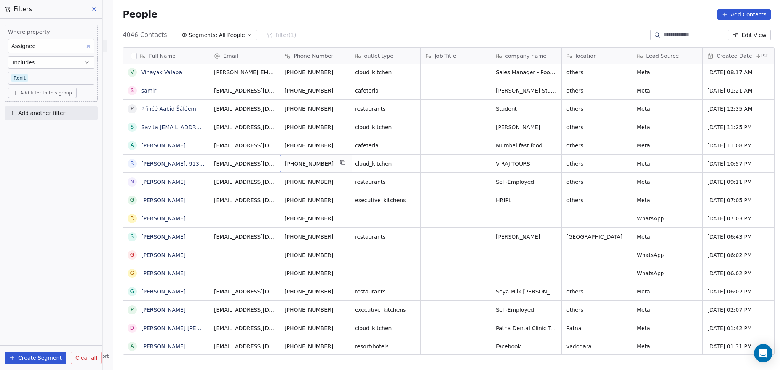
click at [338, 167] on div "+919137736606" at bounding box center [316, 164] width 72 height 18
click at [340, 162] on icon "grid" at bounding box center [343, 163] width 6 height 6
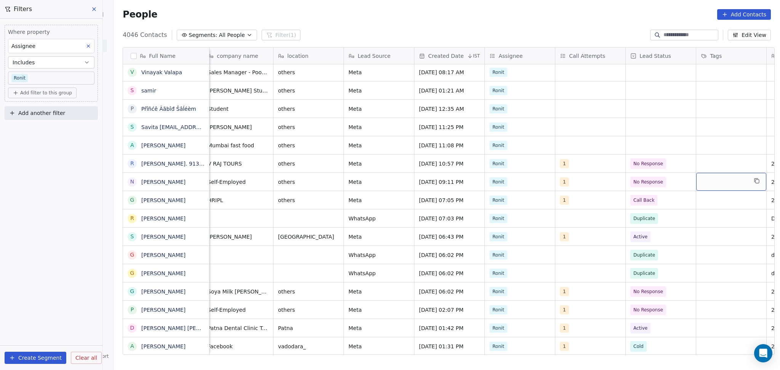
scroll to position [0, 358]
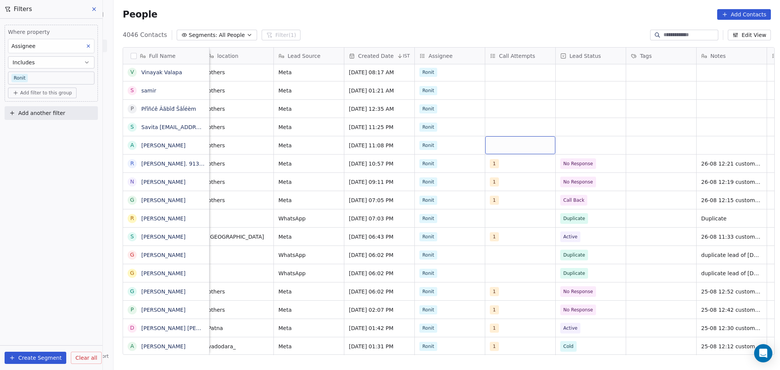
click at [510, 142] on div "grid" at bounding box center [520, 145] width 70 height 18
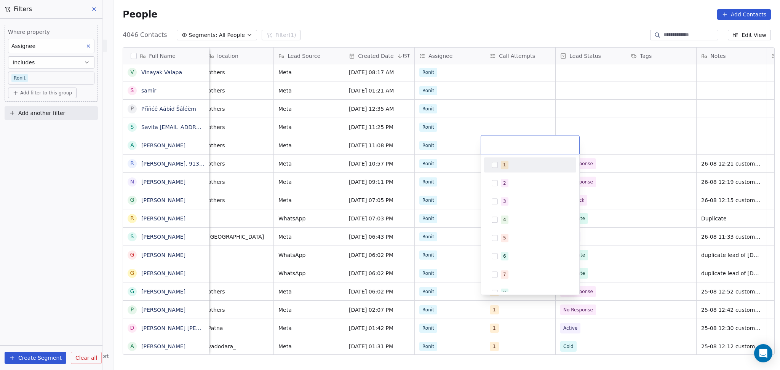
click at [502, 157] on div "1 2 3 4 5 6 7 8 9 10" at bounding box center [530, 224] width 98 height 141
click at [505, 158] on div "1" at bounding box center [530, 164] width 92 height 15
click at [523, 109] on html "On2Cook India Pvt. Ltd. Contacts People Marketing Workflows Campaigns Sales Pip…" at bounding box center [390, 185] width 780 height 370
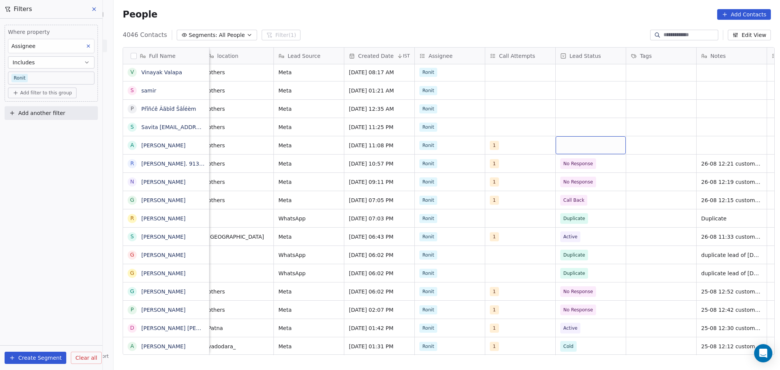
click at [599, 145] on div "grid" at bounding box center [591, 145] width 70 height 18
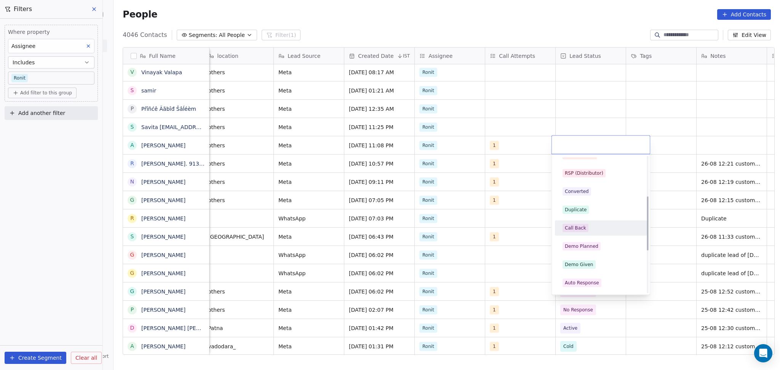
click at [586, 225] on span "Call Back" at bounding box center [576, 228] width 26 height 8
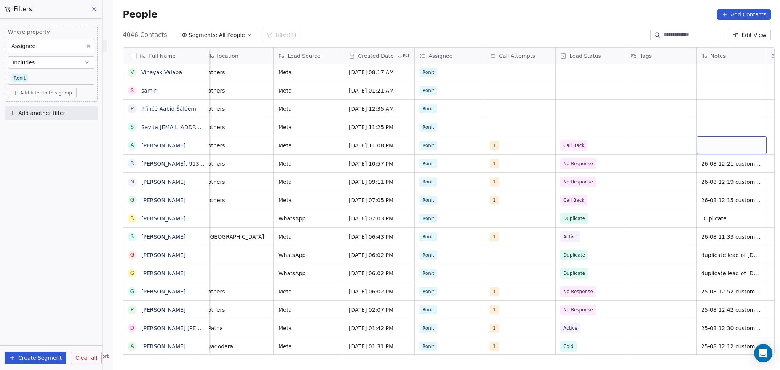
click at [706, 142] on div "grid" at bounding box center [732, 145] width 70 height 18
type textarea "**********"
click at [646, 125] on html "On2Cook India Pvt. Ltd. Contacts People Marketing Workflows Campaigns Sales Pip…" at bounding box center [390, 185] width 780 height 370
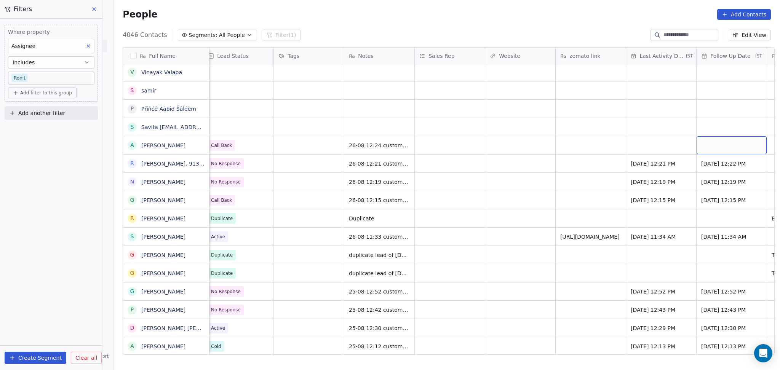
scroll to position [0, 782]
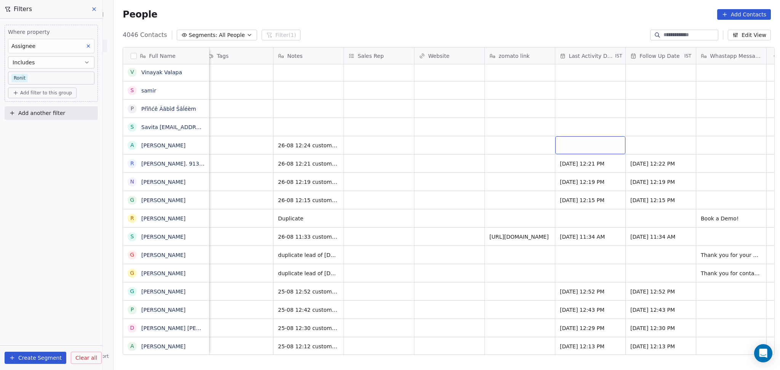
click at [588, 144] on div "grid" at bounding box center [590, 145] width 70 height 18
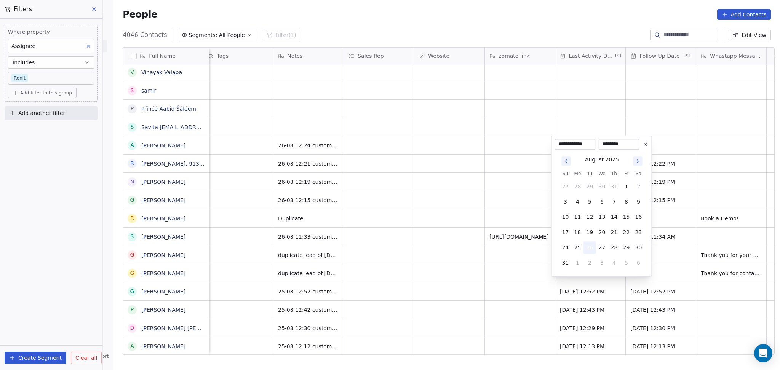
click at [586, 248] on button "26" at bounding box center [590, 248] width 12 height 12
click at [513, 242] on html "On2Cook India Pvt. Ltd. Contacts People Marketing Workflows Campaigns Sales Pip…" at bounding box center [390, 185] width 780 height 370
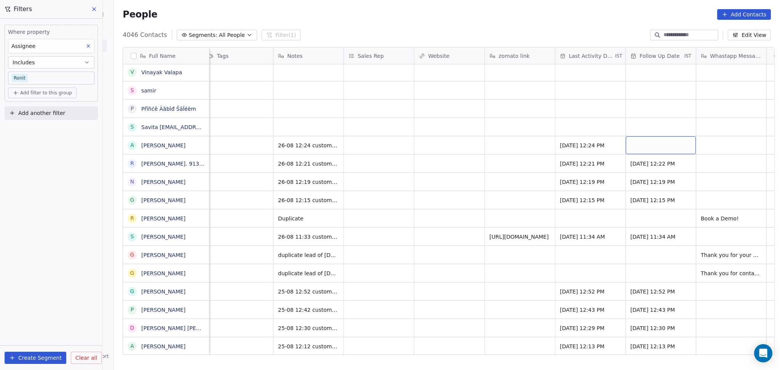
click at [648, 145] on div "grid" at bounding box center [661, 145] width 70 height 18
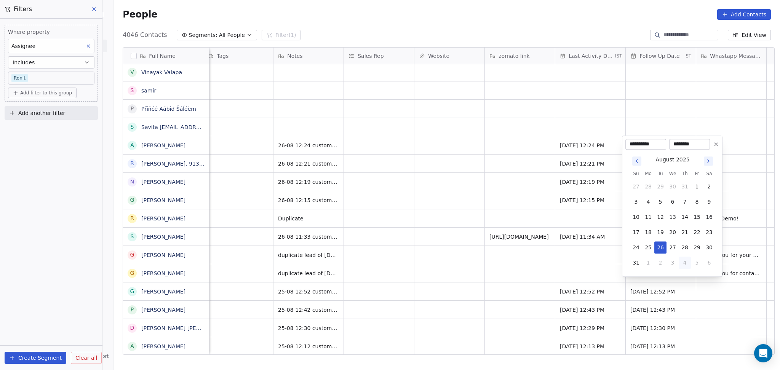
click at [687, 264] on button "4" at bounding box center [685, 263] width 12 height 12
type input "**********"
click at [515, 223] on html "On2Cook India Pvt. Ltd. Contacts People Marketing Workflows Campaigns Sales Pip…" at bounding box center [390, 185] width 780 height 370
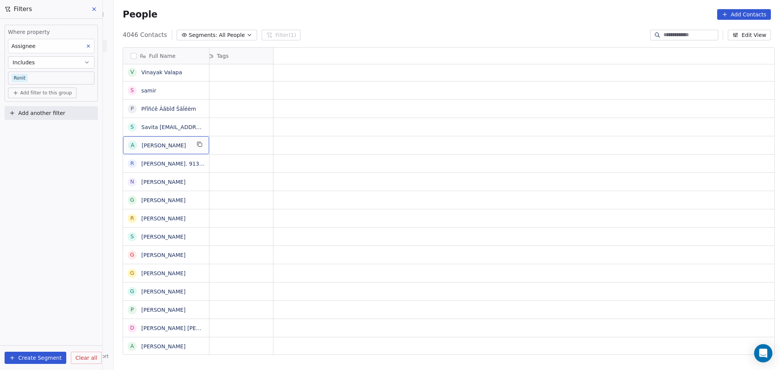
scroll to position [0, 0]
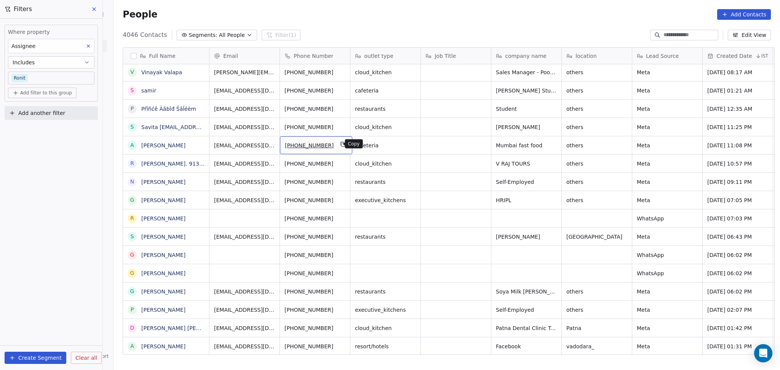
drag, startPoint x: 338, startPoint y: 142, endPoint x: 339, endPoint y: 163, distance: 21.7
click at [340, 142] on icon "grid" at bounding box center [343, 144] width 6 height 6
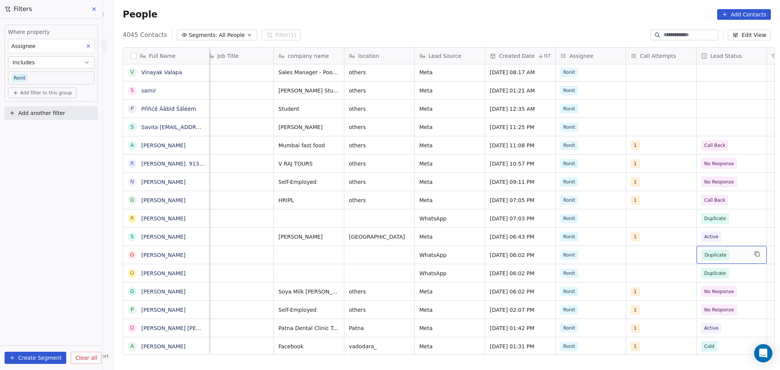
scroll to position [0, 288]
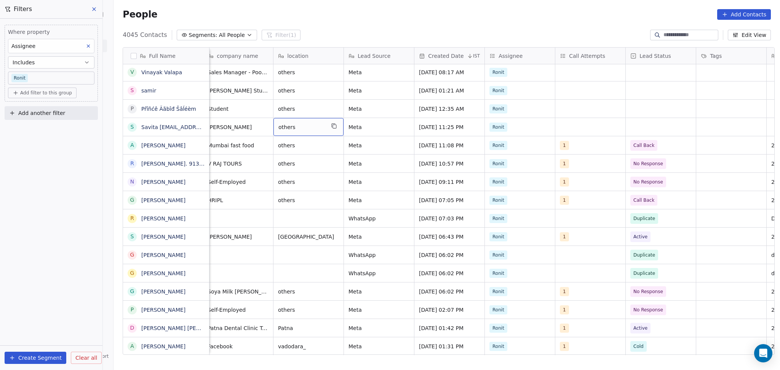
click at [278, 124] on span "others" at bounding box center [301, 127] width 46 height 8
click at [278, 124] on textarea "******" at bounding box center [304, 130] width 69 height 24
type textarea "*******"
click at [584, 123] on html "On2Cook India Pvt. Ltd. Contacts People Marketing Workflows Campaigns Sales Pip…" at bounding box center [390, 185] width 780 height 370
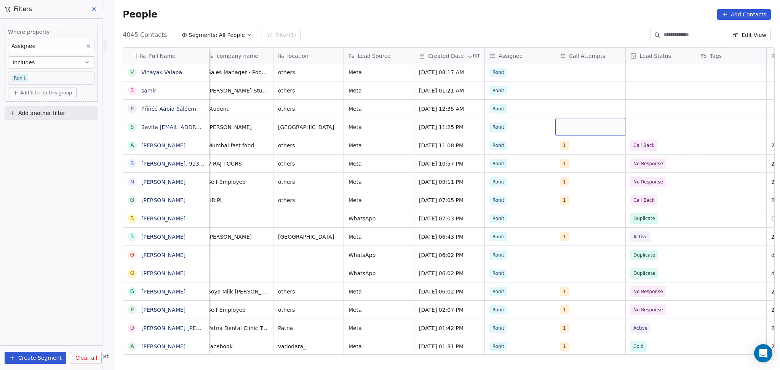
click at [584, 123] on div "grid" at bounding box center [590, 127] width 70 height 18
click at [575, 128] on div "grid" at bounding box center [590, 127] width 70 height 18
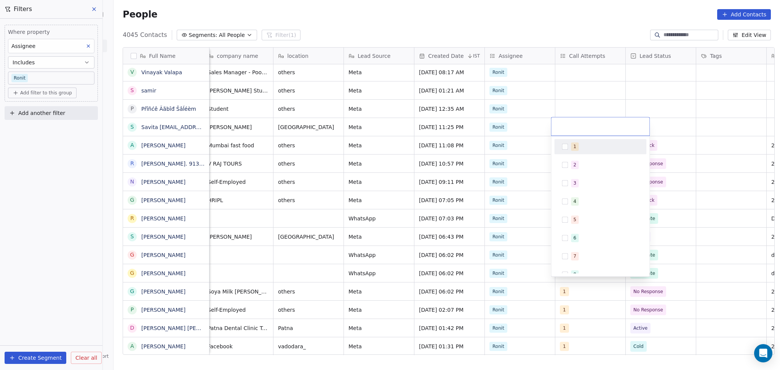
click at [579, 148] on div "1" at bounding box center [605, 146] width 68 height 8
click at [638, 92] on html "On2Cook India Pvt. Ltd. Contacts People Marketing Workflows Campaigns Sales Pip…" at bounding box center [390, 185] width 780 height 370
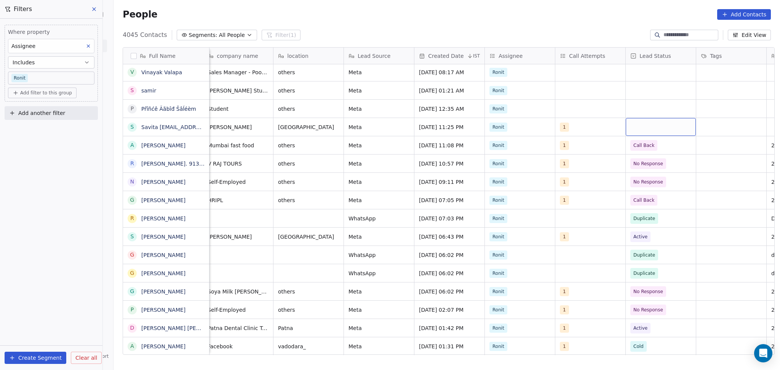
click at [648, 121] on div "grid" at bounding box center [661, 127] width 70 height 18
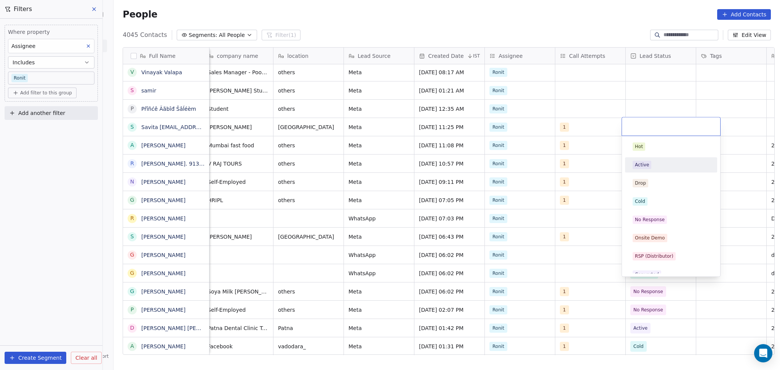
click at [648, 168] on span "Active" at bounding box center [642, 165] width 19 height 8
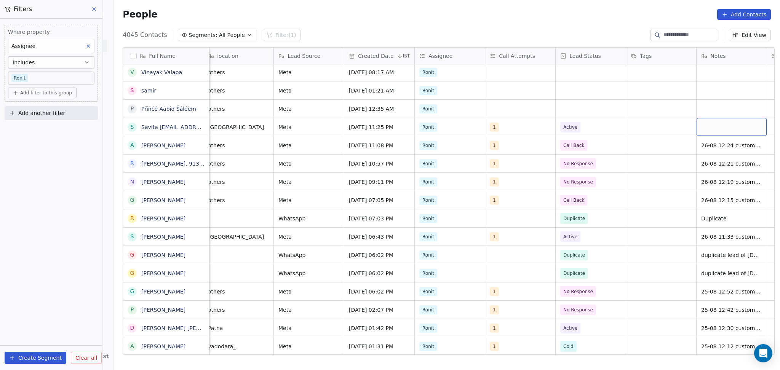
scroll to position [0, 429]
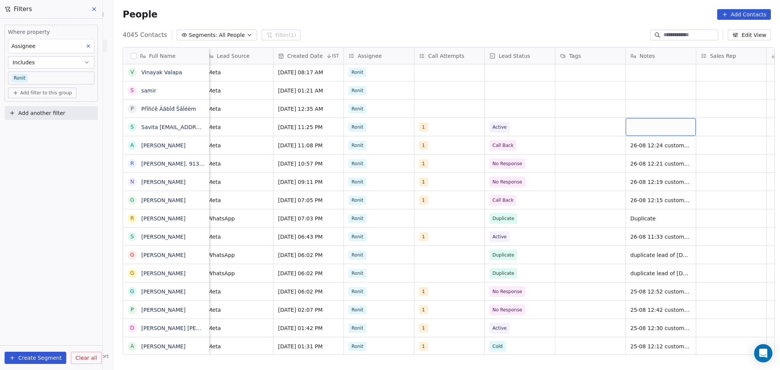
click at [669, 133] on div "grid" at bounding box center [661, 127] width 70 height 18
type textarea "**********"
click at [565, 101] on html "On2Cook India Pvt. Ltd. Contacts People Marketing Workflows Campaigns Sales Pip…" at bounding box center [390, 185] width 780 height 370
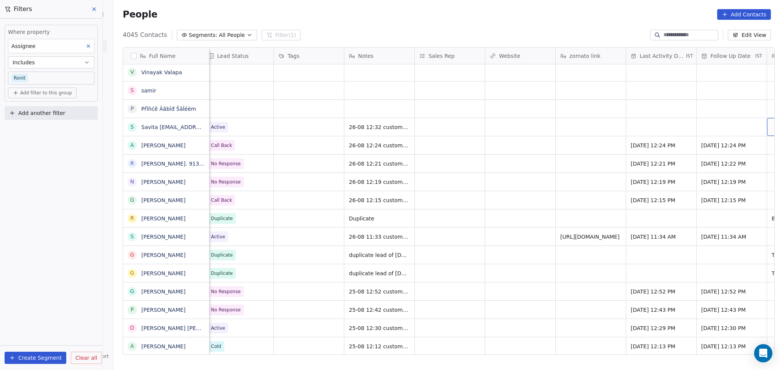
scroll to position [0, 782]
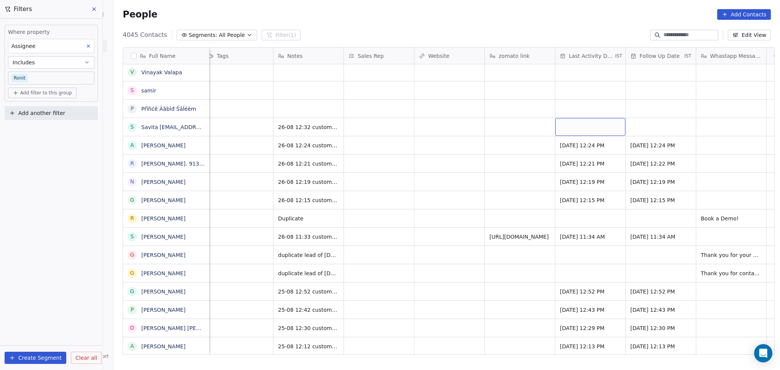
click at [587, 125] on div "grid" at bounding box center [590, 127] width 70 height 18
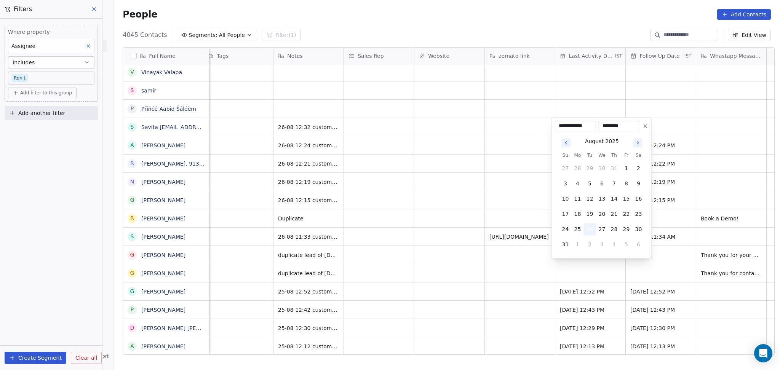
click at [589, 229] on button "26" at bounding box center [590, 229] width 12 height 12
click at [477, 220] on html "On2Cook India Pvt. Ltd. Contacts People Marketing Workflows Campaigns Sales Pip…" at bounding box center [390, 185] width 780 height 370
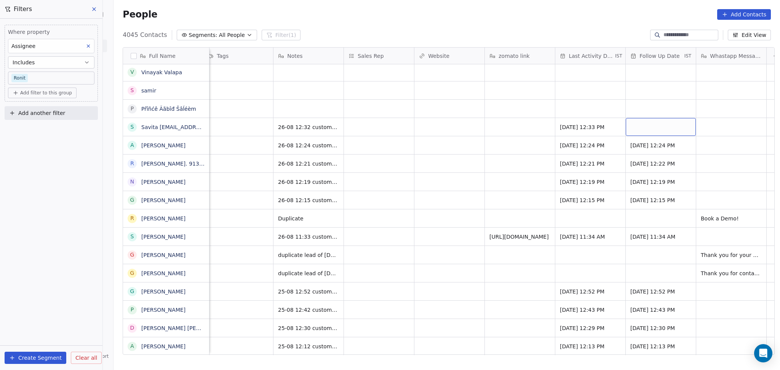
click at [674, 127] on div "grid" at bounding box center [661, 127] width 70 height 18
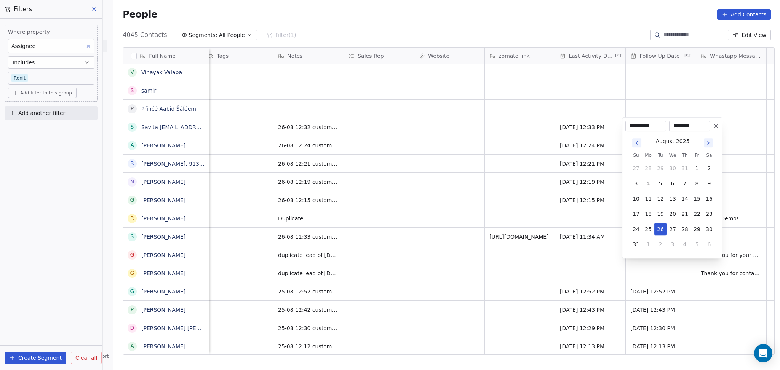
click at [683, 241] on button "4" at bounding box center [685, 244] width 12 height 12
type input "**********"
click at [395, 181] on html "On2Cook India Pvt. Ltd. Contacts People Marketing Workflows Campaigns Sales Pip…" at bounding box center [390, 185] width 780 height 370
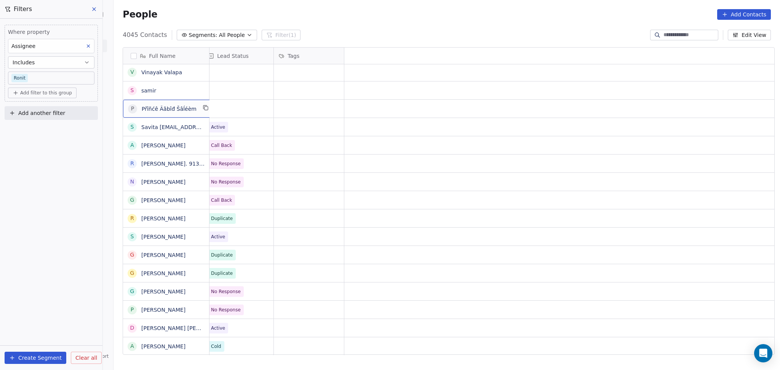
scroll to position [0, 0]
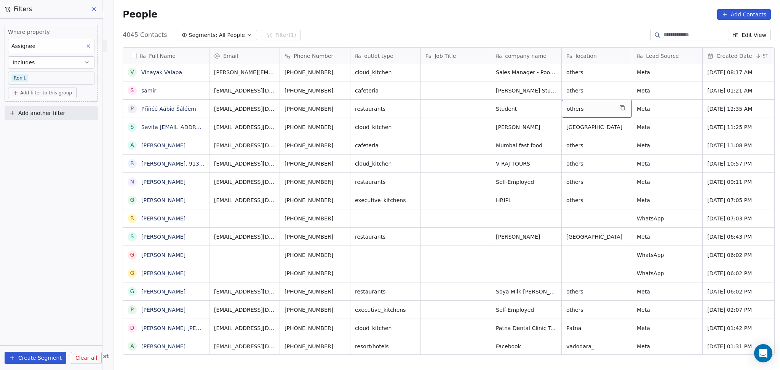
click at [579, 112] on div "others" at bounding box center [597, 109] width 70 height 18
click at [579, 112] on textarea "******" at bounding box center [593, 111] width 69 height 24
type textarea "******"
click at [674, 109] on html "On2Cook India Pvt. Ltd. Contacts People Marketing Workflows Campaigns Sales Pip…" at bounding box center [390, 185] width 780 height 370
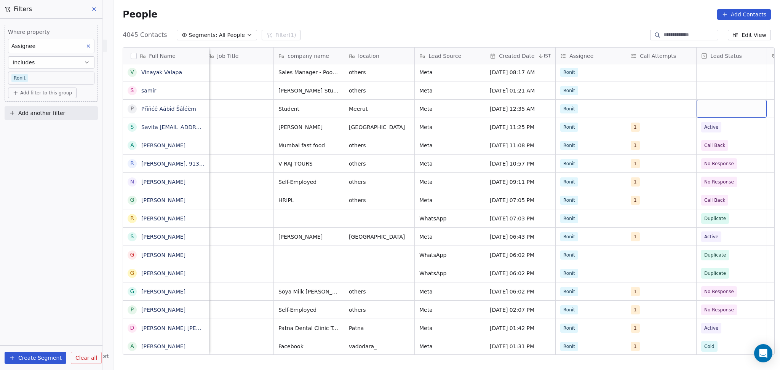
scroll to position [0, 288]
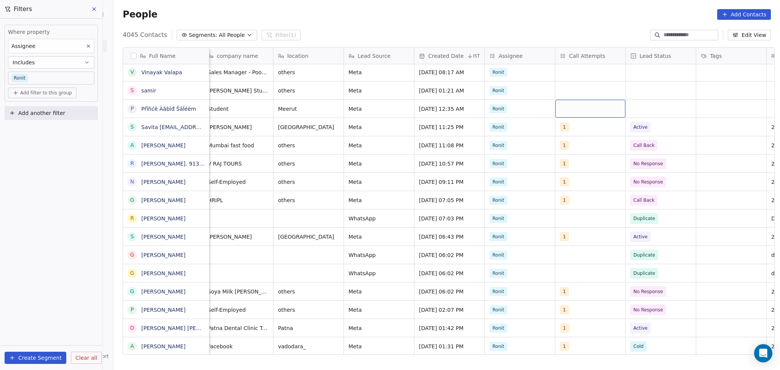
click at [571, 107] on div "grid" at bounding box center [590, 109] width 70 height 18
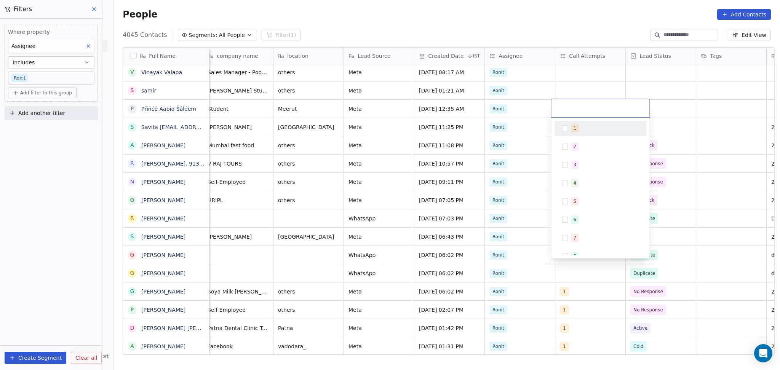
click at [568, 127] on div "1" at bounding box center [600, 128] width 86 height 12
drag, startPoint x: 634, startPoint y: 80, endPoint x: 638, endPoint y: 98, distance: 18.6
click at [634, 82] on html "On2Cook India Pvt. Ltd. Contacts People Marketing Workflows Campaigns Sales Pip…" at bounding box center [390, 185] width 780 height 370
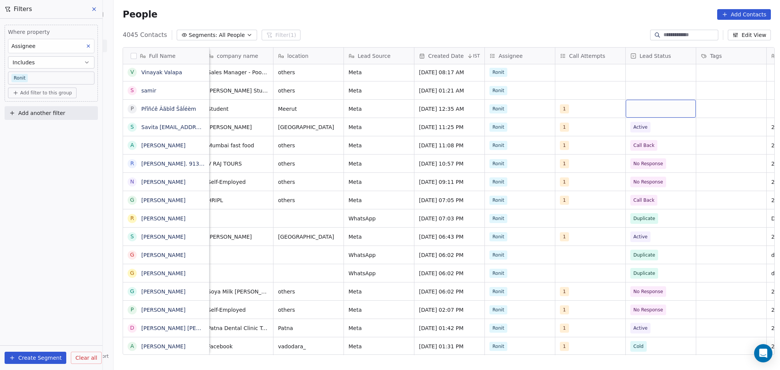
click at [646, 110] on div "grid" at bounding box center [661, 109] width 70 height 18
click at [649, 107] on div "grid" at bounding box center [661, 109] width 70 height 18
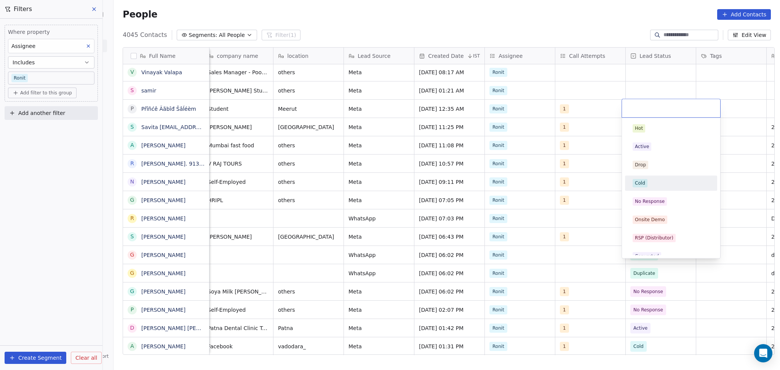
click at [662, 182] on div "Cold" at bounding box center [671, 183] width 77 height 8
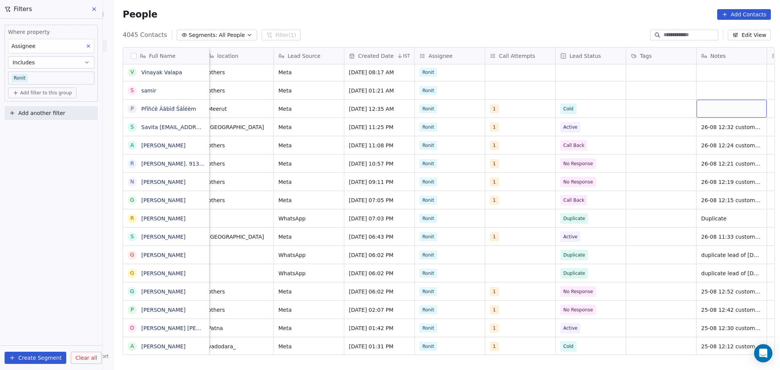
scroll to position [0, 429]
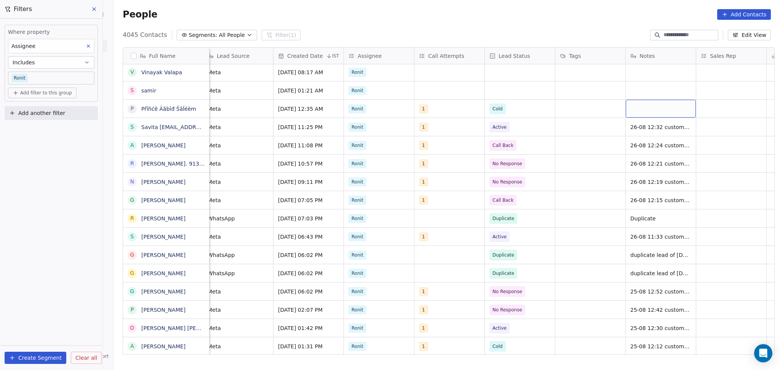
click at [657, 105] on div "grid" at bounding box center [661, 109] width 70 height 18
type textarea "**********"
click at [718, 112] on html "On2Cook India Pvt. Ltd. Contacts People Marketing Workflows Campaigns Sales Pip…" at bounding box center [390, 185] width 780 height 370
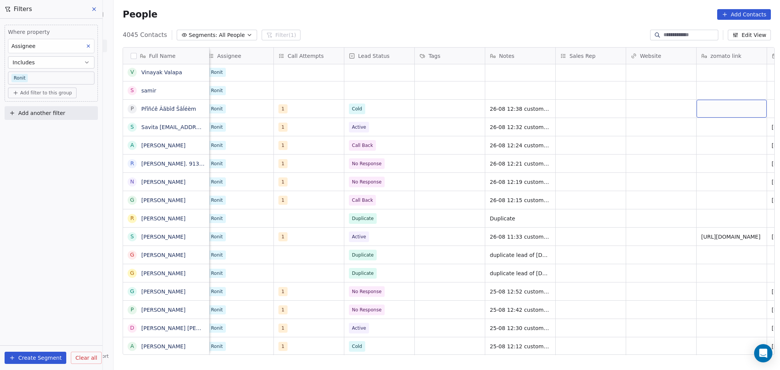
scroll to position [0, 641]
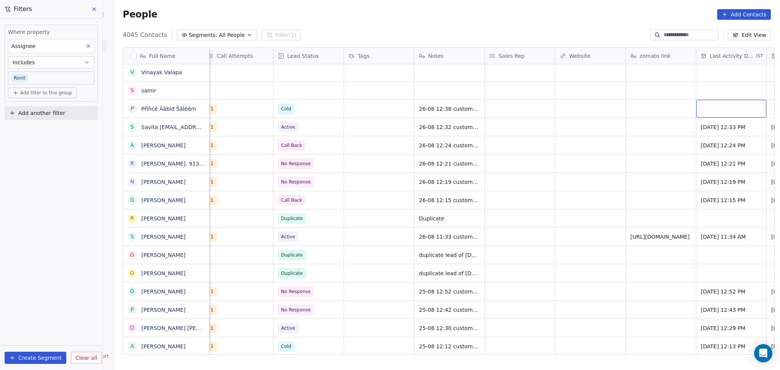
click at [718, 112] on div "grid" at bounding box center [731, 109] width 70 height 18
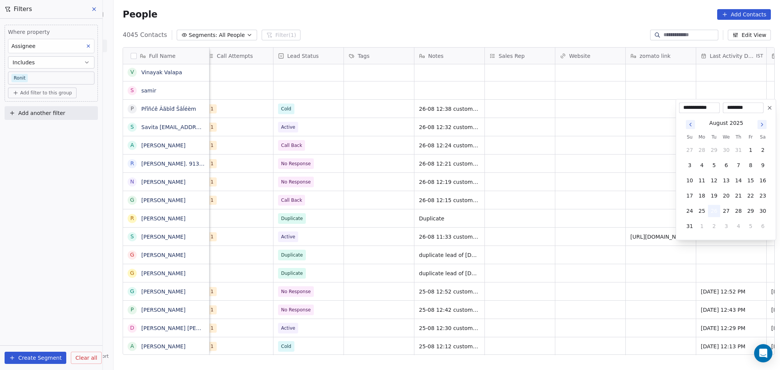
click at [717, 211] on button "26" at bounding box center [714, 211] width 12 height 12
click at [655, 109] on html "On2Cook India Pvt. Ltd. Contacts People Marketing Workflows Campaigns Sales Pip…" at bounding box center [390, 185] width 780 height 370
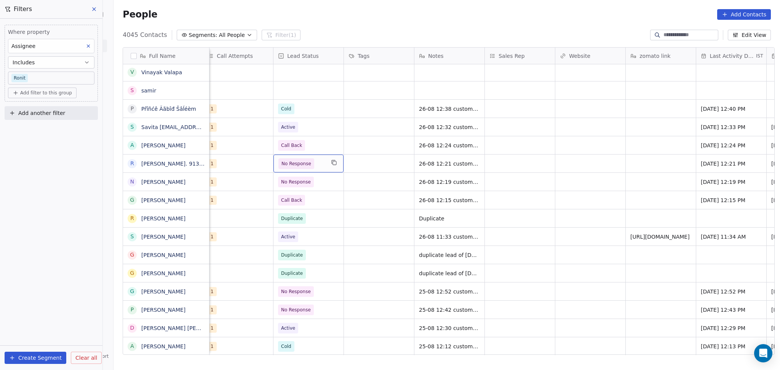
click at [315, 168] on span "No Response" at bounding box center [301, 163] width 46 height 11
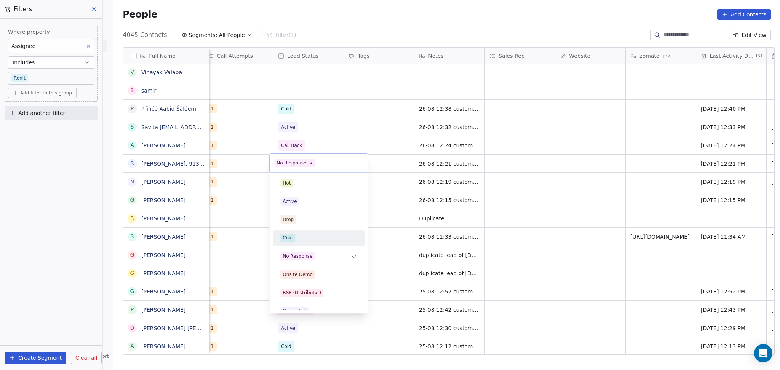
click at [299, 232] on div "Cold" at bounding box center [319, 238] width 86 height 12
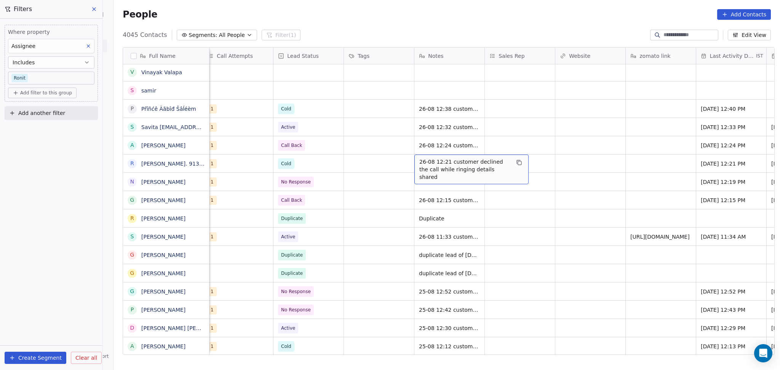
click at [435, 163] on span "26-08 12:21 customer declined the call while ringing details shared" at bounding box center [464, 169] width 91 height 23
drag, startPoint x: 523, startPoint y: 157, endPoint x: 498, endPoint y: 162, distance: 26.0
click at [498, 162] on textarea "**********" at bounding box center [468, 166] width 114 height 24
drag, startPoint x: 499, startPoint y: 160, endPoint x: 534, endPoint y: 157, distance: 35.2
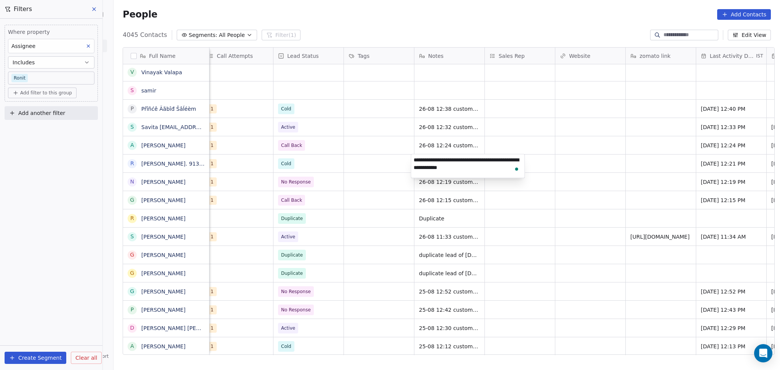
click at [534, 157] on html "On2Cook India Pvt. Ltd. Contacts People Marketing Workflows Campaigns Sales Pip…" at bounding box center [390, 185] width 780 height 370
type textarea "**********"
click at [602, 203] on html "On2Cook India Pvt. Ltd. Contacts People Marketing Workflows Campaigns Sales Pip…" at bounding box center [390, 185] width 780 height 370
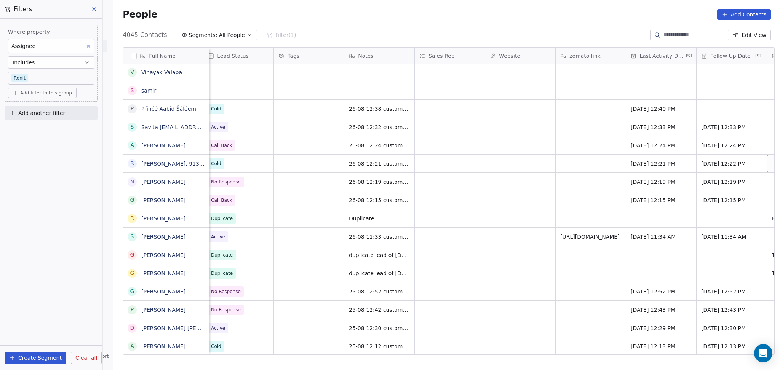
scroll to position [0, 782]
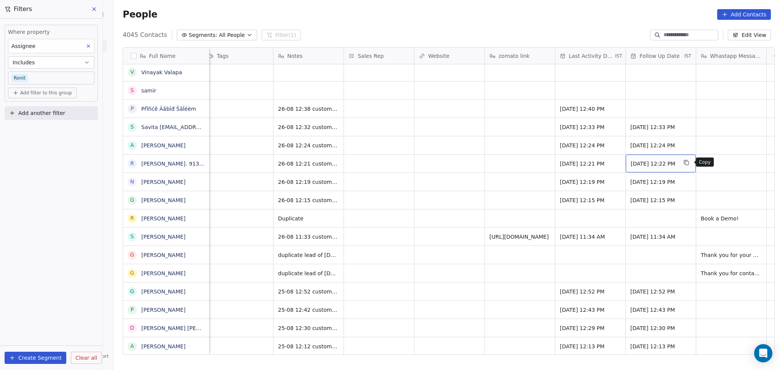
click at [684, 161] on button "grid" at bounding box center [686, 162] width 9 height 9
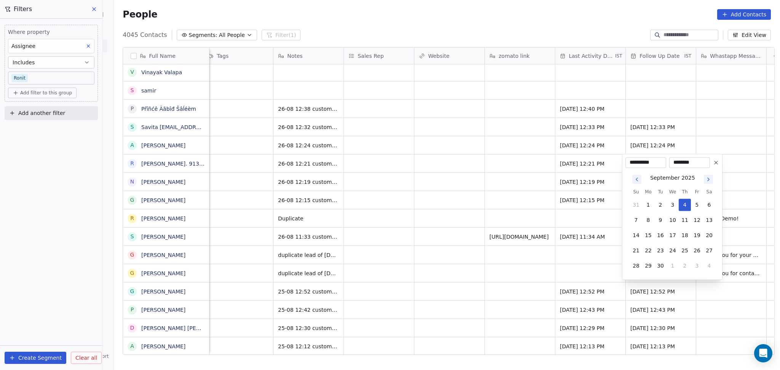
click at [721, 159] on div "**********" at bounding box center [672, 217] width 101 height 126
click at [715, 162] on icon at bounding box center [716, 163] width 6 height 6
type input "**********"
type input "********"
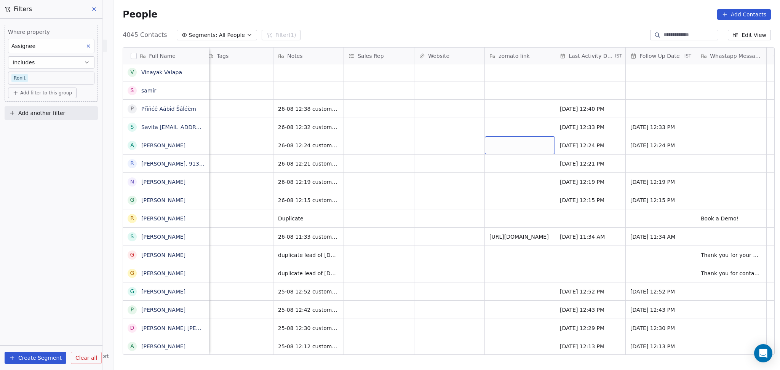
drag, startPoint x: 504, startPoint y: 147, endPoint x: 499, endPoint y: 152, distance: 6.8
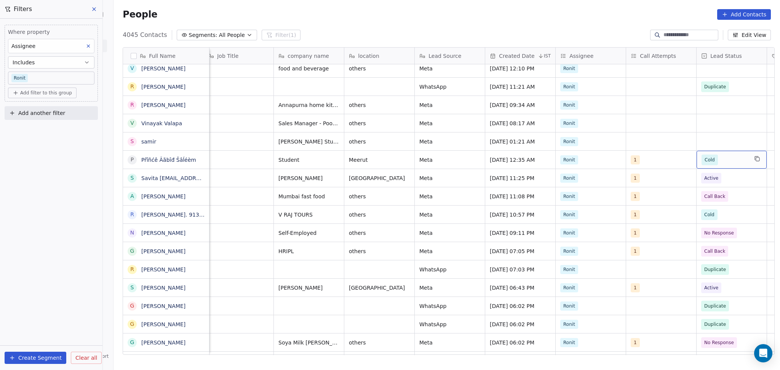
scroll to position [0, 288]
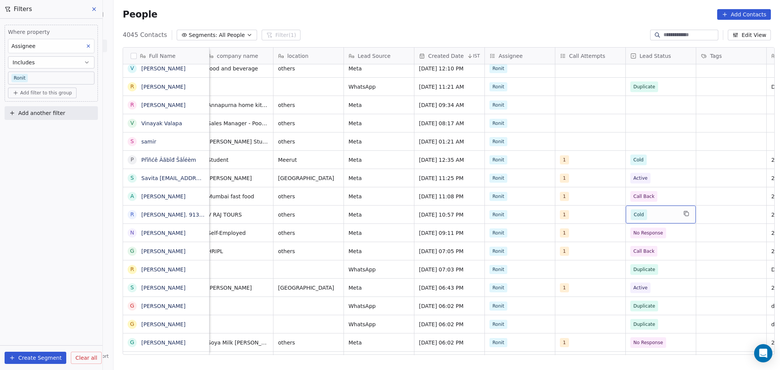
click at [646, 212] on span "Cold" at bounding box center [654, 215] width 46 height 11
click at [648, 256] on span "Active" at bounding box center [642, 252] width 19 height 8
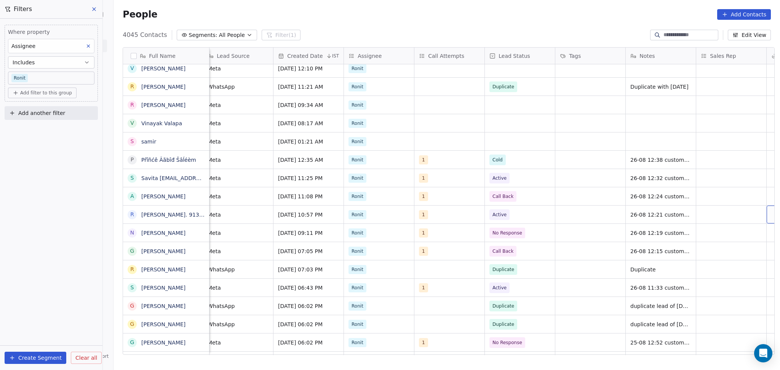
scroll to position [0, 500]
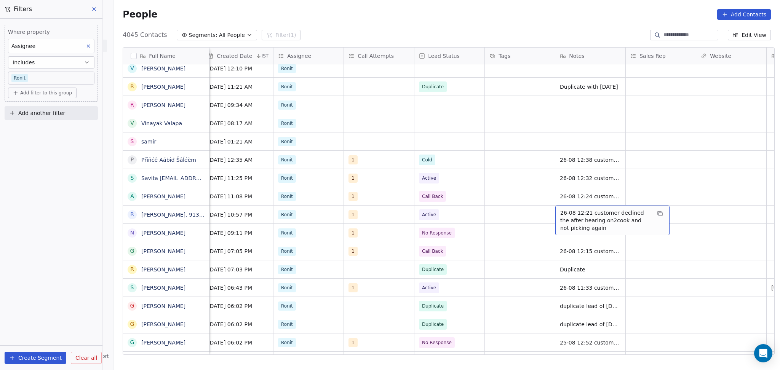
click at [582, 212] on span "26-08 12:21 customer declined the after hearing on2cook and not picking again" at bounding box center [605, 220] width 91 height 23
drag, startPoint x: 656, startPoint y: 215, endPoint x: 608, endPoint y: 210, distance: 48.7
click at [608, 210] on textarea "**********" at bounding box center [609, 219] width 114 height 29
type textarea "**********"
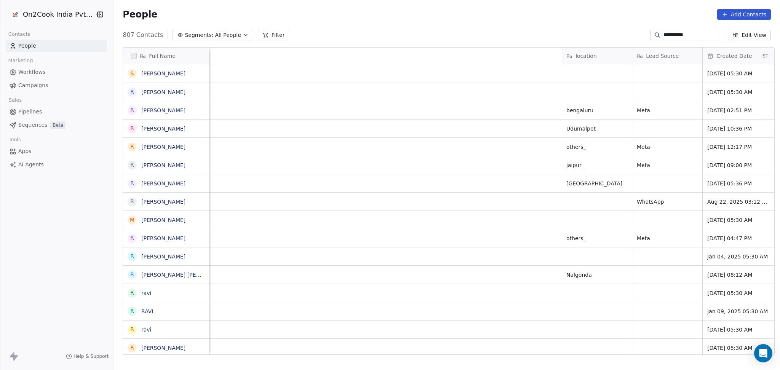
click at [689, 30] on div "**********" at bounding box center [684, 35] width 68 height 11
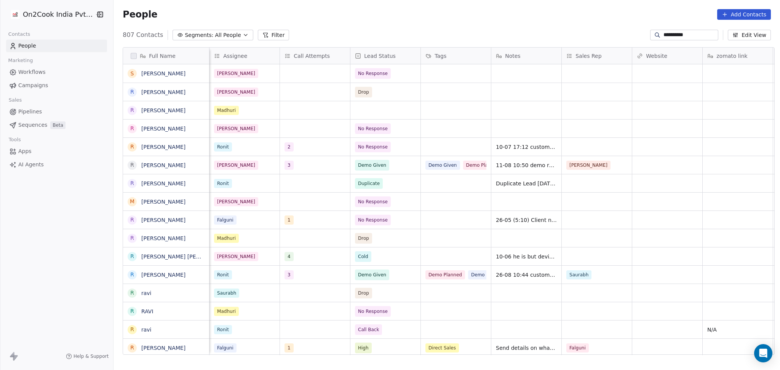
click at [680, 37] on input "**********" at bounding box center [690, 35] width 53 height 8
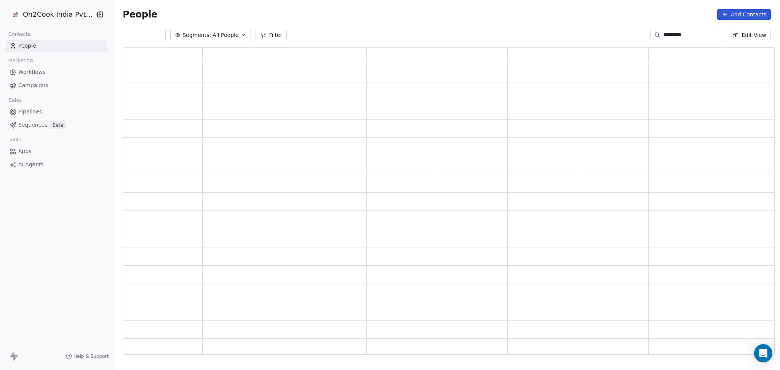
scroll to position [300, 644]
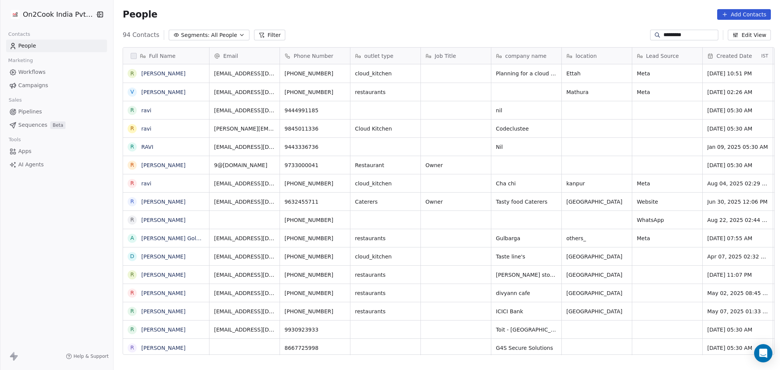
type input "*********"
click at [195, 76] on button "grid" at bounding box center [199, 72] width 9 height 9
click at [311, 75] on icon "grid" at bounding box center [314, 72] width 6 height 6
drag, startPoint x: 333, startPoint y: 71, endPoint x: 355, endPoint y: 77, distance: 22.8
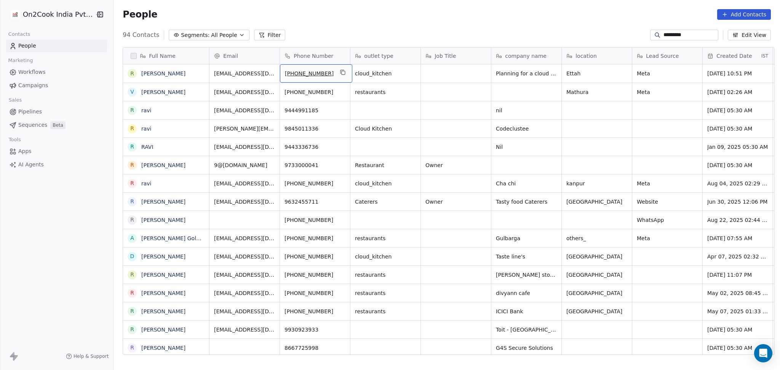
drag, startPoint x: 345, startPoint y: 74, endPoint x: 340, endPoint y: 75, distance: 4.7
click at [341, 75] on div "[PHONE_NUMBER]" at bounding box center [316, 73] width 72 height 18
click at [340, 75] on button "grid" at bounding box center [342, 72] width 9 height 9
click at [410, 73] on icon "grid" at bounding box center [411, 72] width 6 height 6
click at [575, 74] on div "Planning for a cloud kitchen" at bounding box center [540, 73] width 98 height 18
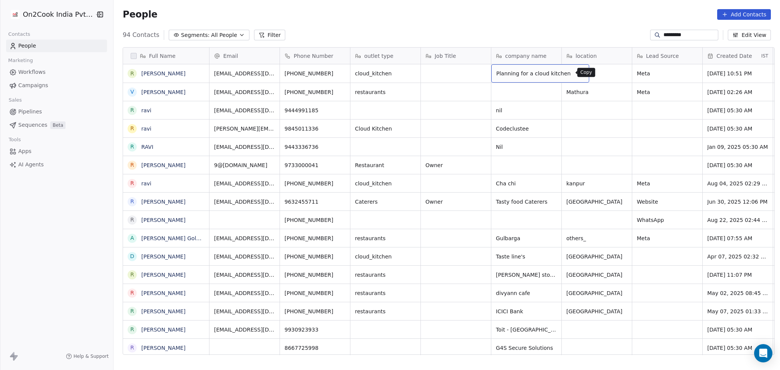
click at [577, 74] on icon "grid" at bounding box center [580, 72] width 6 height 6
click at [613, 73] on div "Ettah" at bounding box center [597, 73] width 70 height 18
click at [619, 73] on icon "grid" at bounding box center [622, 72] width 6 height 6
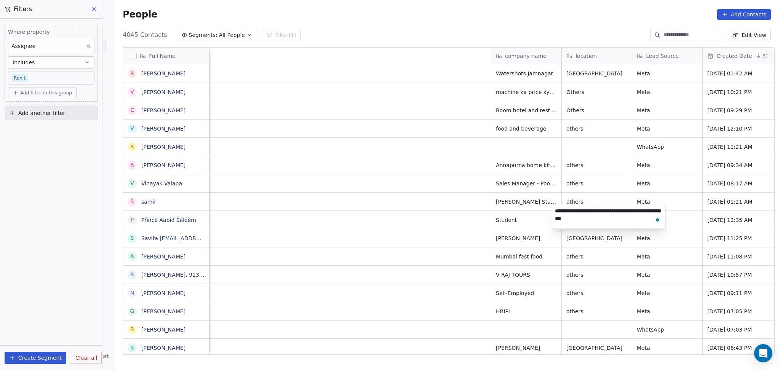
scroll to position [318, 662]
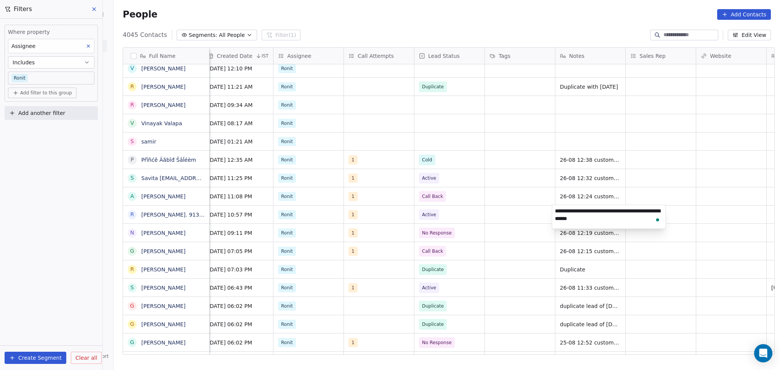
type textarea "**********"
click at [696, 219] on html "On2Cook India Pvt. Ltd. Contacts People Marketing Workflows Campaigns Sales Pip…" at bounding box center [390, 185] width 780 height 370
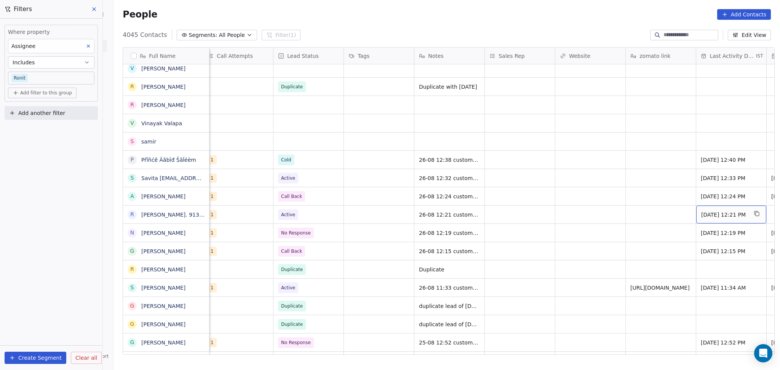
scroll to position [0, 711]
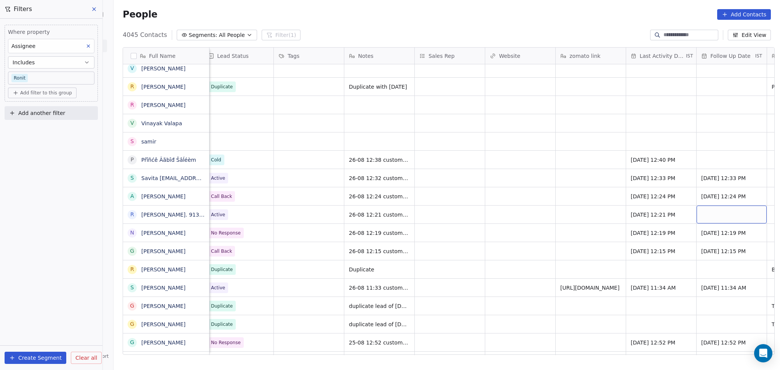
click at [701, 219] on div "grid" at bounding box center [732, 215] width 70 height 18
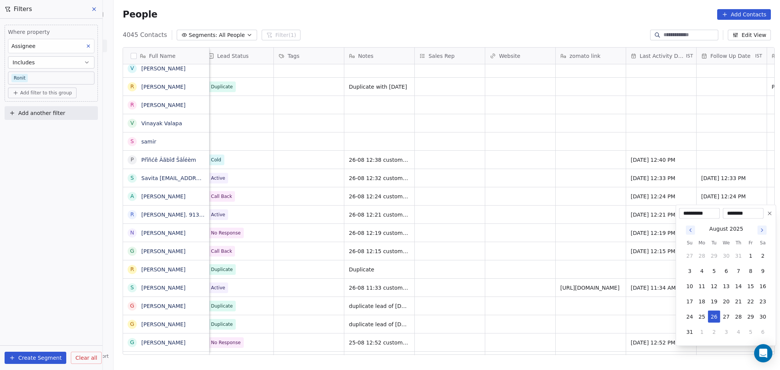
click at [760, 232] on icon "Go to next month" at bounding box center [762, 230] width 6 height 6
click at [702, 272] on button "8" at bounding box center [702, 271] width 12 height 12
type input "**********"
click at [541, 261] on html "On2Cook India Pvt. Ltd. Contacts People Marketing Workflows Campaigns Sales Pip…" at bounding box center [390, 185] width 780 height 370
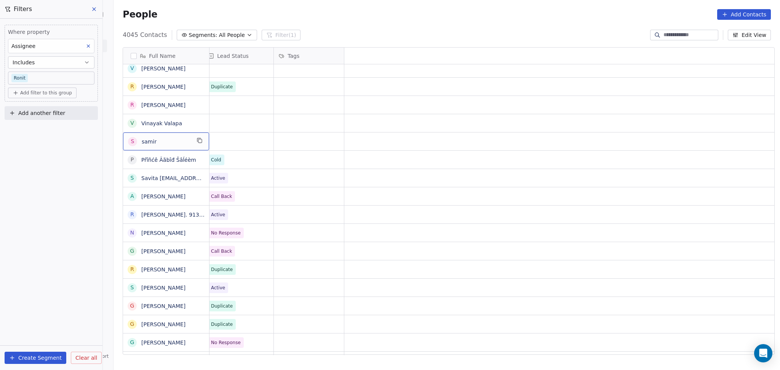
scroll to position [0, 0]
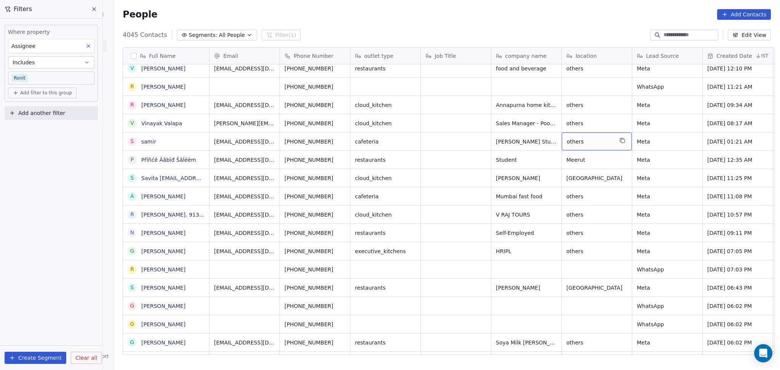
click at [562, 139] on div "others" at bounding box center [597, 142] width 70 height 18
click at [561, 139] on textarea "******" at bounding box center [593, 144] width 69 height 24
type textarea "*******"
click at [491, 135] on html "On2Cook India Pvt. Ltd. Contacts People Marketing Workflows Campaigns Sales Pip…" at bounding box center [390, 185] width 780 height 370
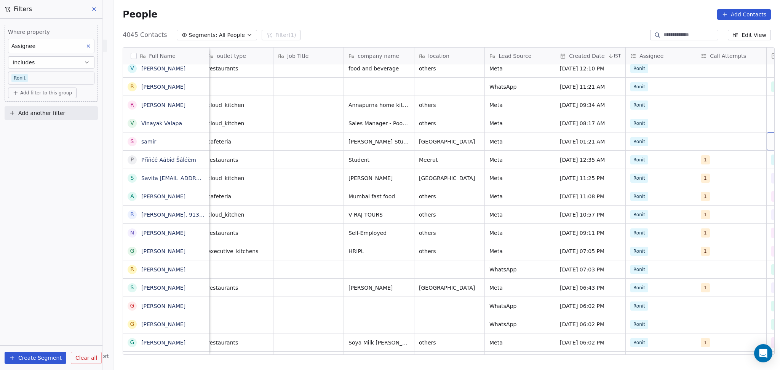
scroll to position [0, 218]
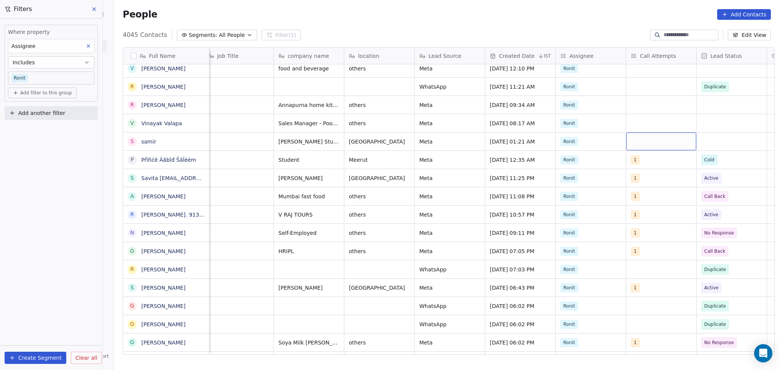
click at [635, 143] on div "grid" at bounding box center [661, 142] width 70 height 18
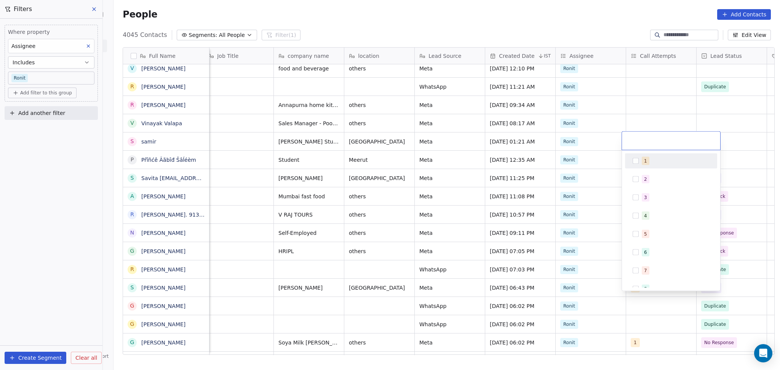
click at [637, 163] on button "Suggestions" at bounding box center [636, 161] width 6 height 6
click at [647, 117] on html "On2Cook India Pvt. Ltd. Contacts People Marketing Workflows Campaigns Sales Pip…" at bounding box center [390, 185] width 780 height 370
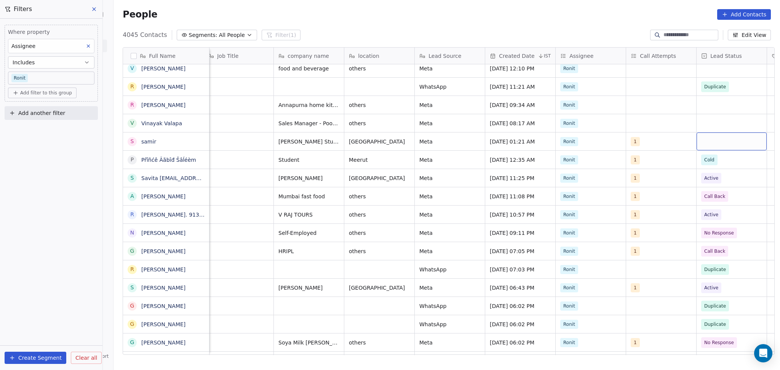
click at [703, 136] on div "grid" at bounding box center [732, 142] width 70 height 18
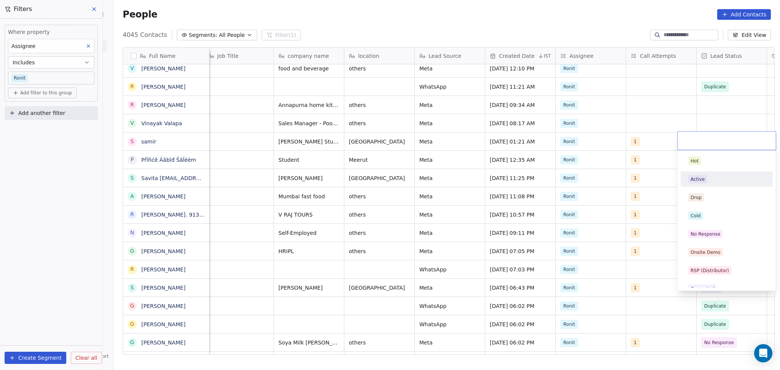
click at [699, 183] on span "Active" at bounding box center [697, 179] width 19 height 8
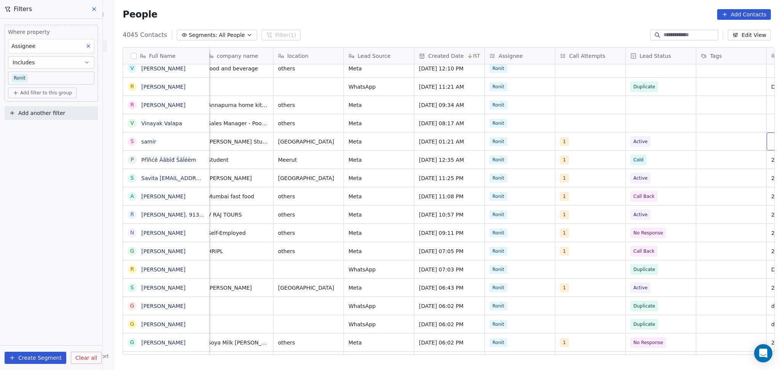
scroll to position [0, 358]
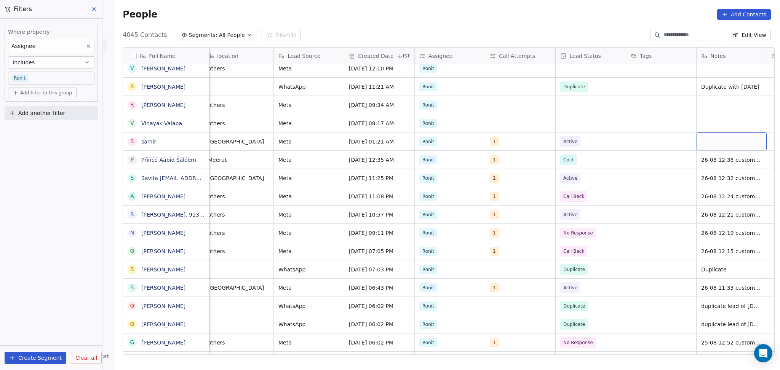
click at [704, 140] on div "grid" at bounding box center [732, 142] width 70 height 18
type textarea "**********"
click at [643, 152] on html "On2Cook India Pvt. Ltd. Contacts People Marketing Workflows Campaigns Sales Pip…" at bounding box center [390, 185] width 780 height 370
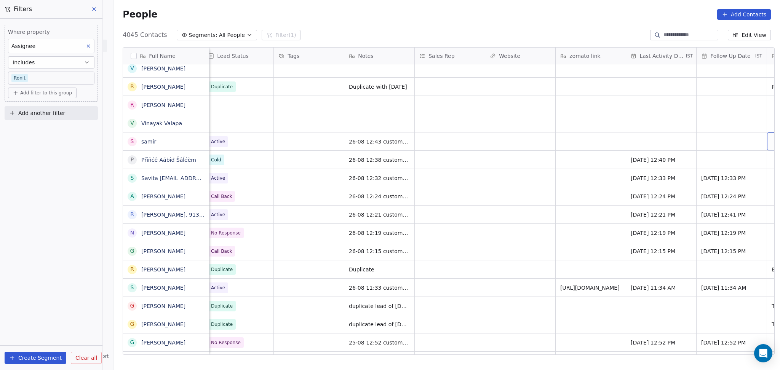
scroll to position [0, 782]
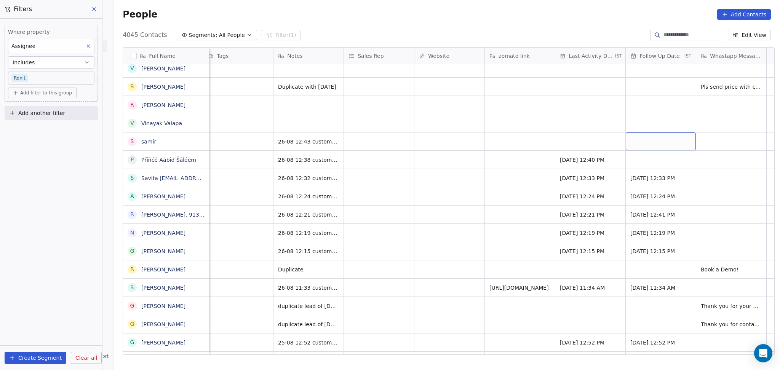
click at [627, 141] on div "grid" at bounding box center [661, 142] width 70 height 18
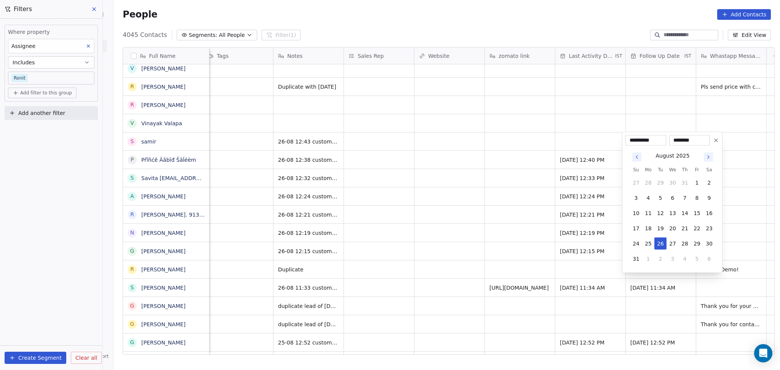
click at [606, 143] on html "On2Cook India Pvt. Ltd. Contacts People Marketing Workflows Campaigns Sales Pip…" at bounding box center [390, 185] width 780 height 370
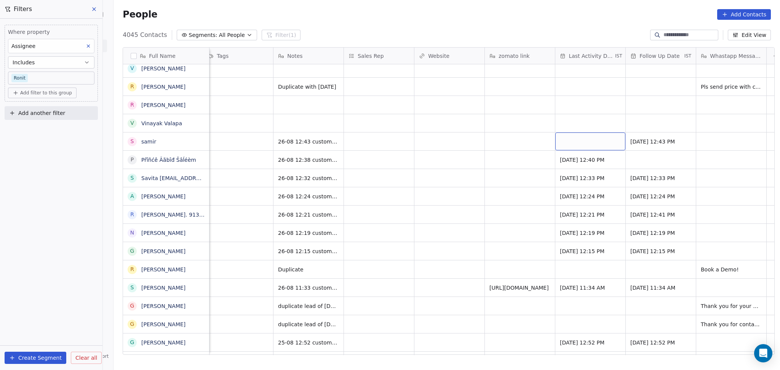
click at [589, 144] on div "grid" at bounding box center [590, 142] width 70 height 18
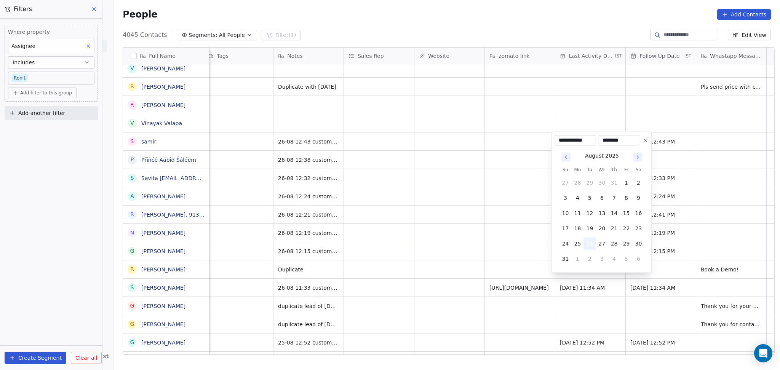
click at [595, 247] on button "26" at bounding box center [590, 244] width 12 height 12
click at [480, 231] on html "On2Cook India Pvt. Ltd. Contacts People Marketing Workflows Campaigns Sales Pip…" at bounding box center [390, 185] width 780 height 370
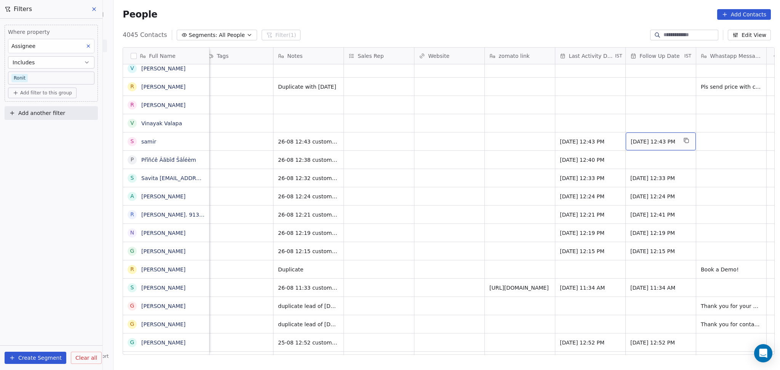
click at [637, 135] on div "26/08/2025 12:43 PM" at bounding box center [661, 142] width 70 height 18
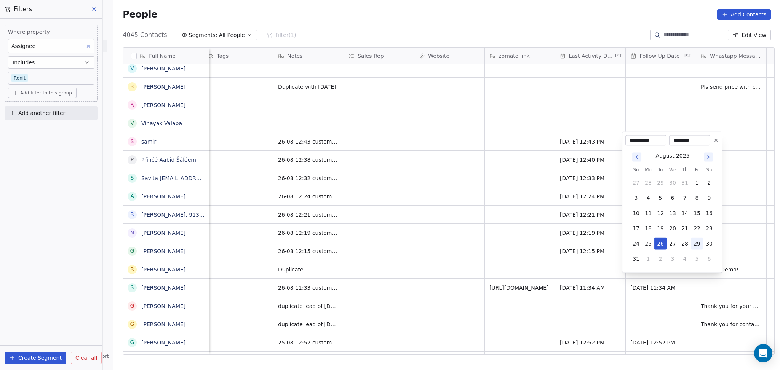
click at [698, 244] on button "29" at bounding box center [697, 244] width 12 height 12
type input "**********"
click at [521, 236] on html "On2Cook India Pvt. Ltd. Contacts People Marketing Workflows Campaigns Sales Pip…" at bounding box center [390, 185] width 780 height 370
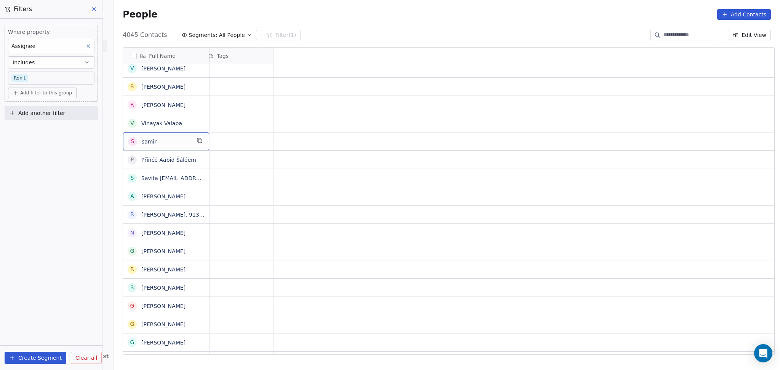
scroll to position [0, 0]
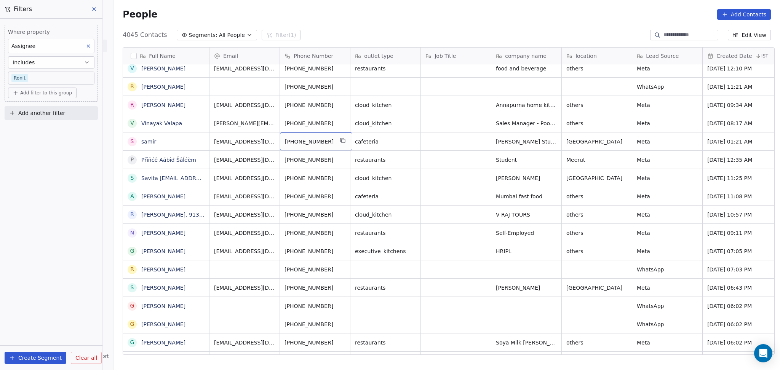
drag, startPoint x: 345, startPoint y: 134, endPoint x: 340, endPoint y: 136, distance: 5.5
click at [345, 134] on div "+918902664101" at bounding box center [316, 142] width 72 height 18
click at [340, 139] on icon "grid" at bounding box center [343, 141] width 6 height 6
click at [341, 141] on icon "grid" at bounding box center [342, 139] width 3 height 3
click at [592, 126] on button "grid" at bounding box center [596, 122] width 9 height 9
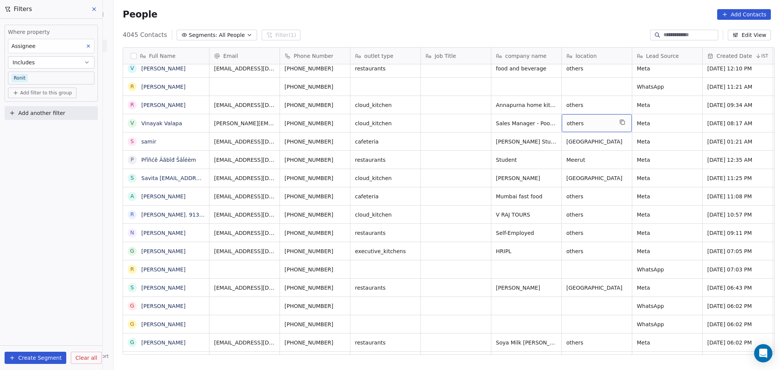
click at [571, 121] on span "others" at bounding box center [590, 124] width 46 height 8
click at [571, 121] on textarea "******" at bounding box center [593, 126] width 69 height 24
type textarea "********"
click at [444, 112] on html "On2Cook India Pvt. Ltd. Contacts People Marketing Workflows Campaigns Sales Pip…" at bounding box center [390, 185] width 780 height 370
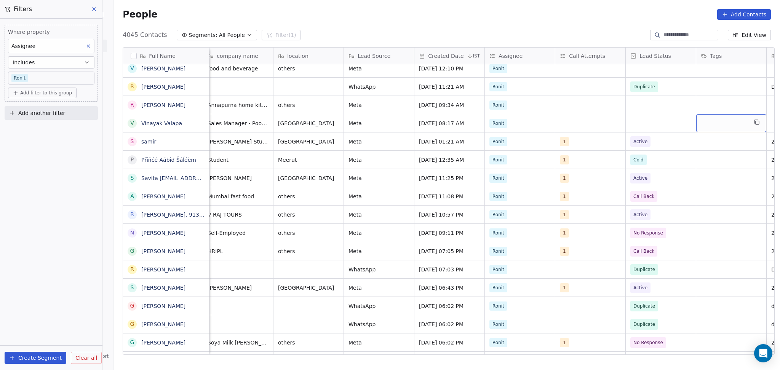
scroll to position [0, 358]
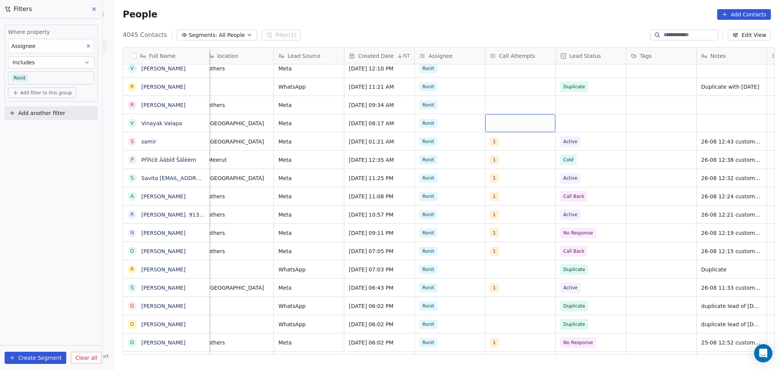
click at [516, 120] on div "grid" at bounding box center [520, 123] width 70 height 18
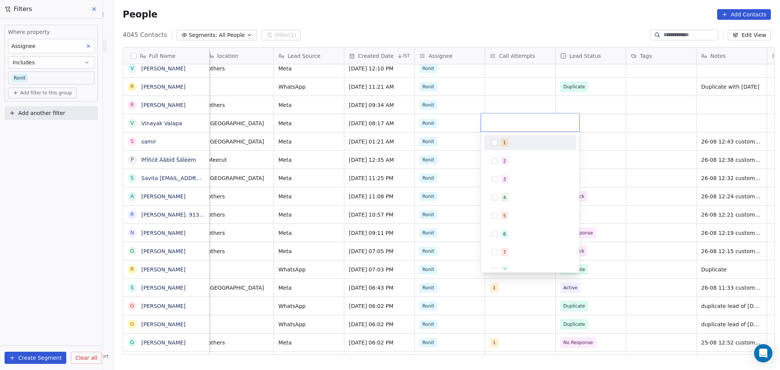
click at [503, 147] on div "1" at bounding box center [530, 143] width 86 height 12
drag, startPoint x: 533, startPoint y: 104, endPoint x: 552, endPoint y: 110, distance: 20.4
click at [533, 104] on html "On2Cook India Pvt. Ltd. Contacts People Marketing Workflows Campaigns Sales Pip…" at bounding box center [390, 185] width 780 height 370
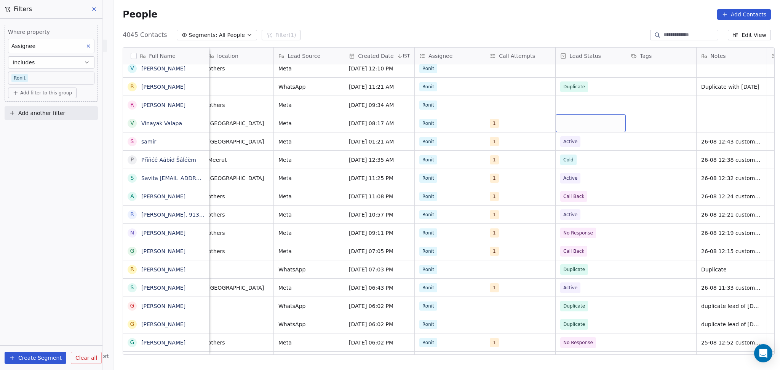
click at [600, 123] on div "grid" at bounding box center [591, 123] width 70 height 18
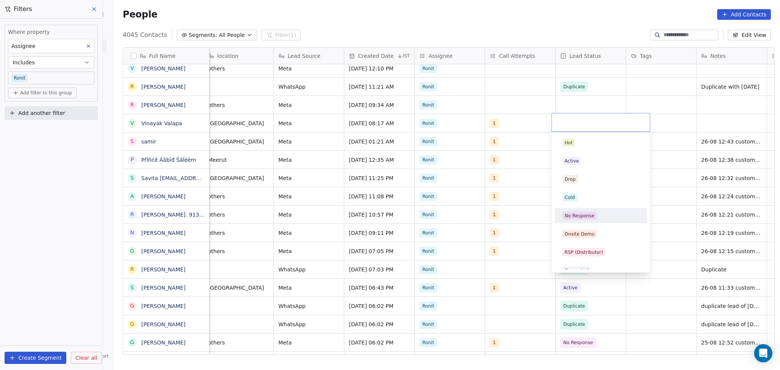
click at [588, 215] on div "No Response" at bounding box center [580, 216] width 30 height 7
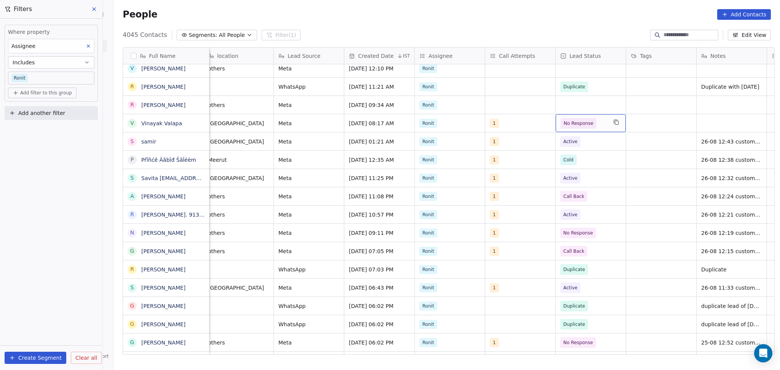
click at [588, 123] on span "No Response" at bounding box center [579, 123] width 36 height 11
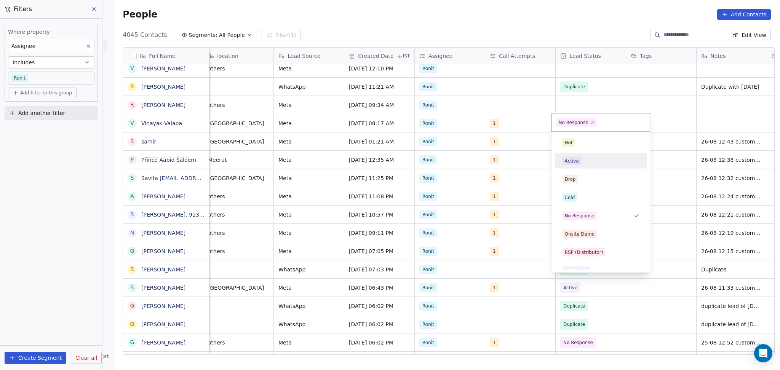
click at [573, 168] on div "Active" at bounding box center [601, 161] width 92 height 15
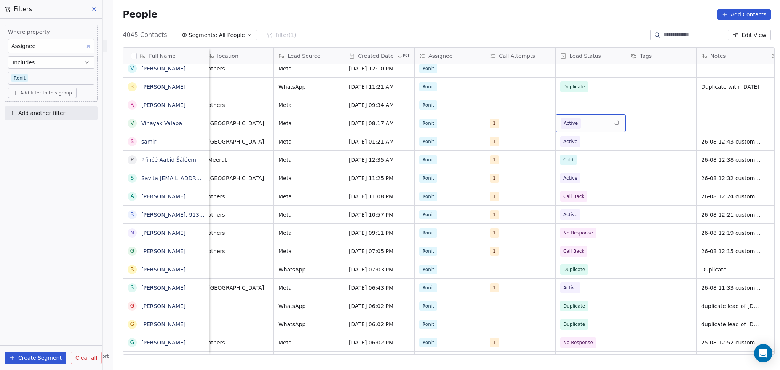
click at [577, 122] on span "Active" at bounding box center [584, 123] width 46 height 11
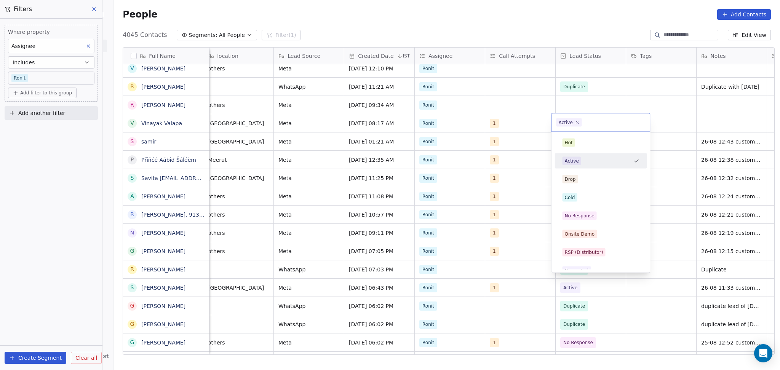
click at [728, 116] on html "On2Cook India Pvt. Ltd. Contacts People Marketing Workflows Campaigns Sales Pip…" at bounding box center [390, 185] width 780 height 370
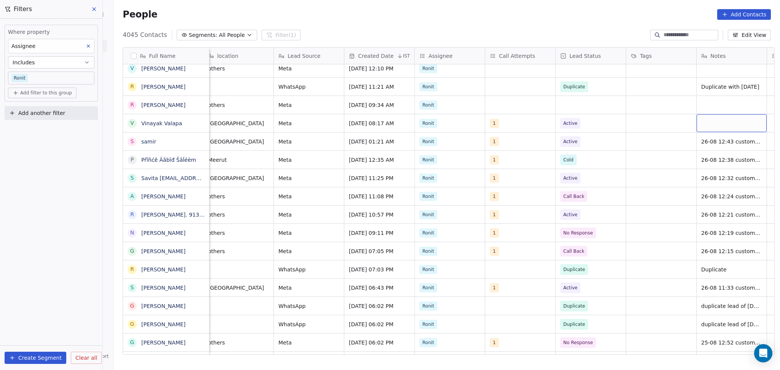
click at [728, 116] on div "grid" at bounding box center [732, 123] width 70 height 18
type textarea "**********"
click at [629, 131] on html "On2Cook India Pvt. Ltd. Contacts People Marketing Workflows Campaigns Sales Pip…" at bounding box center [390, 185] width 780 height 370
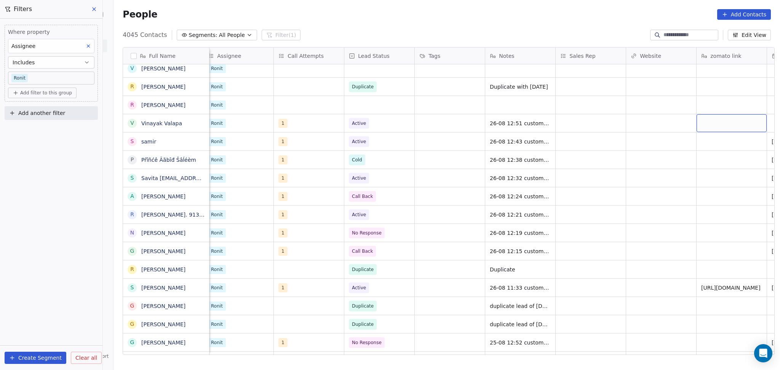
scroll to position [0, 641]
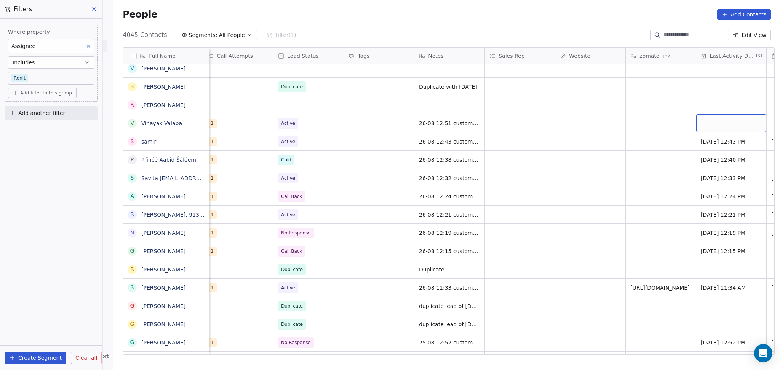
click at [696, 128] on div "grid" at bounding box center [731, 123] width 70 height 18
click at [697, 127] on div "grid" at bounding box center [731, 123] width 70 height 18
click at [720, 123] on div "grid" at bounding box center [731, 123] width 70 height 18
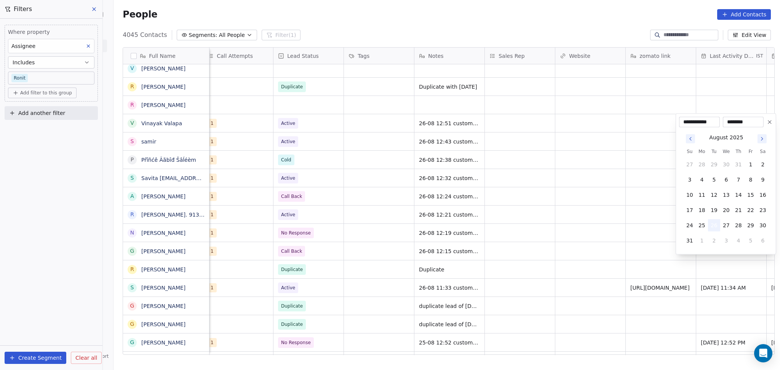
click at [712, 229] on button "26" at bounding box center [714, 225] width 12 height 12
click at [610, 209] on html "On2Cook India Pvt. Ltd. Contacts People Marketing Workflows Campaigns Sales Pip…" at bounding box center [390, 185] width 780 height 370
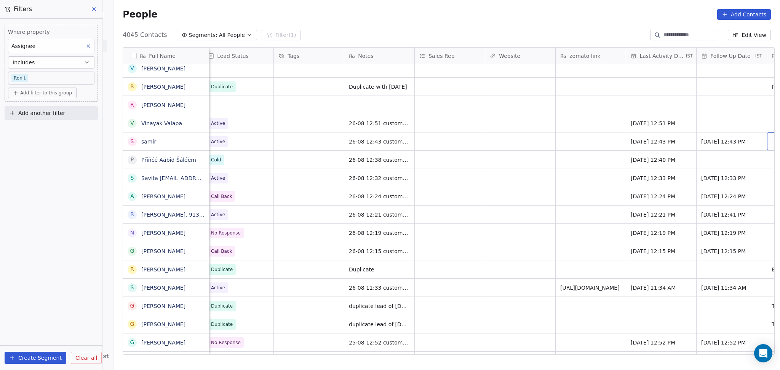
scroll to position [0, 782]
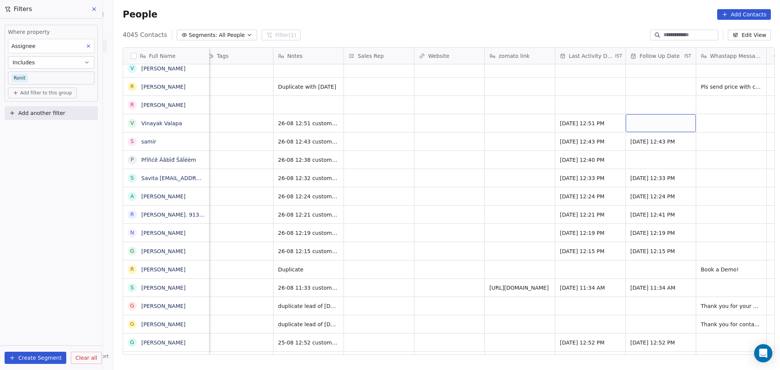
click at [640, 125] on div "grid" at bounding box center [661, 123] width 70 height 18
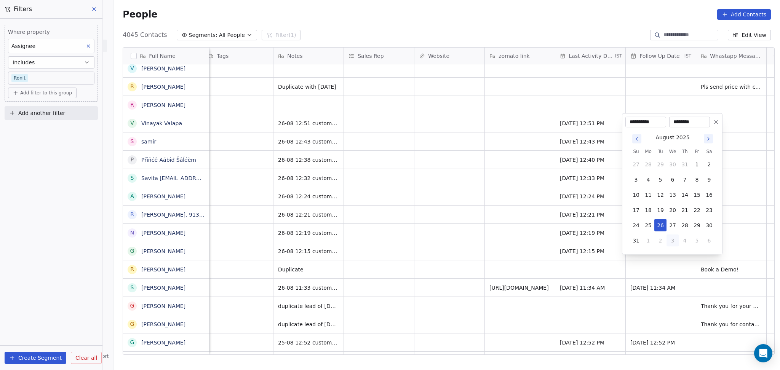
click at [674, 242] on button "3" at bounding box center [673, 241] width 12 height 12
type input "**********"
click at [566, 231] on html "On2Cook India Pvt. Ltd. Contacts People Marketing Workflows Campaigns Sales Pip…" at bounding box center [390, 185] width 780 height 370
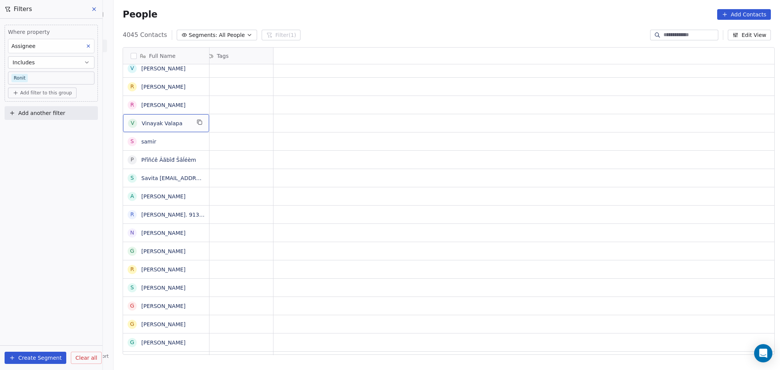
scroll to position [0, 0]
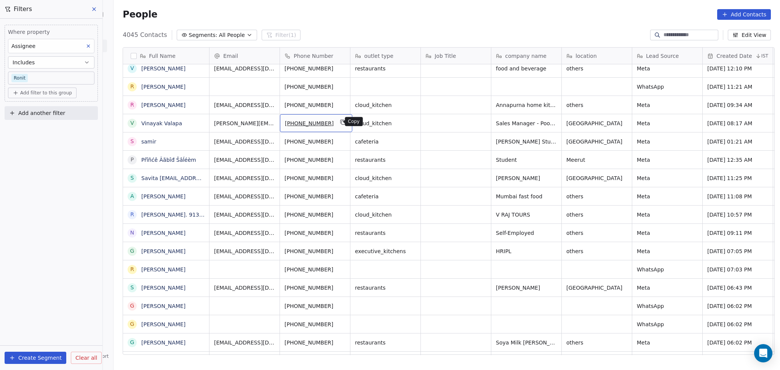
click at [338, 125] on button "grid" at bounding box center [342, 122] width 9 height 9
click at [569, 100] on div "Annapurna home kitchen" at bounding box center [536, 105] width 91 height 18
click at [568, 107] on button "grid" at bounding box center [572, 103] width 9 height 9
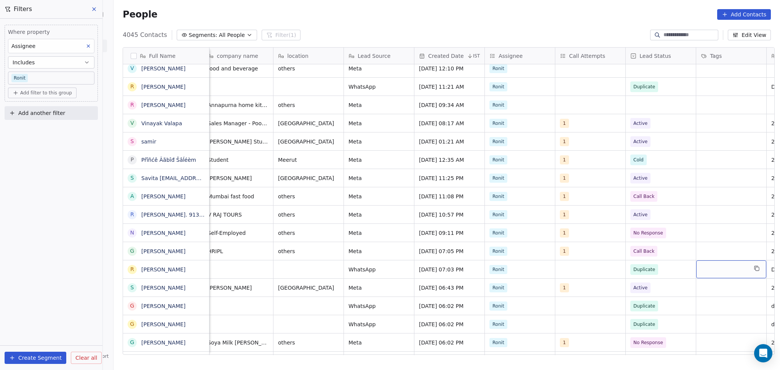
scroll to position [0, 358]
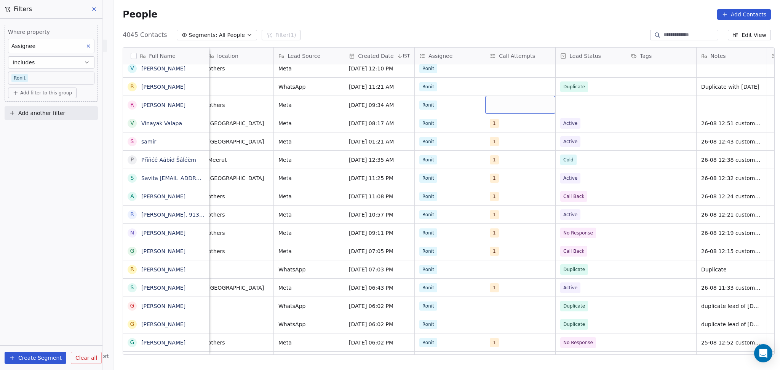
click at [512, 107] on div "grid" at bounding box center [520, 105] width 70 height 18
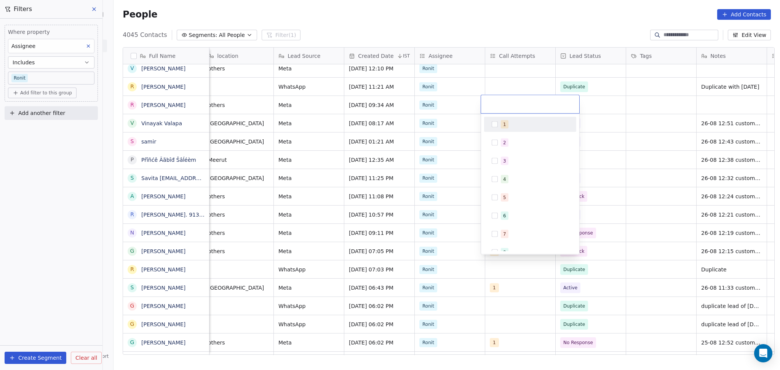
click at [616, 119] on html "On2Cook India Pvt. Ltd. Contacts People Marketing Workflows Campaigns Sales Pip…" at bounding box center [390, 185] width 780 height 370
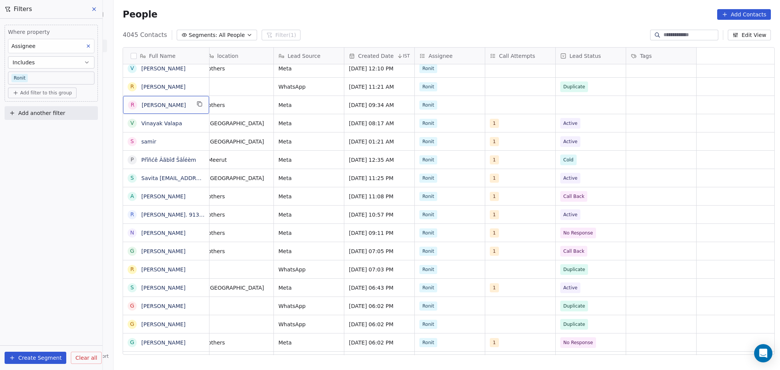
scroll to position [0, 0]
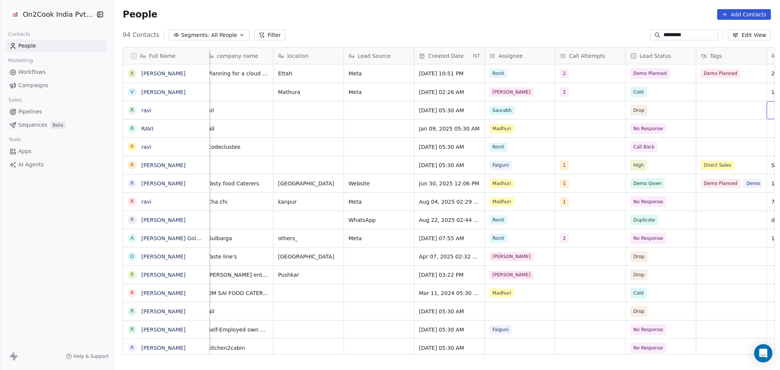
scroll to position [0, 358]
